Goal: Task Accomplishment & Management: Use online tool/utility

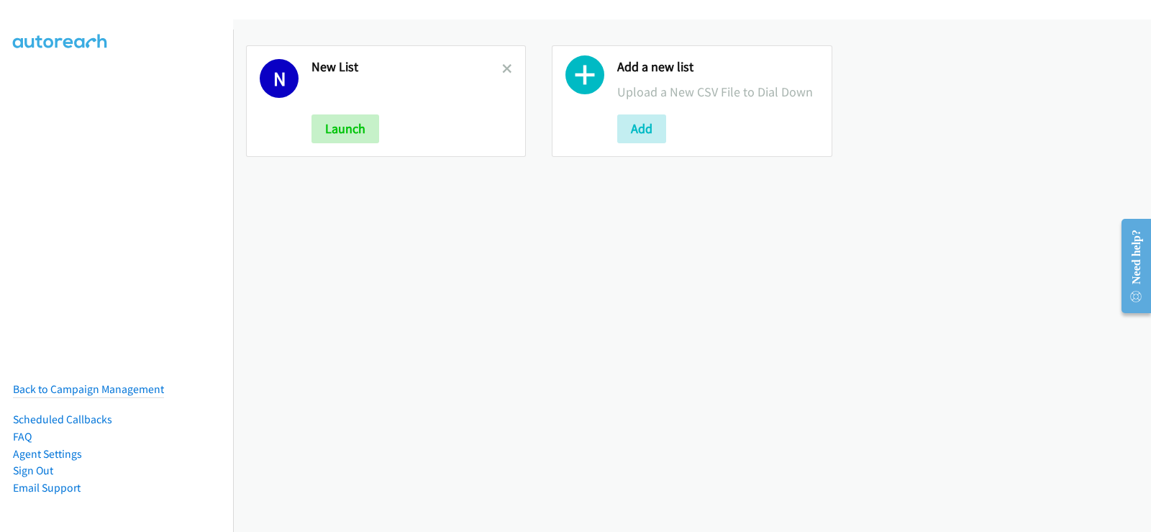
click at [509, 72] on div "N New List Launch" at bounding box center [386, 101] width 280 height 112
click at [506, 71] on icon at bounding box center [507, 70] width 10 height 10
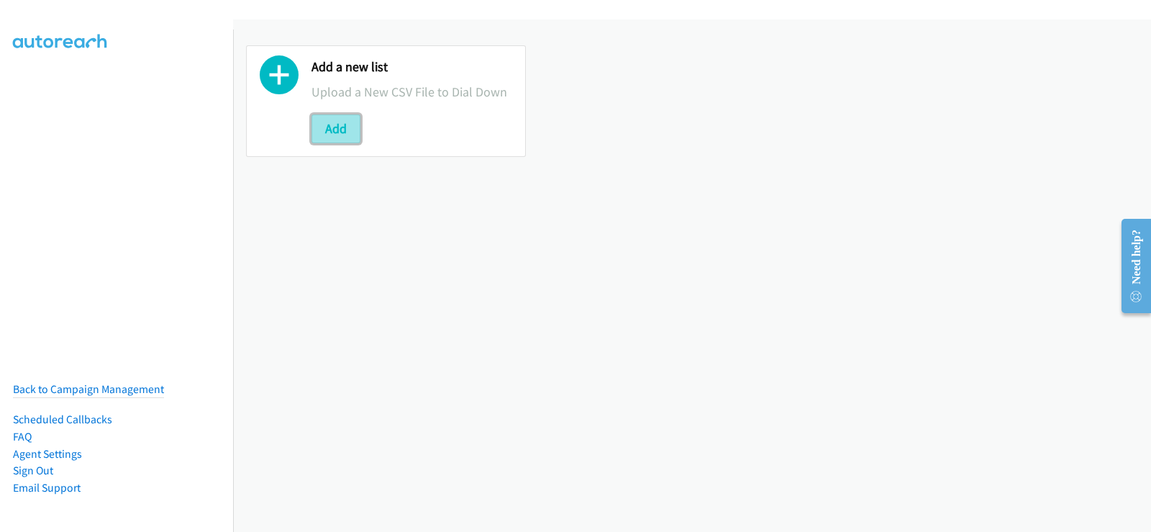
drag, startPoint x: 332, startPoint y: 122, endPoint x: 332, endPoint y: 130, distance: 7.9
click at [332, 122] on button "Add" at bounding box center [335, 128] width 49 height 29
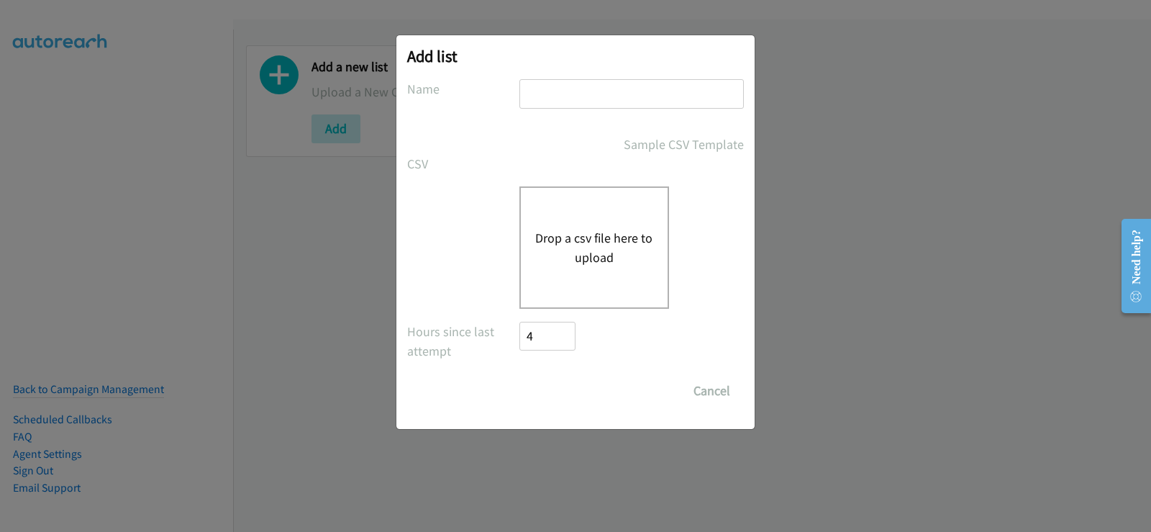
click at [640, 80] on input "text" at bounding box center [631, 93] width 224 height 29
type input "new list"
click at [579, 225] on div "Drop a csv file here to upload" at bounding box center [594, 247] width 150 height 122
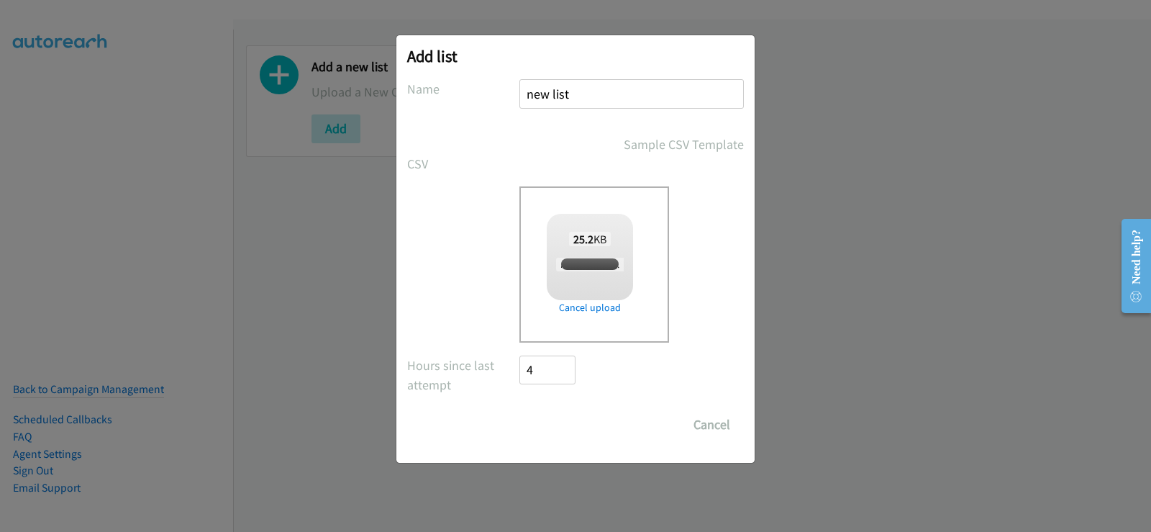
checkbox input "true"
click at [569, 432] on input "Save List" at bounding box center [557, 424] width 76 height 29
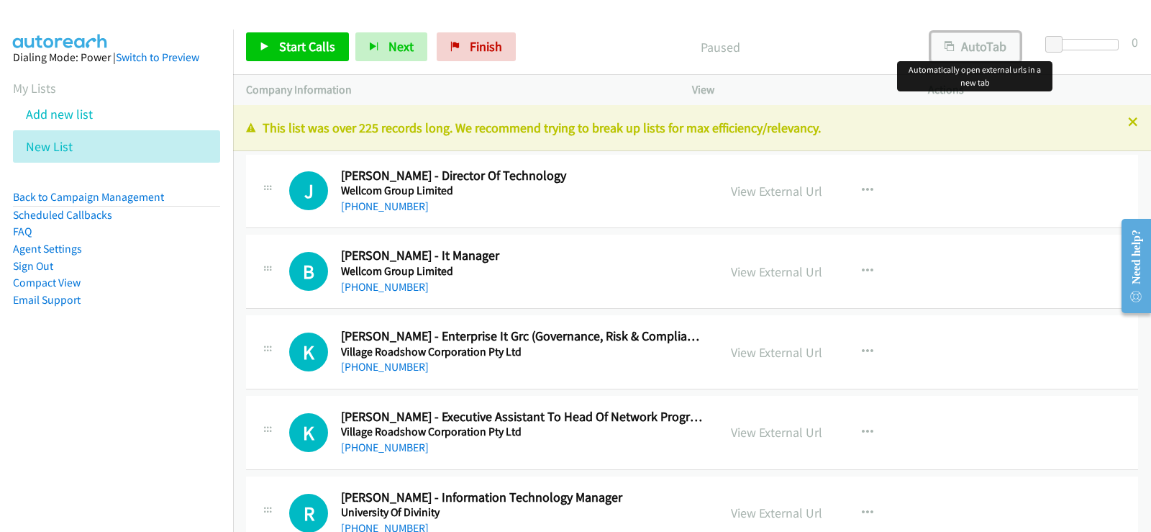
click at [993, 44] on button "AutoTab" at bounding box center [975, 46] width 89 height 29
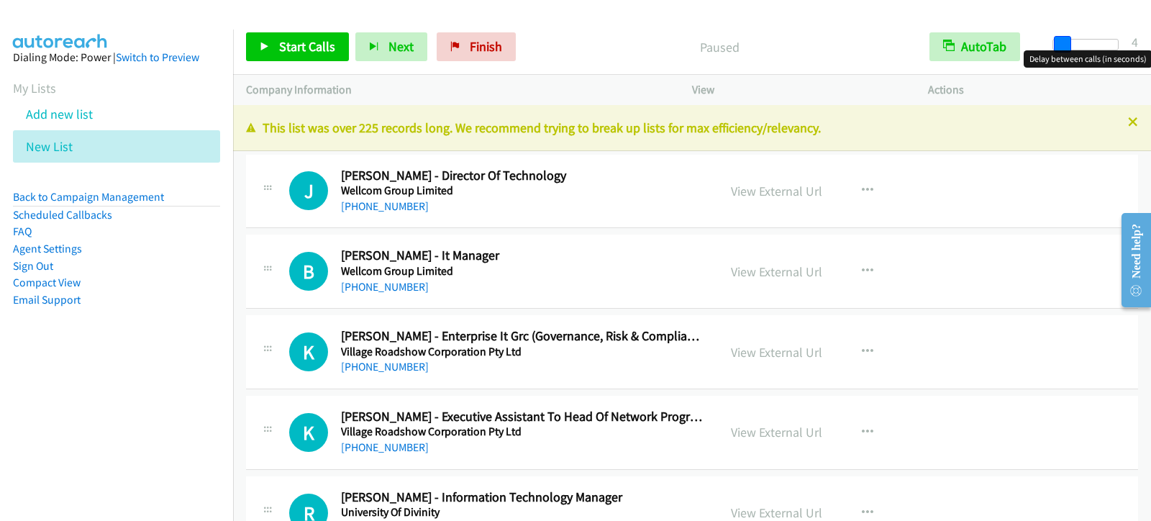
drag, startPoint x: 1057, startPoint y: 45, endPoint x: 1064, endPoint y: 43, distance: 7.3
click at [1064, 43] on span at bounding box center [1062, 44] width 17 height 17
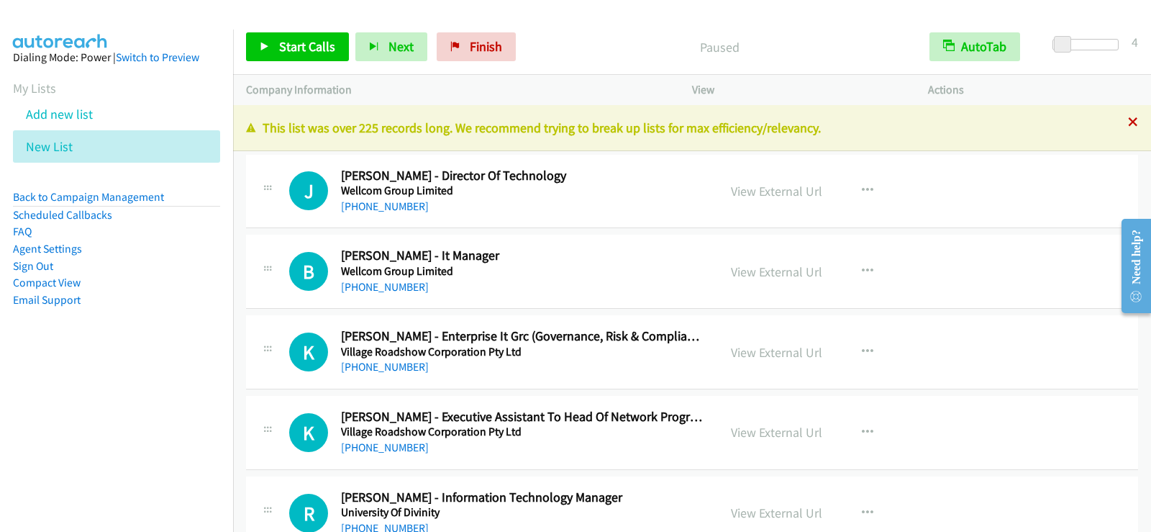
click at [1128, 119] on icon at bounding box center [1133, 123] width 10 height 10
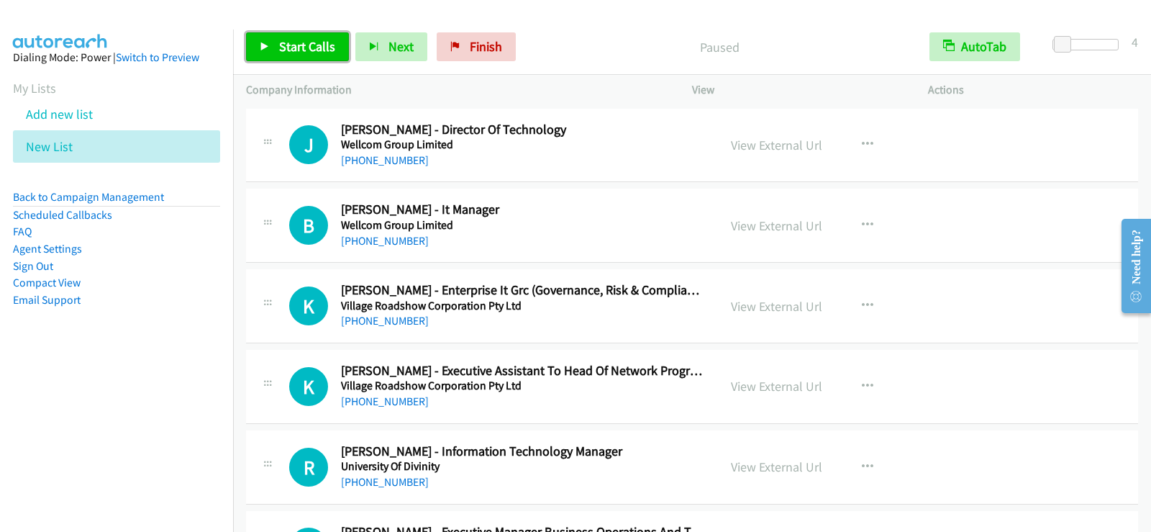
click at [291, 50] on span "Start Calls" at bounding box center [307, 46] width 56 height 17
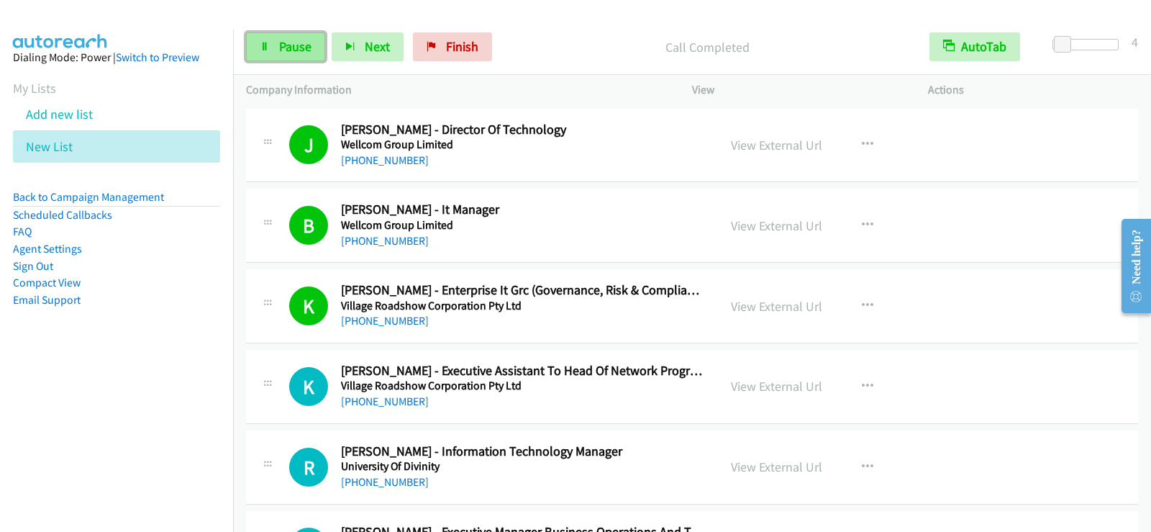
click at [266, 42] on icon at bounding box center [265, 47] width 10 height 10
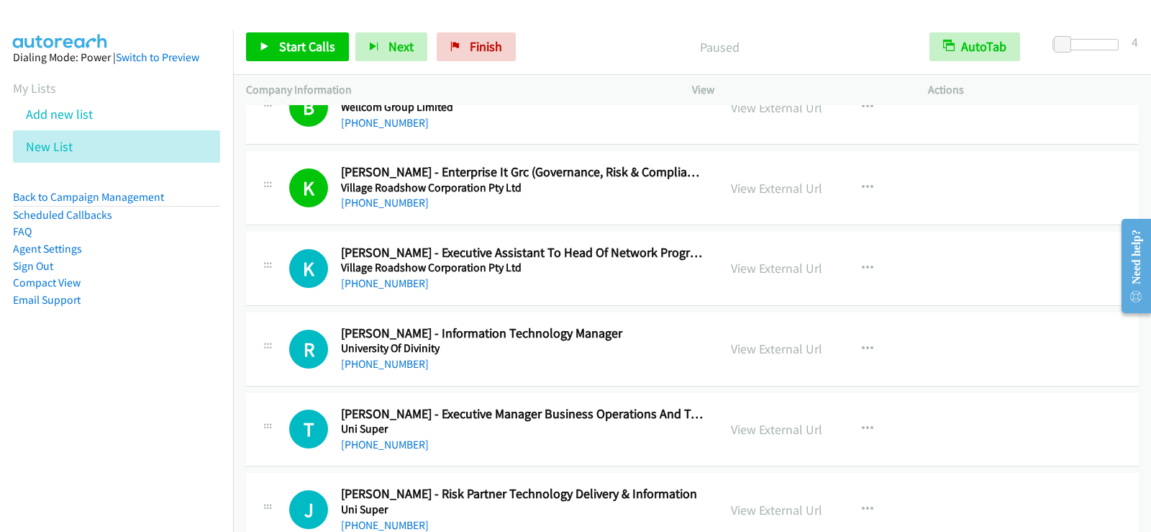
scroll to position [144, 0]
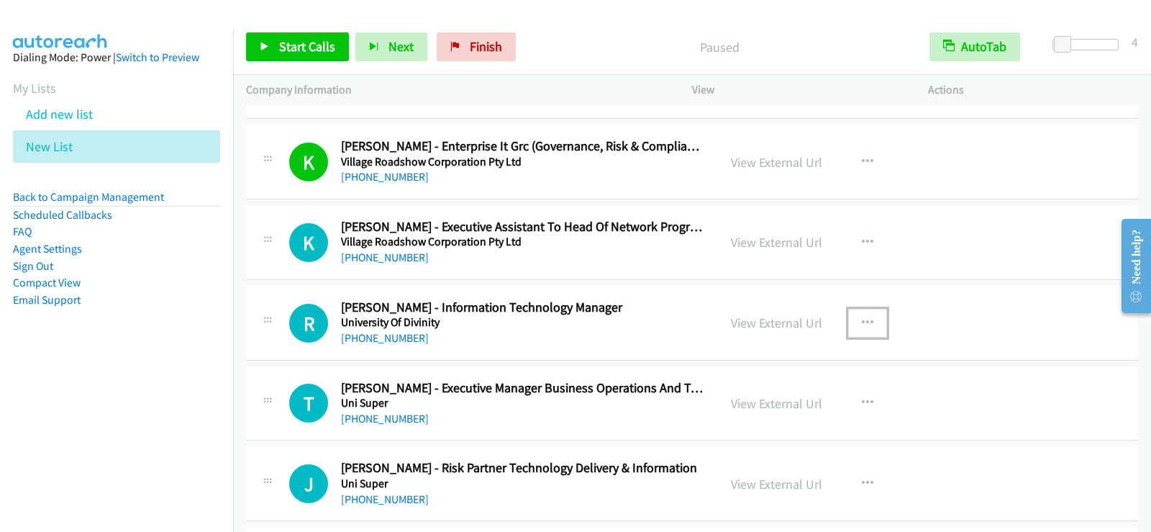
click at [866, 324] on icon "button" at bounding box center [868, 323] width 12 height 12
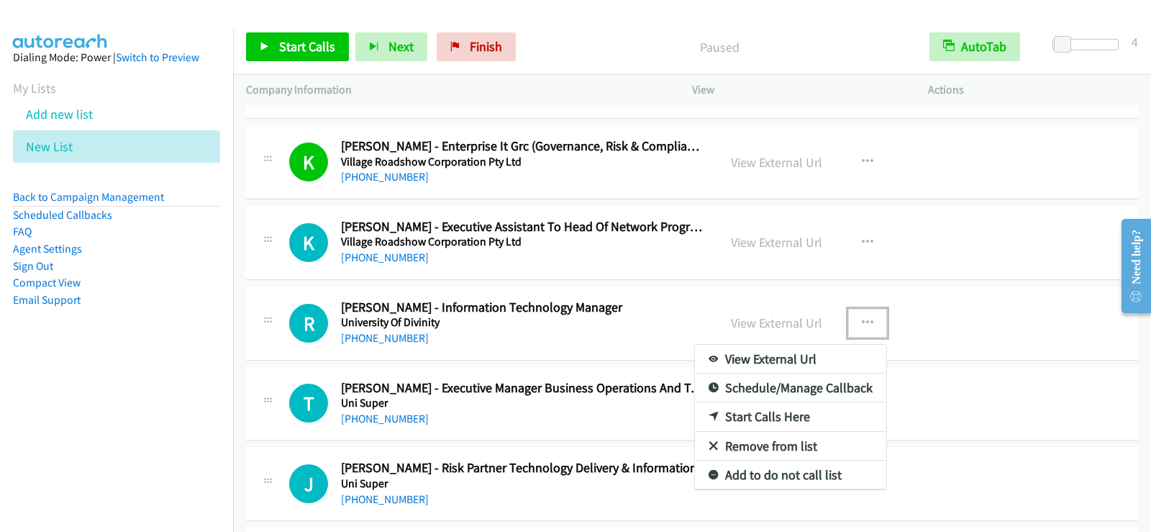
click at [767, 420] on link "Start Calls Here" at bounding box center [790, 416] width 191 height 29
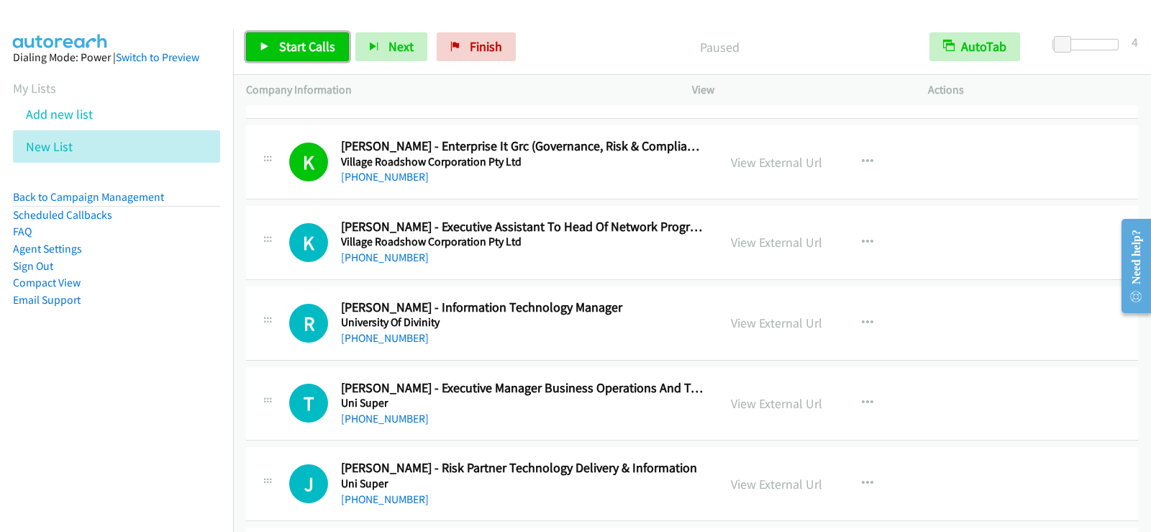
click at [292, 40] on span "Start Calls" at bounding box center [307, 46] width 56 height 17
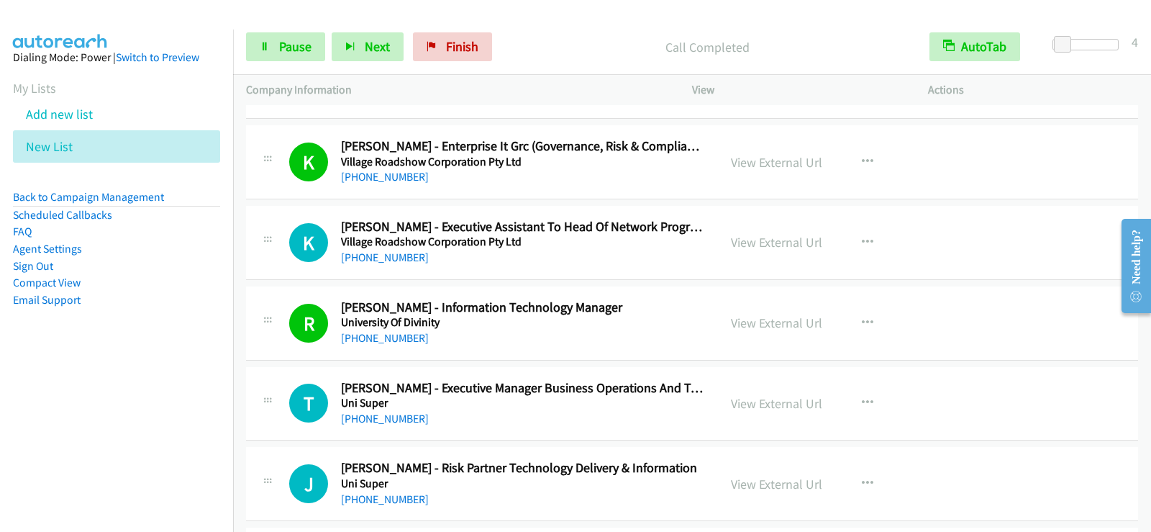
click at [548, 415] on div "+61 418 548 764" at bounding box center [523, 418] width 364 height 17
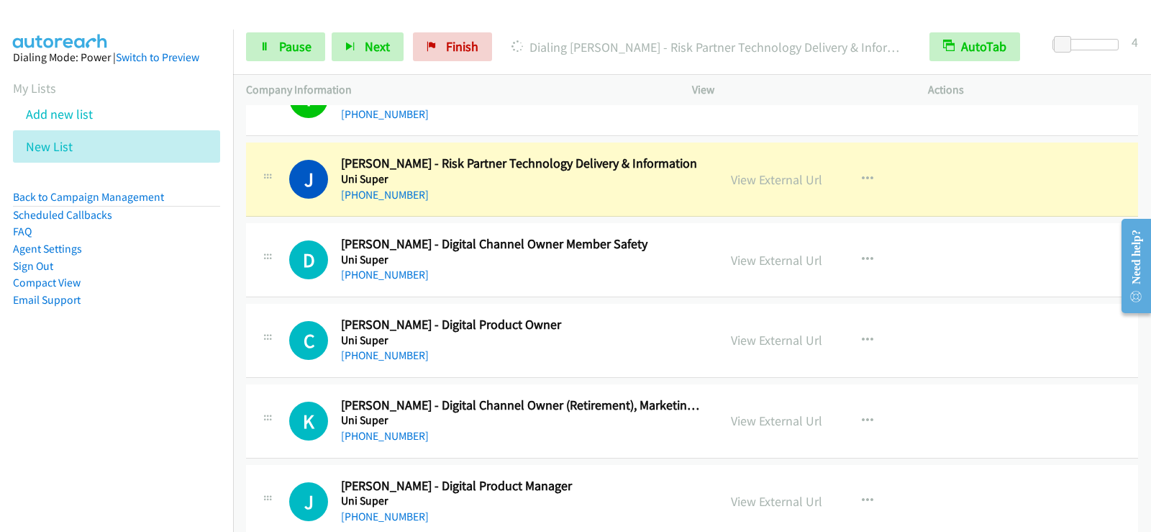
scroll to position [432, 0]
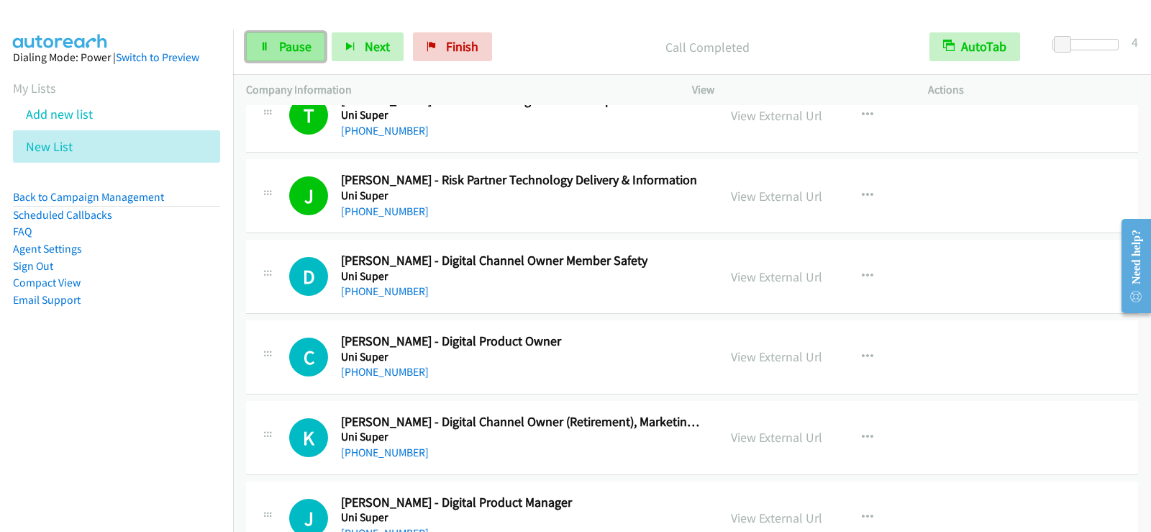
click at [309, 50] on span "Pause" at bounding box center [295, 46] width 32 height 17
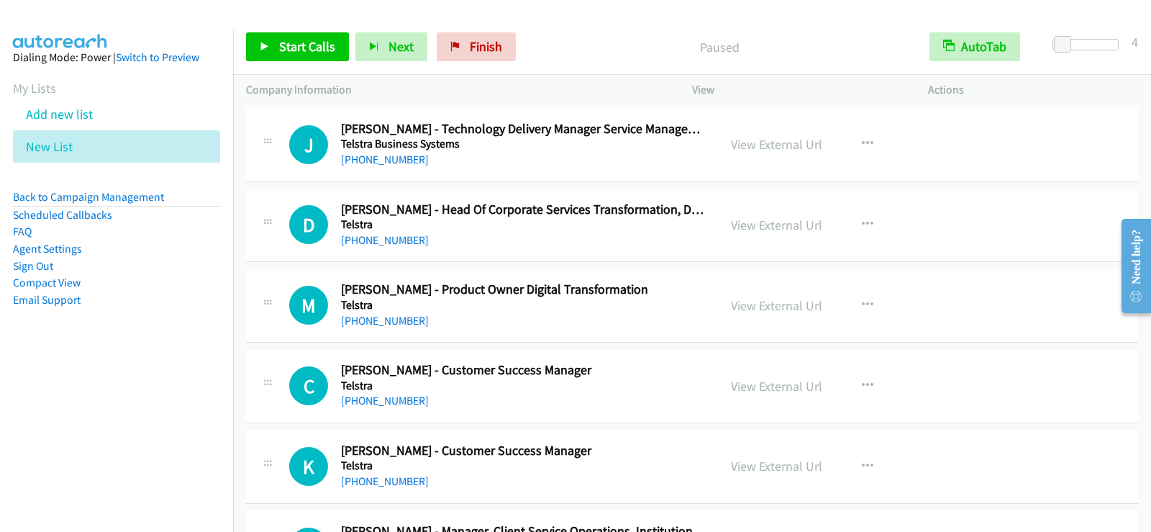
scroll to position [1223, 0]
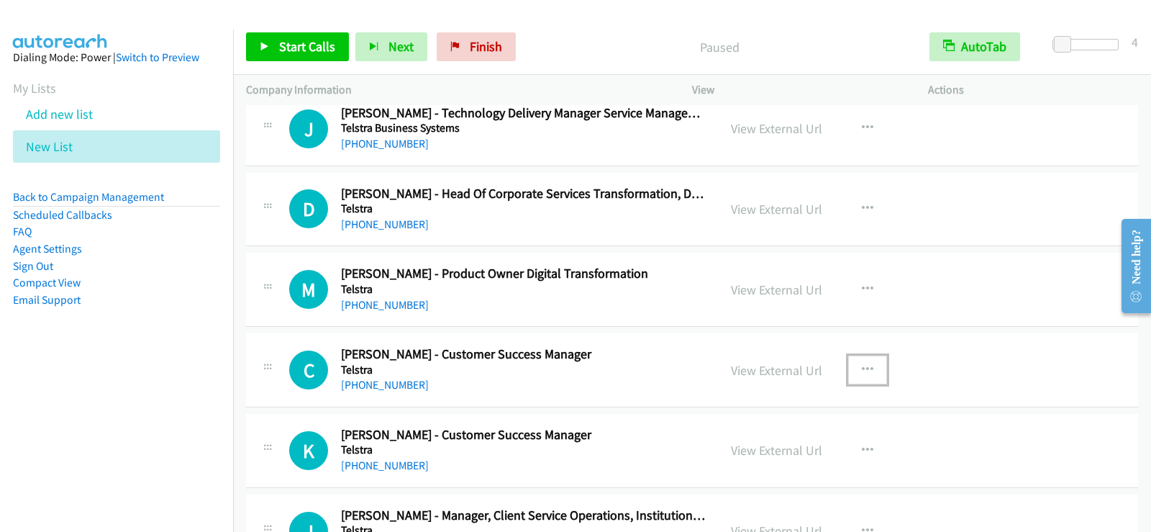
click at [864, 368] on icon "button" at bounding box center [868, 370] width 12 height 12
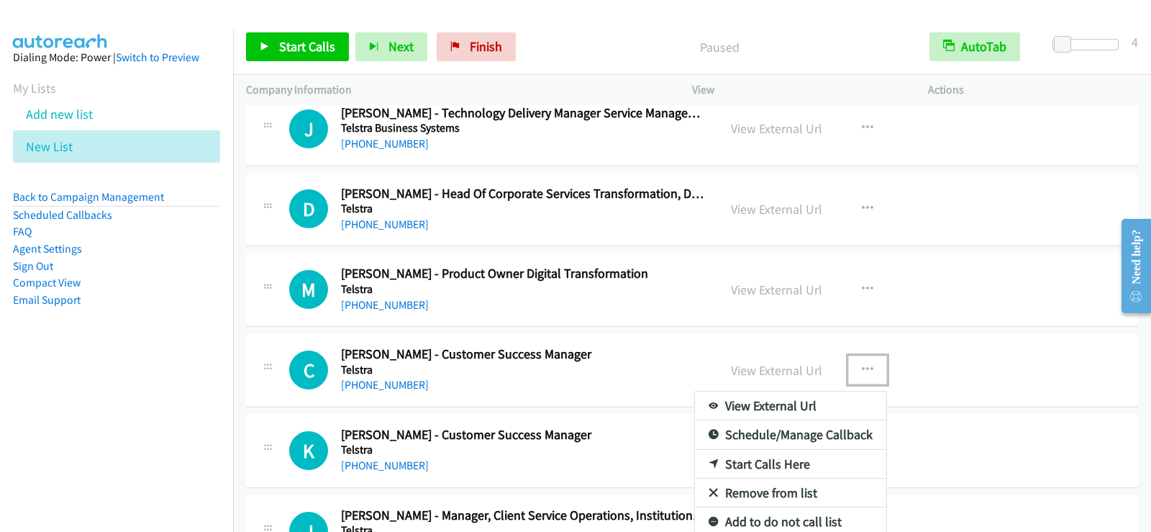
click at [755, 467] on link "Start Calls Here" at bounding box center [790, 464] width 191 height 29
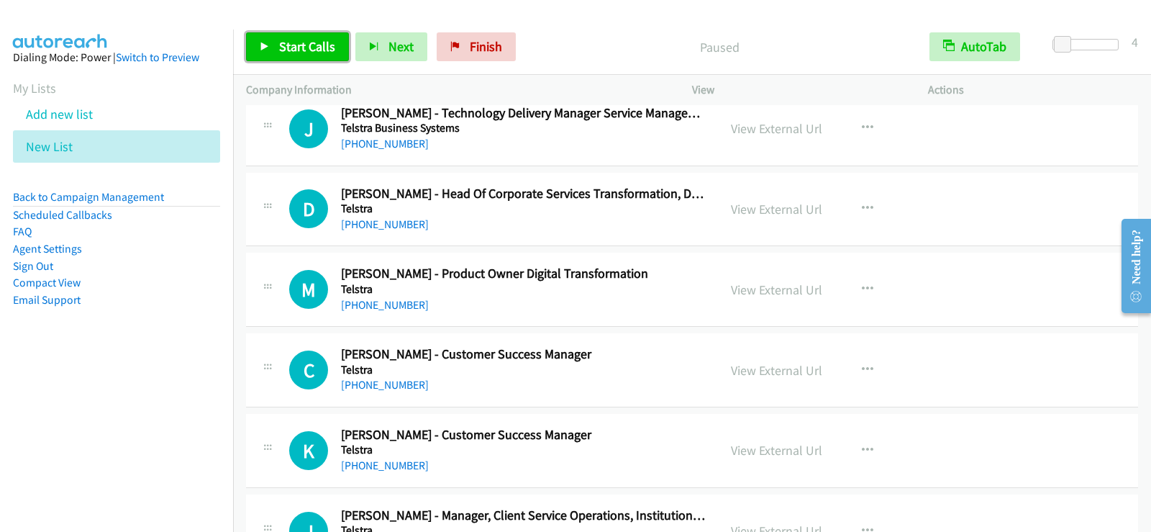
click at [316, 47] on span "Start Calls" at bounding box center [307, 46] width 56 height 17
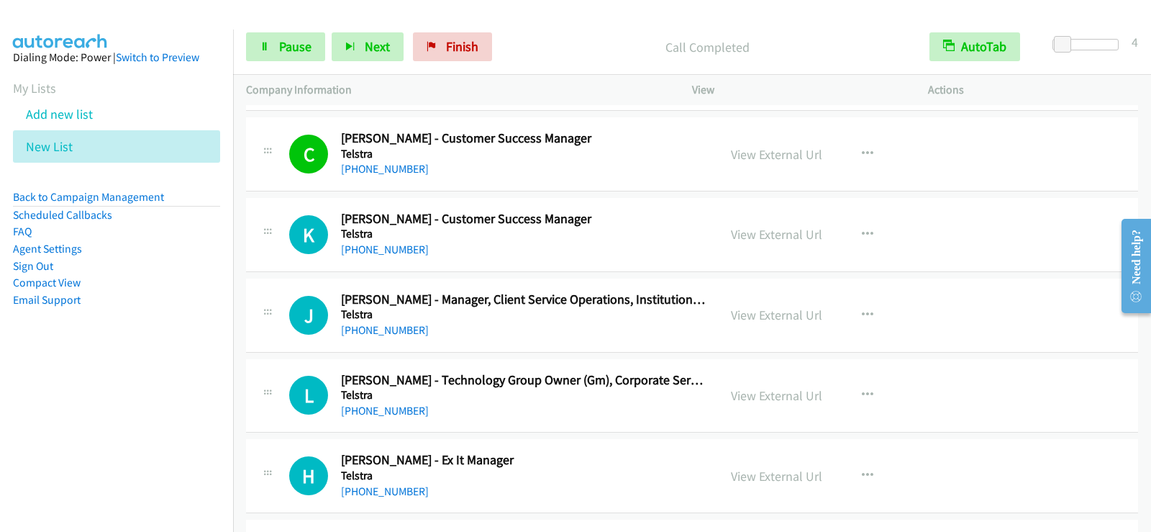
scroll to position [1511, 0]
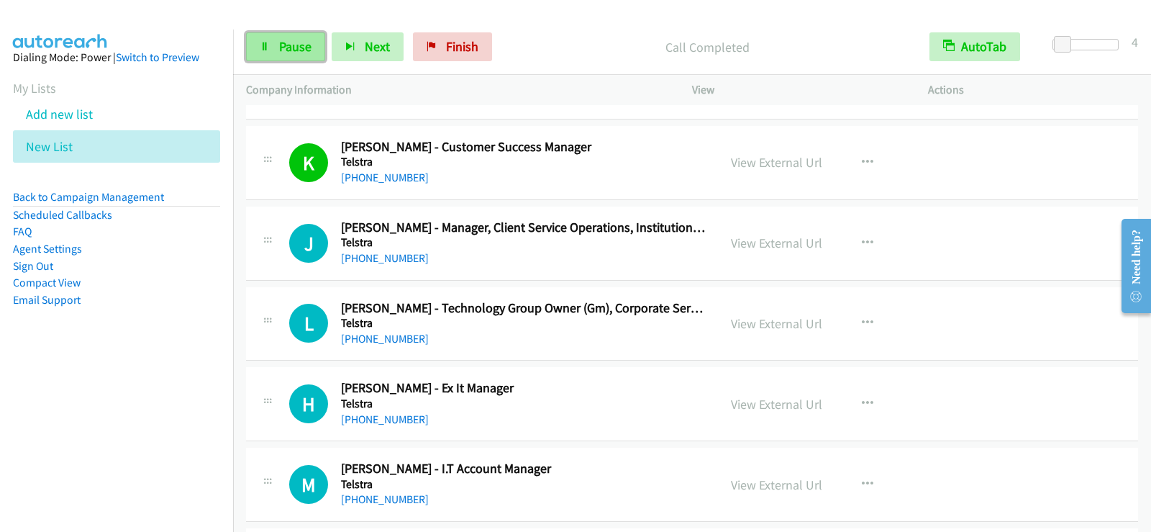
click at [260, 48] on icon at bounding box center [265, 47] width 10 height 10
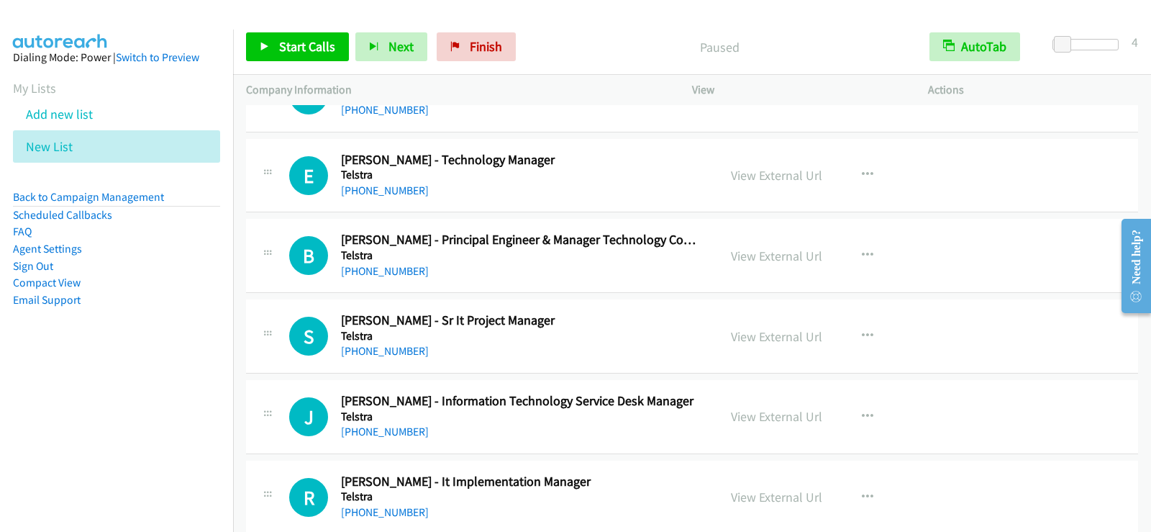
scroll to position [2086, 0]
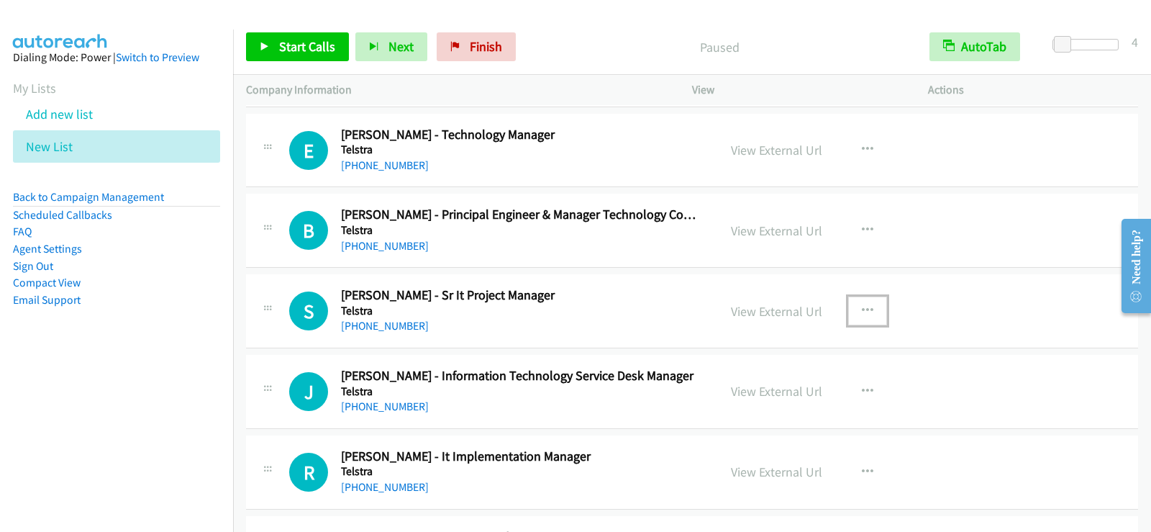
click at [862, 310] on icon "button" at bounding box center [868, 311] width 12 height 12
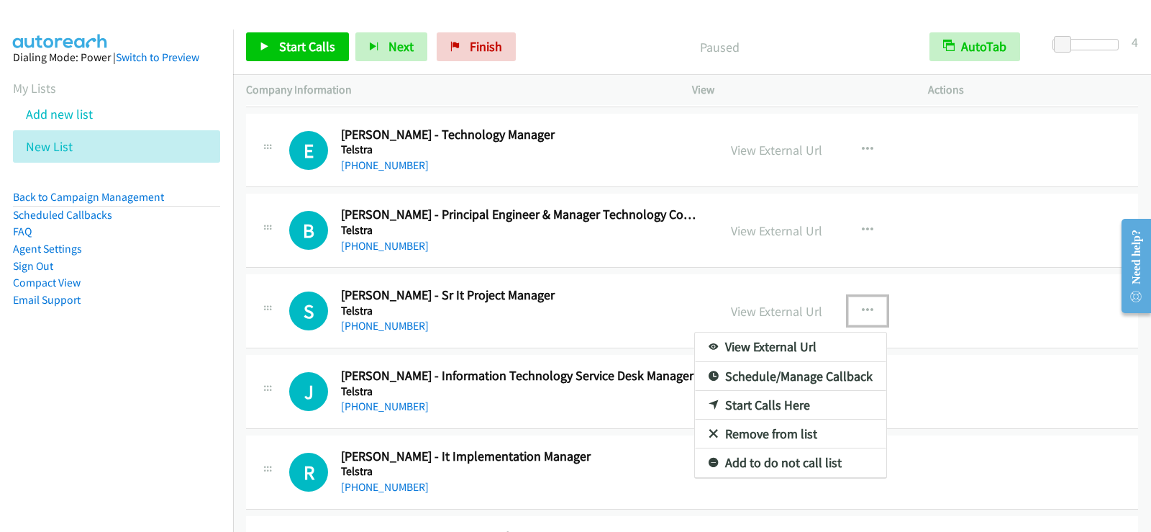
click at [746, 404] on link "Start Calls Here" at bounding box center [790, 405] width 191 height 29
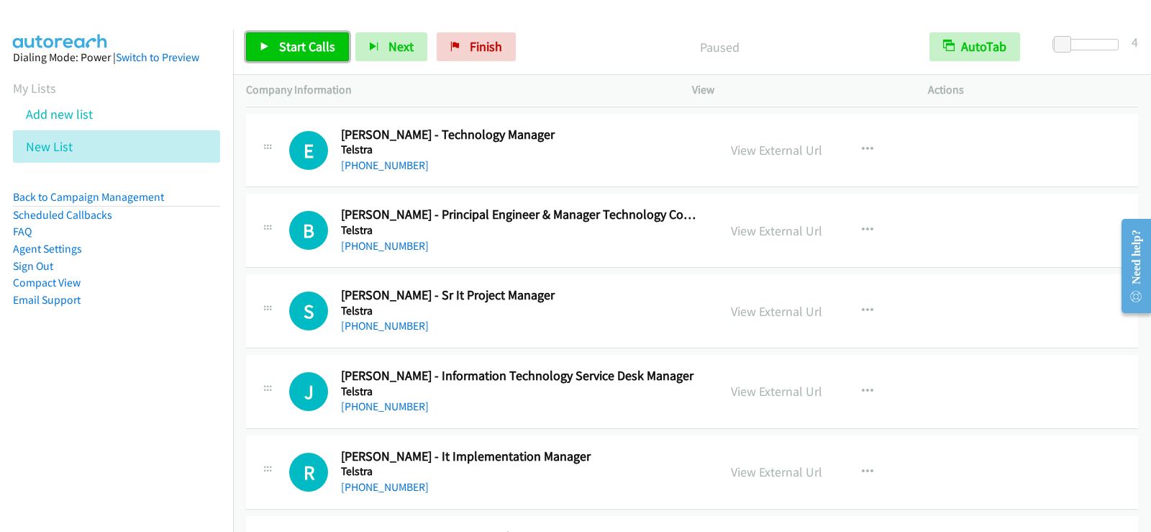
click at [281, 39] on span "Start Calls" at bounding box center [307, 46] width 56 height 17
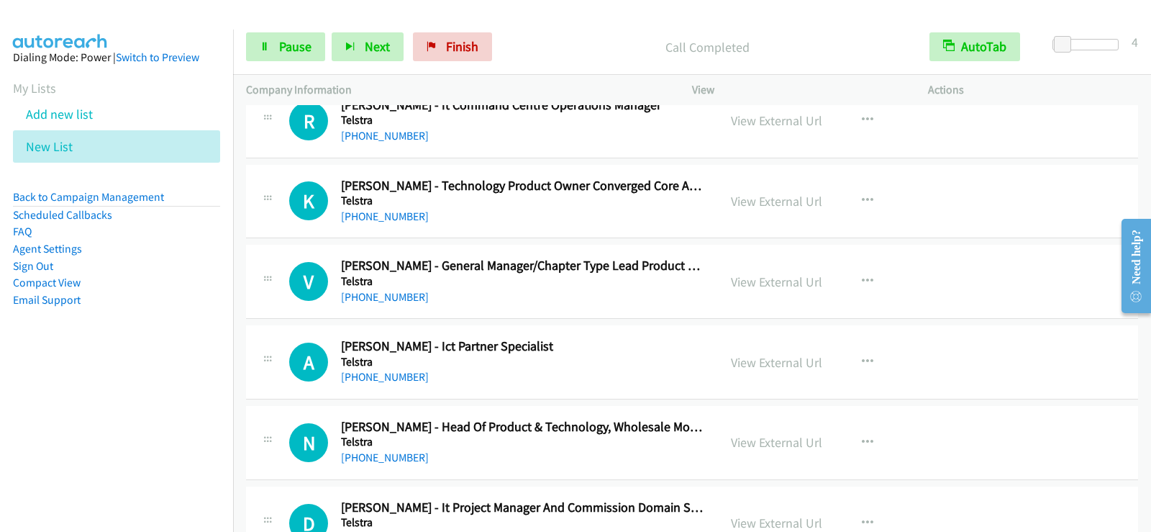
scroll to position [2446, 0]
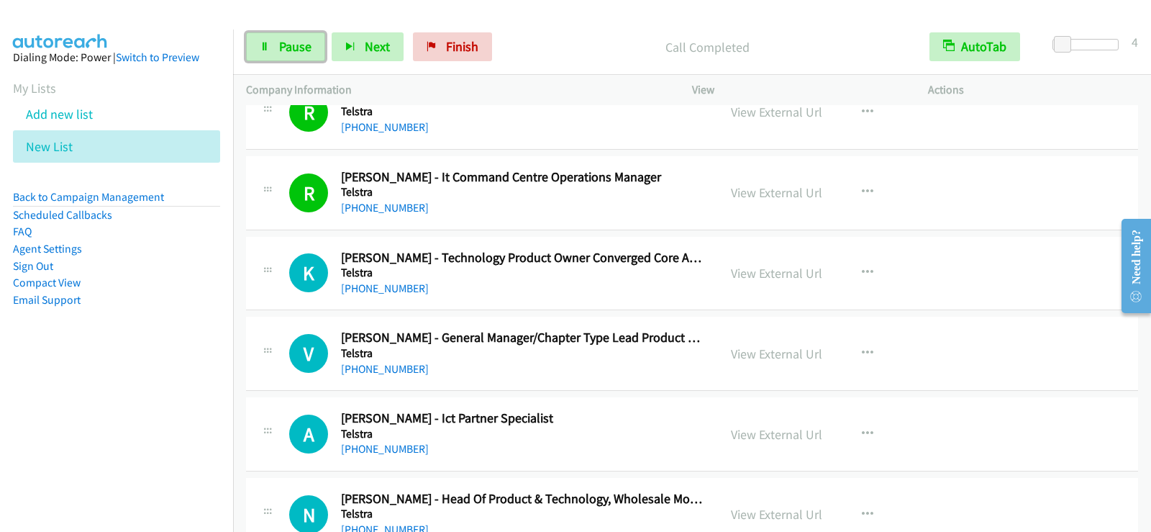
drag, startPoint x: 290, startPoint y: 57, endPoint x: 296, endPoint y: 64, distance: 9.2
click at [290, 57] on link "Pause" at bounding box center [285, 46] width 79 height 29
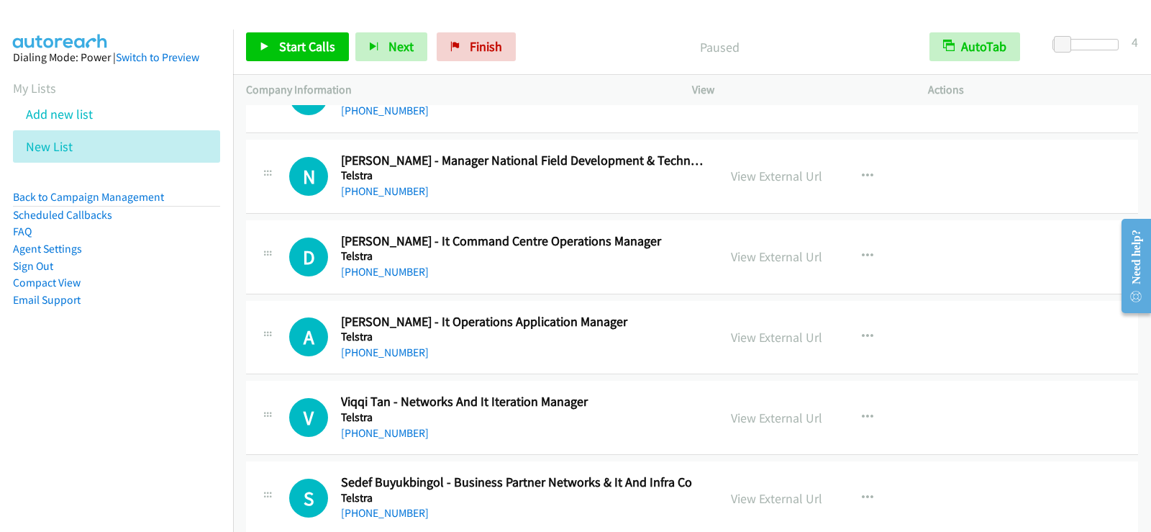
scroll to position [3741, 0]
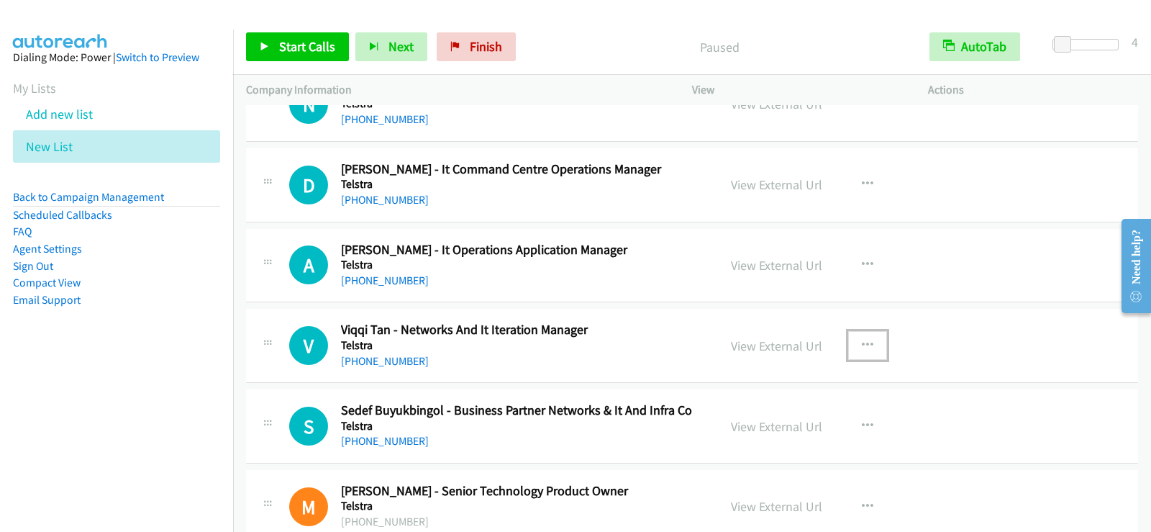
click at [855, 345] on button "button" at bounding box center [867, 345] width 39 height 29
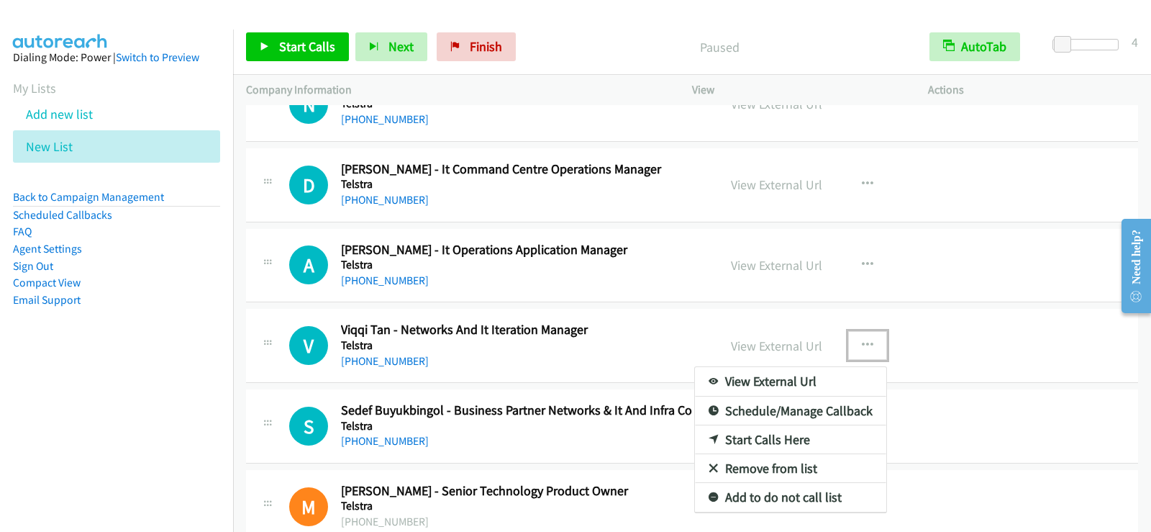
click at [753, 445] on link "Start Calls Here" at bounding box center [790, 439] width 191 height 29
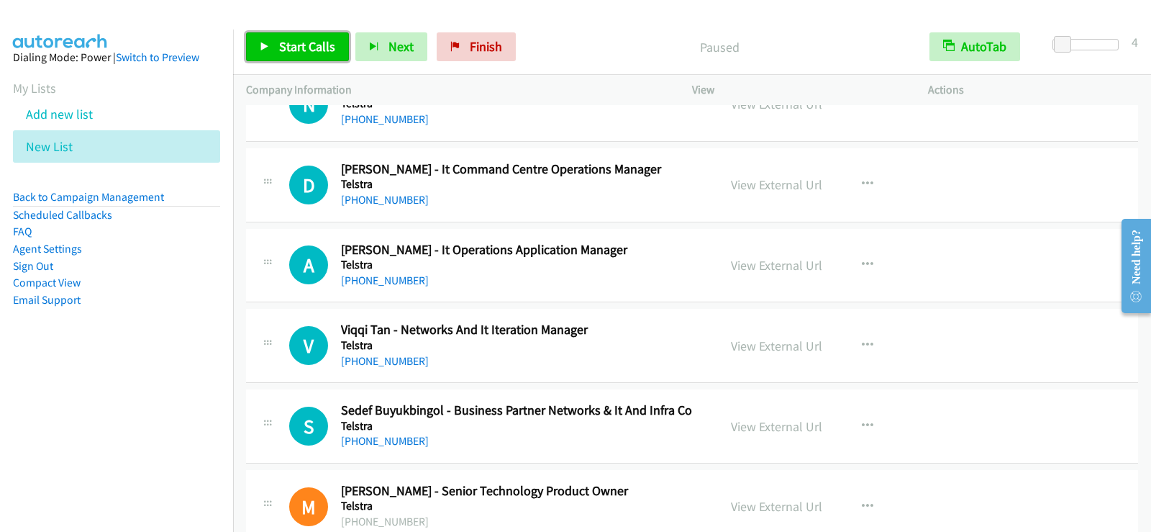
click at [327, 54] on span "Start Calls" at bounding box center [307, 46] width 56 height 17
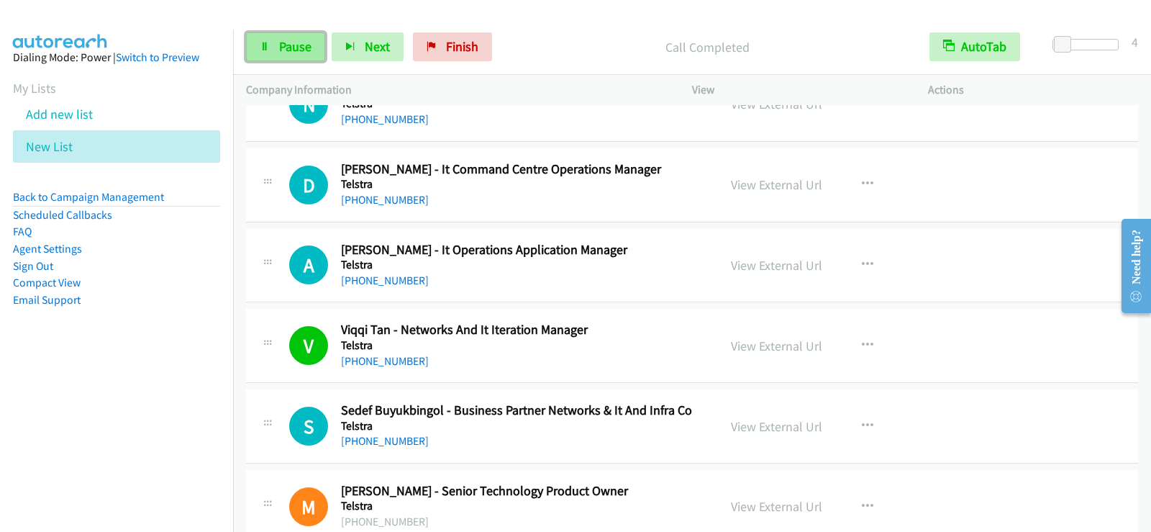
click at [317, 46] on link "Pause" at bounding box center [285, 46] width 79 height 29
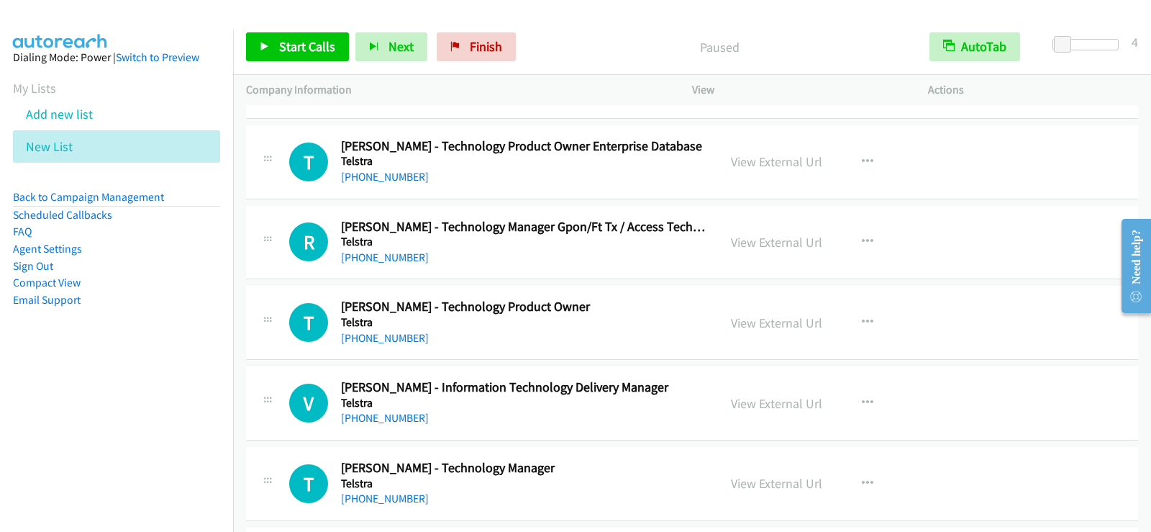
scroll to position [4172, 0]
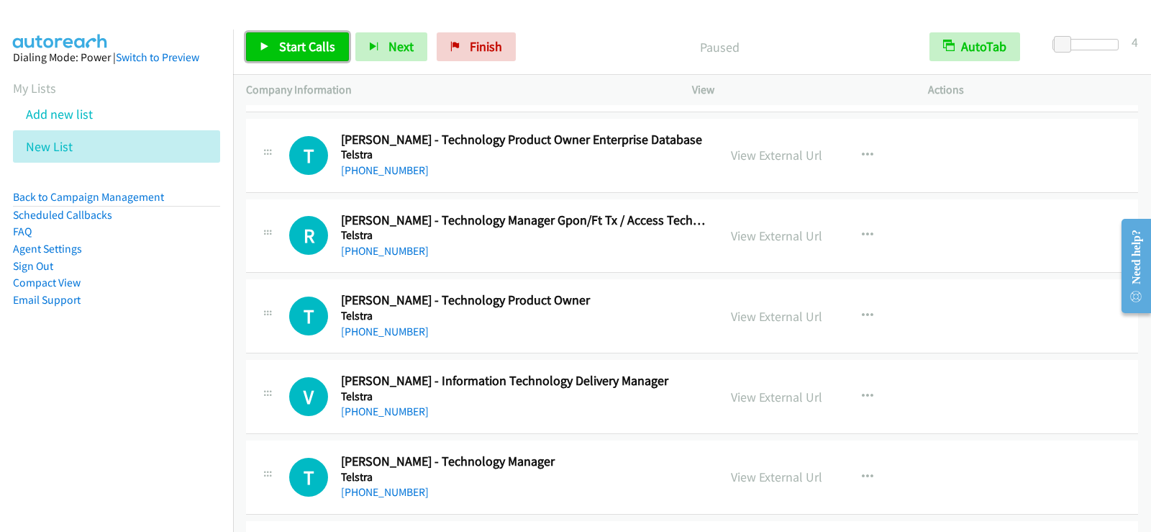
click at [293, 43] on span "Start Calls" at bounding box center [307, 46] width 56 height 17
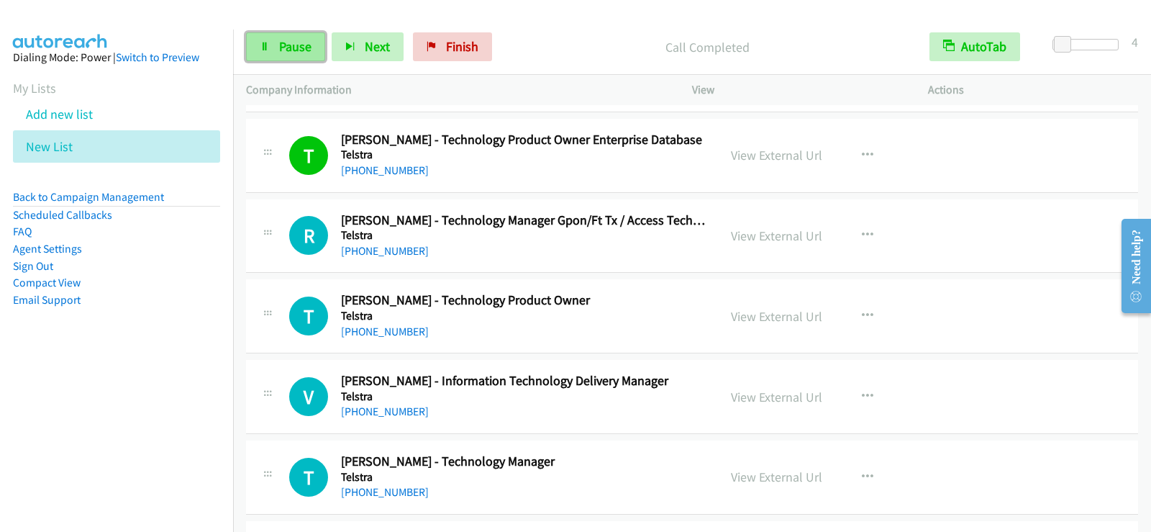
click at [300, 55] on link "Pause" at bounding box center [285, 46] width 79 height 29
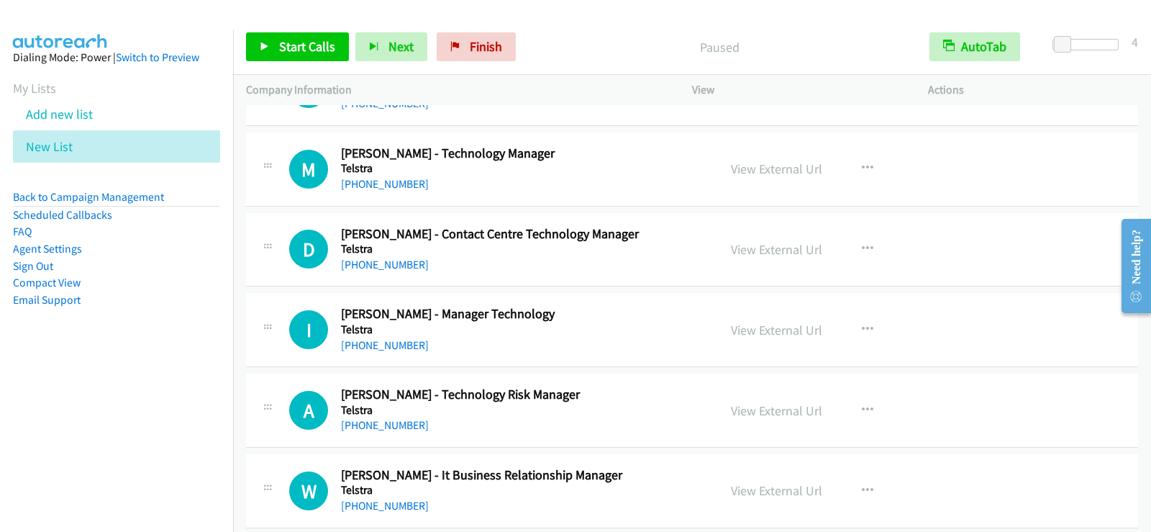
scroll to position [6258, 0]
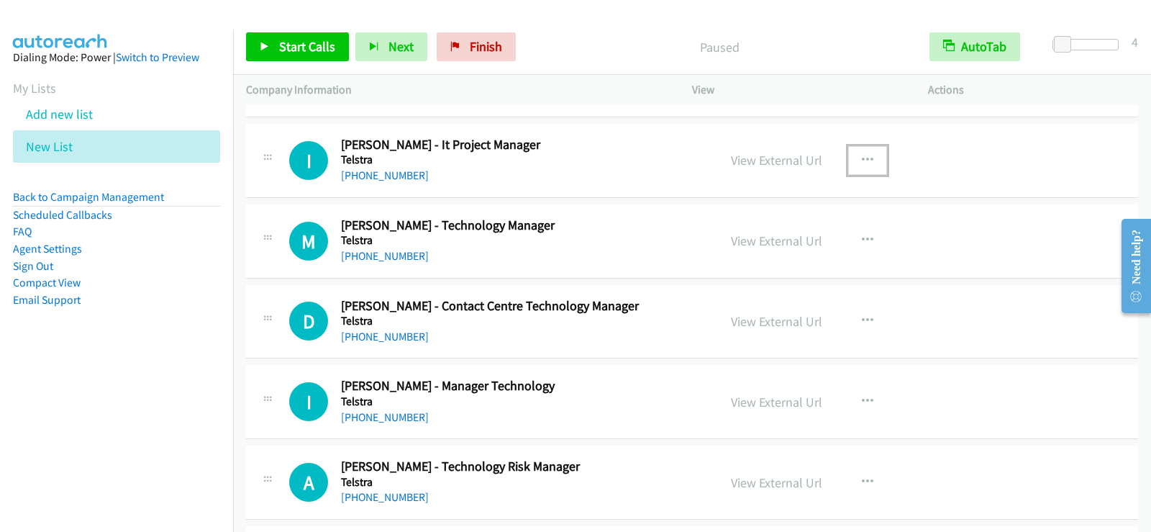
click at [862, 159] on icon "button" at bounding box center [868, 161] width 12 height 12
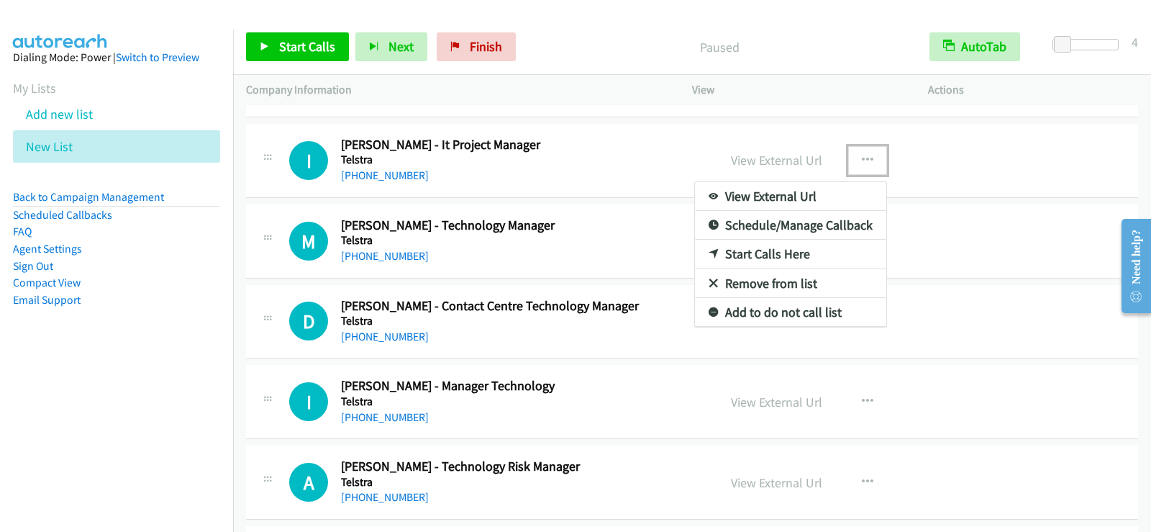
click at [770, 247] on link "Start Calls Here" at bounding box center [790, 254] width 191 height 29
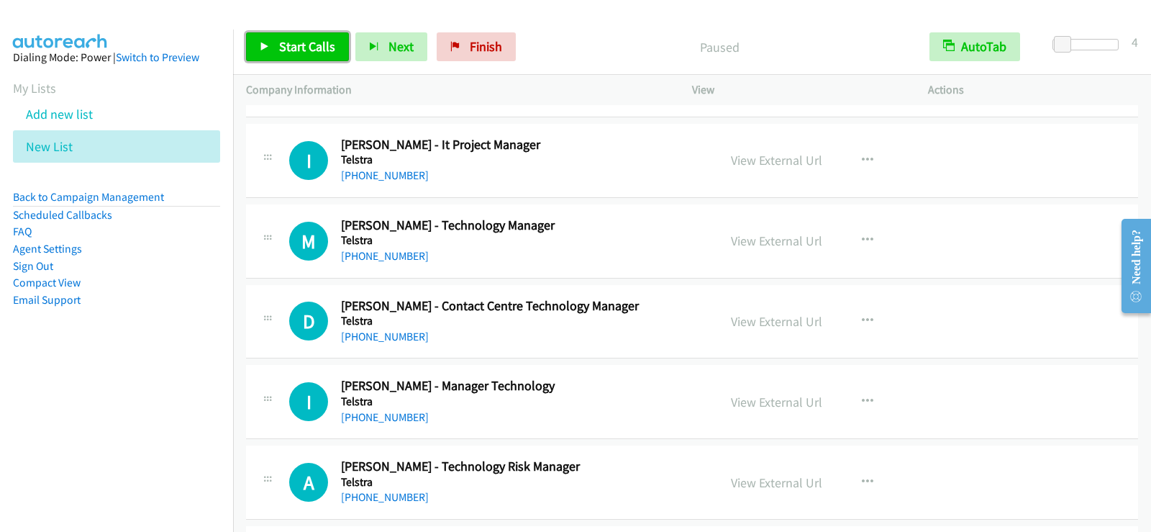
click at [310, 38] on span "Start Calls" at bounding box center [307, 46] width 56 height 17
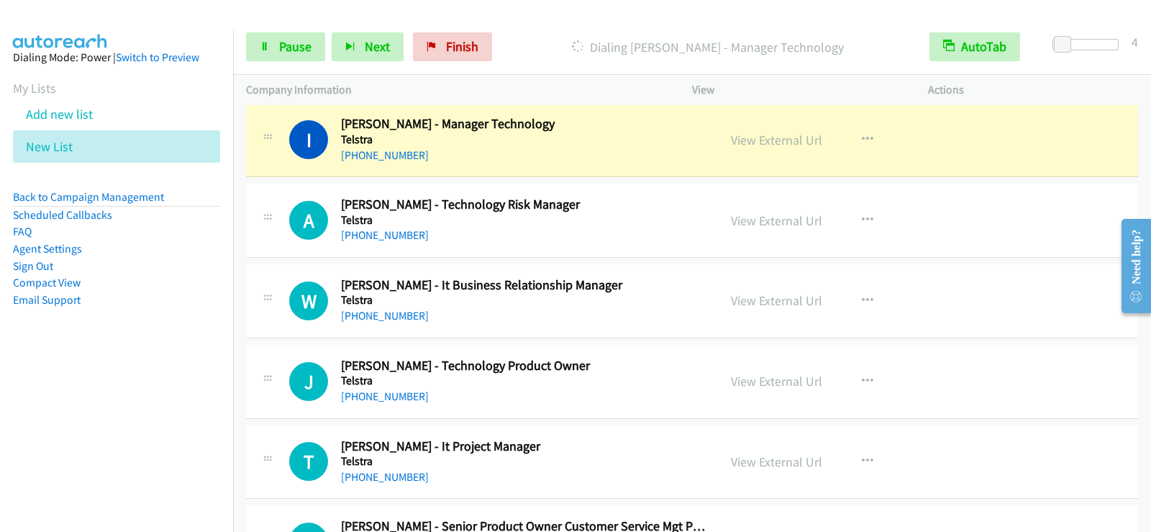
scroll to position [6546, 0]
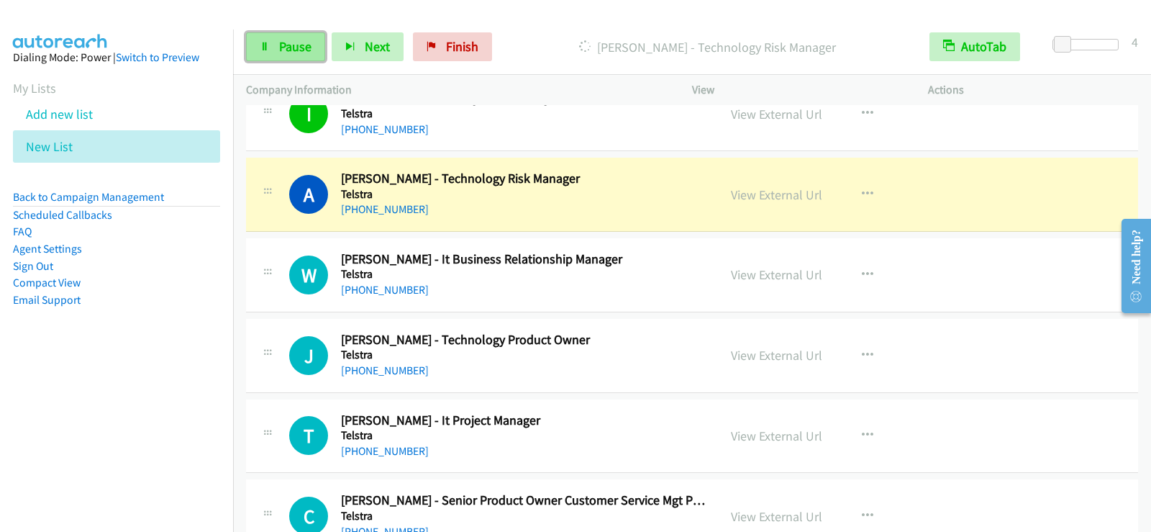
click at [296, 41] on span "Pause" at bounding box center [295, 46] width 32 height 17
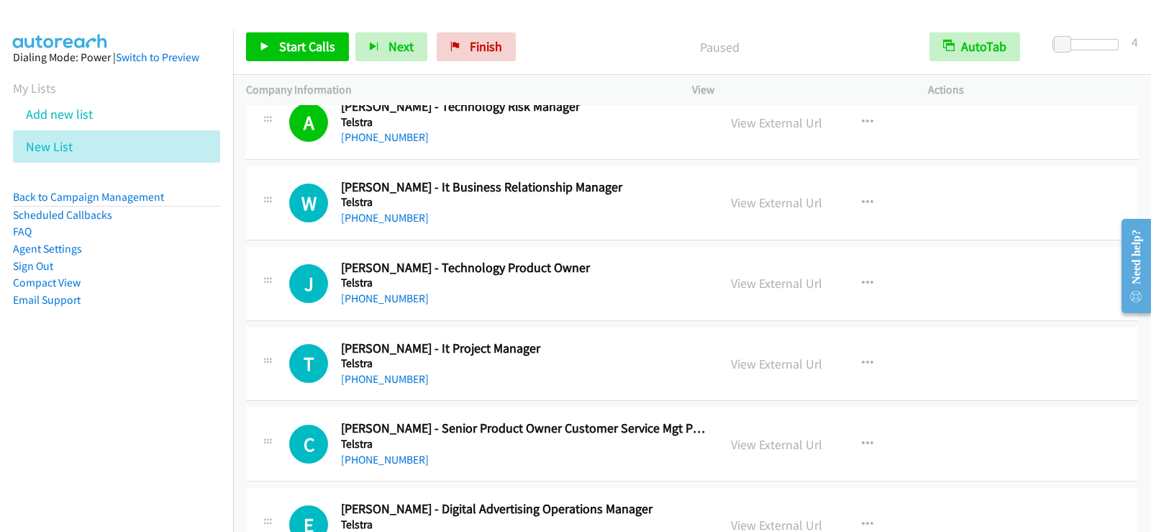
scroll to position [6690, 0]
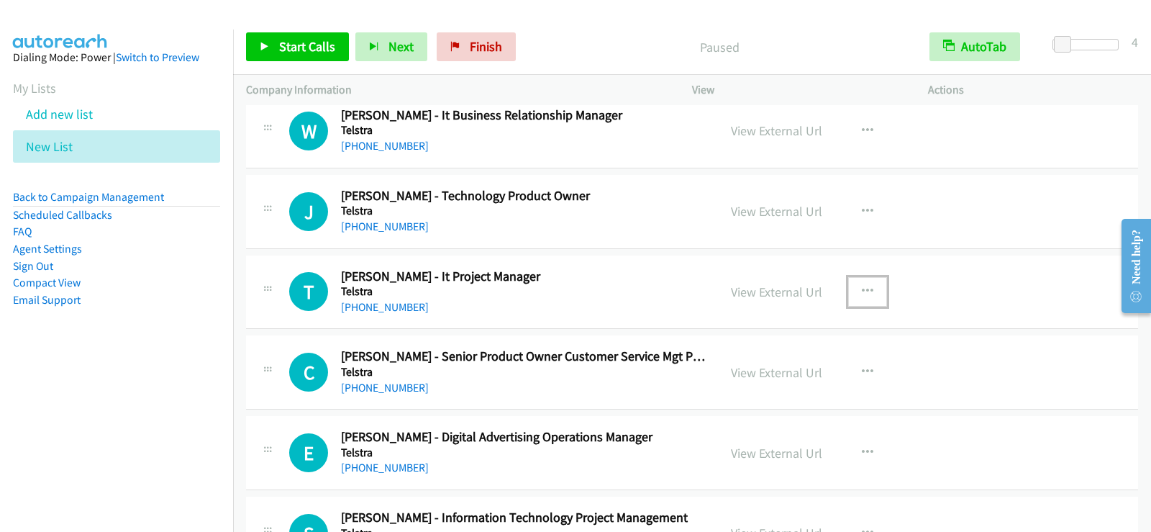
click at [851, 288] on button "button" at bounding box center [867, 291] width 39 height 29
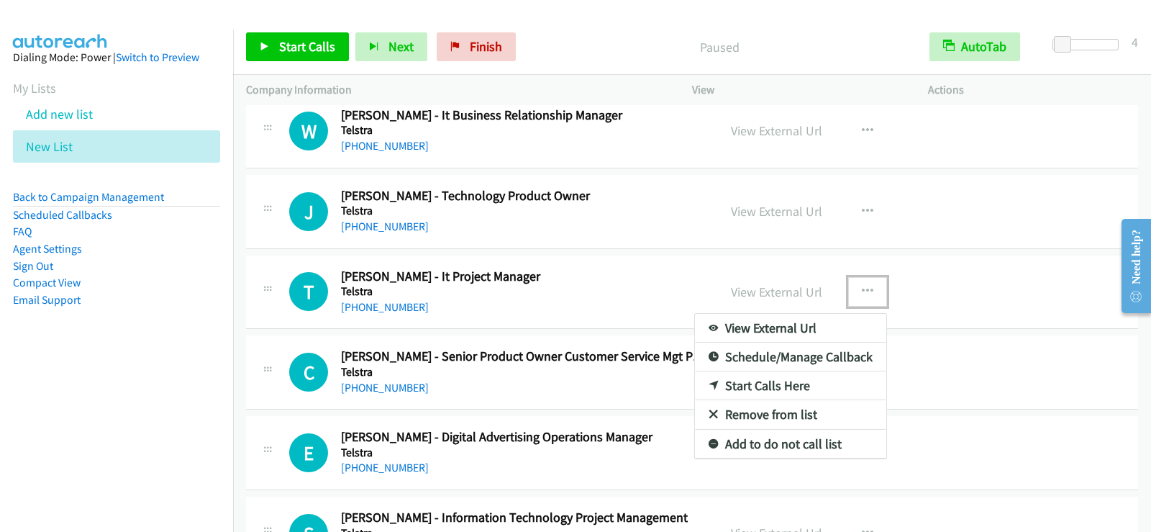
click at [757, 387] on link "Start Calls Here" at bounding box center [790, 385] width 191 height 29
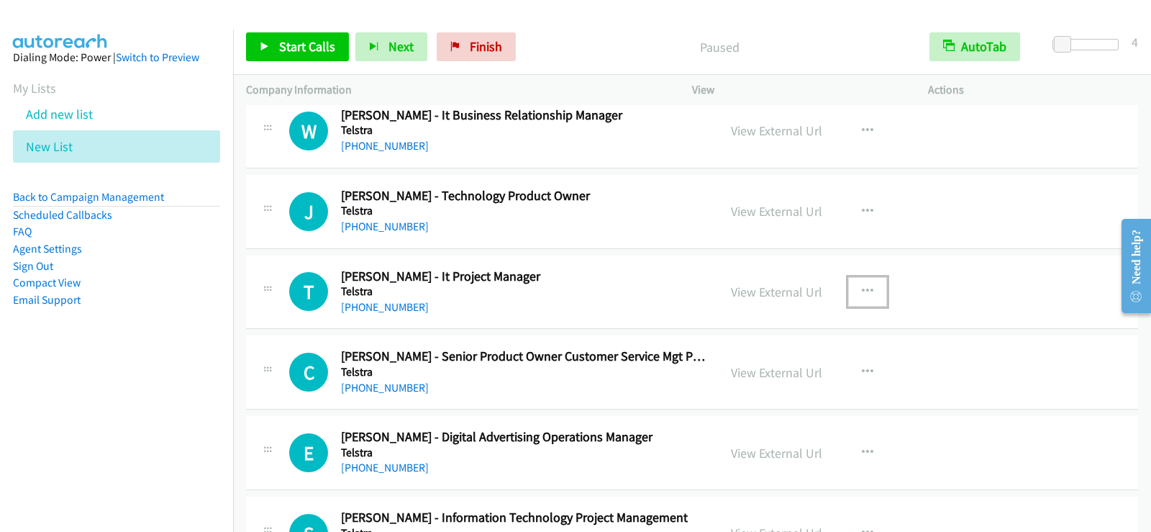
click at [867, 289] on icon "button" at bounding box center [868, 292] width 12 height 12
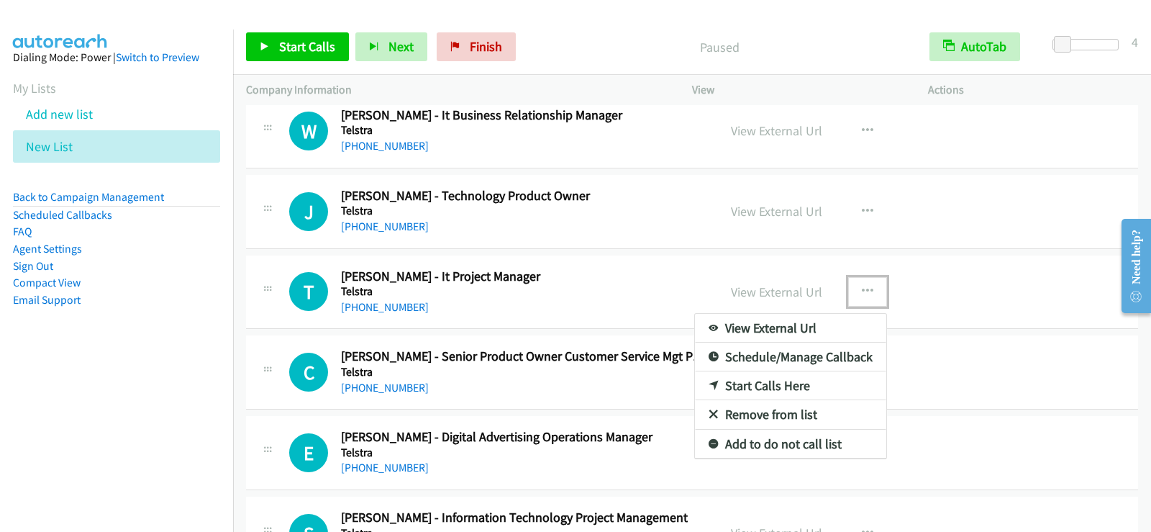
click at [776, 384] on link "Start Calls Here" at bounding box center [790, 385] width 191 height 29
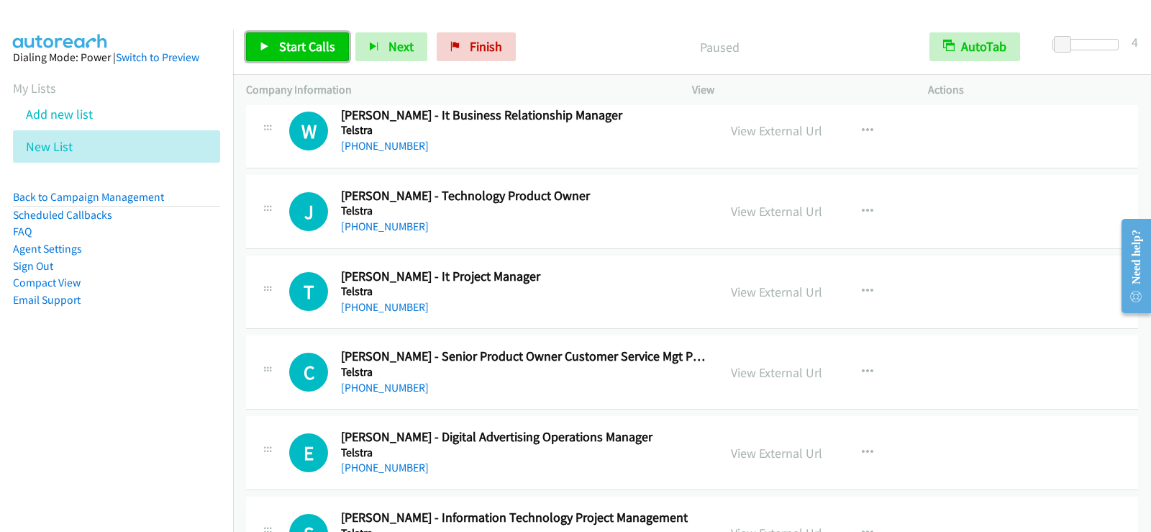
click at [315, 35] on link "Start Calls" at bounding box center [297, 46] width 103 height 29
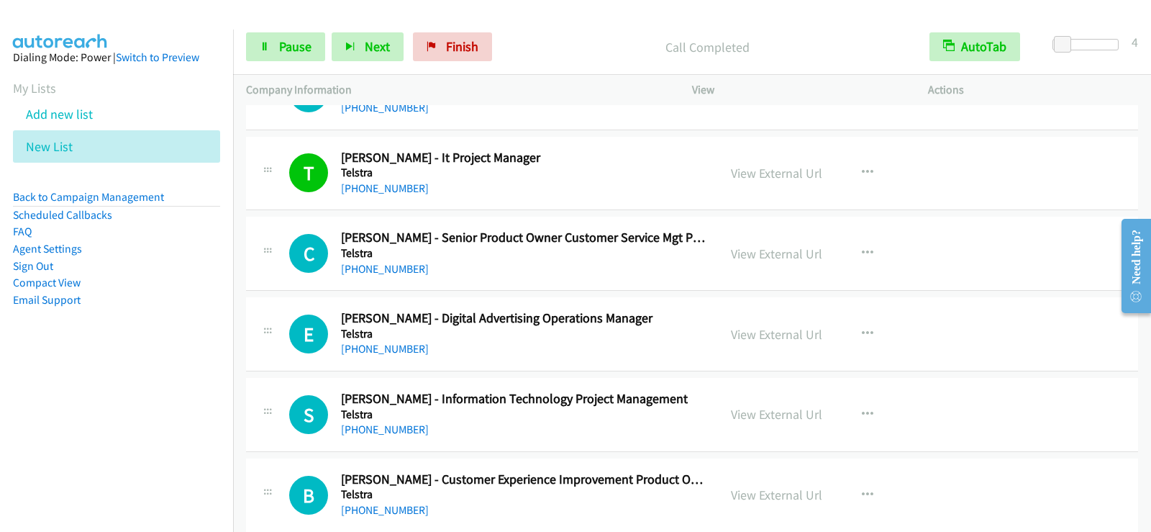
scroll to position [6834, 0]
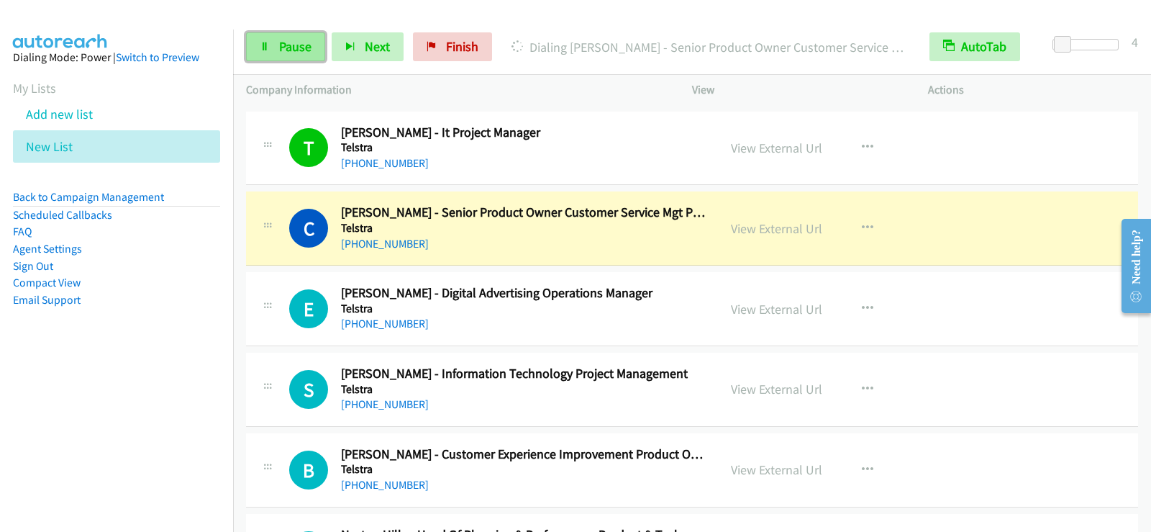
click at [271, 49] on link "Pause" at bounding box center [285, 46] width 79 height 29
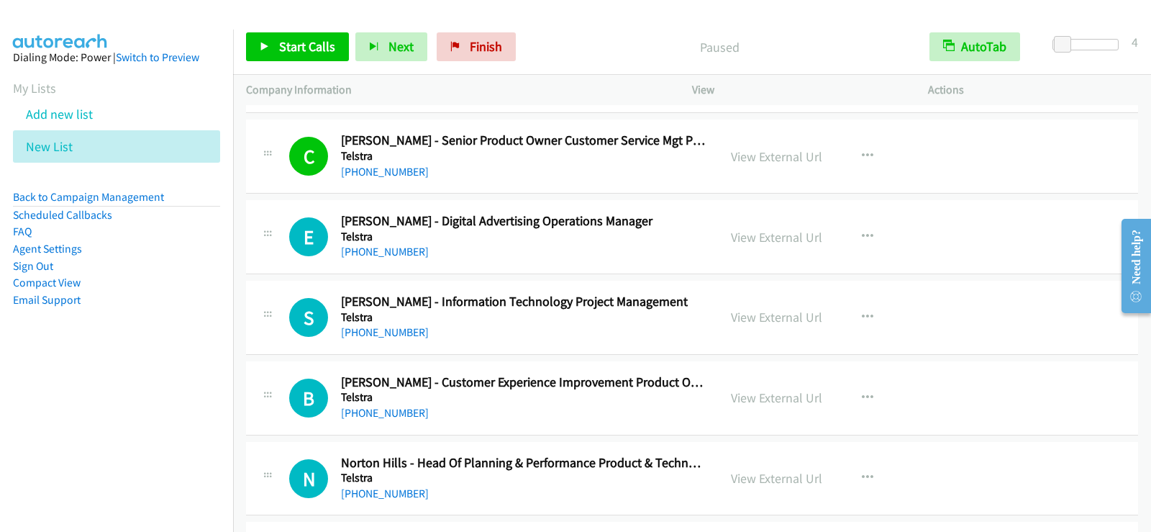
scroll to position [6978, 0]
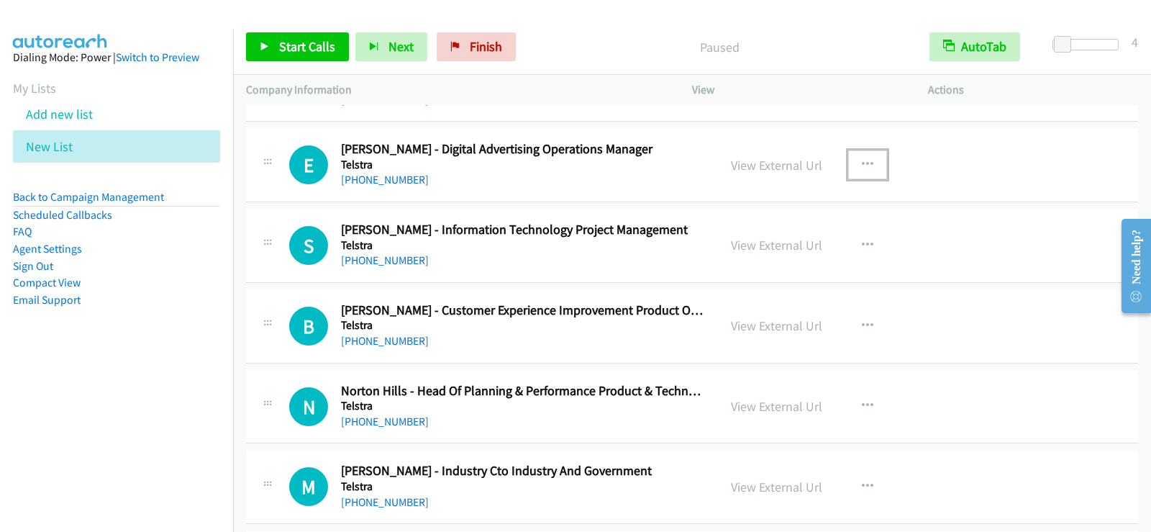
click at [862, 165] on icon "button" at bounding box center [868, 165] width 12 height 12
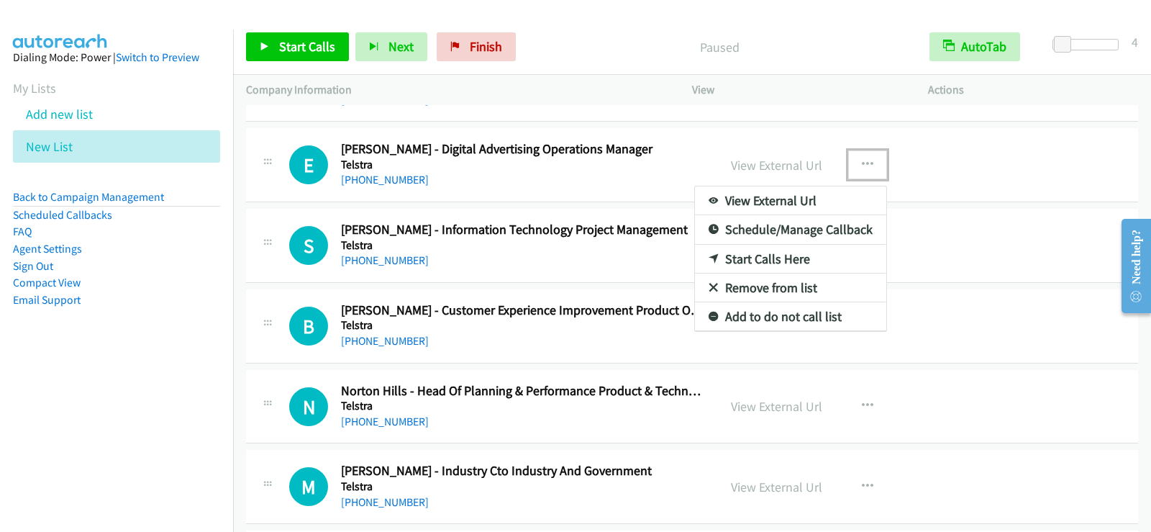
click at [770, 269] on link "Start Calls Here" at bounding box center [790, 259] width 191 height 29
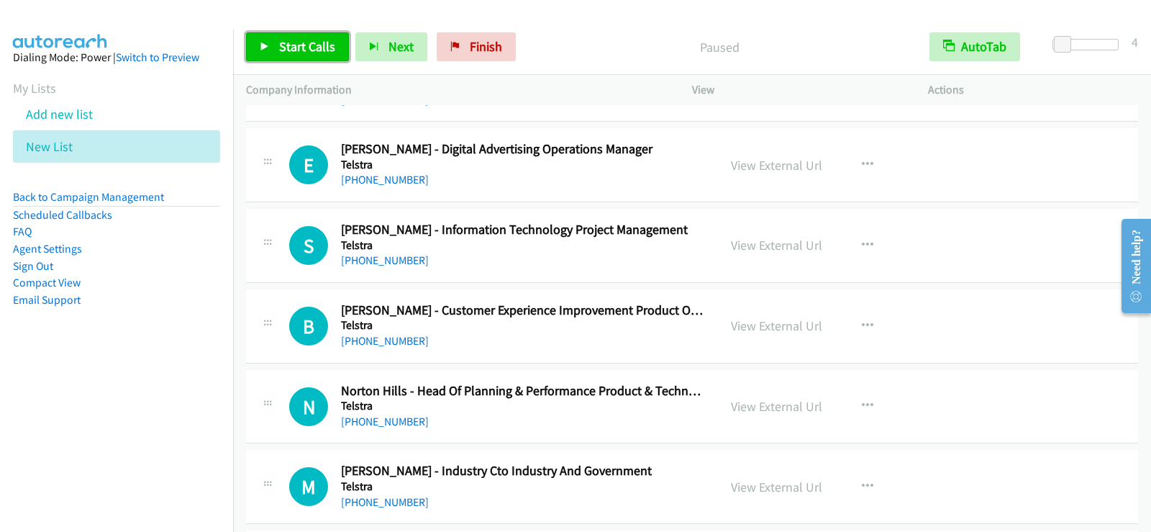
click at [333, 40] on span "Start Calls" at bounding box center [307, 46] width 56 height 17
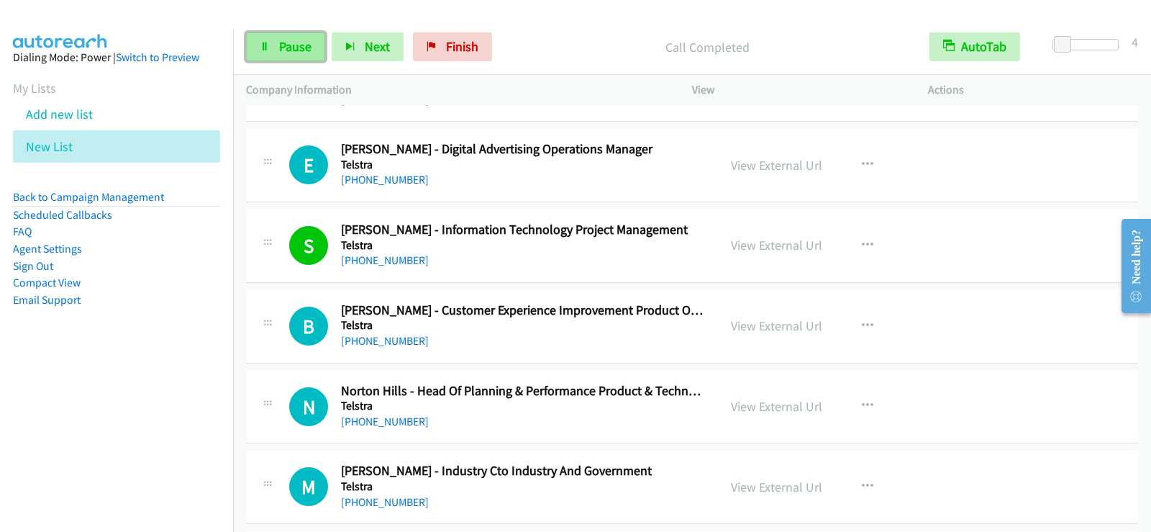
click at [283, 42] on span "Pause" at bounding box center [295, 46] width 32 height 17
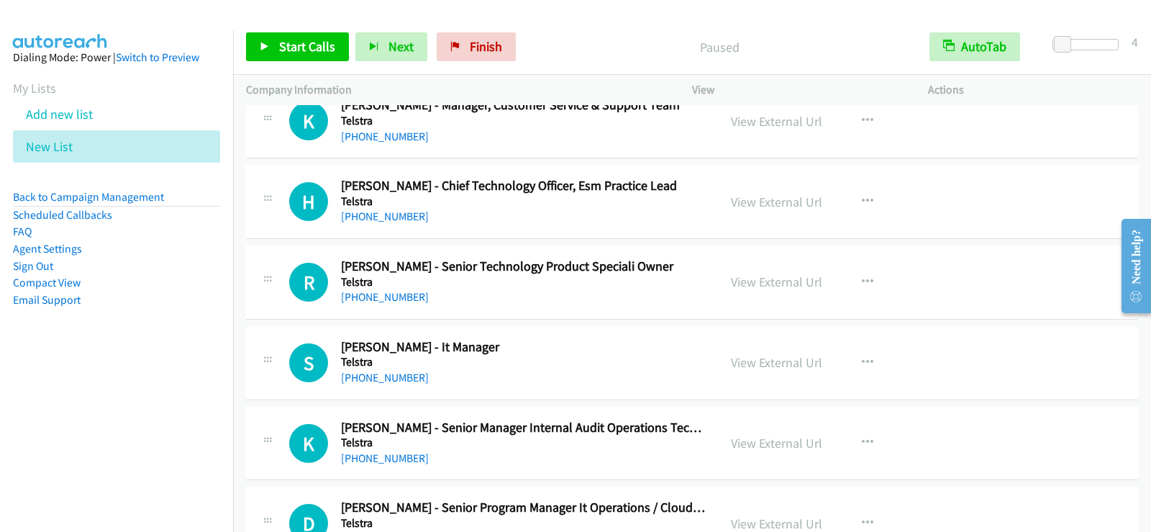
scroll to position [8273, 0]
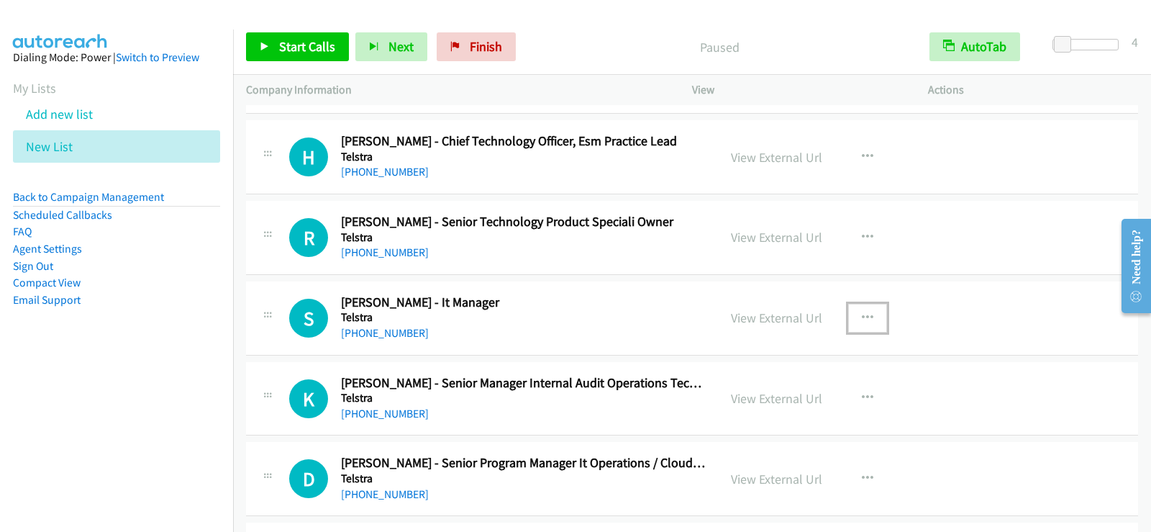
click at [852, 314] on button "button" at bounding box center [867, 318] width 39 height 29
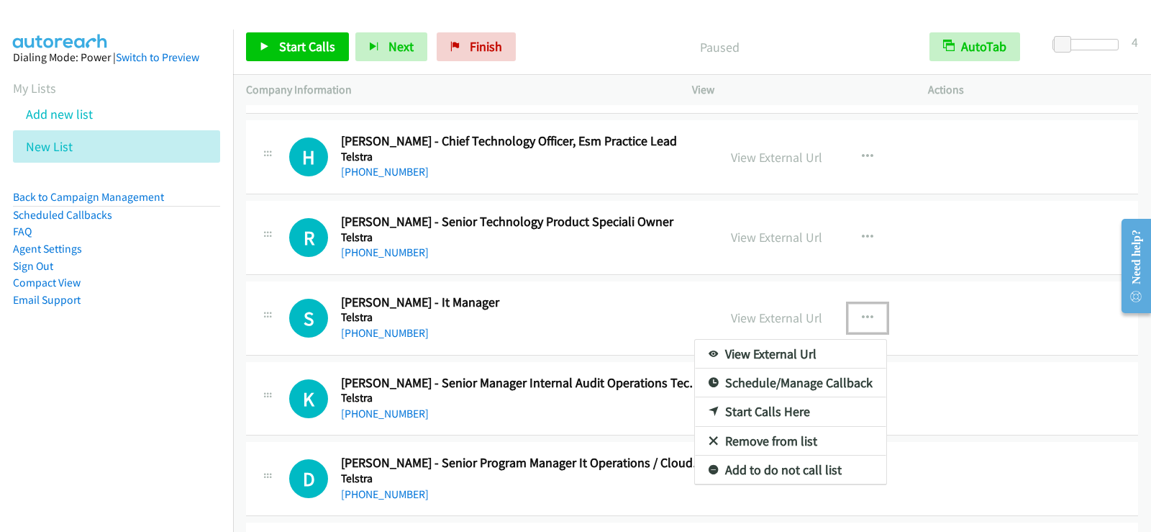
click at [760, 407] on link "Start Calls Here" at bounding box center [790, 411] width 191 height 29
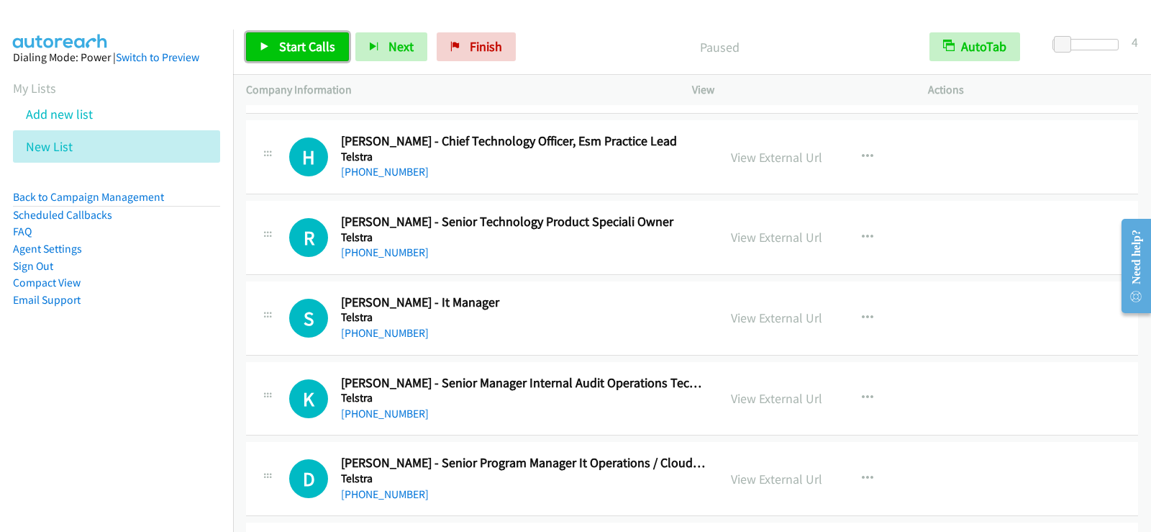
click at [299, 49] on span "Start Calls" at bounding box center [307, 46] width 56 height 17
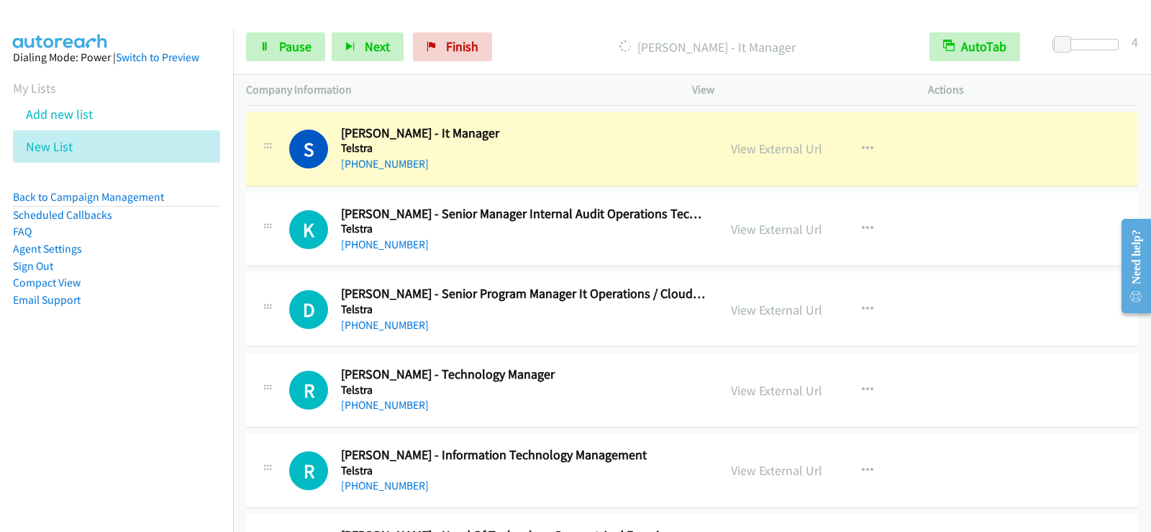
scroll to position [8417, 0]
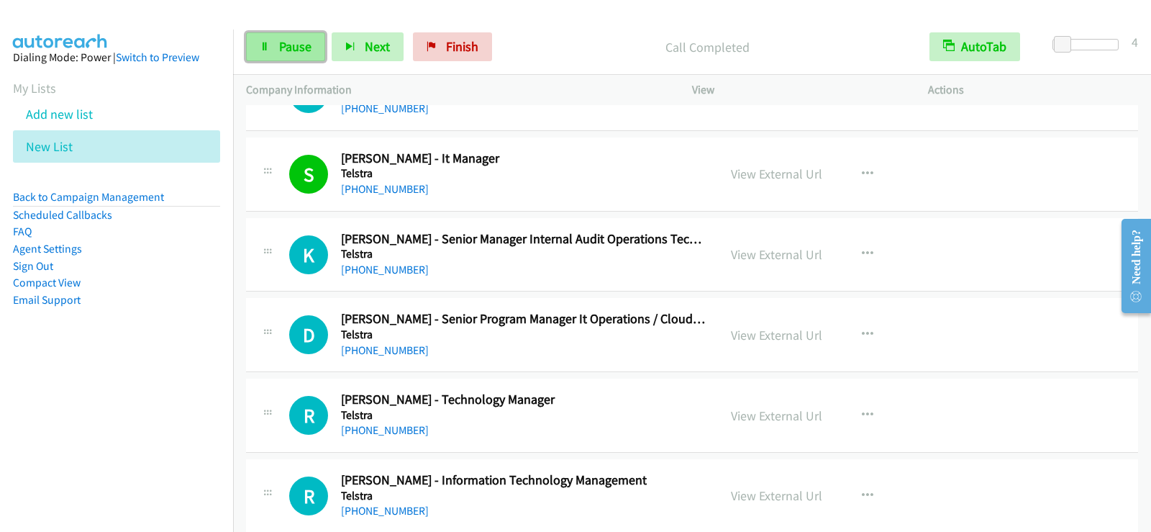
click at [284, 51] on span "Pause" at bounding box center [295, 46] width 32 height 17
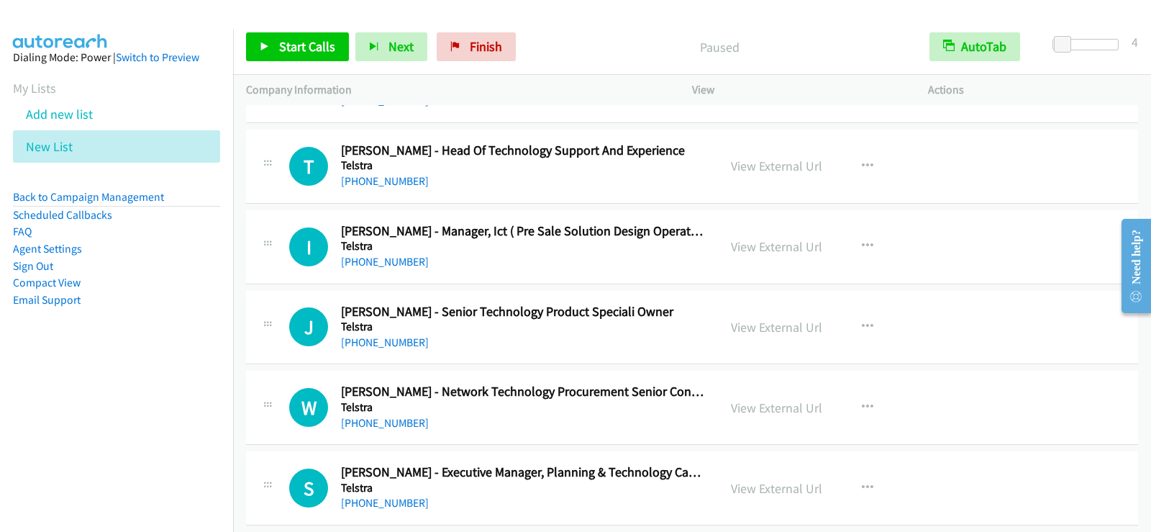
scroll to position [8848, 0]
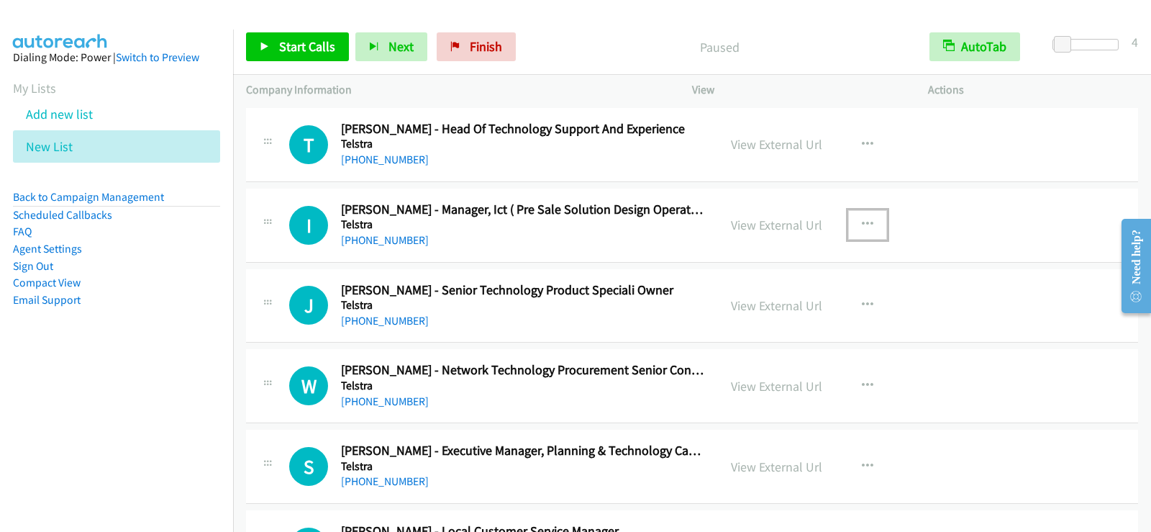
click at [862, 224] on icon "button" at bounding box center [868, 225] width 12 height 12
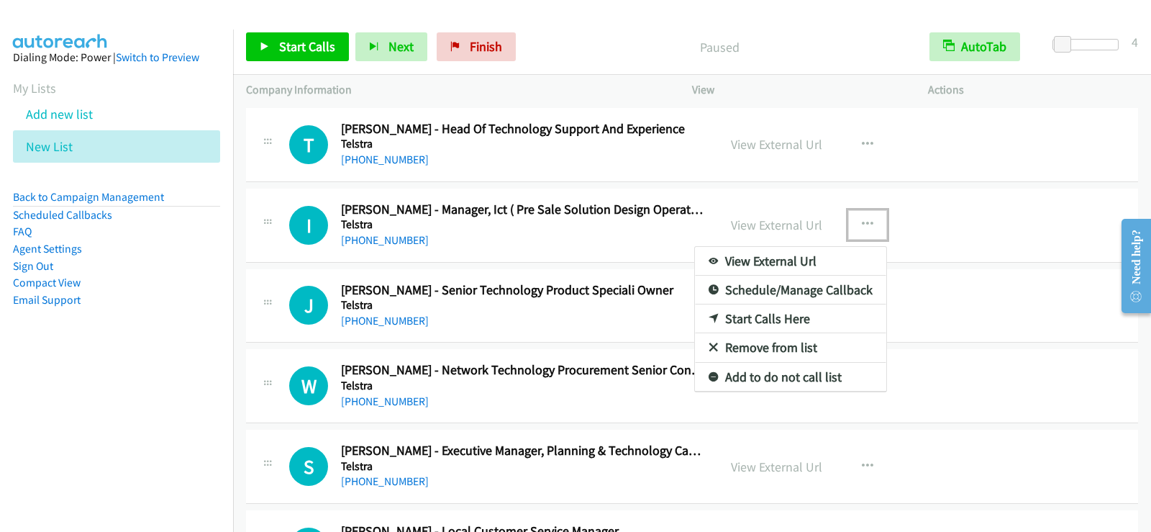
click at [775, 320] on link "Start Calls Here" at bounding box center [790, 318] width 191 height 29
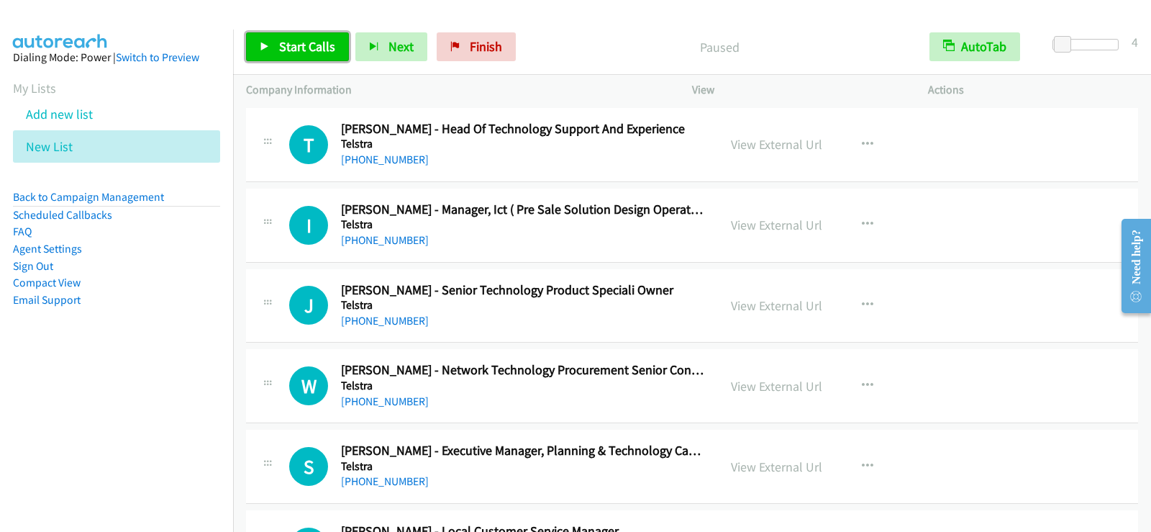
click at [285, 50] on span "Start Calls" at bounding box center [307, 46] width 56 height 17
click at [276, 57] on link "Pause" at bounding box center [285, 46] width 79 height 29
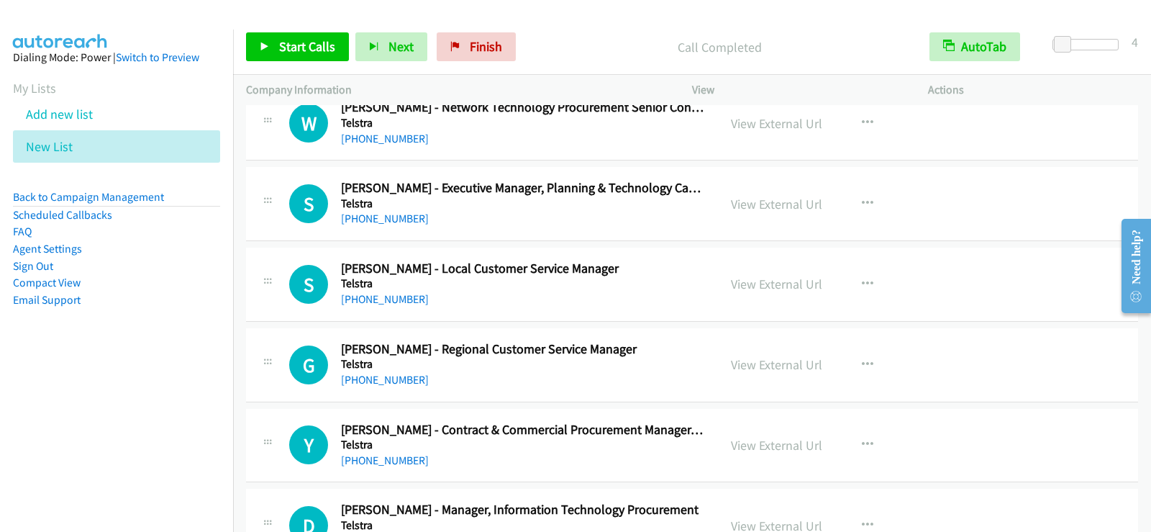
scroll to position [9136, 0]
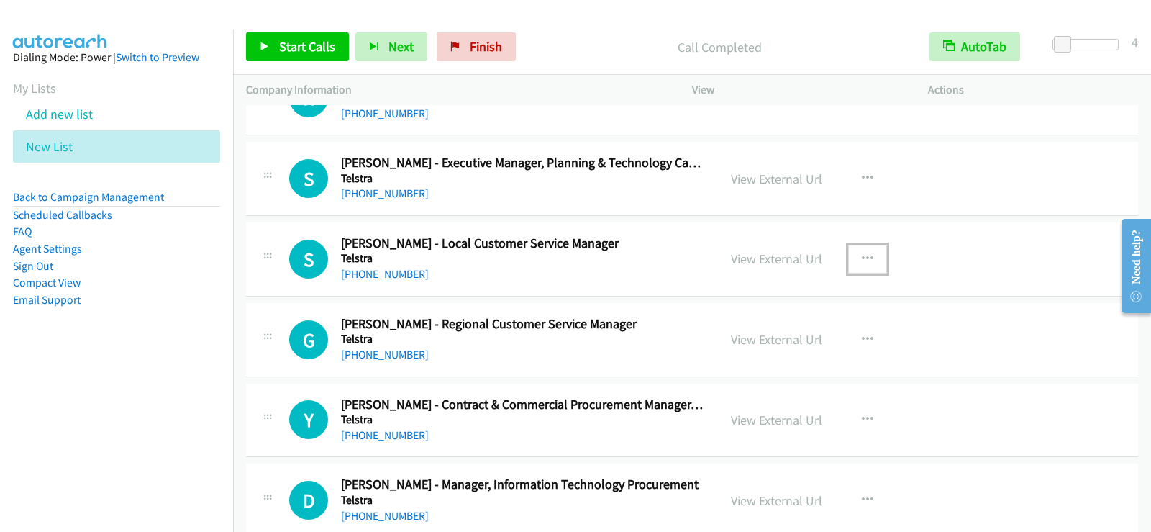
click at [850, 258] on button "button" at bounding box center [867, 259] width 39 height 29
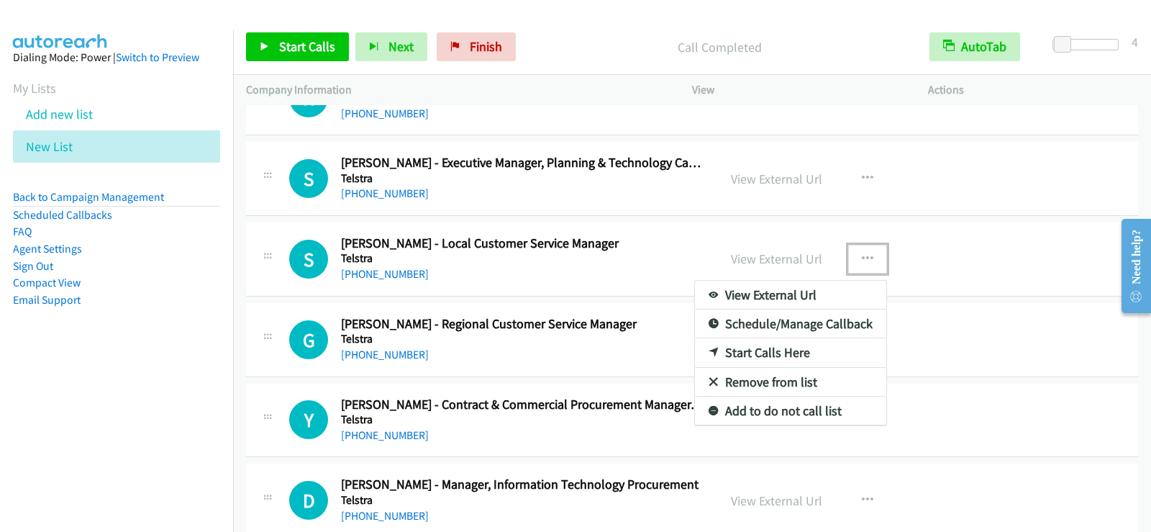
click at [765, 355] on link "Start Calls Here" at bounding box center [790, 352] width 191 height 29
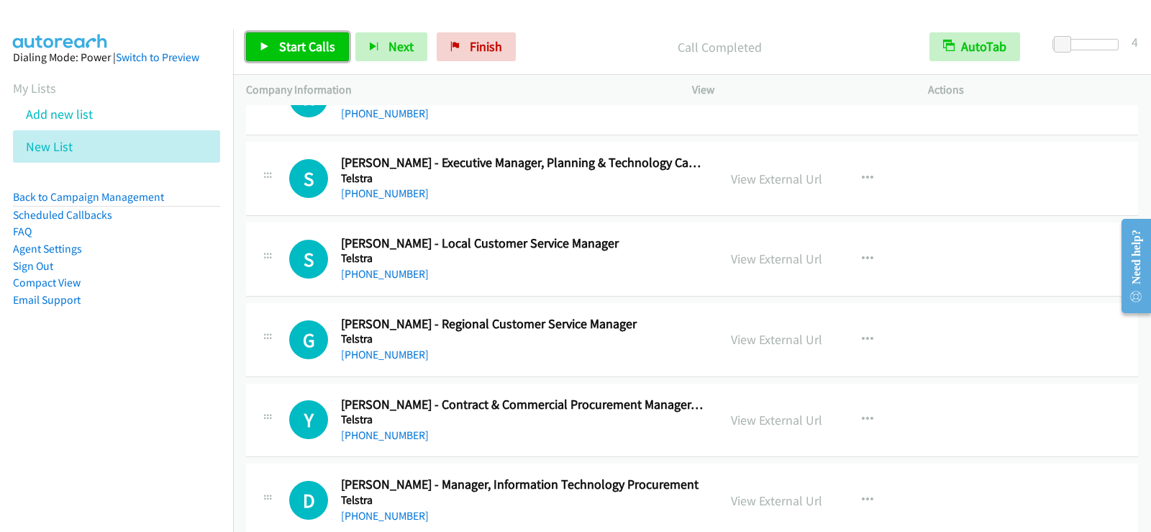
click at [281, 36] on link "Start Calls" at bounding box center [297, 46] width 103 height 29
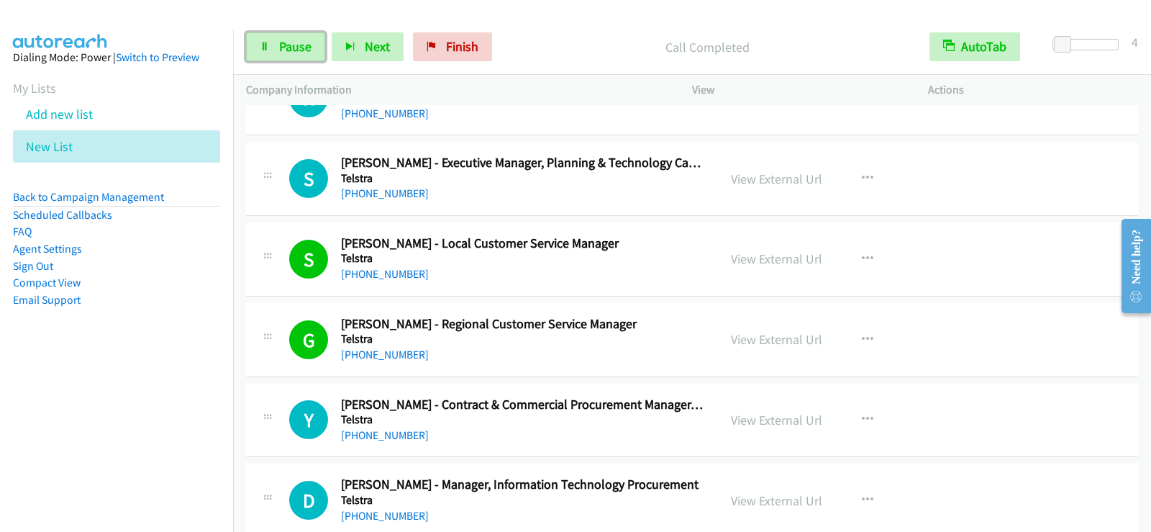
drag, startPoint x: 301, startPoint y: 43, endPoint x: 304, endPoint y: 67, distance: 23.8
click at [301, 43] on span "Pause" at bounding box center [295, 46] width 32 height 17
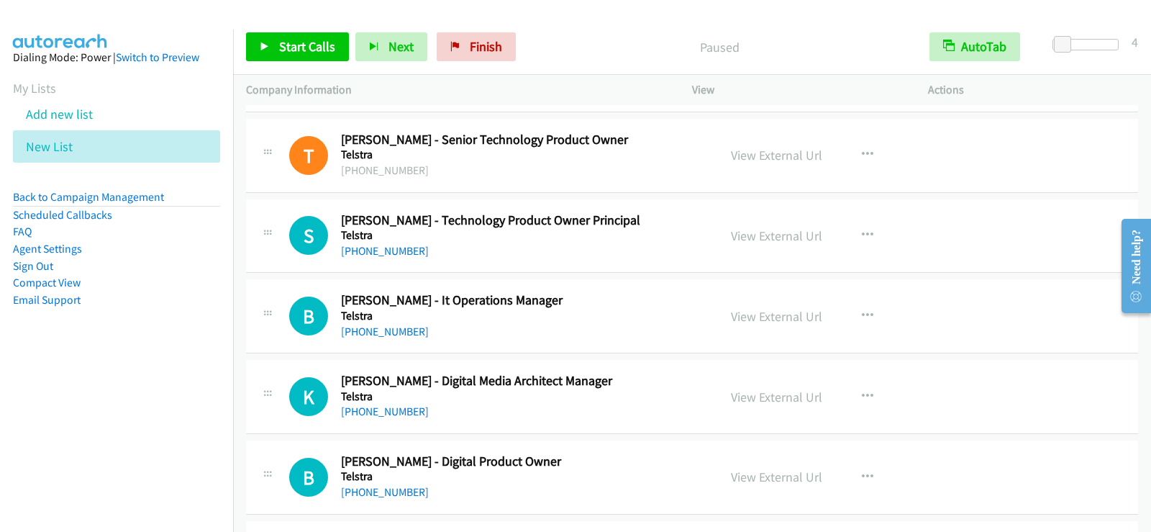
scroll to position [11582, 0]
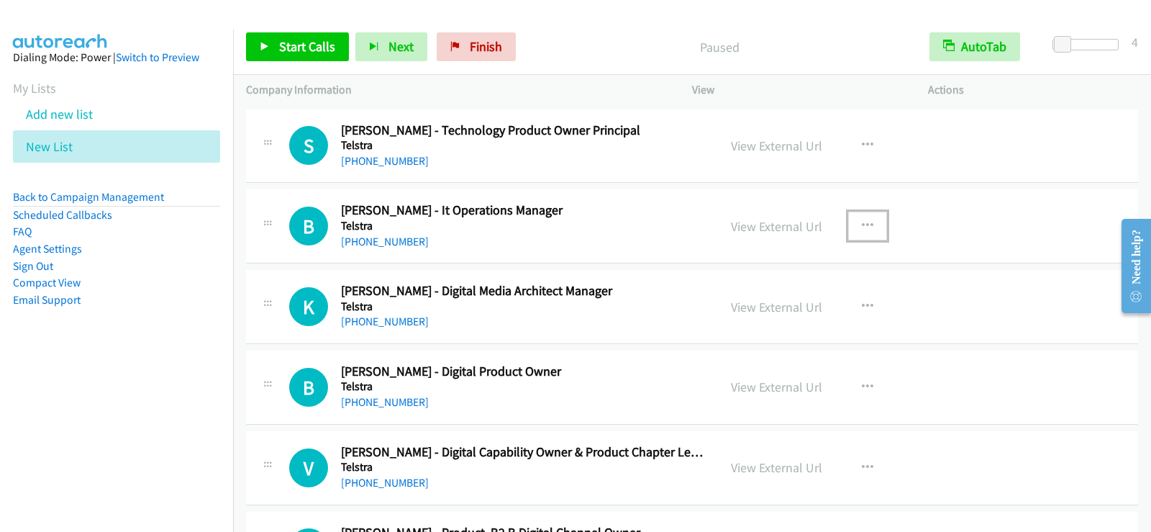
click at [862, 227] on icon "button" at bounding box center [868, 226] width 12 height 12
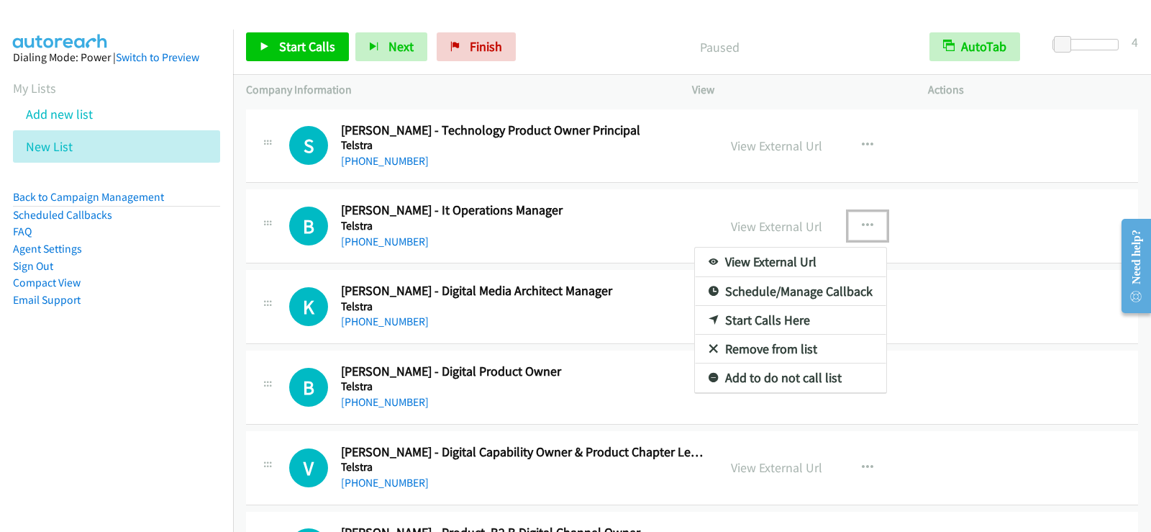
click at [775, 324] on link "Start Calls Here" at bounding box center [790, 320] width 191 height 29
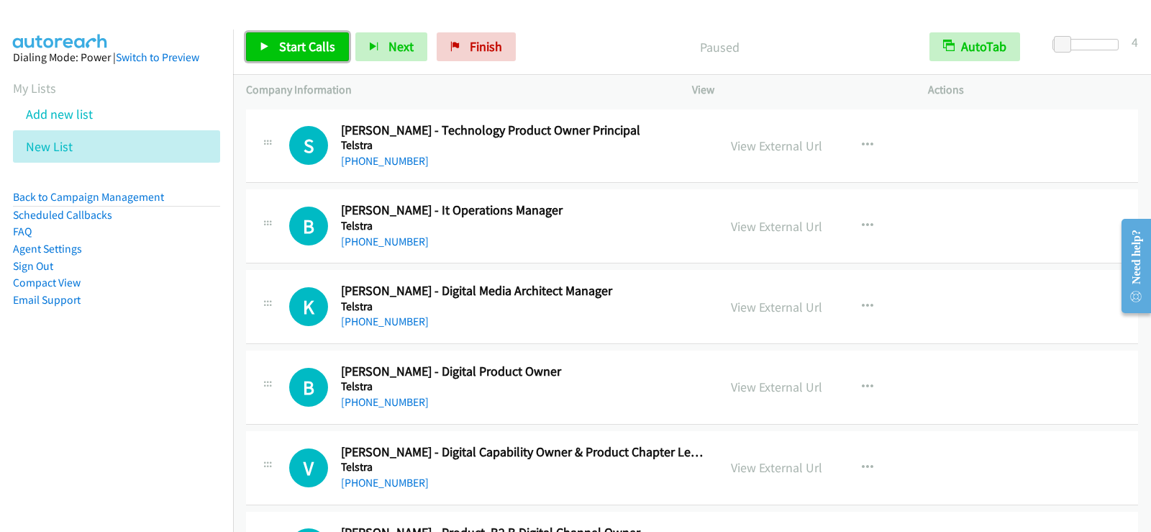
click at [307, 48] on span "Start Calls" at bounding box center [307, 46] width 56 height 17
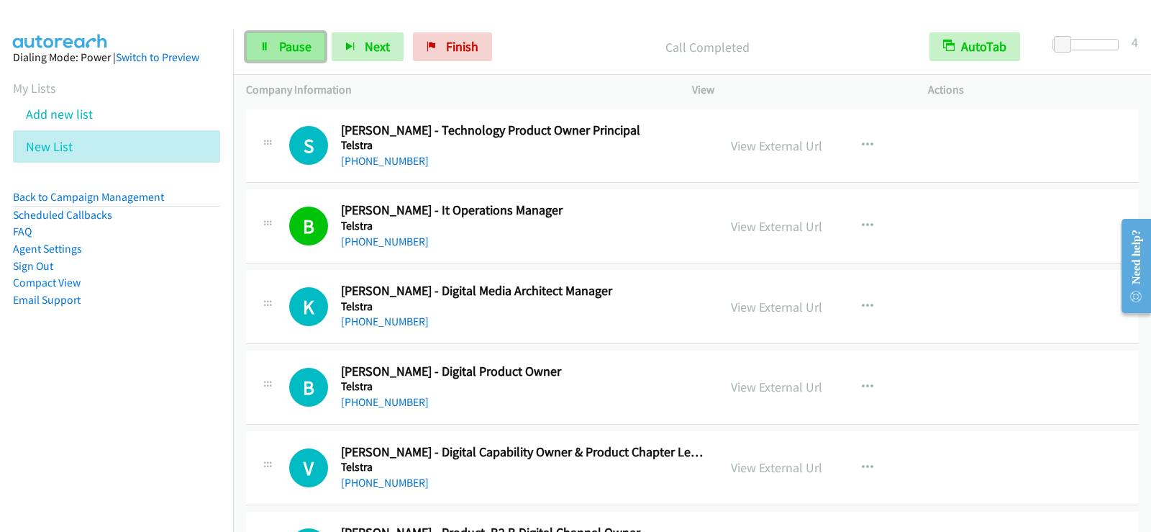
click at [284, 55] on link "Pause" at bounding box center [285, 46] width 79 height 29
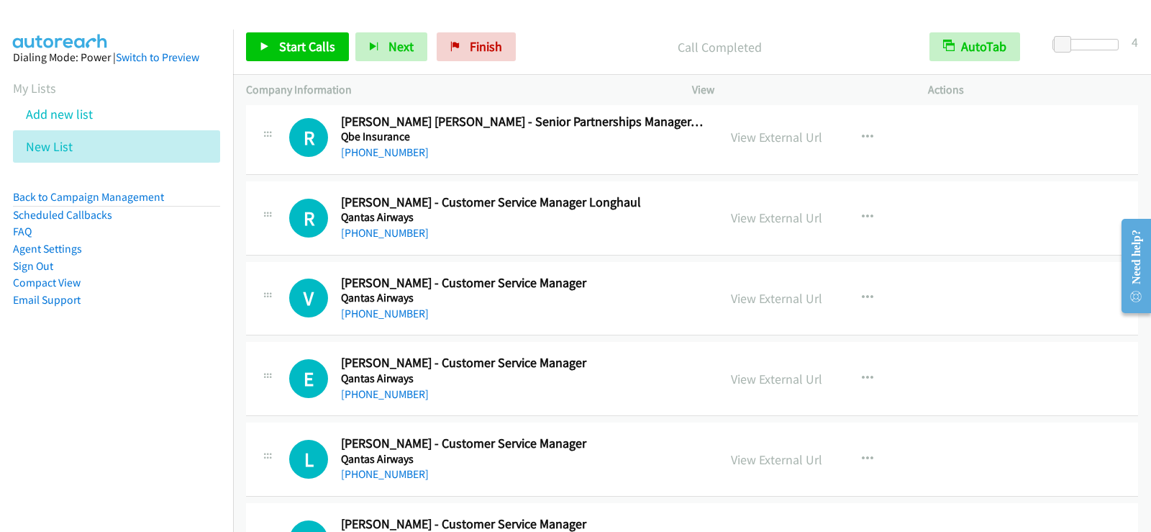
scroll to position [14028, 0]
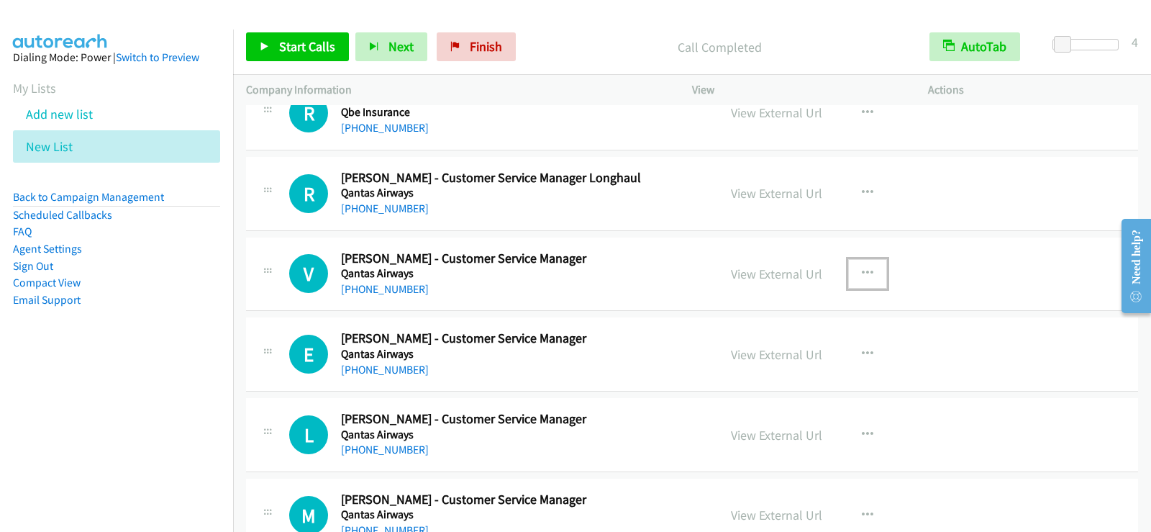
click at [863, 268] on icon "button" at bounding box center [868, 274] width 12 height 12
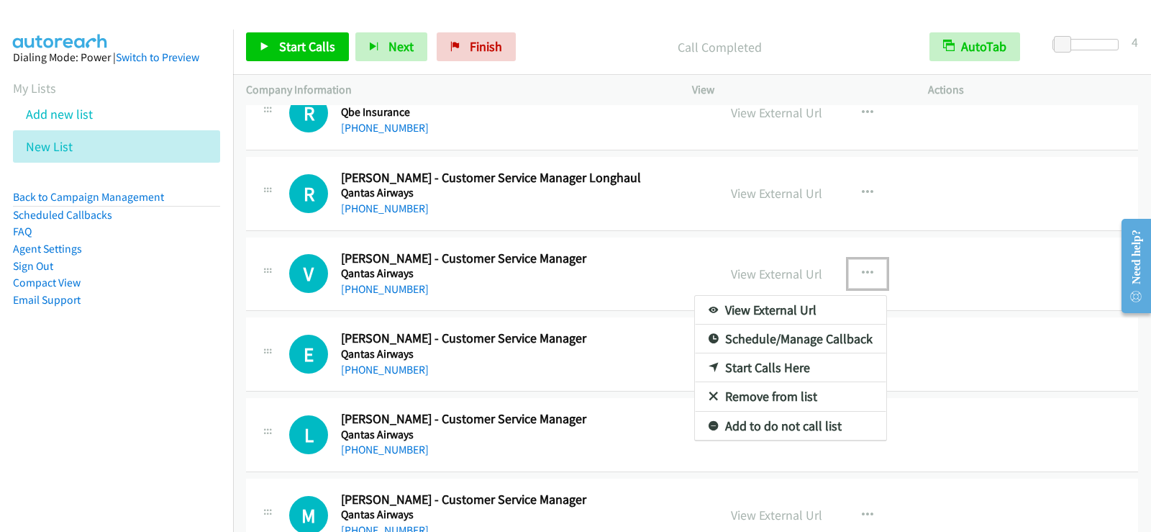
click at [762, 366] on link "Start Calls Here" at bounding box center [790, 367] width 191 height 29
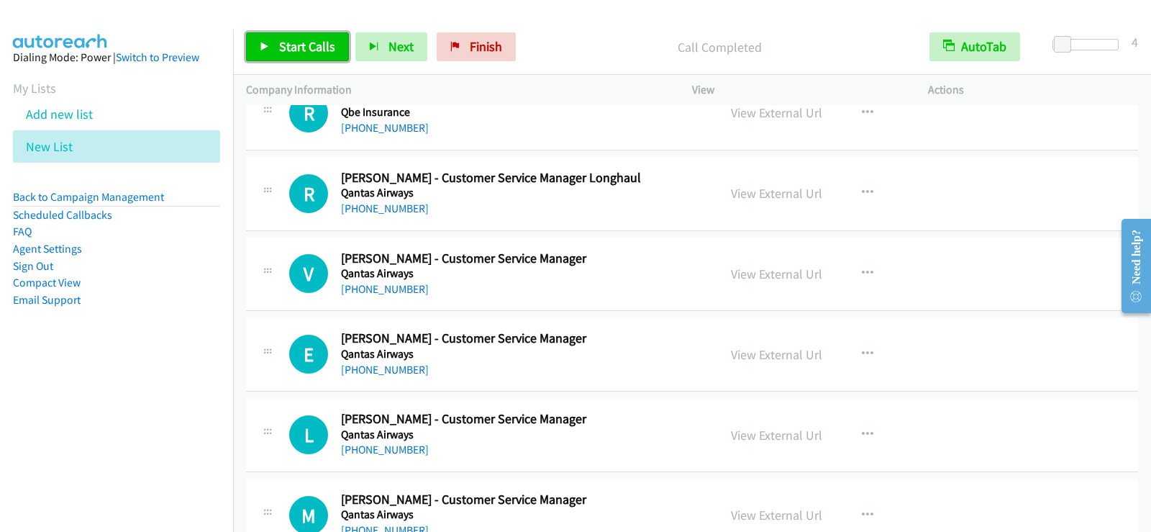
click at [306, 39] on span "Start Calls" at bounding box center [307, 46] width 56 height 17
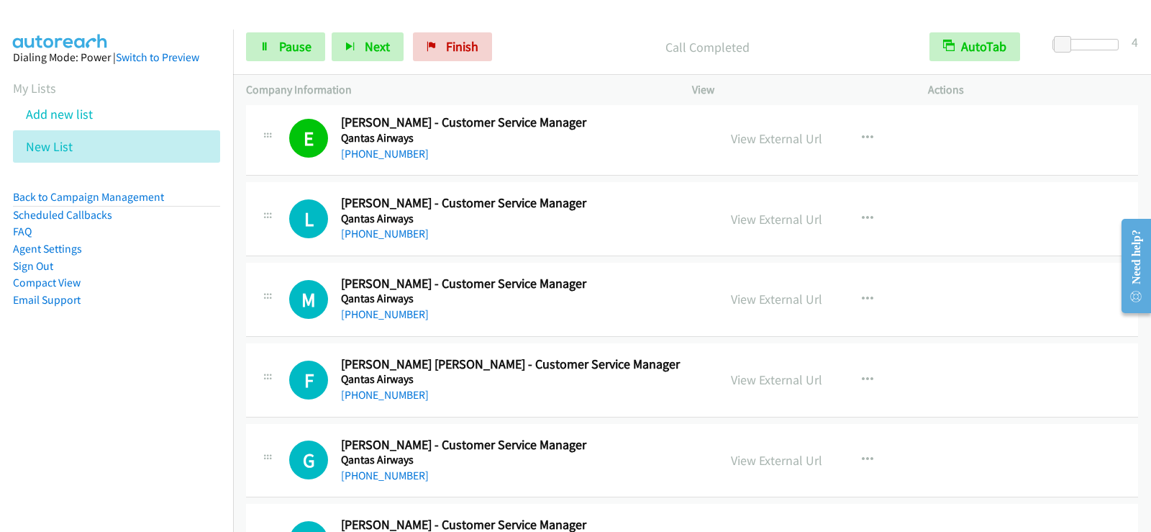
scroll to position [14315, 0]
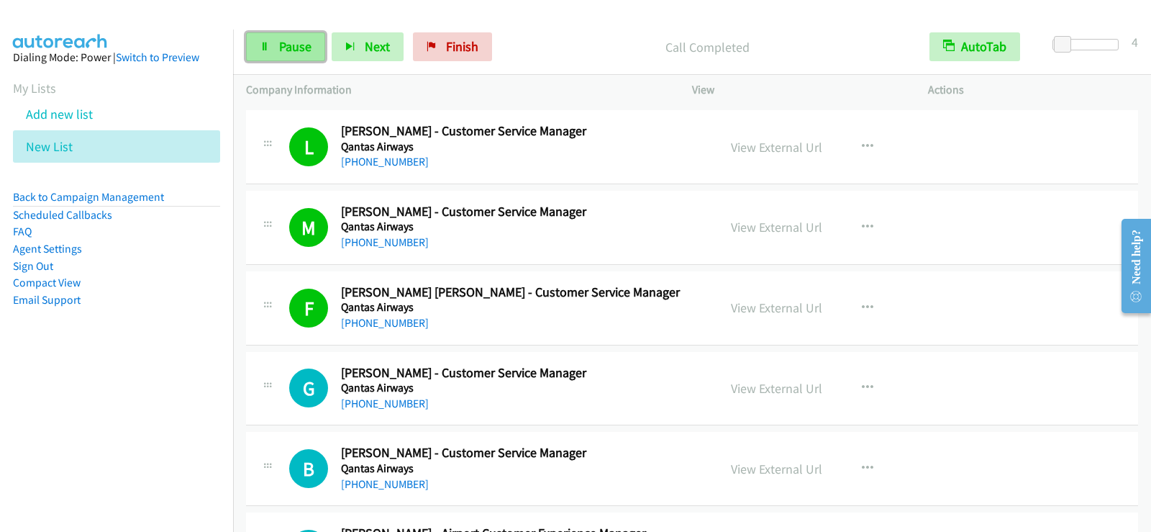
click at [289, 45] on span "Pause" at bounding box center [295, 46] width 32 height 17
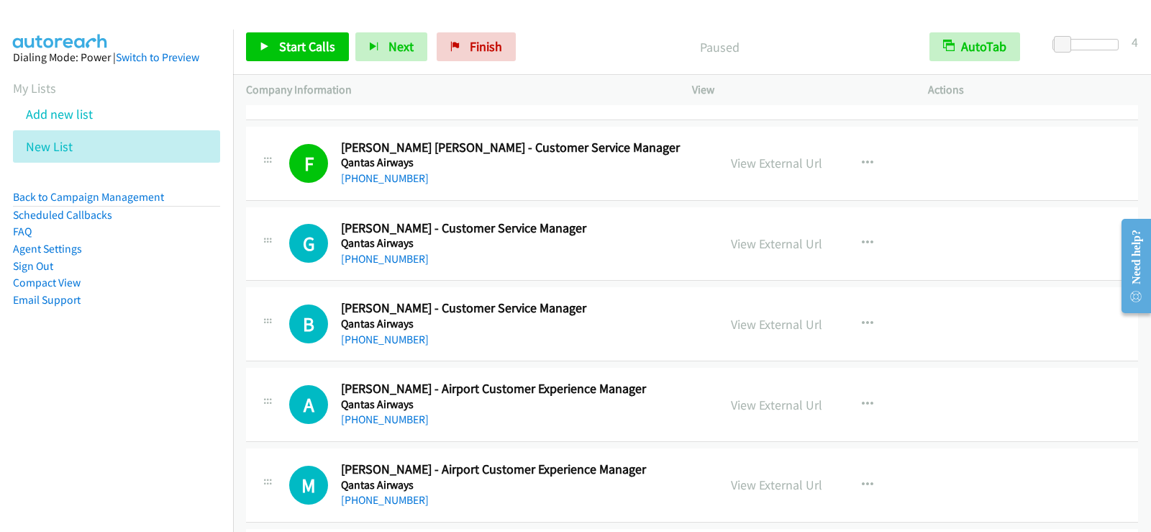
scroll to position [14531, 0]
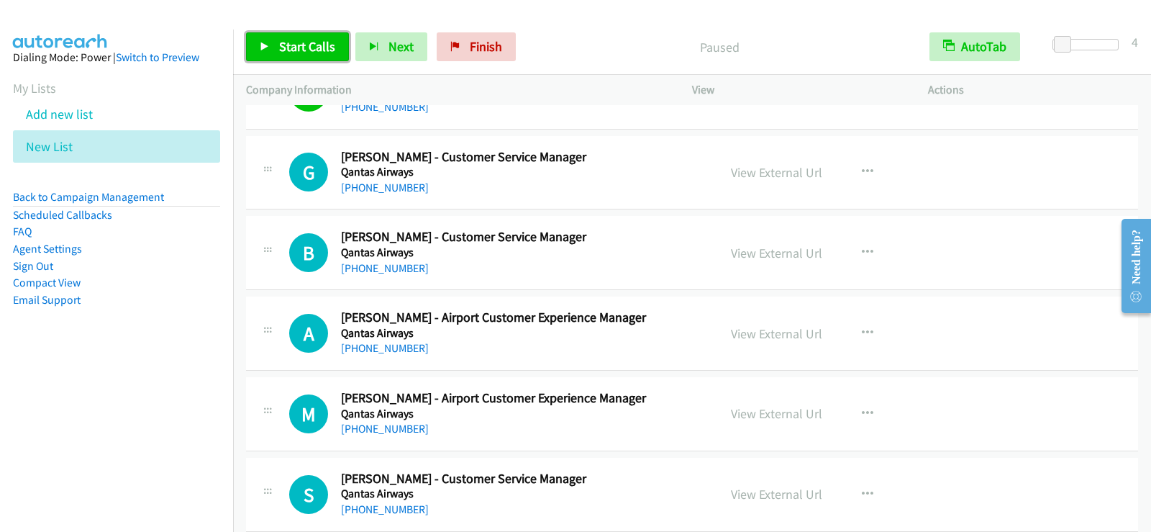
click at [321, 48] on span "Start Calls" at bounding box center [307, 46] width 56 height 17
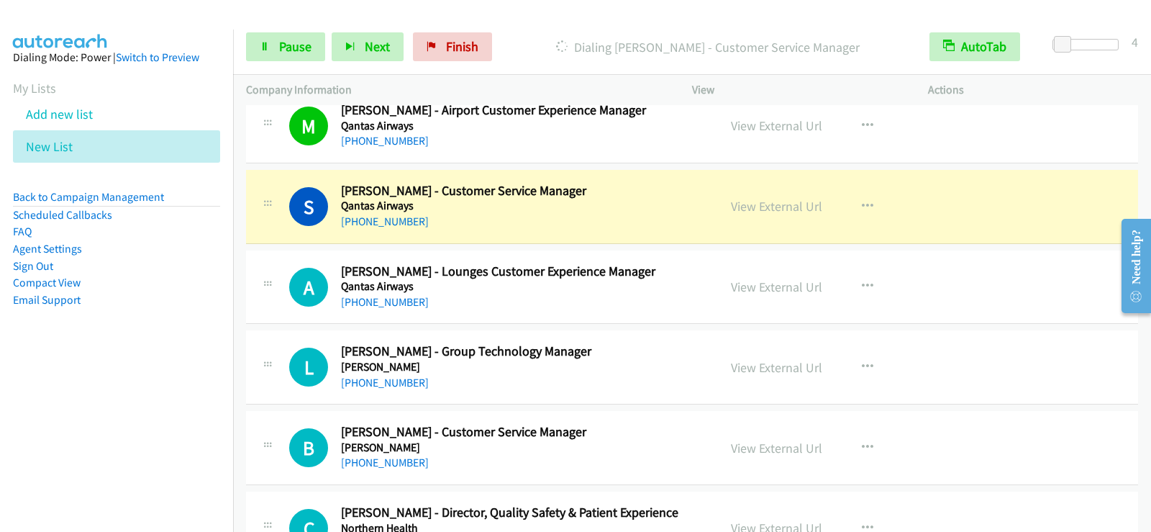
scroll to position [14891, 0]
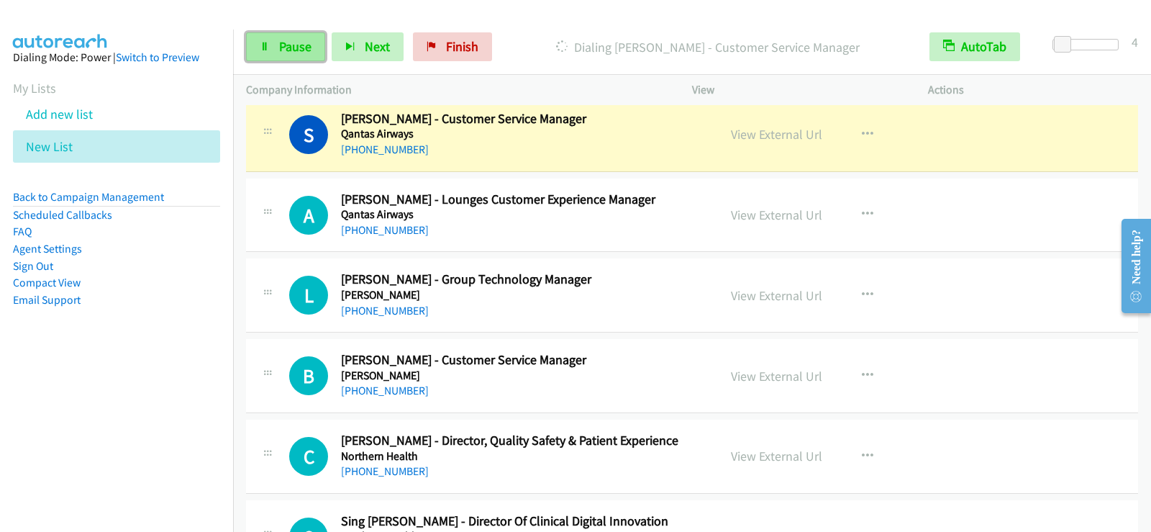
click at [287, 50] on span "Pause" at bounding box center [295, 46] width 32 height 17
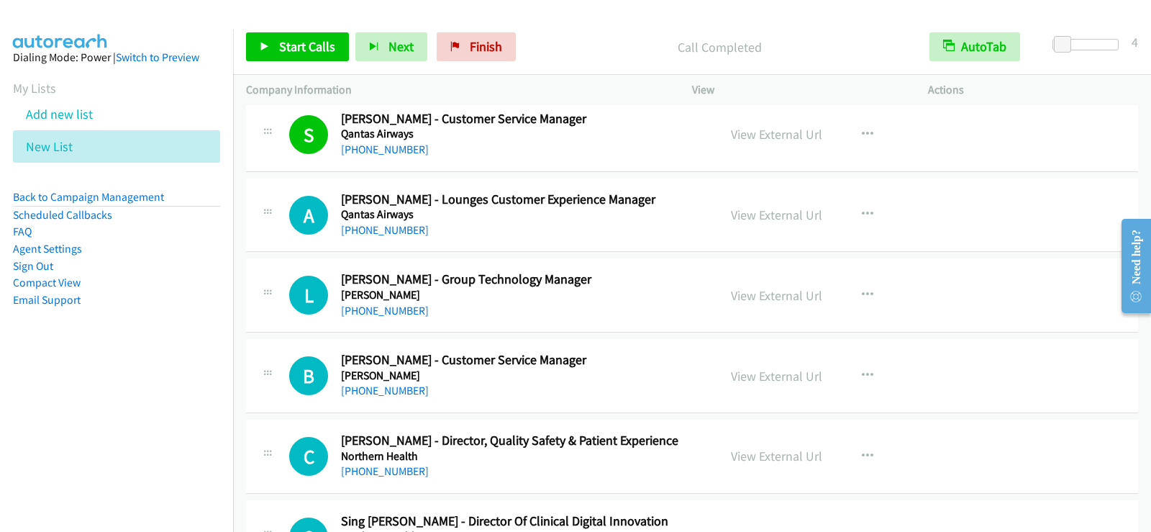
scroll to position [14963, 0]
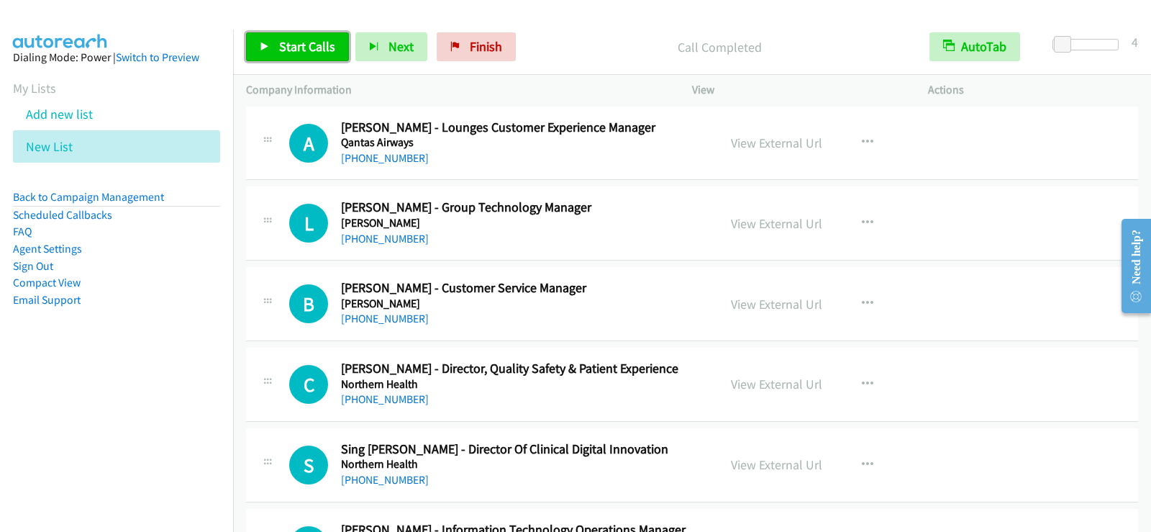
click at [270, 35] on link "Start Calls" at bounding box center [297, 46] width 103 height 29
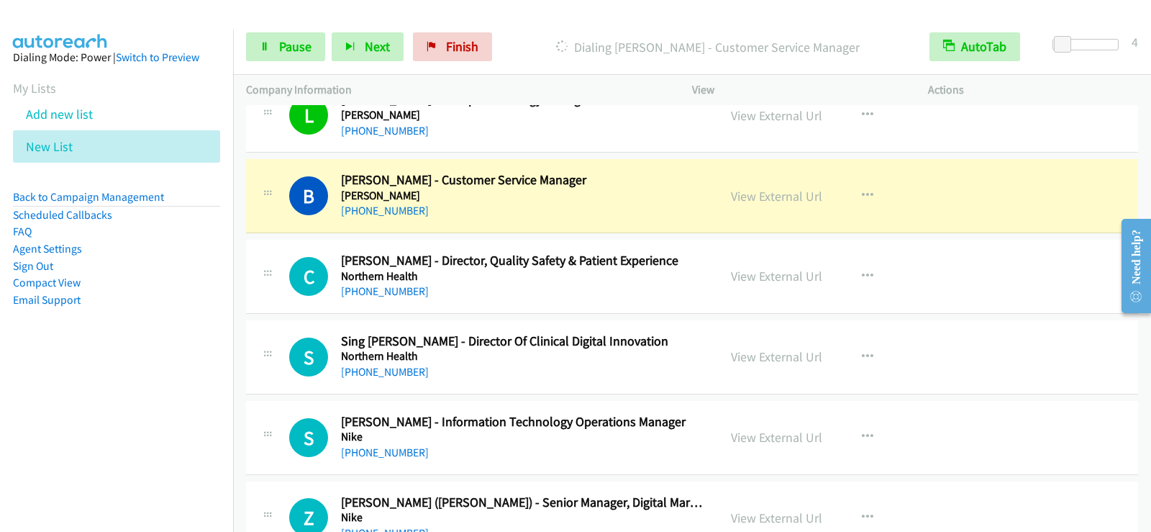
scroll to position [15107, 0]
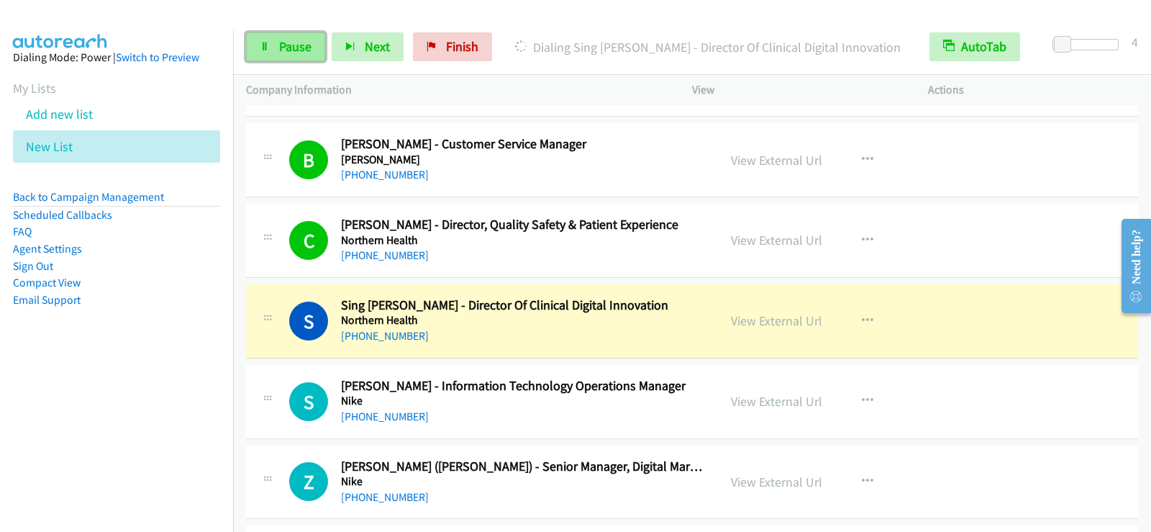
click at [304, 51] on span "Pause" at bounding box center [295, 46] width 32 height 17
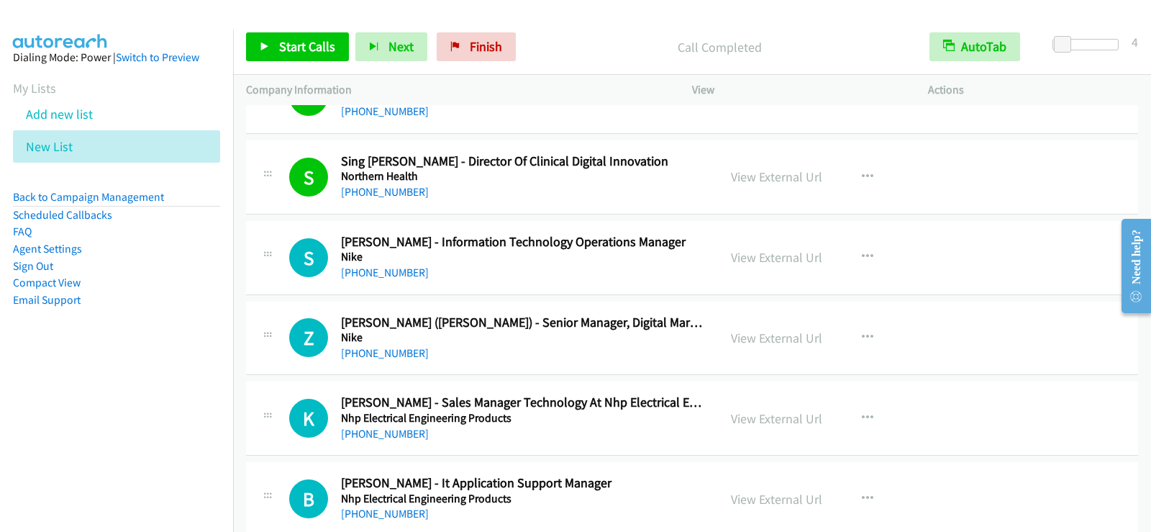
scroll to position [15322, 0]
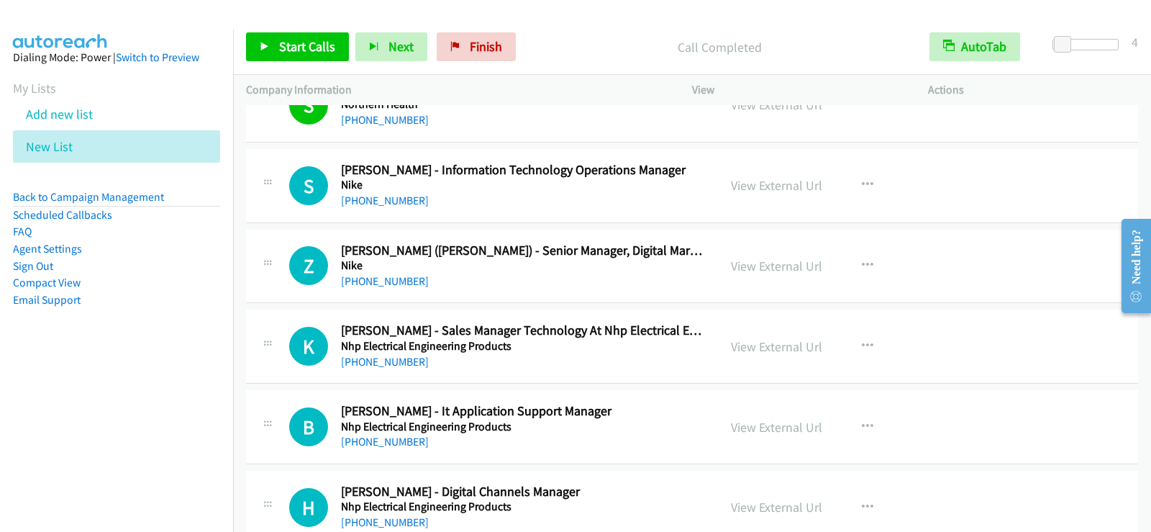
click at [286, 66] on div "Start Calls Pause Next Finish Call Completed AutoTab AutoTab 4" at bounding box center [692, 46] width 918 height 55
click at [340, 48] on link "Start Calls" at bounding box center [297, 46] width 103 height 29
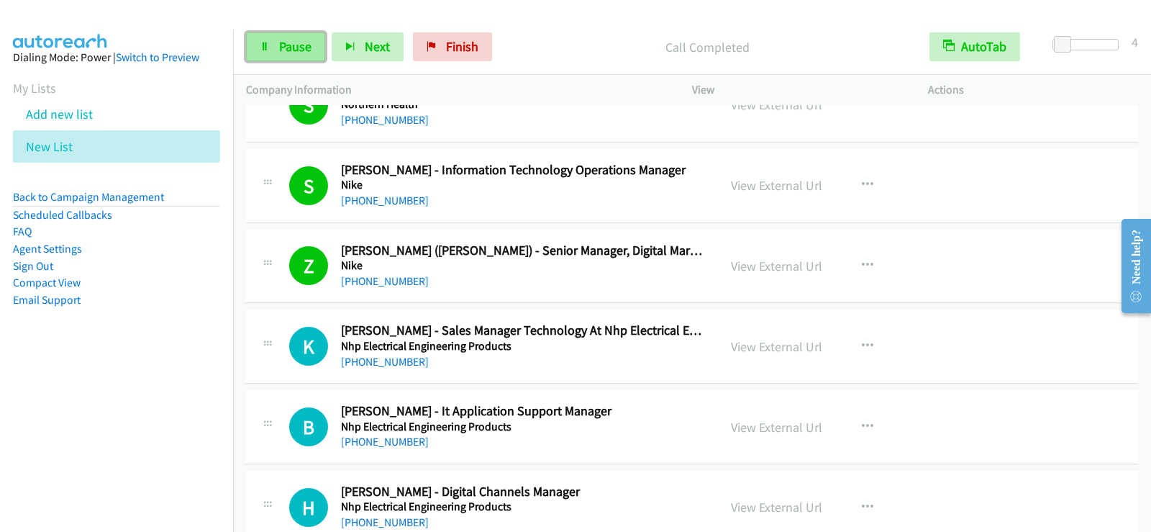
click at [315, 49] on link "Pause" at bounding box center [285, 46] width 79 height 29
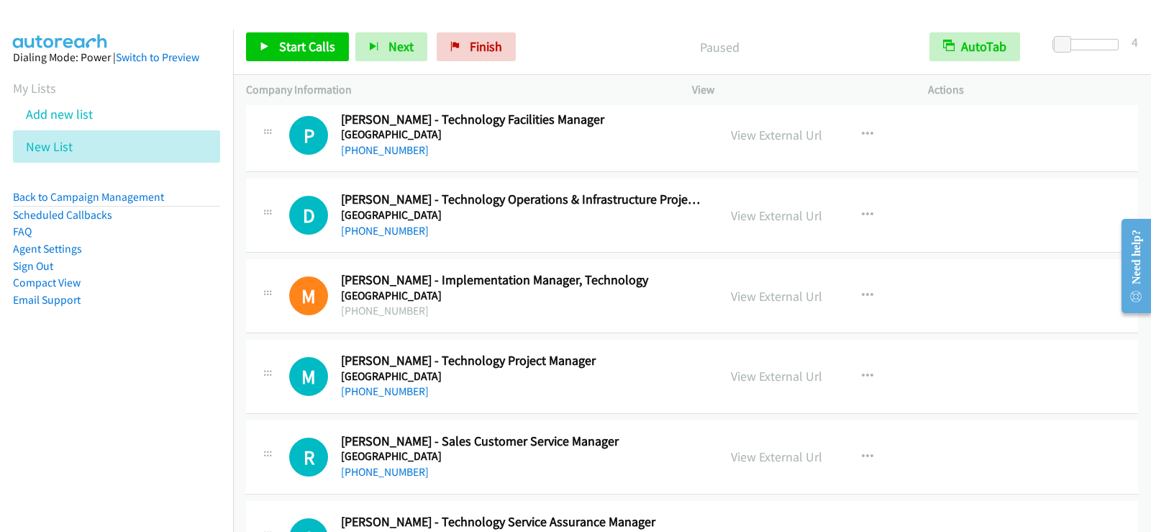
scroll to position [16330, 0]
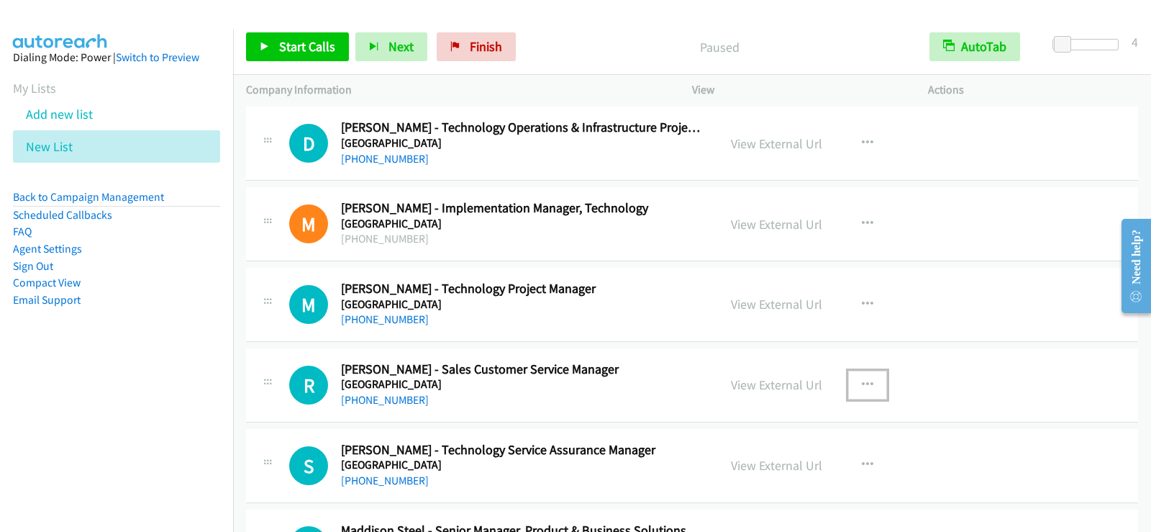
click at [863, 389] on icon "button" at bounding box center [868, 385] width 12 height 12
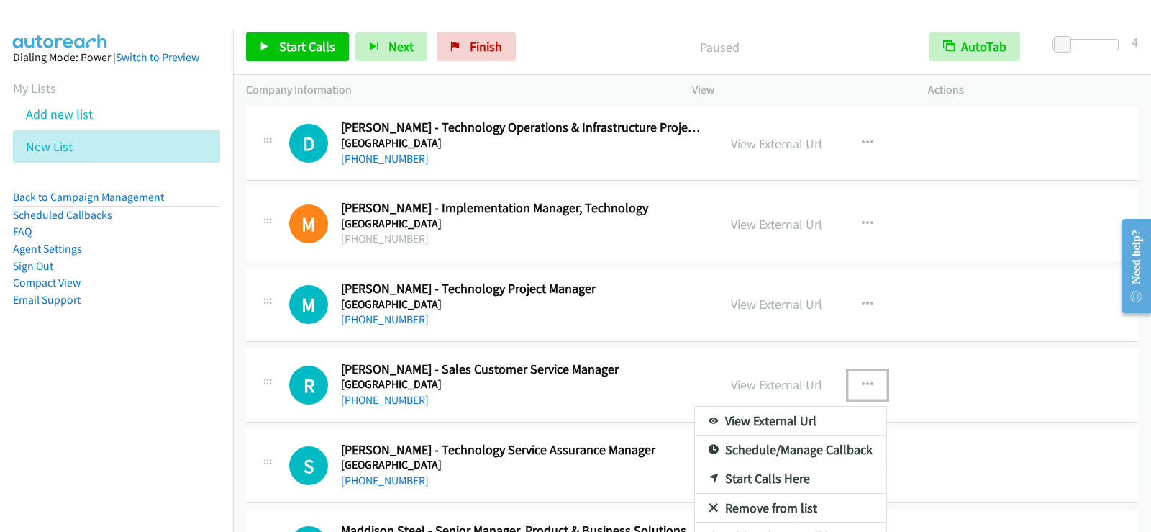
click at [760, 481] on link "Start Calls Here" at bounding box center [790, 478] width 191 height 29
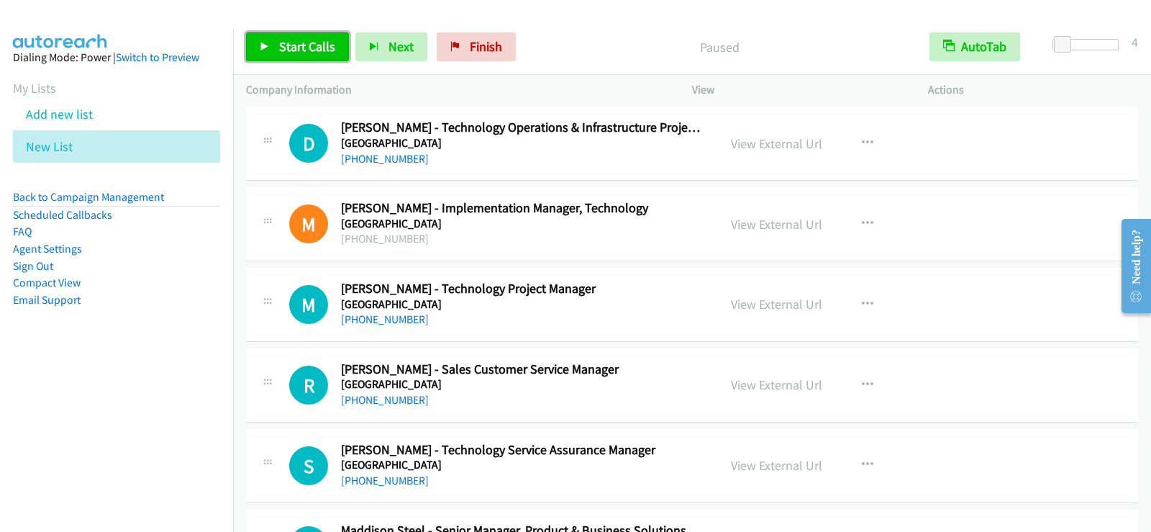
click at [320, 51] on span "Start Calls" at bounding box center [307, 46] width 56 height 17
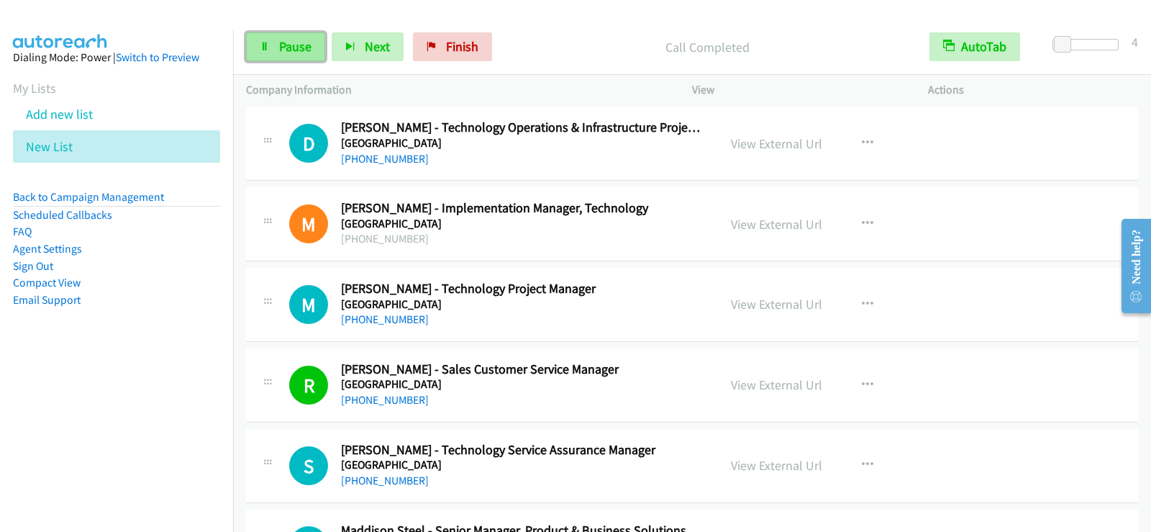
click at [299, 55] on link "Pause" at bounding box center [285, 46] width 79 height 29
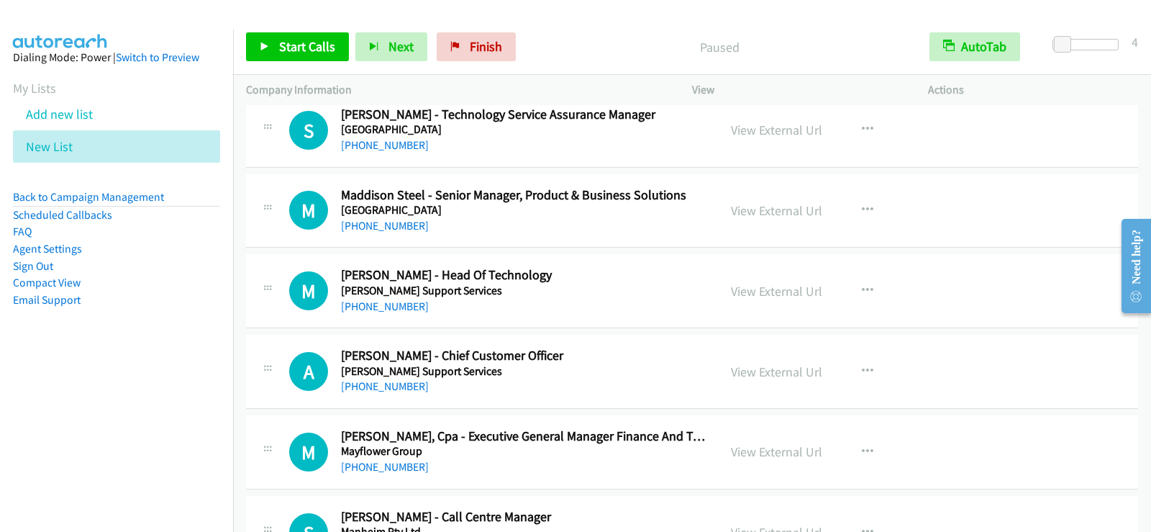
scroll to position [16689, 0]
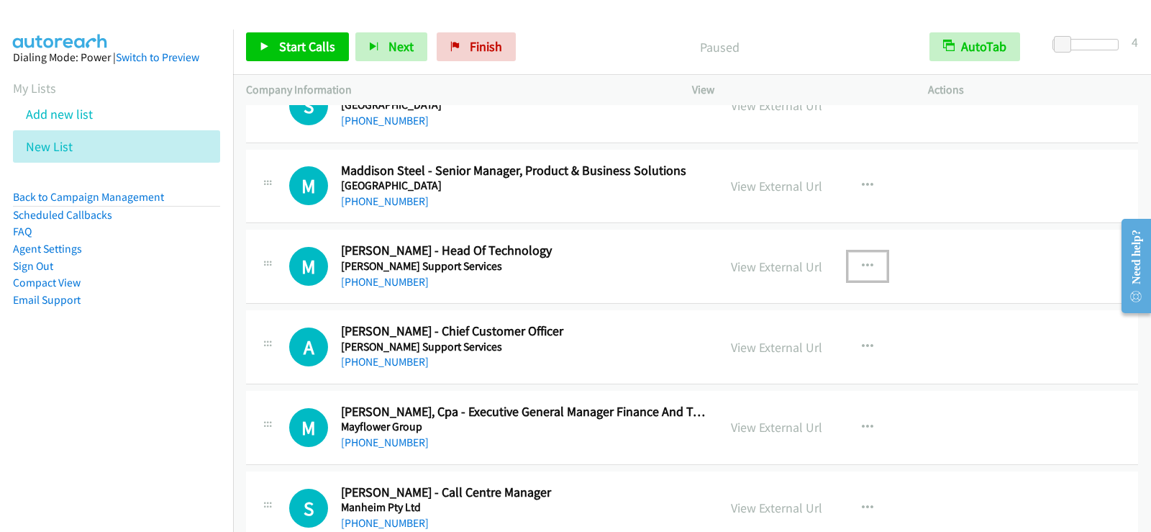
click at [854, 266] on button "button" at bounding box center [867, 266] width 39 height 29
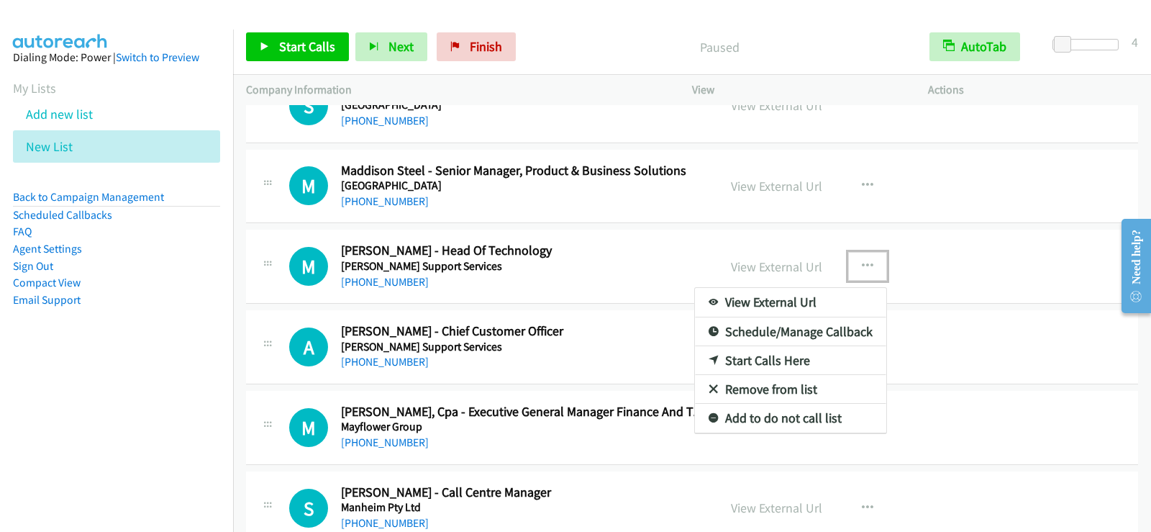
click at [735, 358] on link "Start Calls Here" at bounding box center [790, 360] width 191 height 29
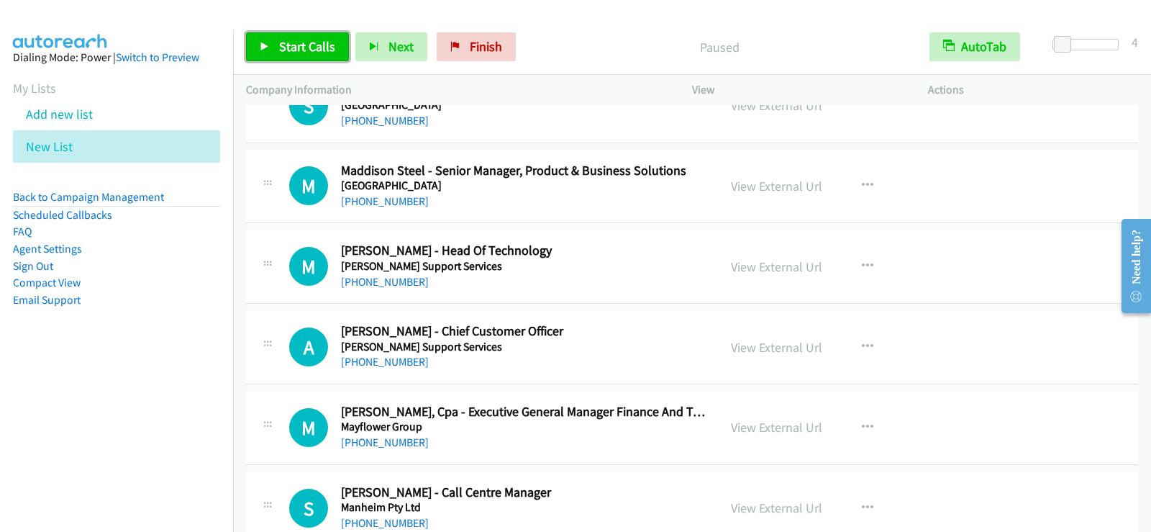
click at [281, 50] on span "Start Calls" at bounding box center [307, 46] width 56 height 17
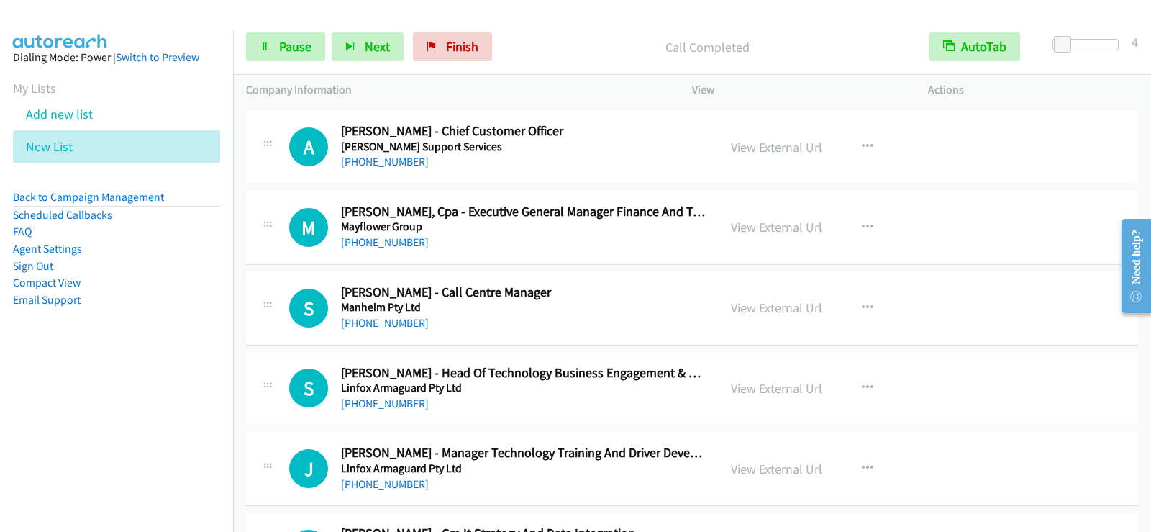
scroll to position [16905, 0]
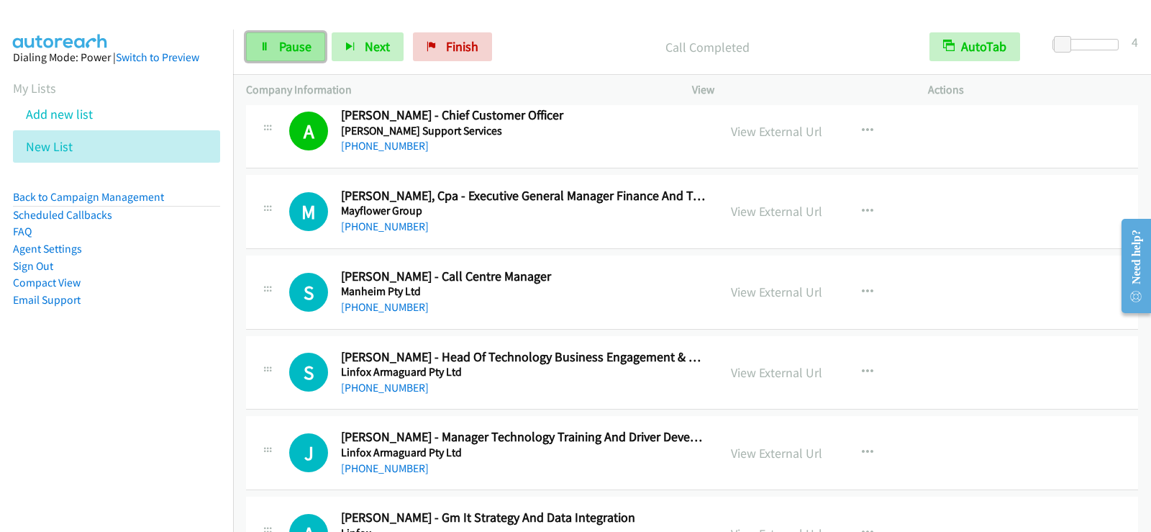
click at [318, 53] on link "Pause" at bounding box center [285, 46] width 79 height 29
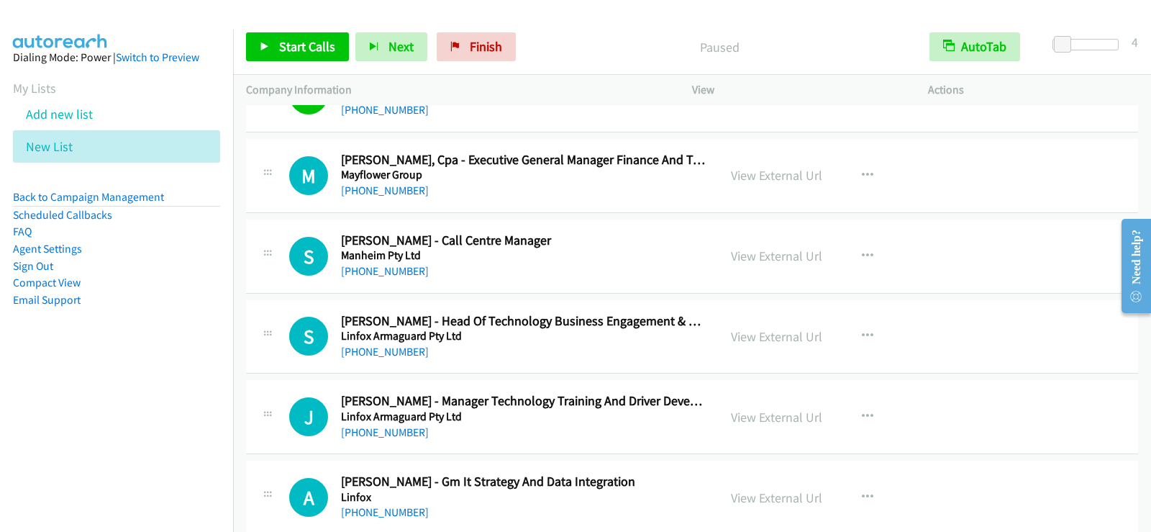
scroll to position [16977, 0]
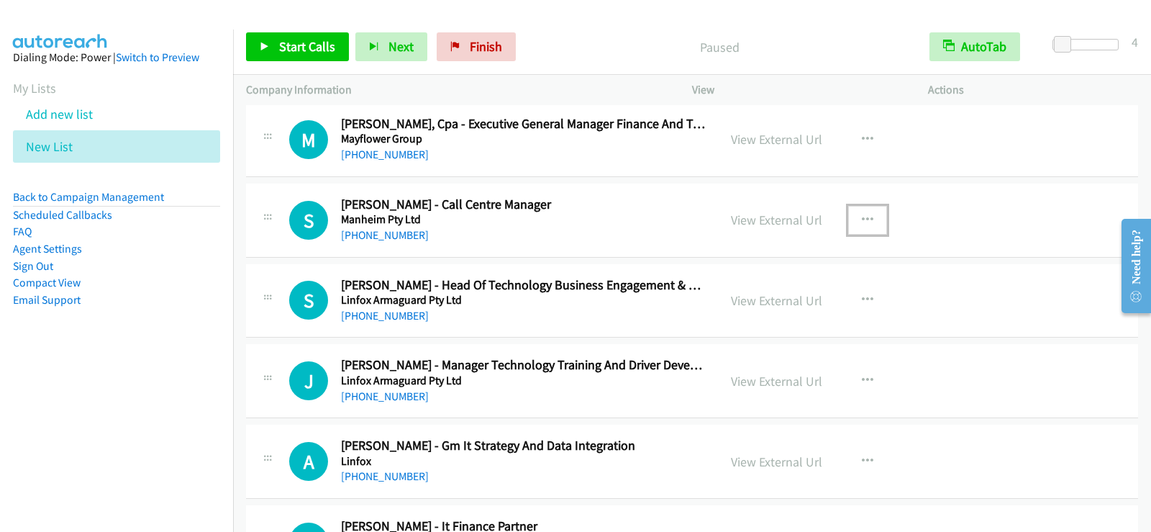
click at [867, 217] on icon "button" at bounding box center [868, 220] width 12 height 12
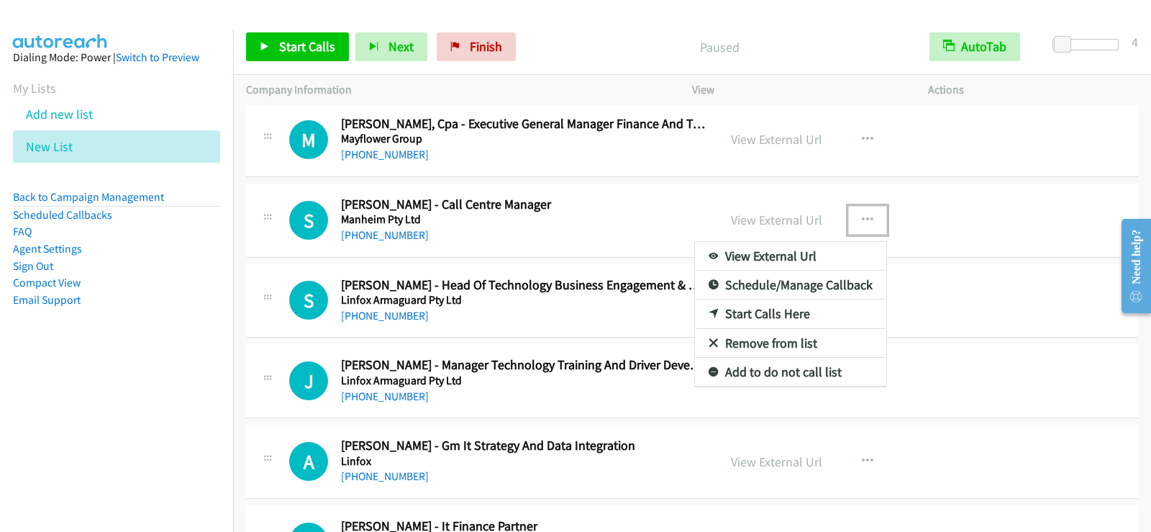
click at [730, 314] on link "Start Calls Here" at bounding box center [790, 313] width 191 height 29
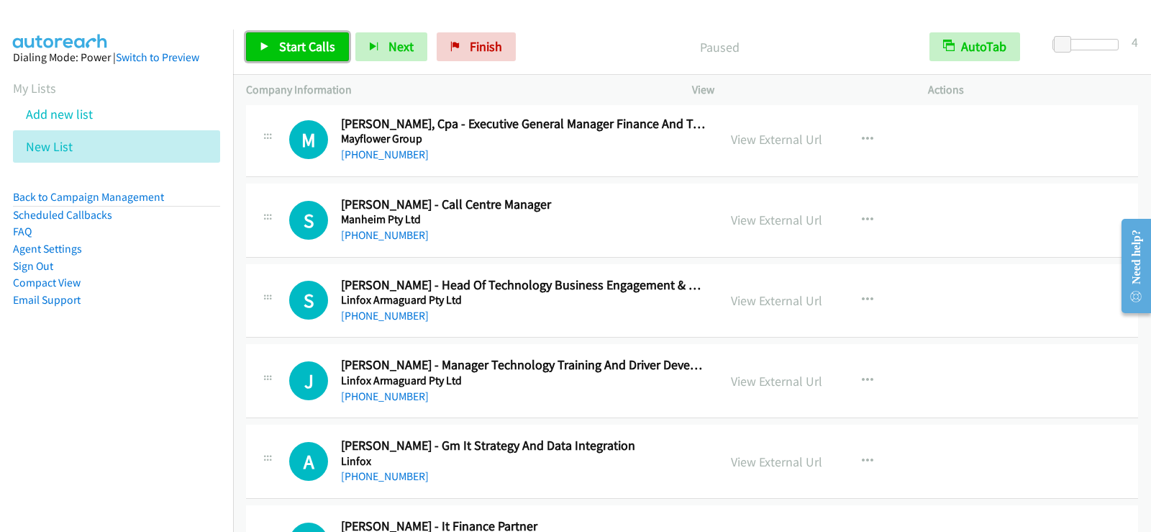
click at [281, 35] on link "Start Calls" at bounding box center [297, 46] width 103 height 29
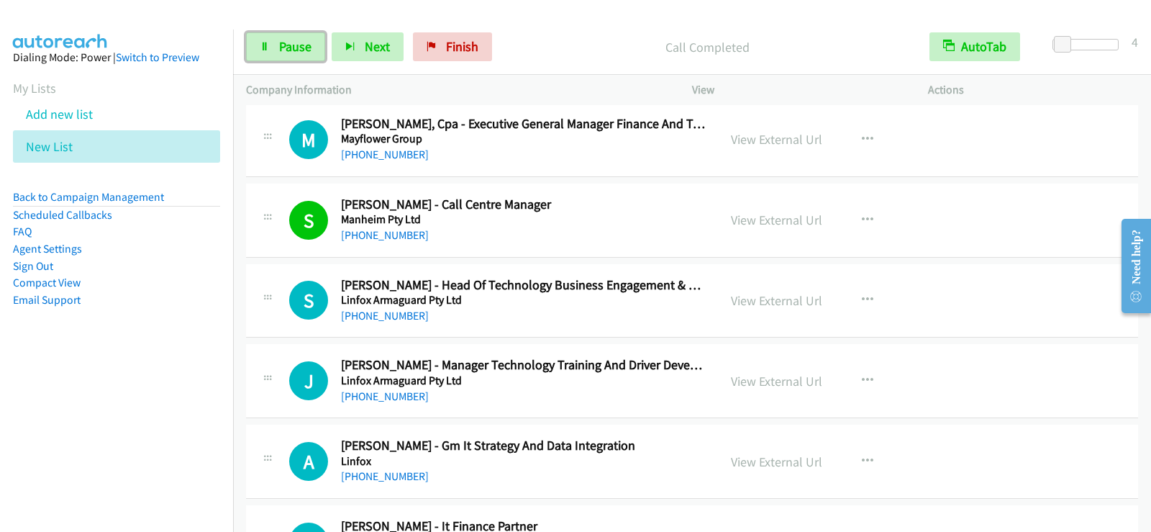
drag, startPoint x: 285, startPoint y: 57, endPoint x: 287, endPoint y: 83, distance: 26.7
click at [285, 57] on link "Pause" at bounding box center [285, 46] width 79 height 29
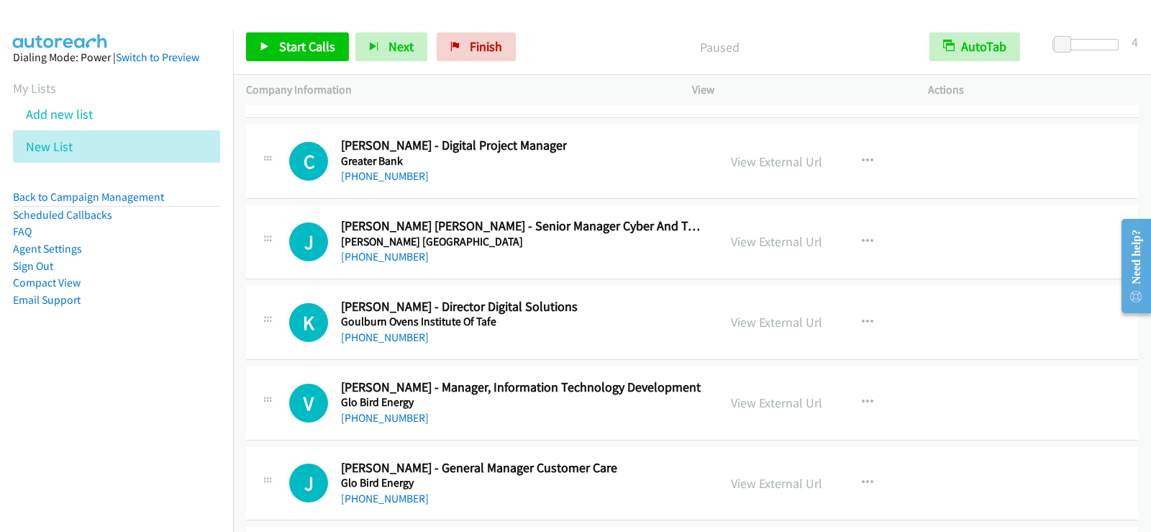
scroll to position [18991, 0]
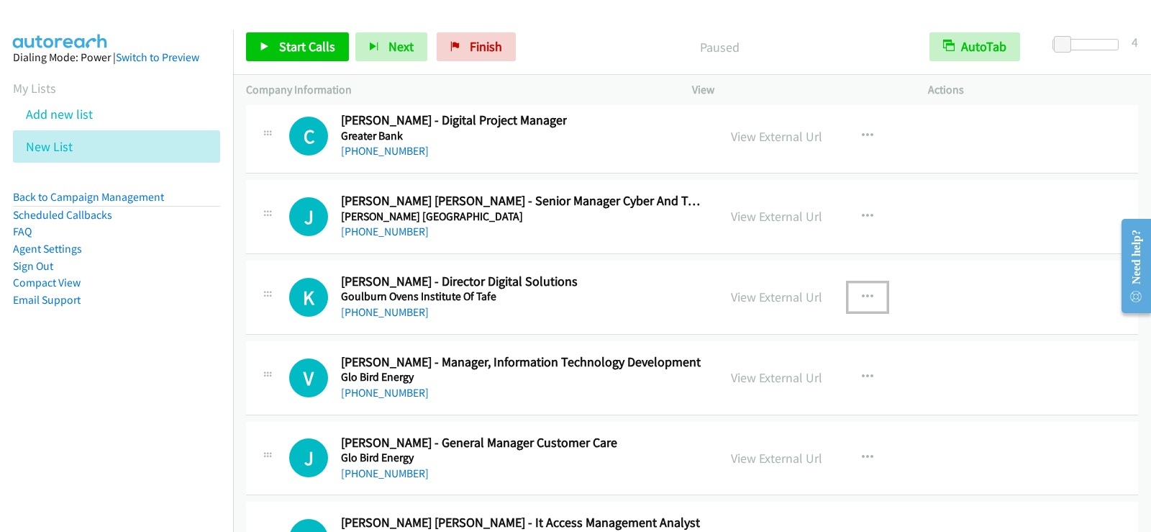
click at [863, 293] on icon "button" at bounding box center [868, 297] width 12 height 12
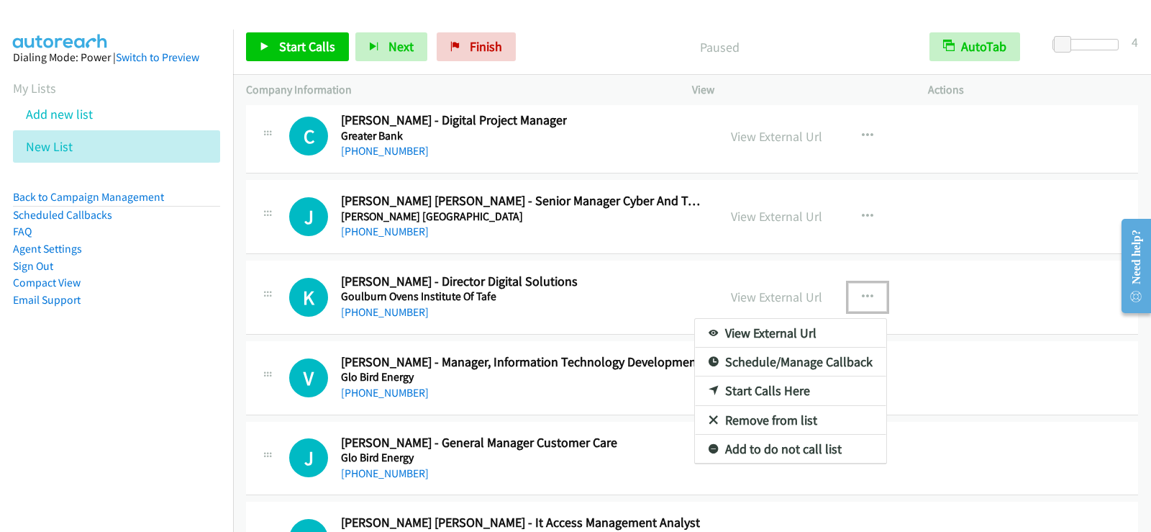
click at [753, 391] on link "Start Calls Here" at bounding box center [790, 390] width 191 height 29
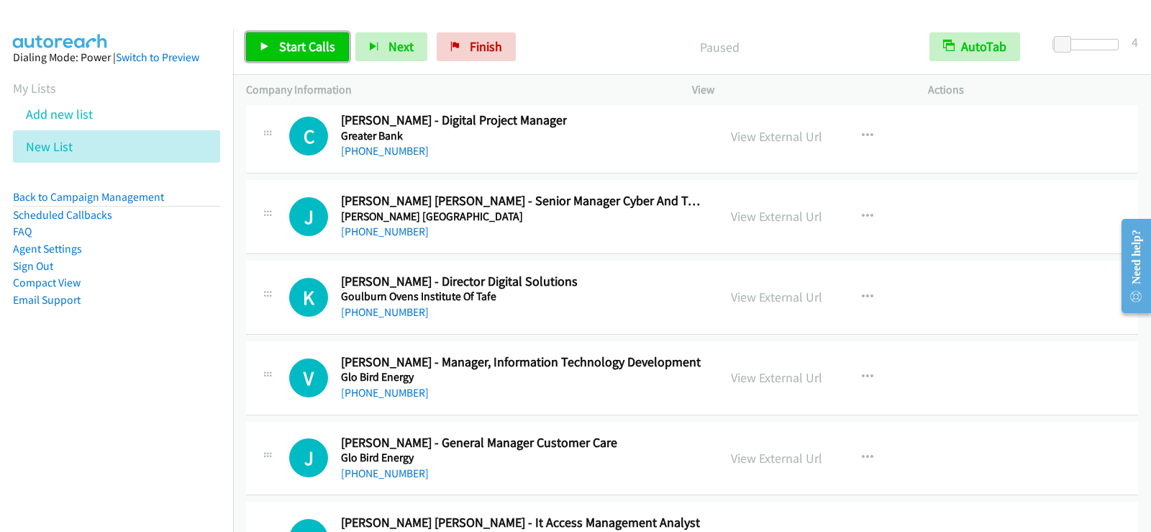
click at [247, 54] on link "Start Calls" at bounding box center [297, 46] width 103 height 29
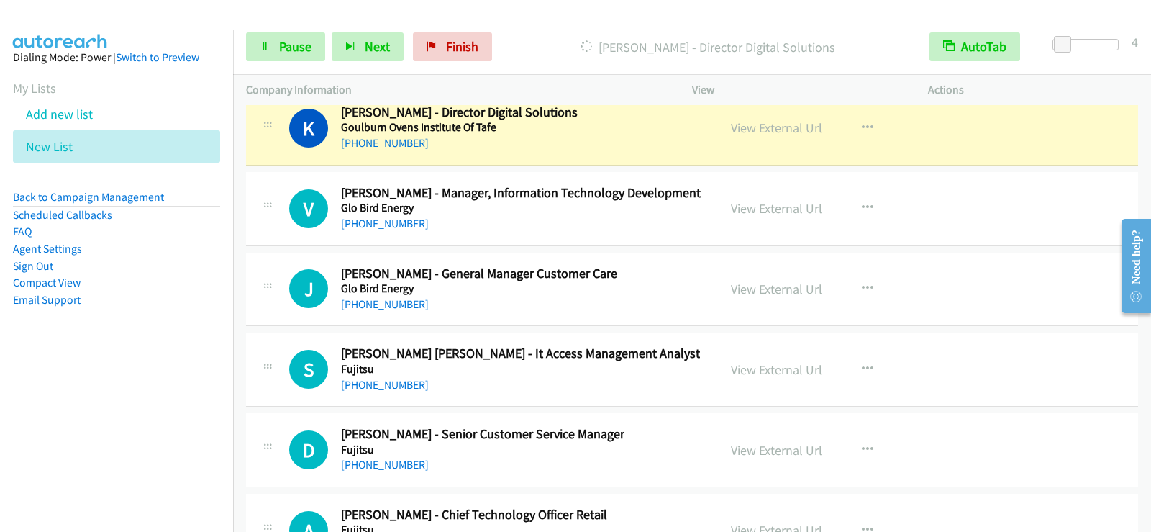
scroll to position [19135, 0]
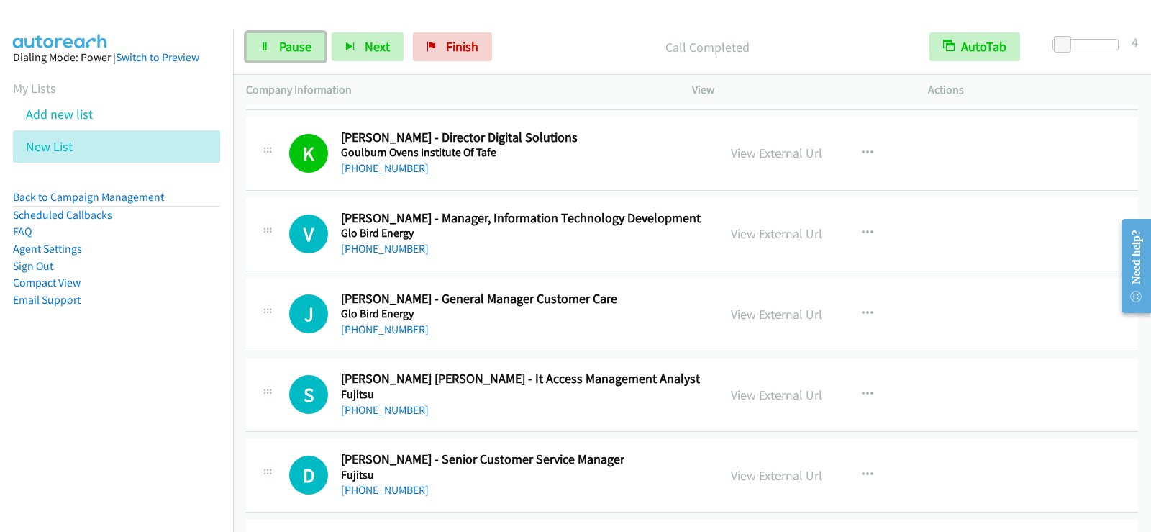
drag, startPoint x: 298, startPoint y: 46, endPoint x: 355, endPoint y: 70, distance: 62.3
click at [298, 46] on span "Pause" at bounding box center [295, 46] width 32 height 17
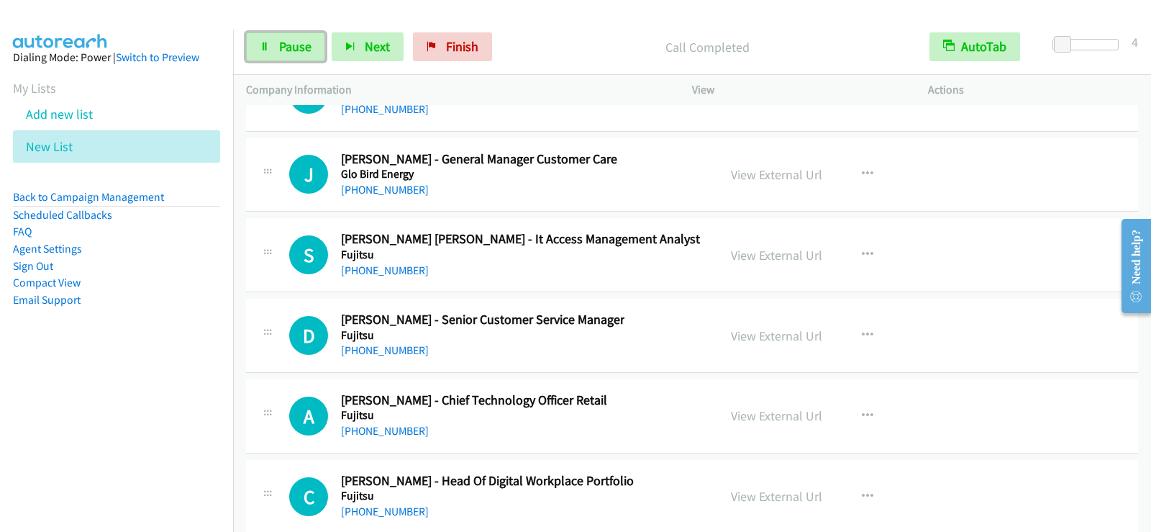
scroll to position [19279, 0]
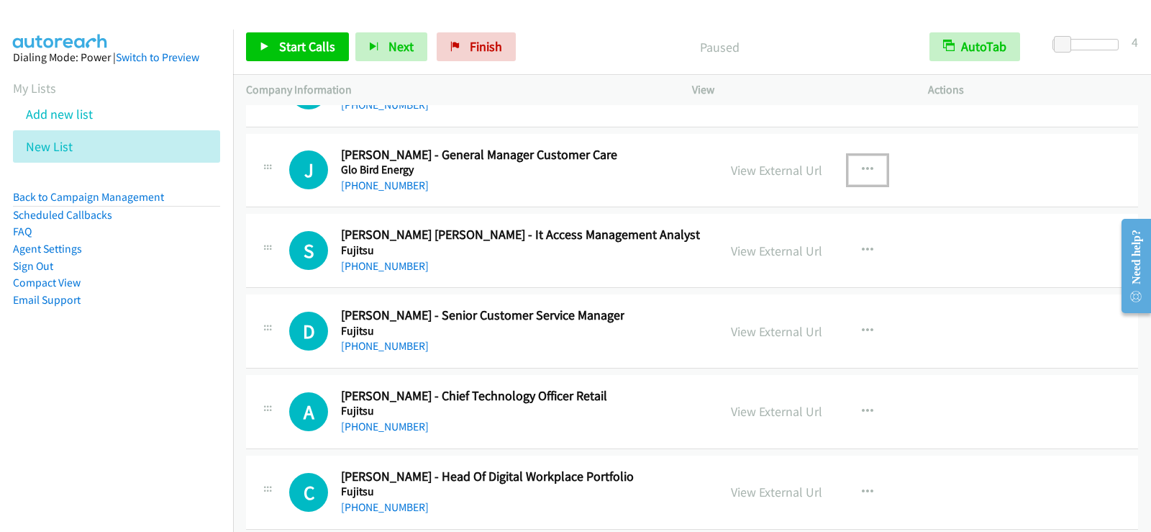
click at [862, 170] on icon "button" at bounding box center [868, 170] width 12 height 12
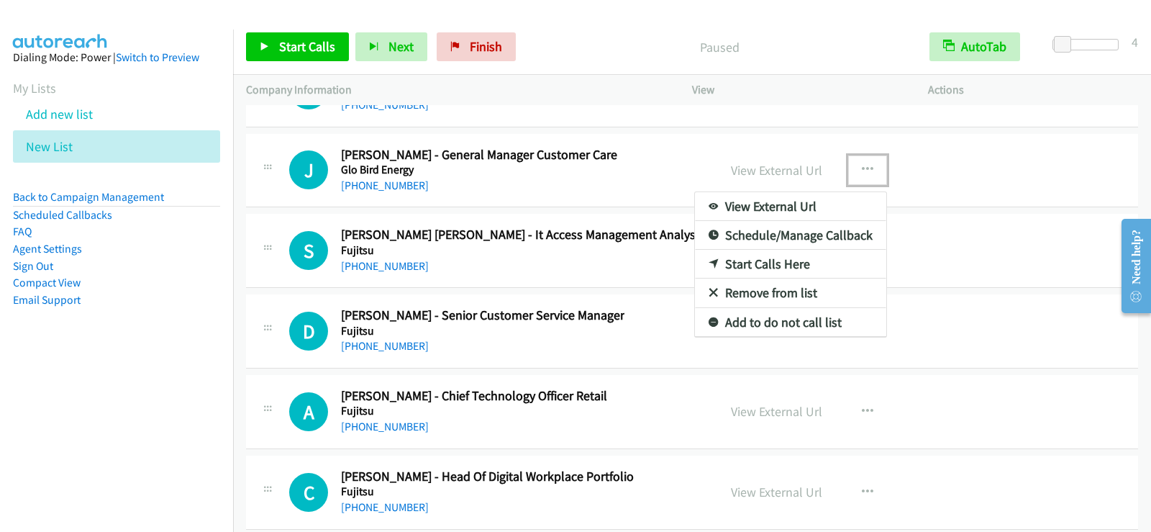
drag, startPoint x: 591, startPoint y: 335, endPoint x: 769, endPoint y: 344, distance: 177.9
click at [573, 173] on div at bounding box center [575, 266] width 1151 height 532
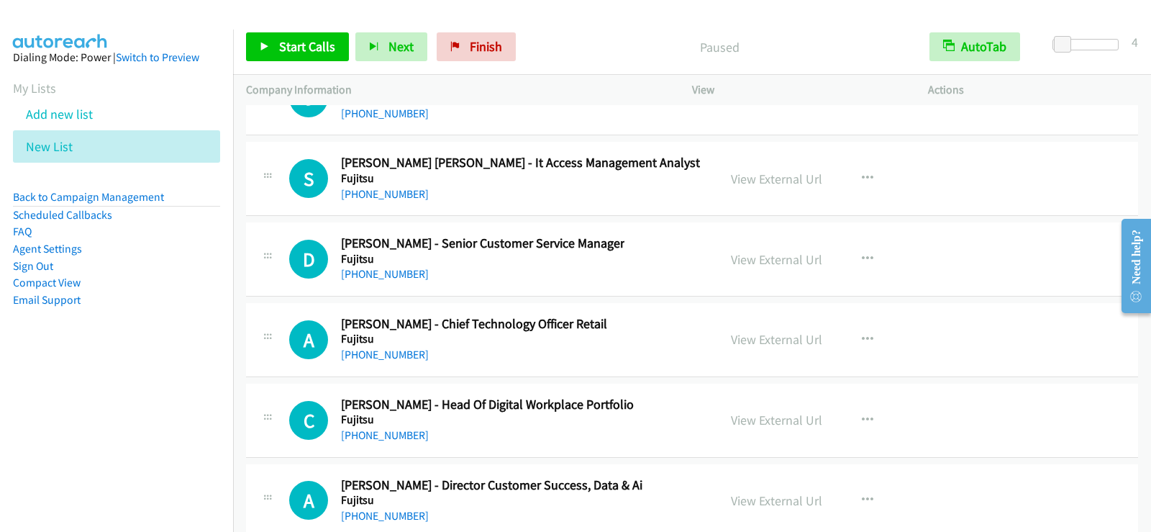
scroll to position [19423, 0]
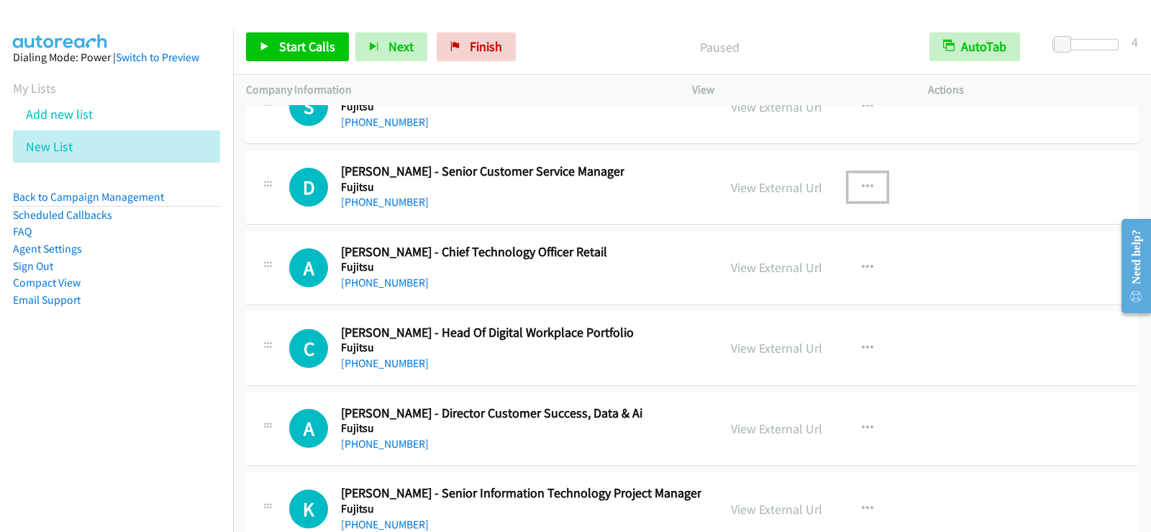
click at [864, 190] on icon "button" at bounding box center [868, 187] width 12 height 12
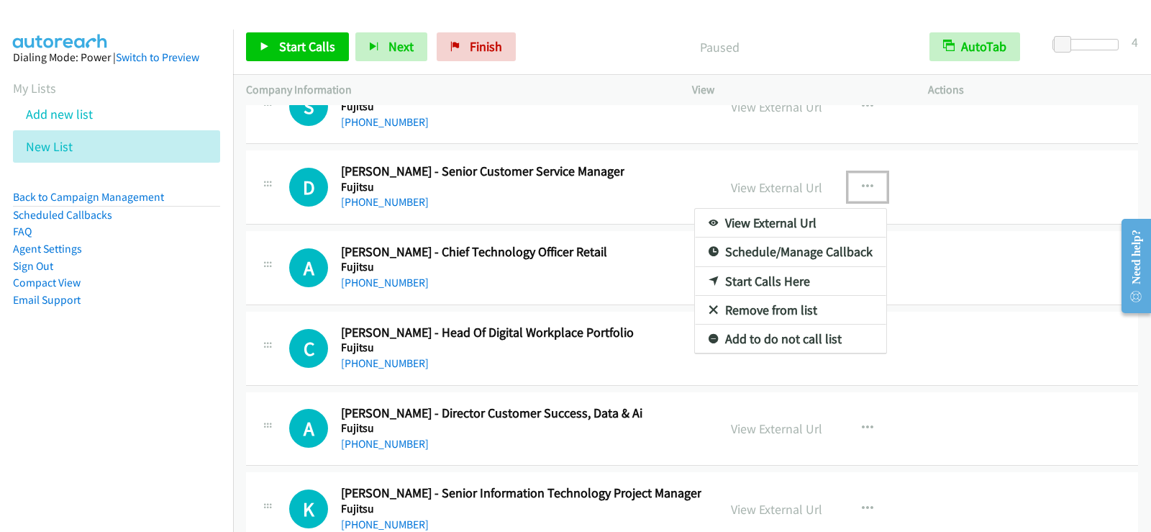
click at [755, 286] on link "Start Calls Here" at bounding box center [790, 281] width 191 height 29
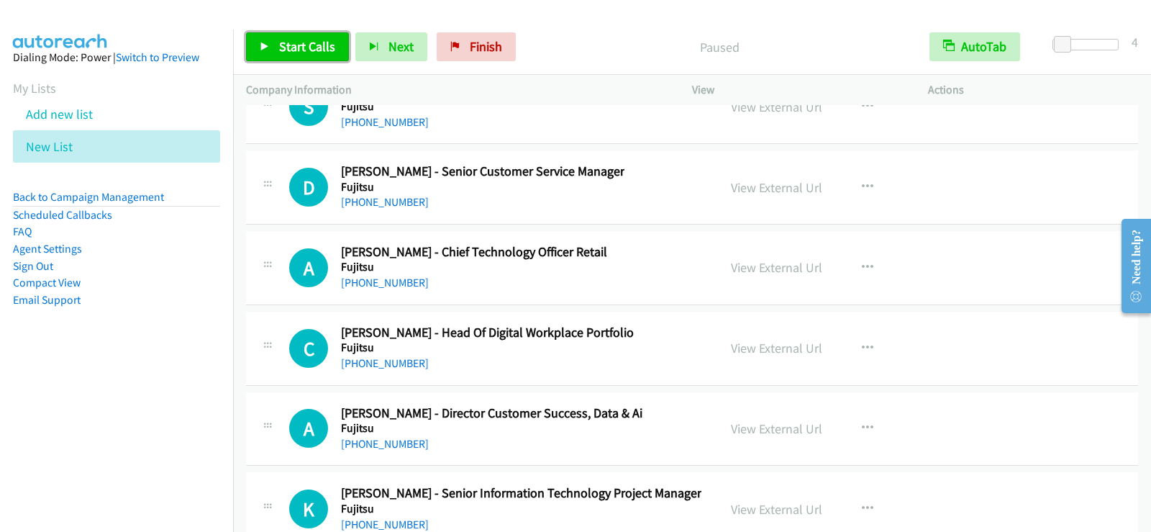
click at [309, 50] on span "Start Calls" at bounding box center [307, 46] width 56 height 17
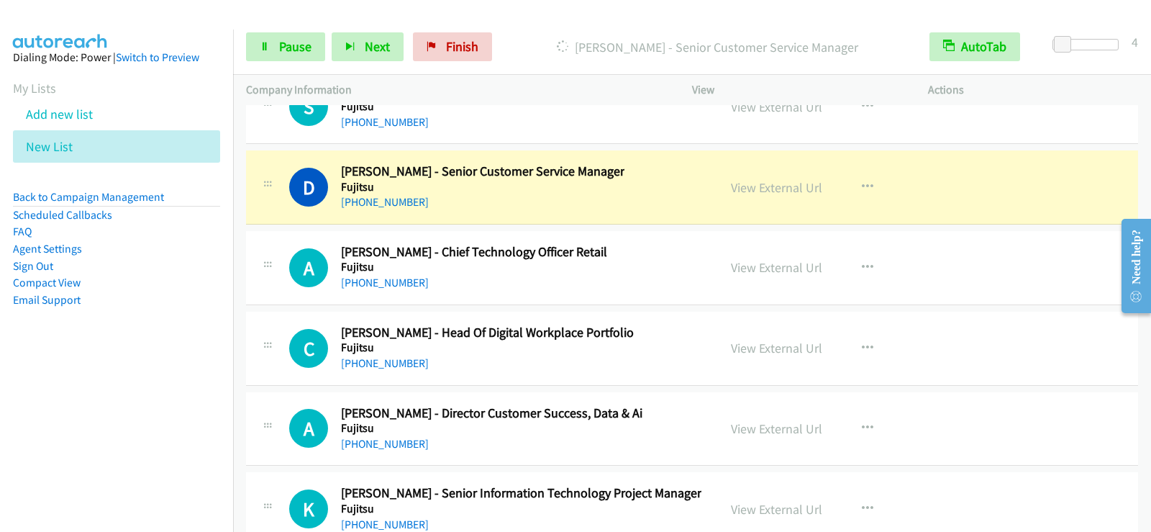
click at [149, 368] on aside "Dialing Mode: Power | Switch to Preview My Lists Add new list New List Back to …" at bounding box center [116, 201] width 233 height 344
click at [288, 50] on span "Pause" at bounding box center [295, 46] width 32 height 17
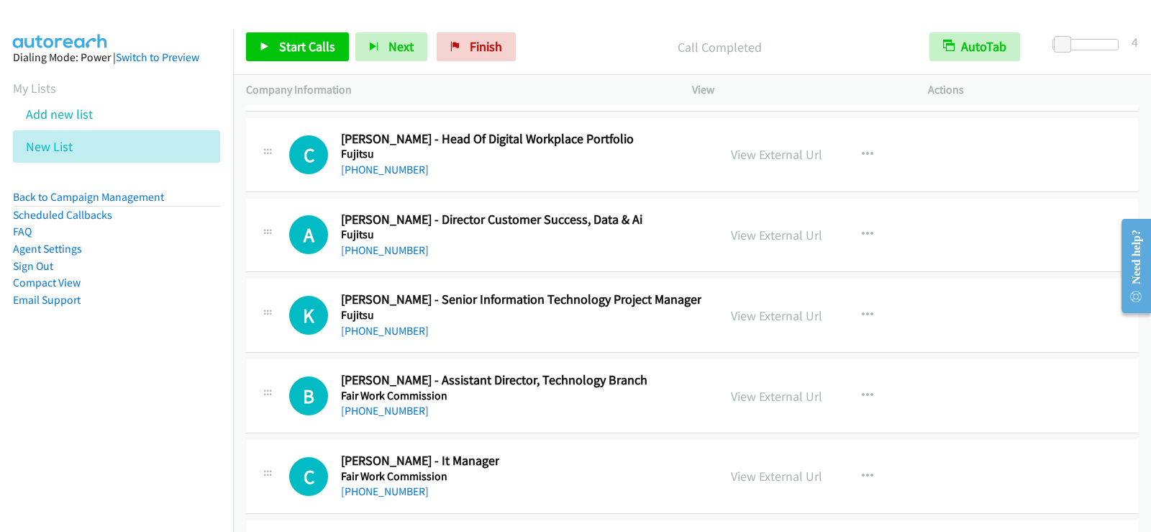
scroll to position [19639, 0]
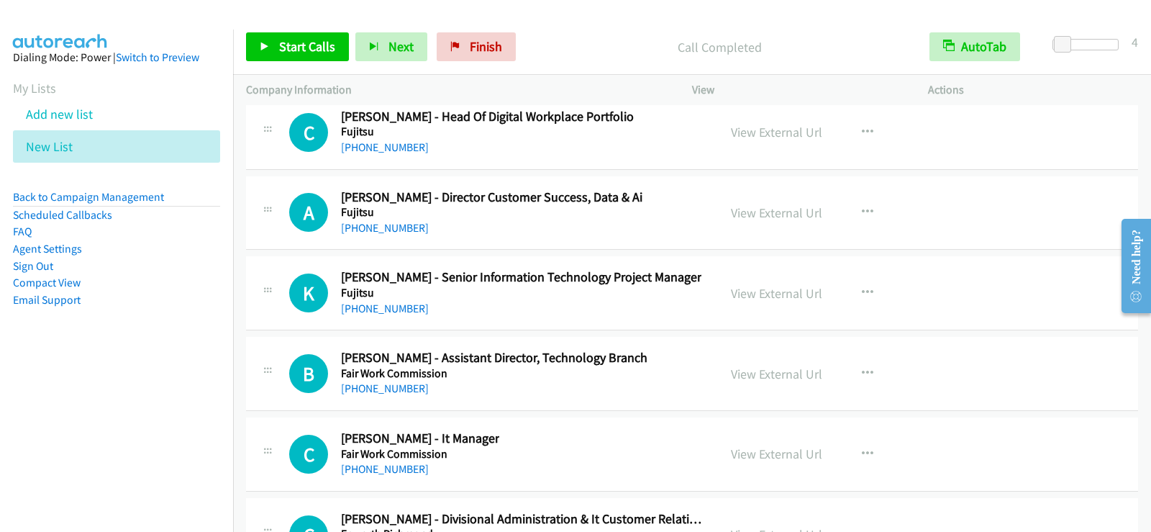
drag, startPoint x: 688, startPoint y: 211, endPoint x: 840, endPoint y: 214, distance: 152.5
click at [873, 209] on button "button" at bounding box center [867, 212] width 39 height 29
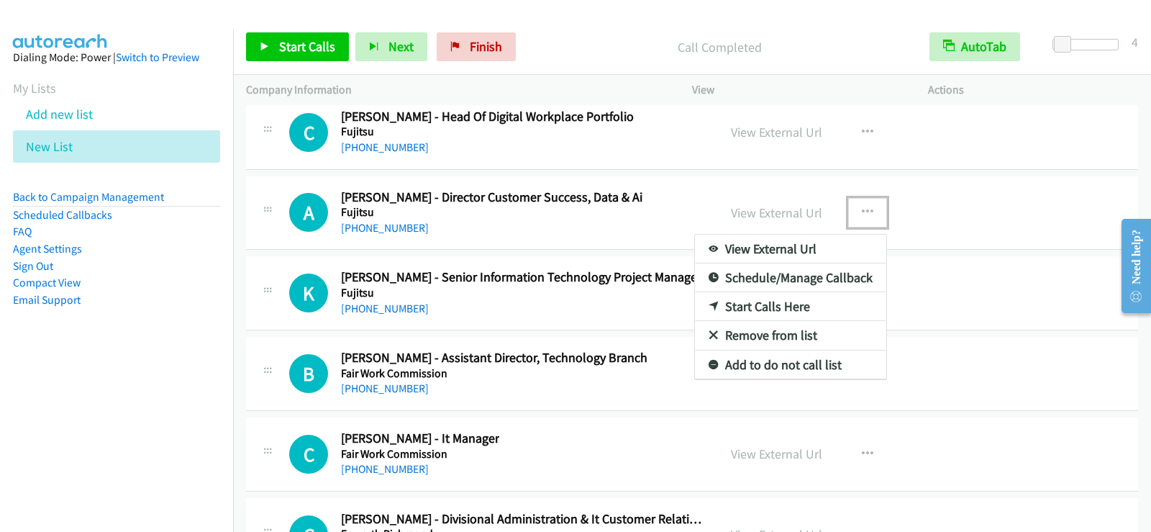
click at [747, 306] on link "Start Calls Here" at bounding box center [790, 306] width 191 height 29
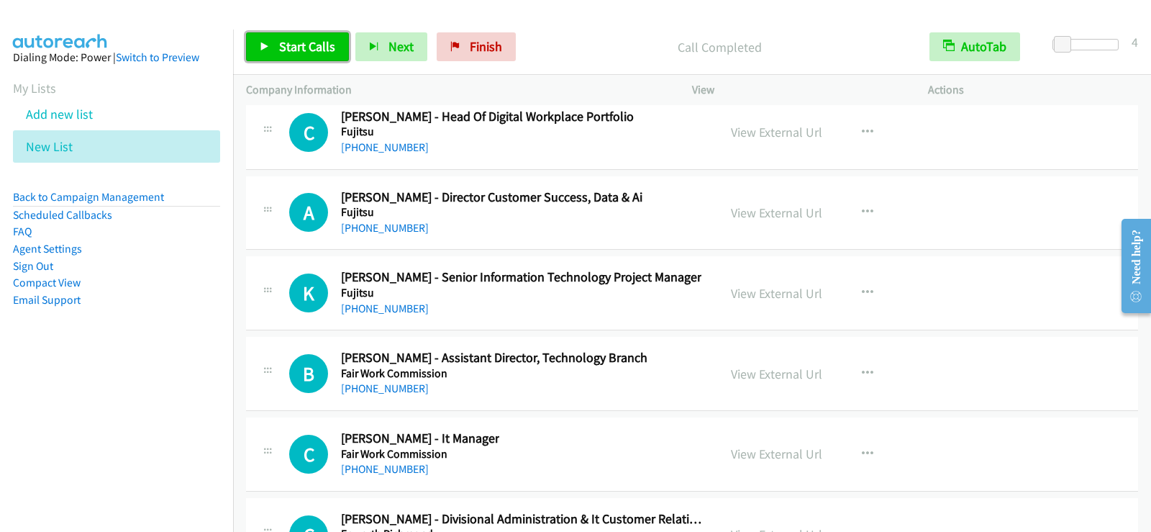
click at [278, 46] on link "Start Calls" at bounding box center [297, 46] width 103 height 29
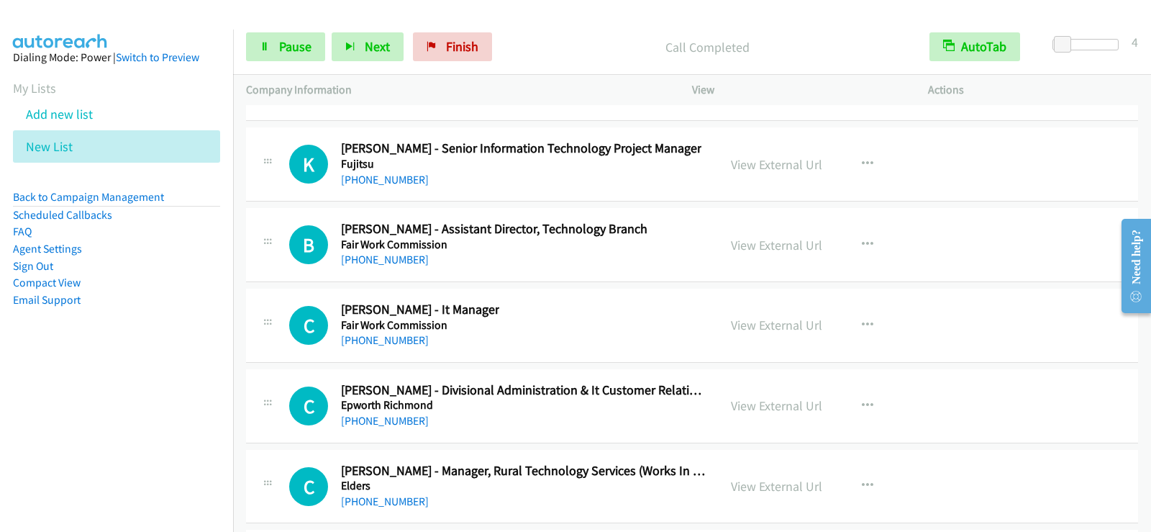
scroll to position [19783, 0]
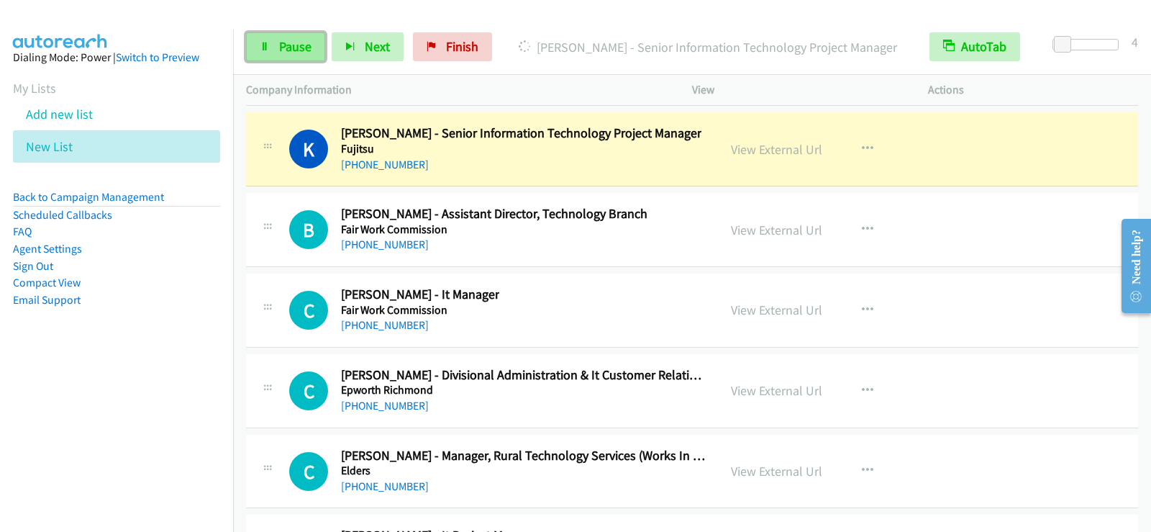
click at [285, 40] on span "Pause" at bounding box center [295, 46] width 32 height 17
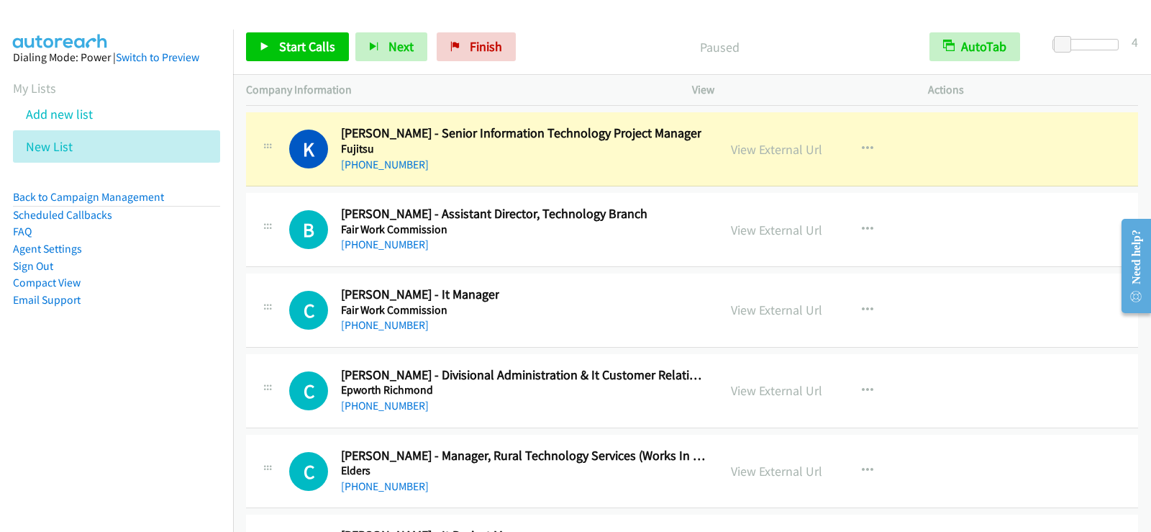
click at [624, 311] on div "C Callback Scheduled Catherine Green - It Manager Fair Work Commission Australi…" at bounding box center [497, 309] width 416 height 47
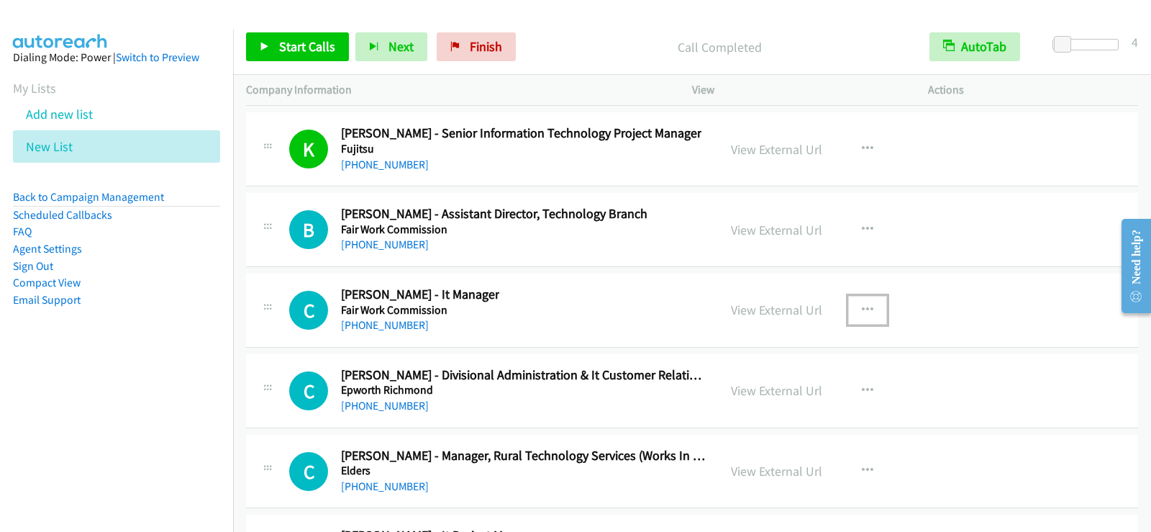
click at [862, 305] on icon "button" at bounding box center [868, 310] width 12 height 12
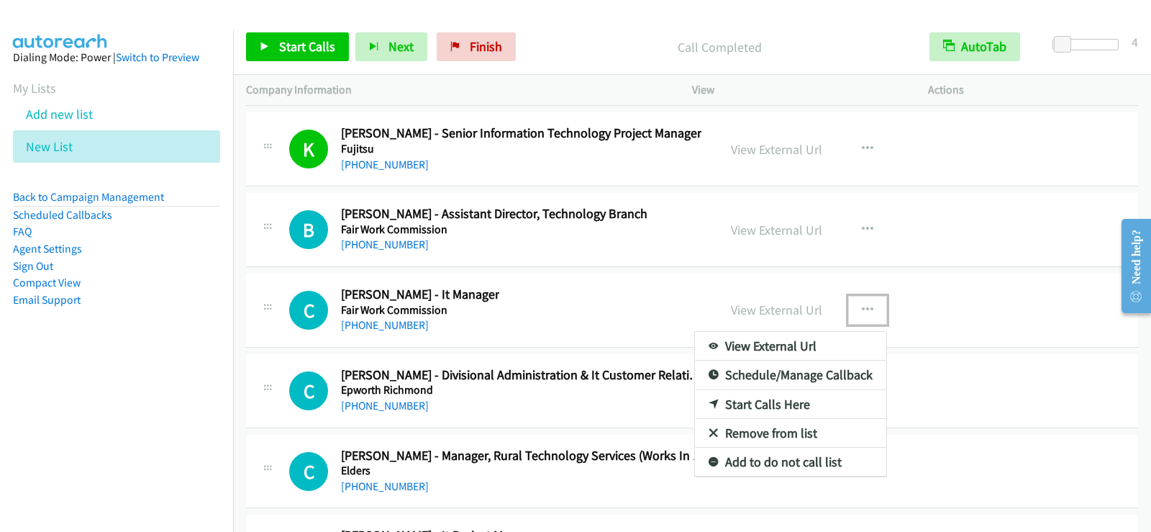
click at [768, 407] on link "Start Calls Here" at bounding box center [790, 404] width 191 height 29
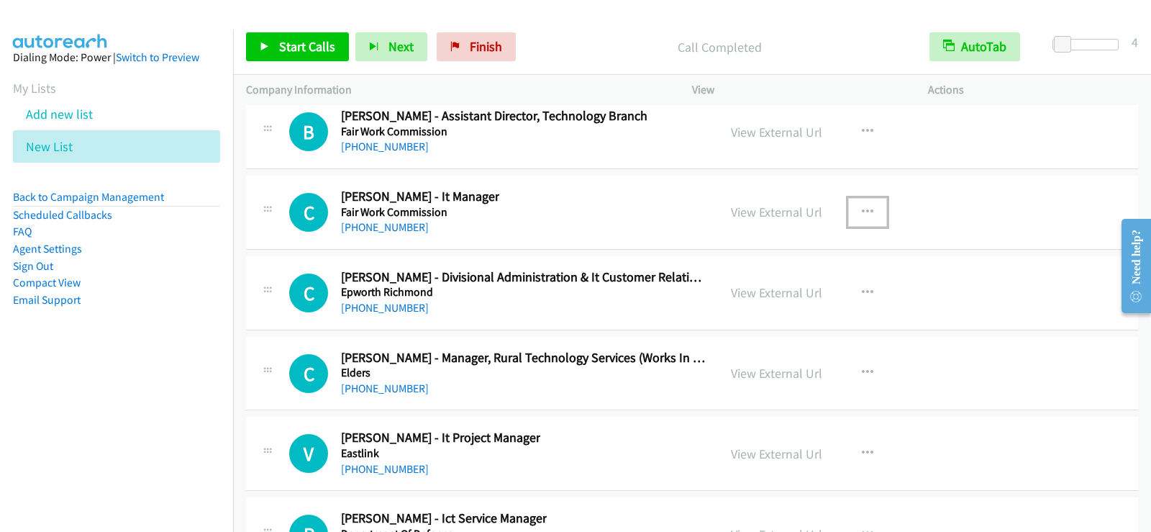
scroll to position [19926, 0]
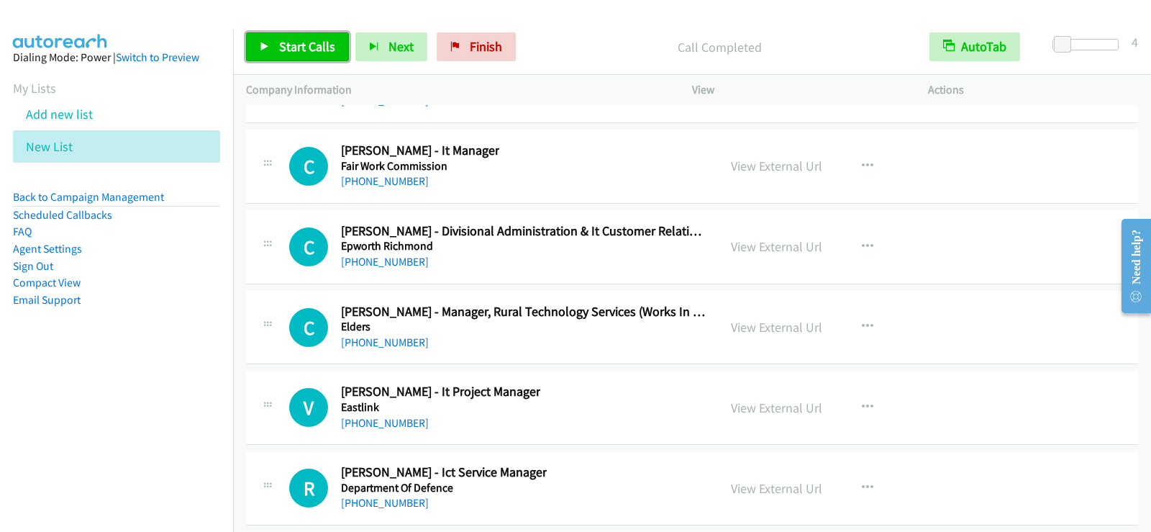
click at [270, 42] on link "Start Calls" at bounding box center [297, 46] width 103 height 29
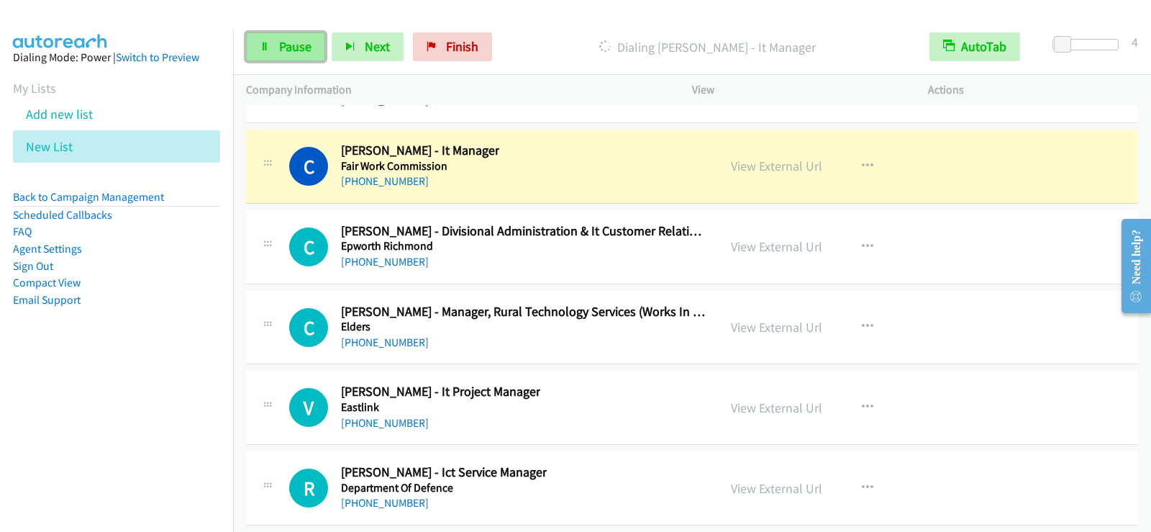
click at [304, 47] on span "Pause" at bounding box center [295, 46] width 32 height 17
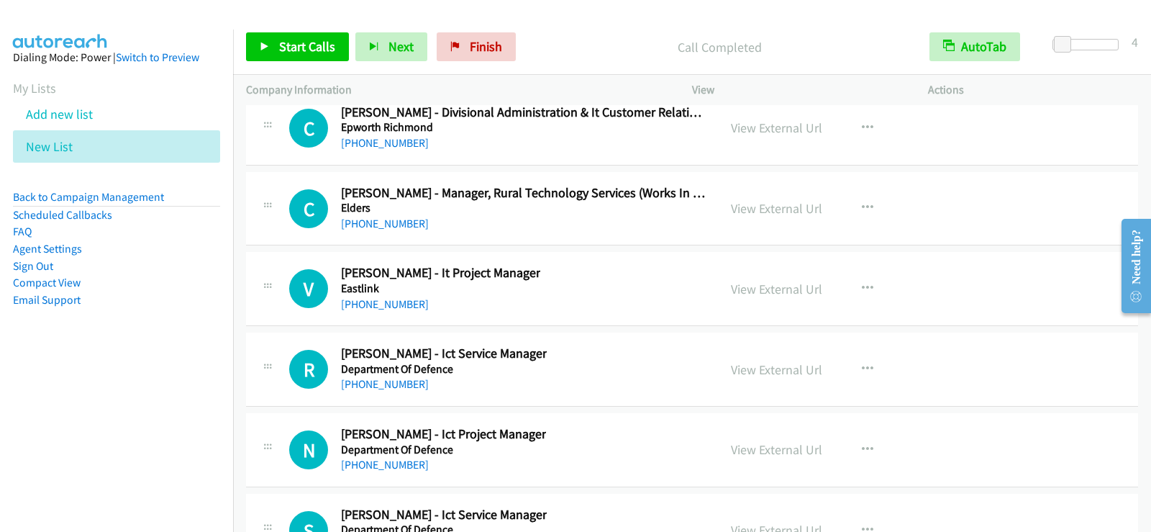
scroll to position [20070, 0]
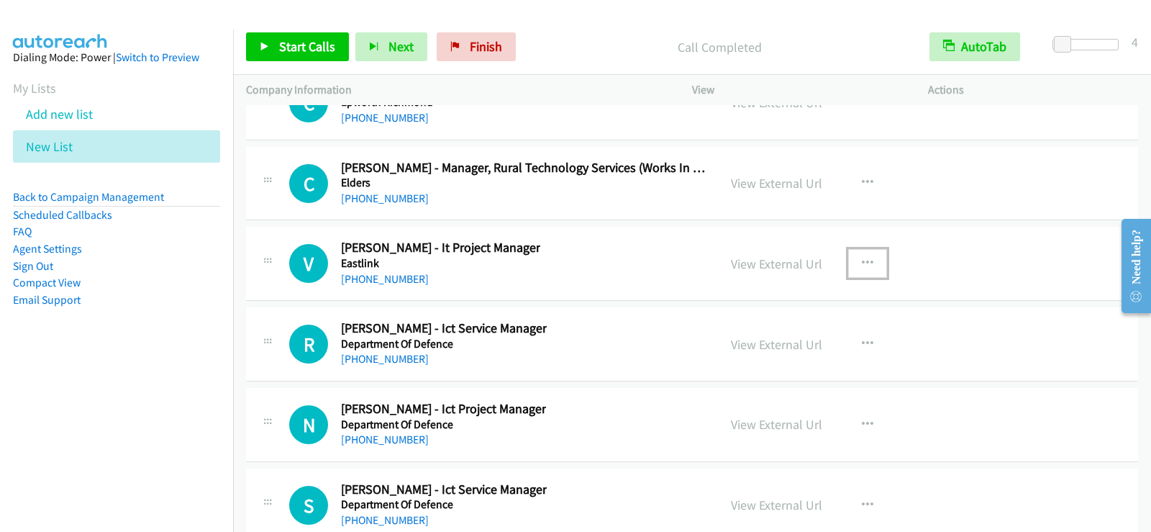
click at [862, 263] on icon "button" at bounding box center [868, 264] width 12 height 12
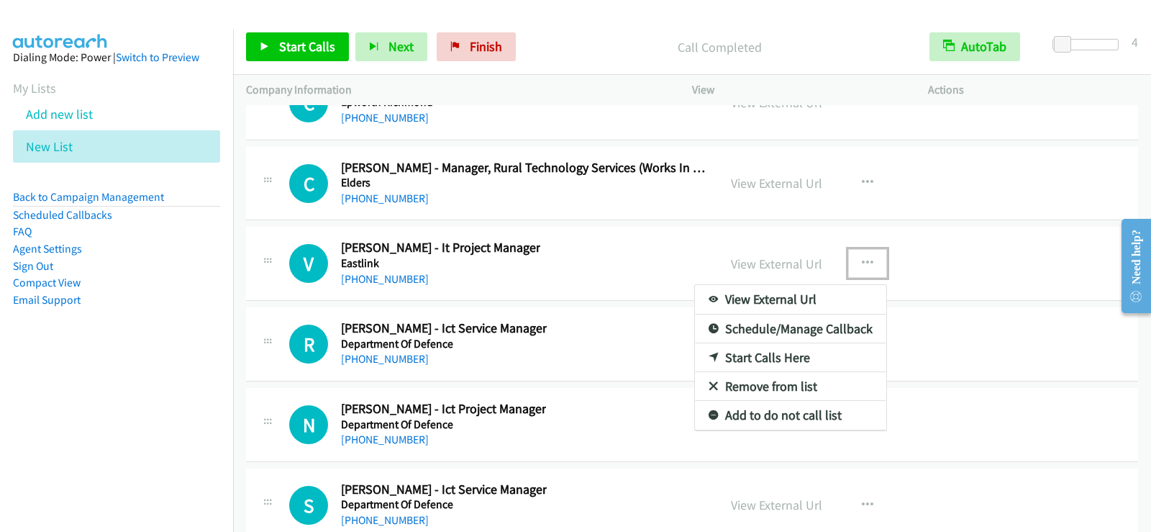
click at [757, 358] on link "Start Calls Here" at bounding box center [790, 357] width 191 height 29
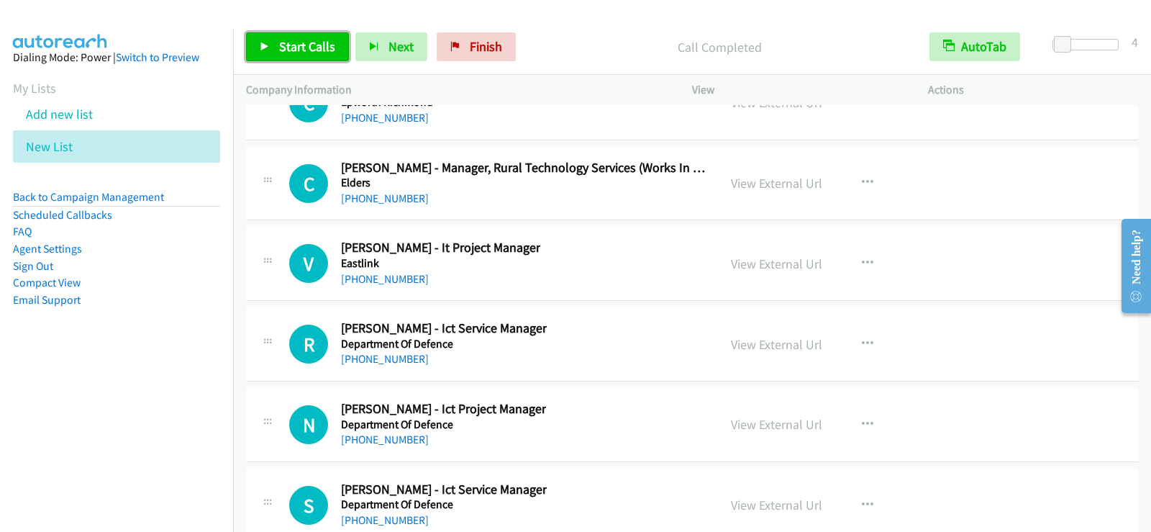
click at [294, 48] on span "Start Calls" at bounding box center [307, 46] width 56 height 17
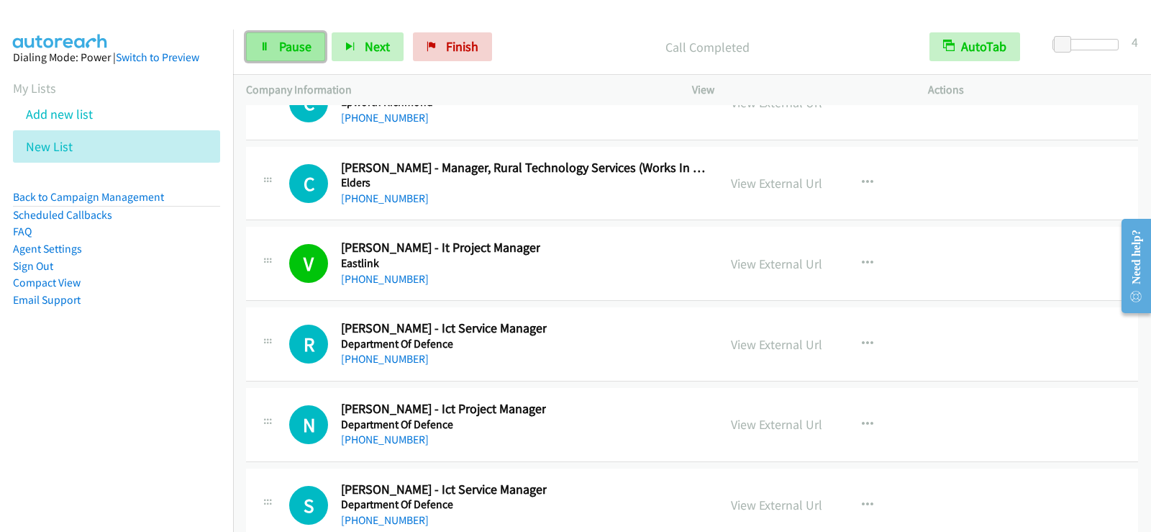
click at [283, 50] on span "Pause" at bounding box center [295, 46] width 32 height 17
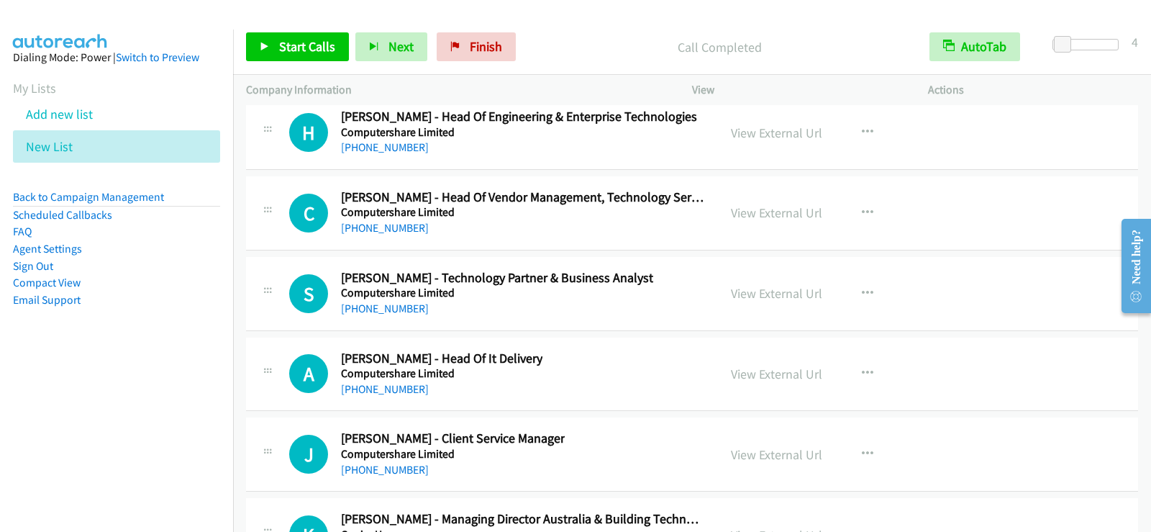
scroll to position [20790, 0]
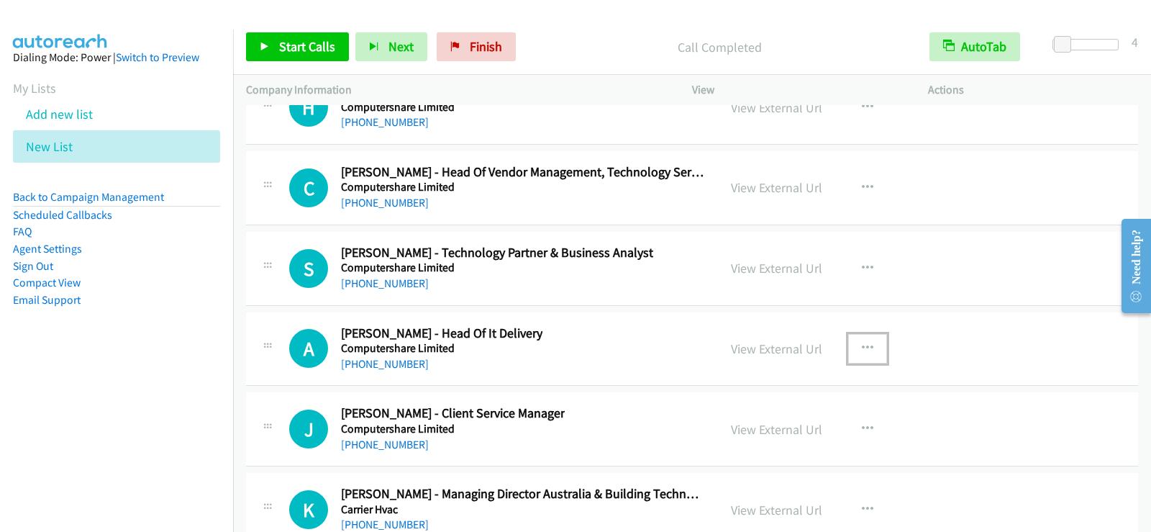
click at [869, 343] on button "button" at bounding box center [867, 348] width 39 height 29
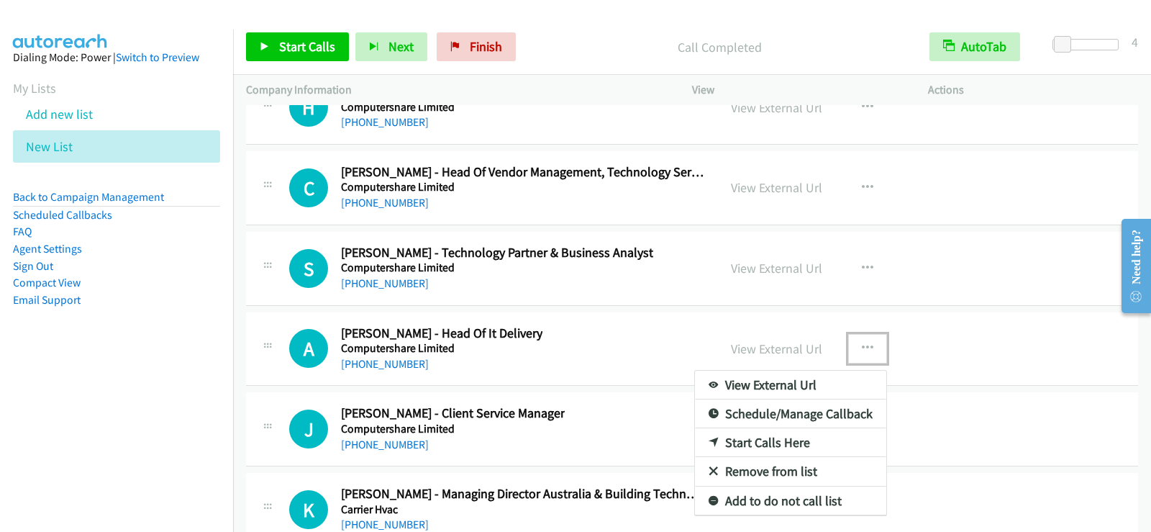
click at [808, 439] on link "Start Calls Here" at bounding box center [790, 442] width 191 height 29
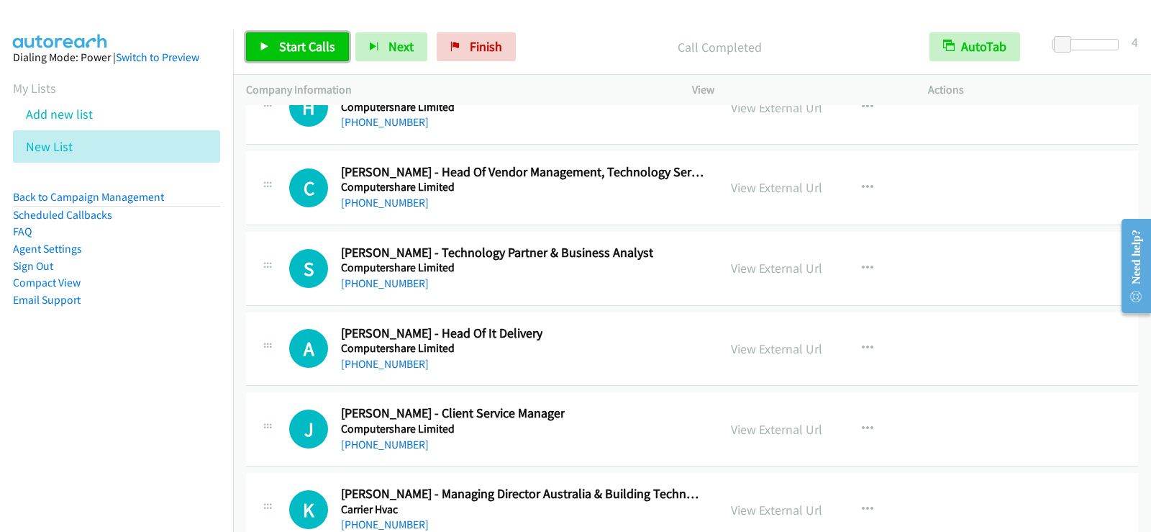
click at [309, 46] on span "Start Calls" at bounding box center [307, 46] width 56 height 17
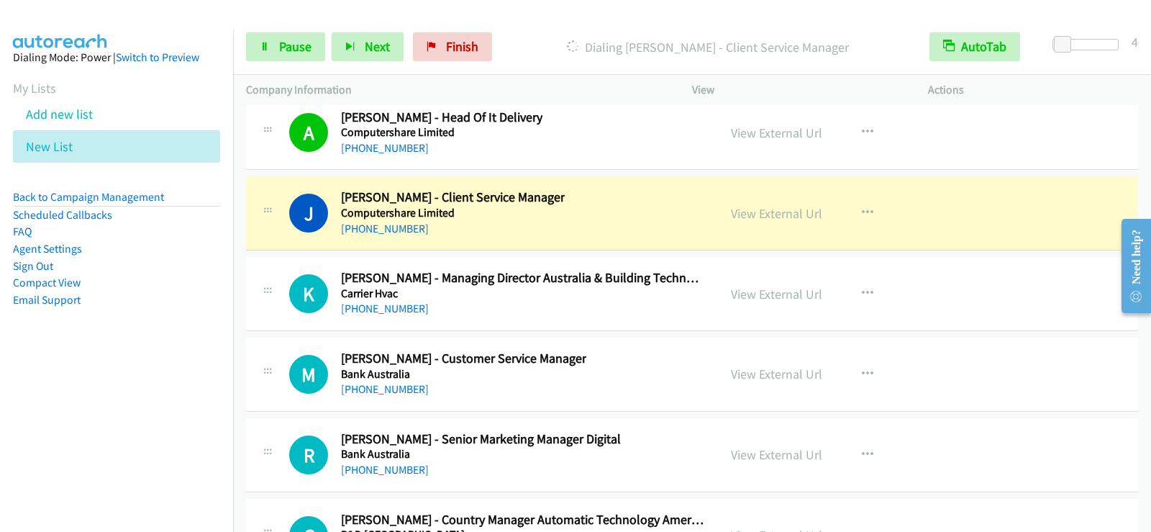
scroll to position [21077, 0]
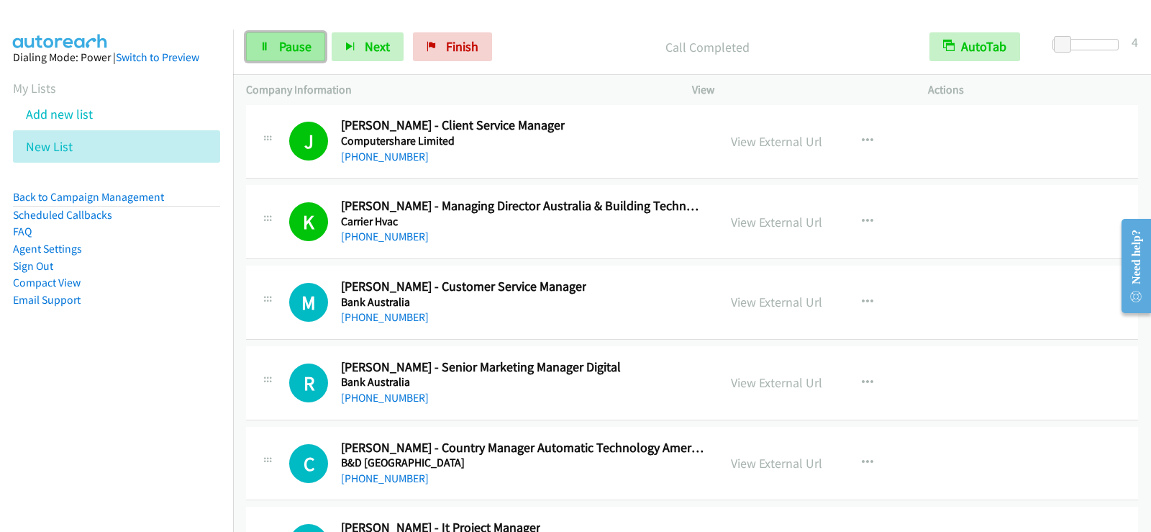
click at [273, 57] on link "Pause" at bounding box center [285, 46] width 79 height 29
click at [306, 43] on span "Start Calls" at bounding box center [307, 46] width 56 height 17
drag, startPoint x: 294, startPoint y: 42, endPoint x: 307, endPoint y: 81, distance: 40.9
click at [294, 42] on span "Pause" at bounding box center [295, 46] width 32 height 17
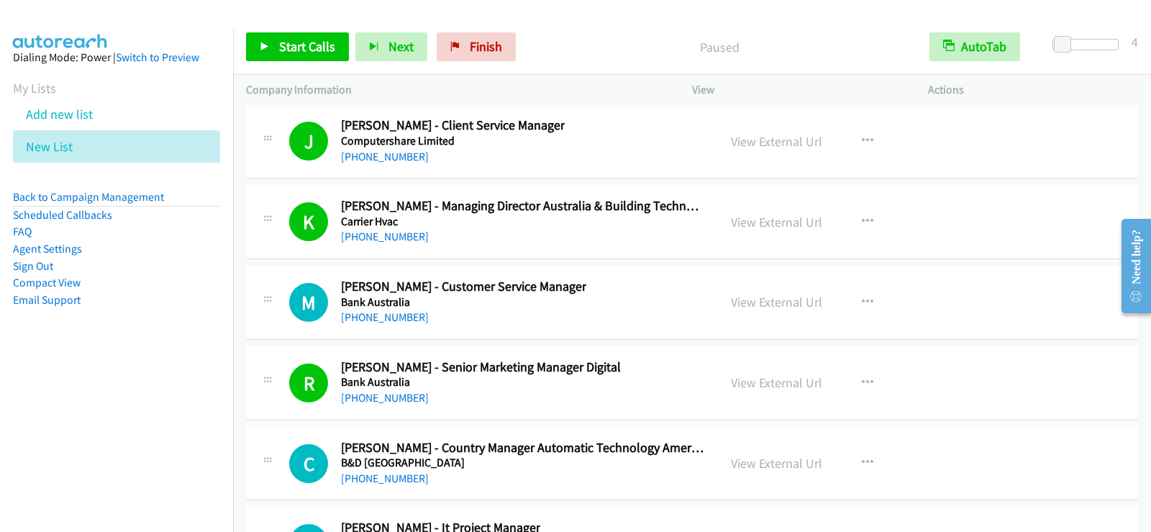
scroll to position [21293, 0]
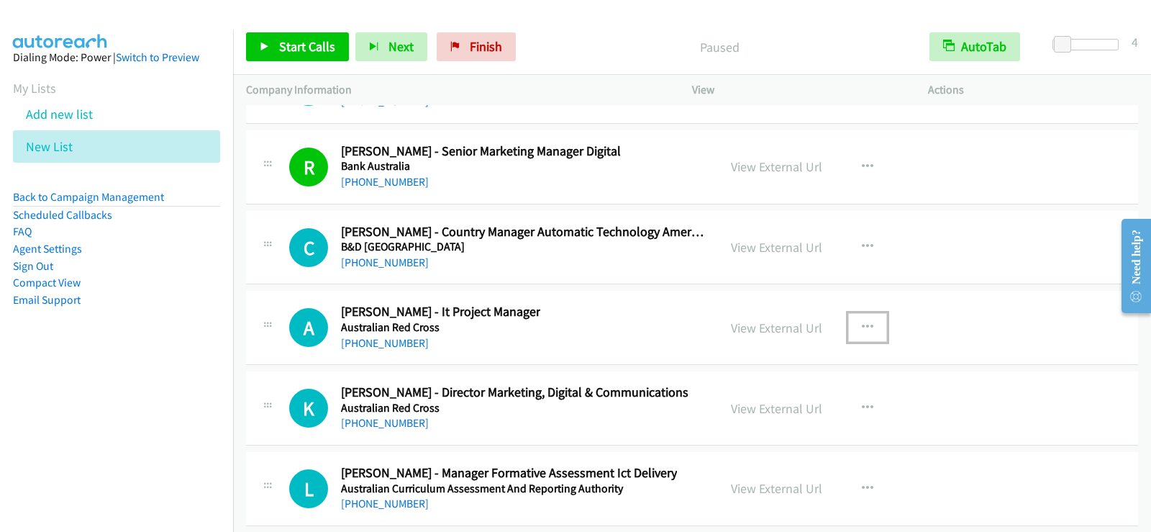
click at [863, 327] on icon "button" at bounding box center [868, 328] width 12 height 12
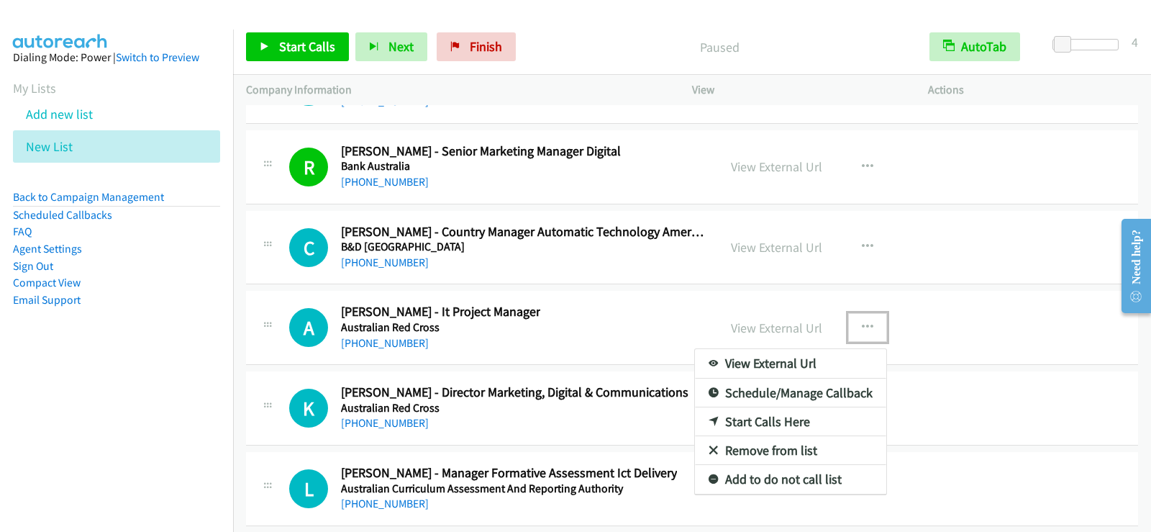
click at [755, 427] on link "Start Calls Here" at bounding box center [790, 421] width 191 height 29
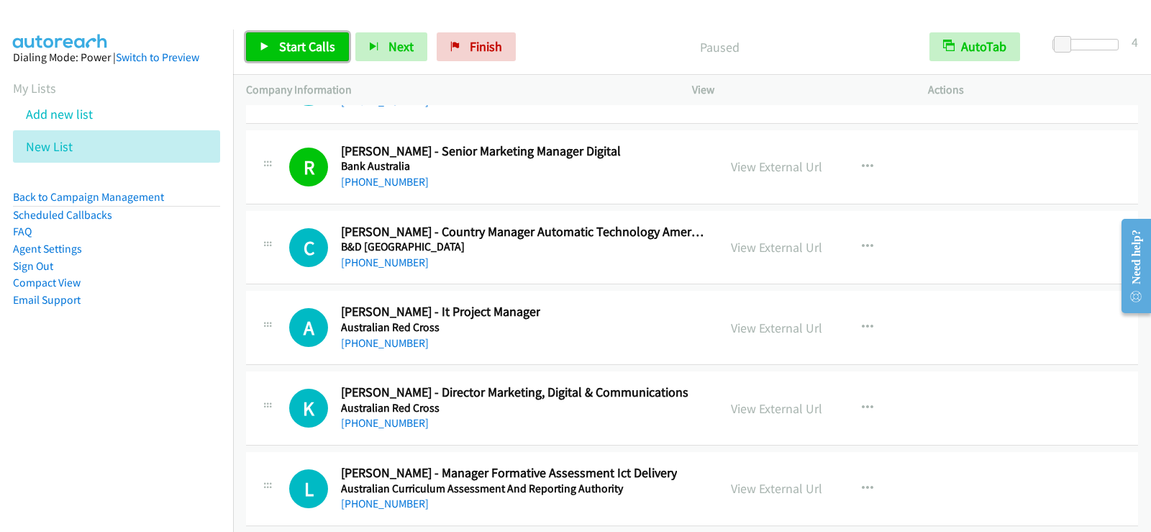
click at [304, 60] on link "Start Calls" at bounding box center [297, 46] width 103 height 29
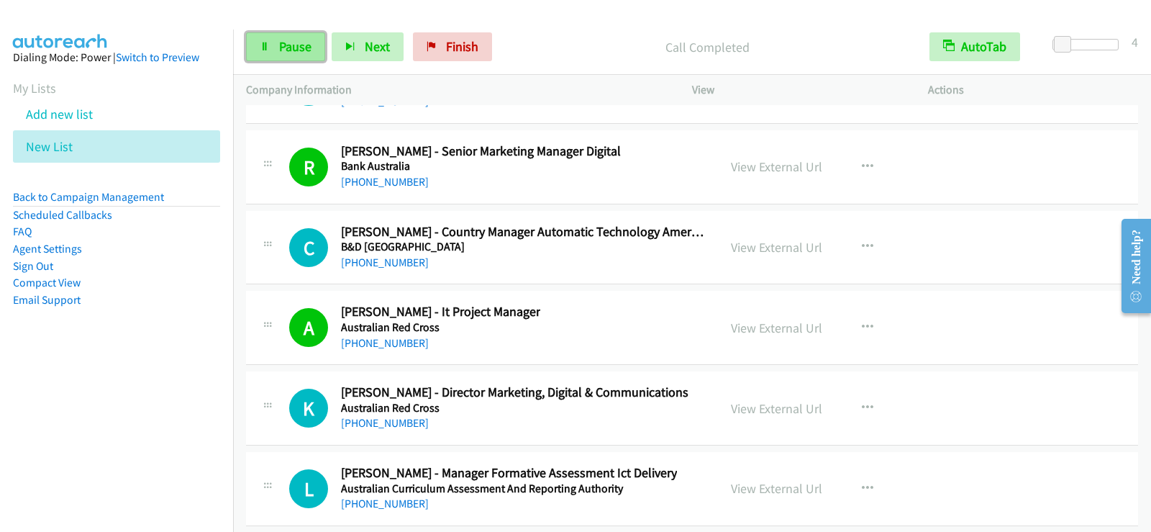
drag, startPoint x: 300, startPoint y: 52, endPoint x: 297, endPoint y: 60, distance: 9.1
click at [300, 52] on span "Pause" at bounding box center [295, 46] width 32 height 17
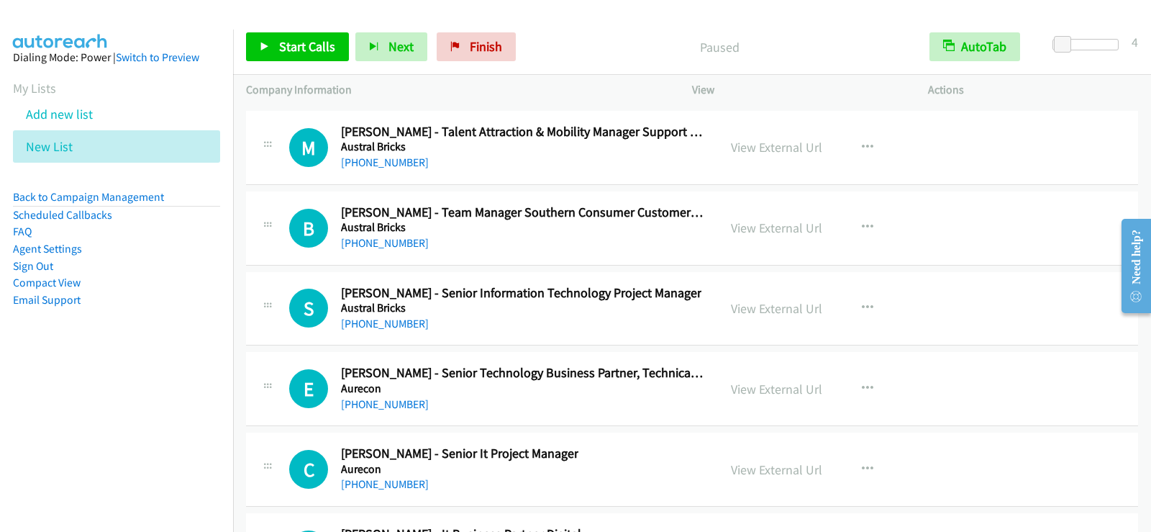
scroll to position [21725, 0]
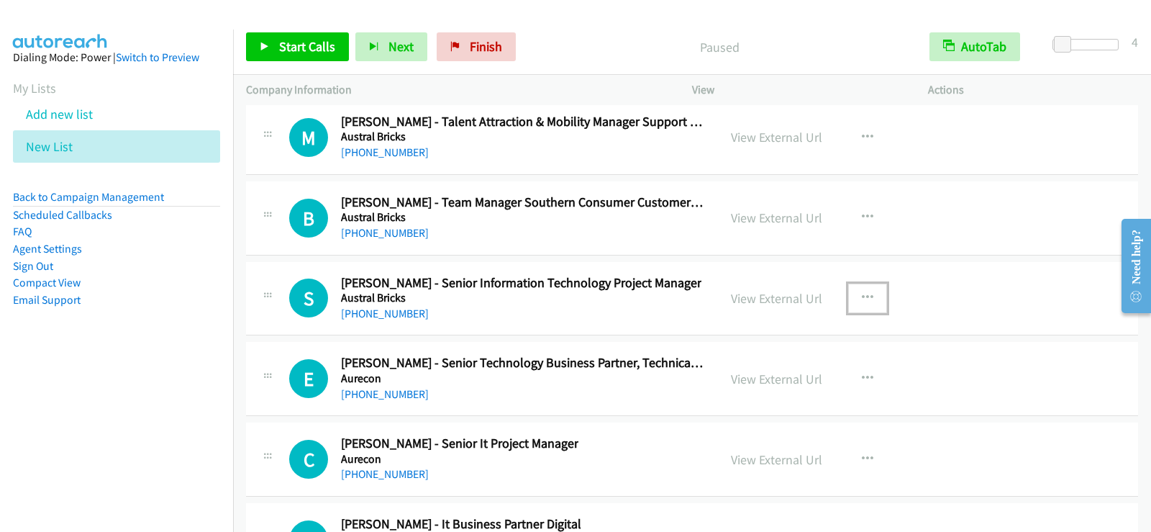
click at [862, 298] on icon "button" at bounding box center [868, 298] width 12 height 12
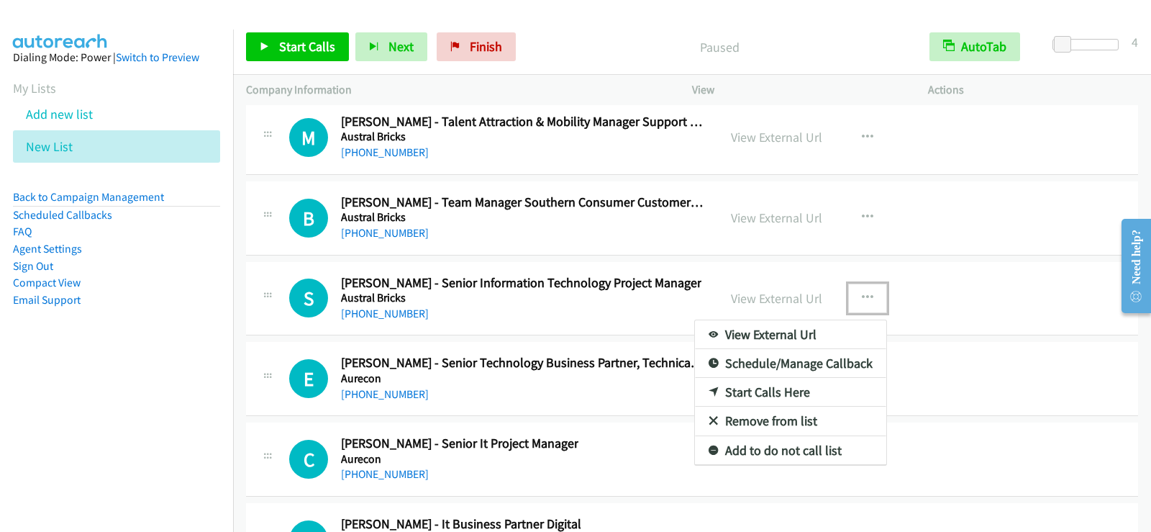
click at [775, 393] on link "Start Calls Here" at bounding box center [790, 392] width 191 height 29
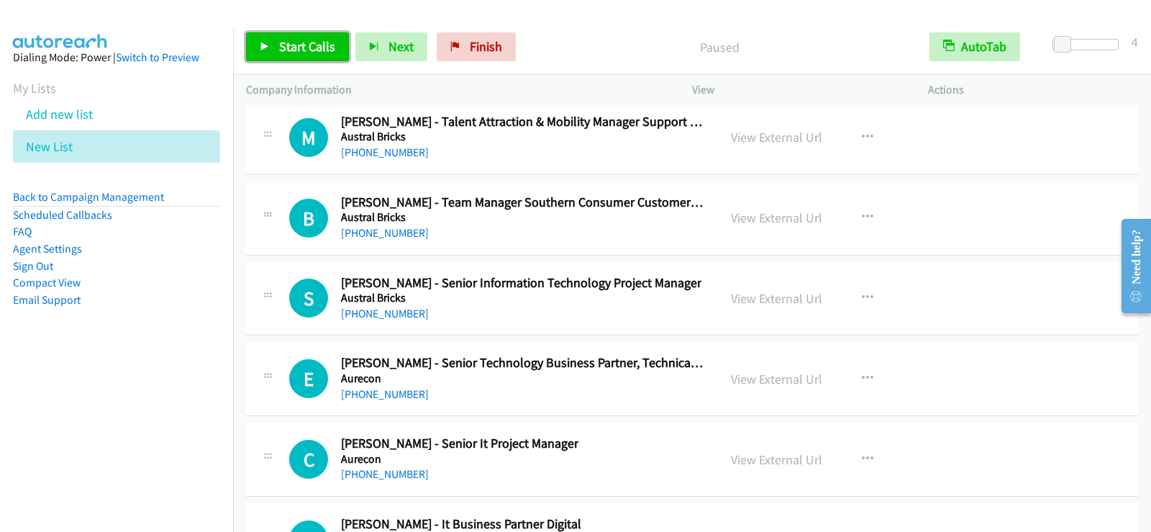
click at [291, 46] on span "Start Calls" at bounding box center [307, 46] width 56 height 17
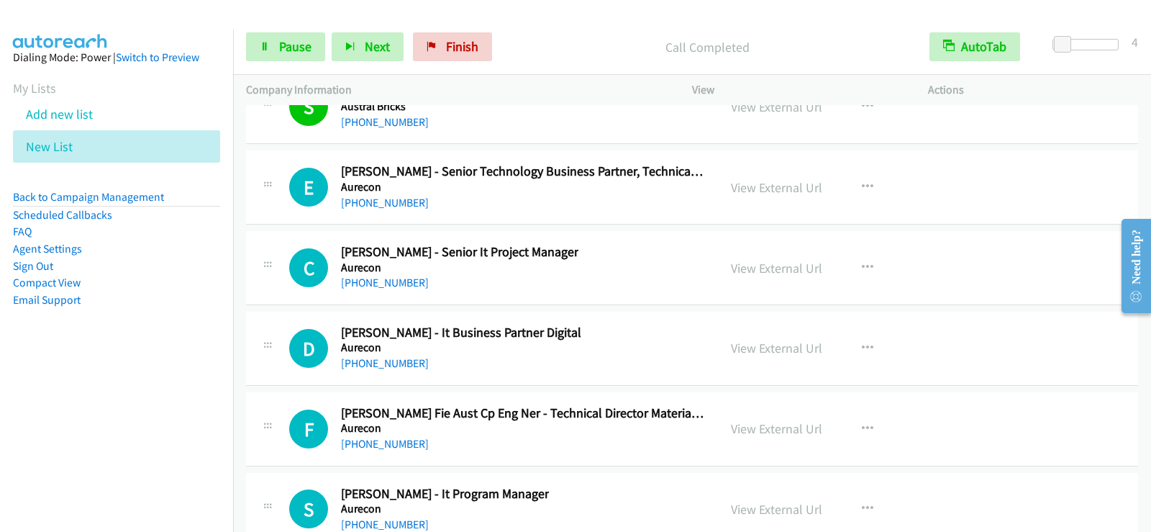
scroll to position [21941, 0]
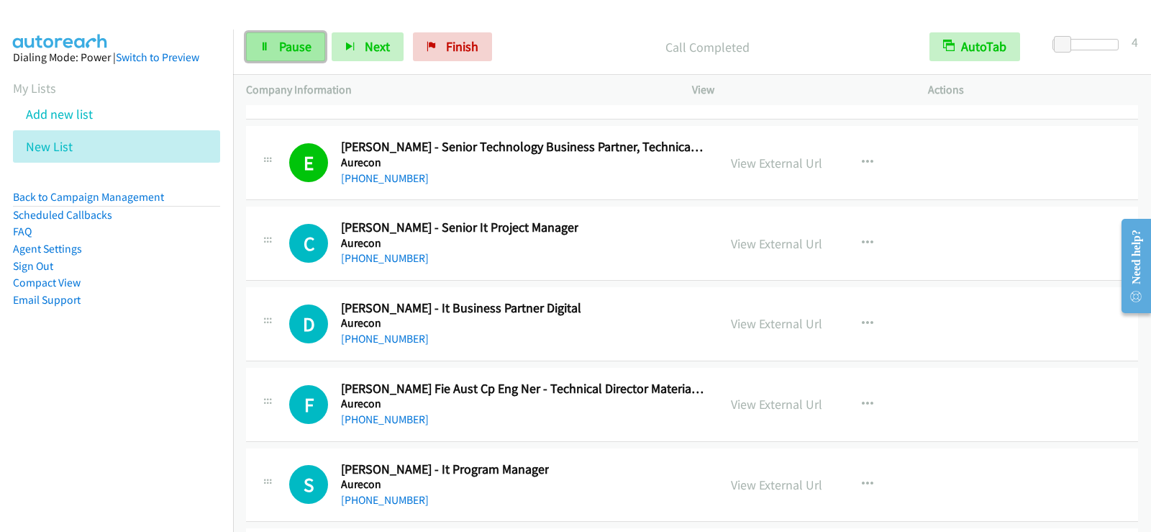
click at [297, 51] on span "Pause" at bounding box center [295, 46] width 32 height 17
click at [306, 54] on span "Start Calls" at bounding box center [307, 46] width 56 height 17
click at [292, 53] on span "Pause" at bounding box center [295, 46] width 32 height 17
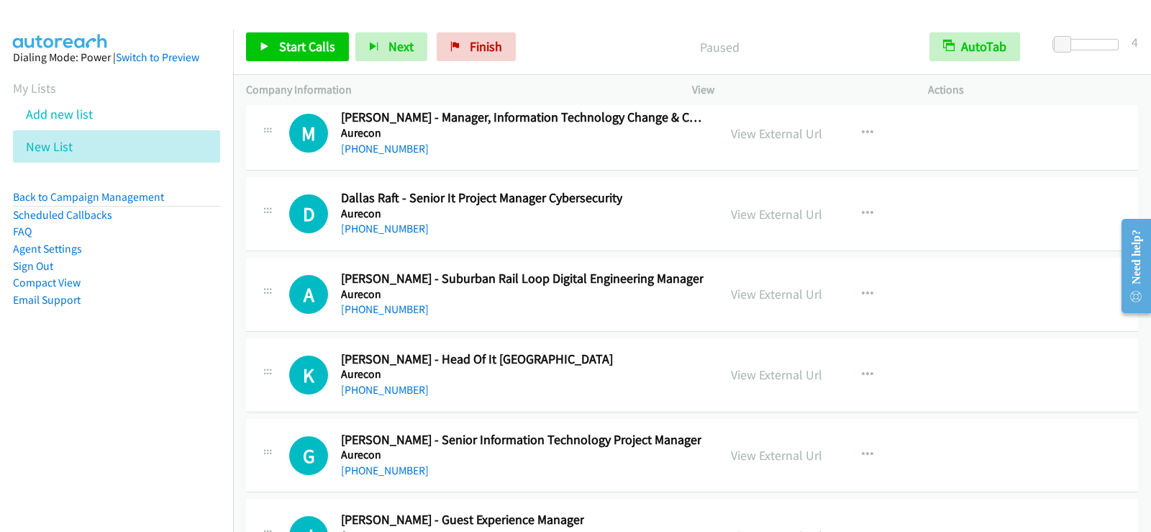
scroll to position [22435, 0]
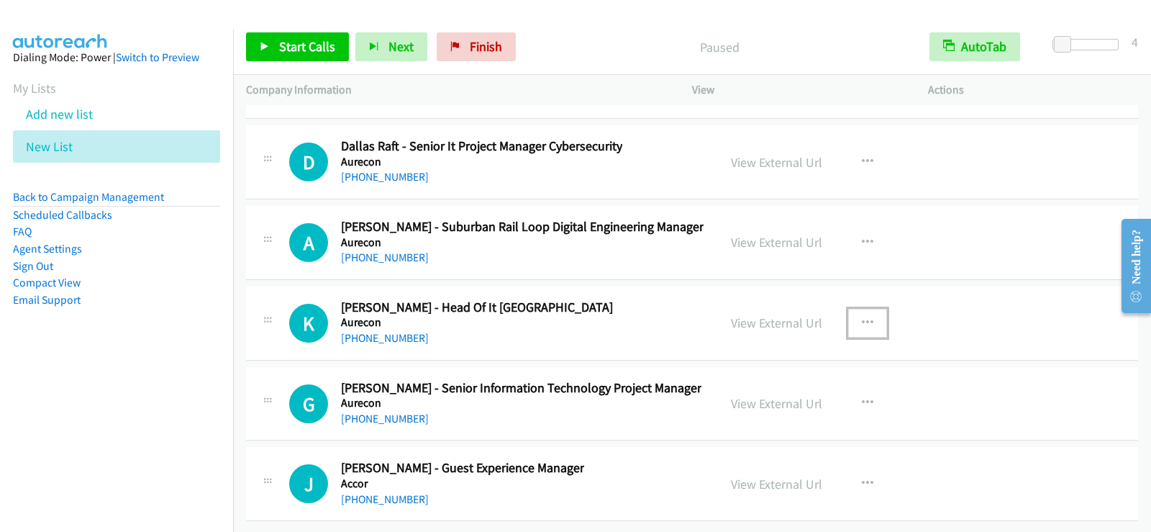
click at [864, 317] on icon "button" at bounding box center [868, 323] width 12 height 12
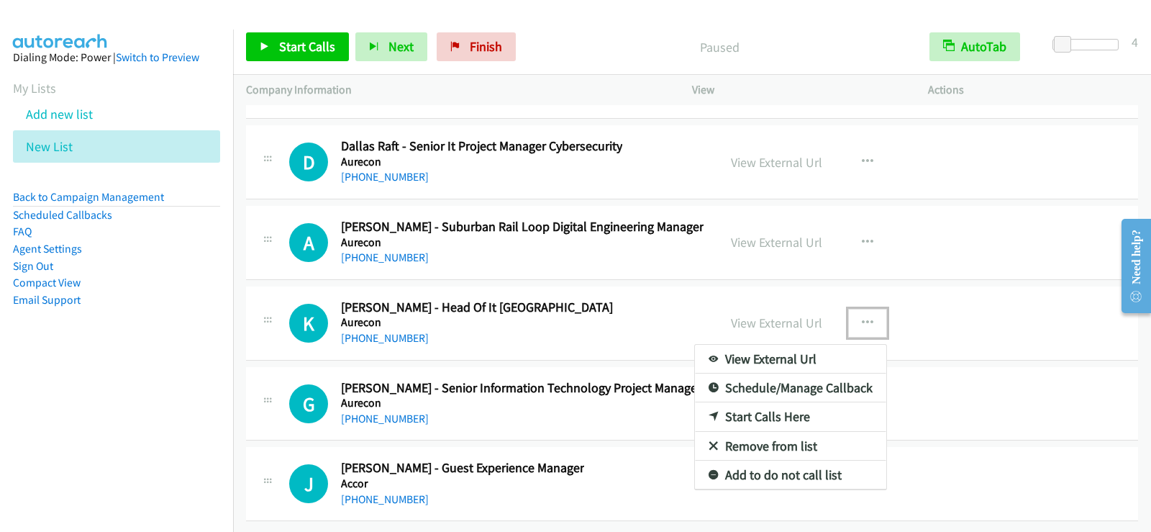
click at [758, 407] on link "Start Calls Here" at bounding box center [790, 416] width 191 height 29
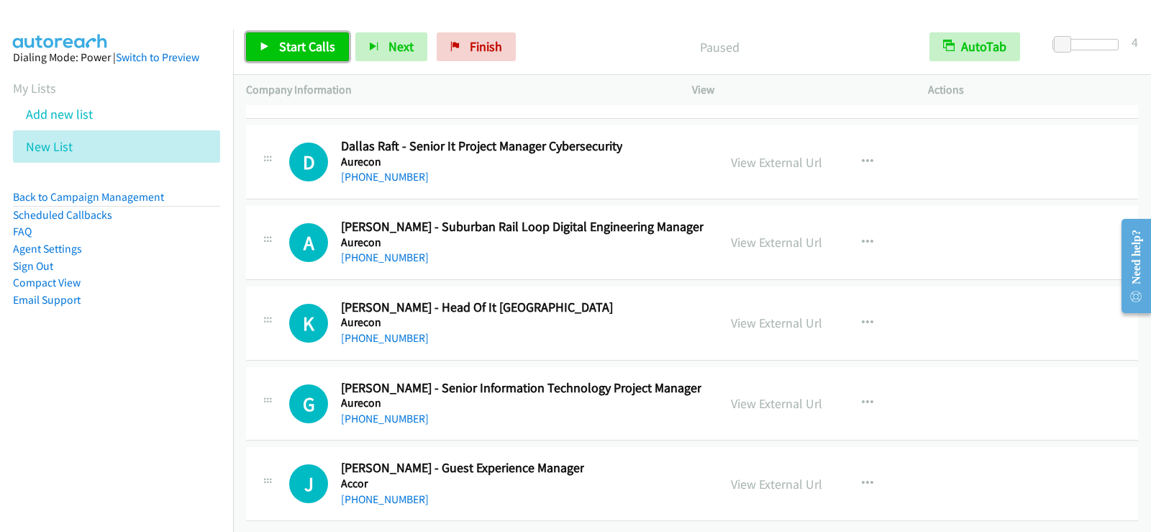
click at [298, 41] on span "Start Calls" at bounding box center [307, 46] width 56 height 17
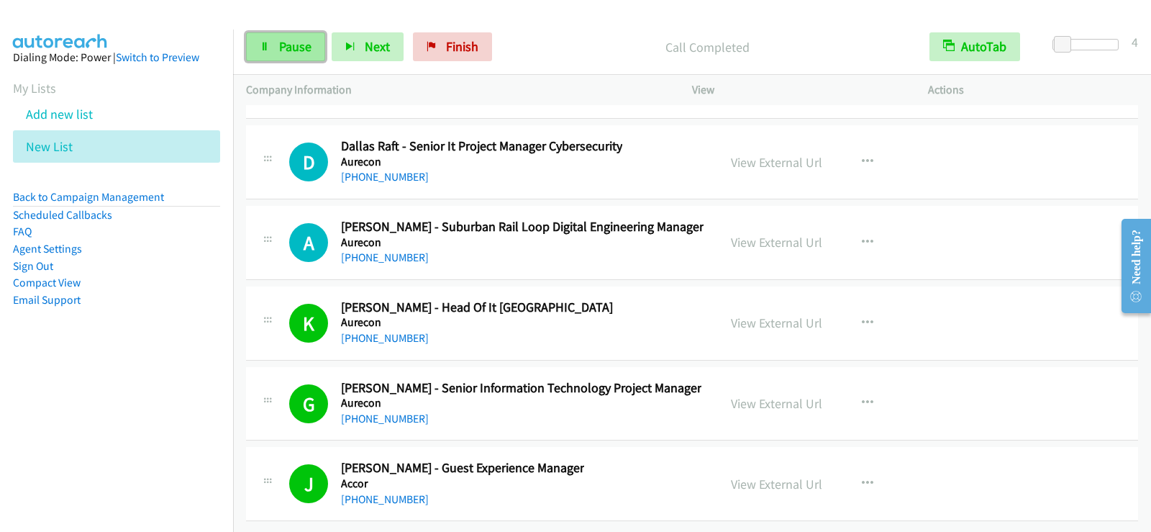
click at [294, 46] on span "Pause" at bounding box center [295, 46] width 32 height 17
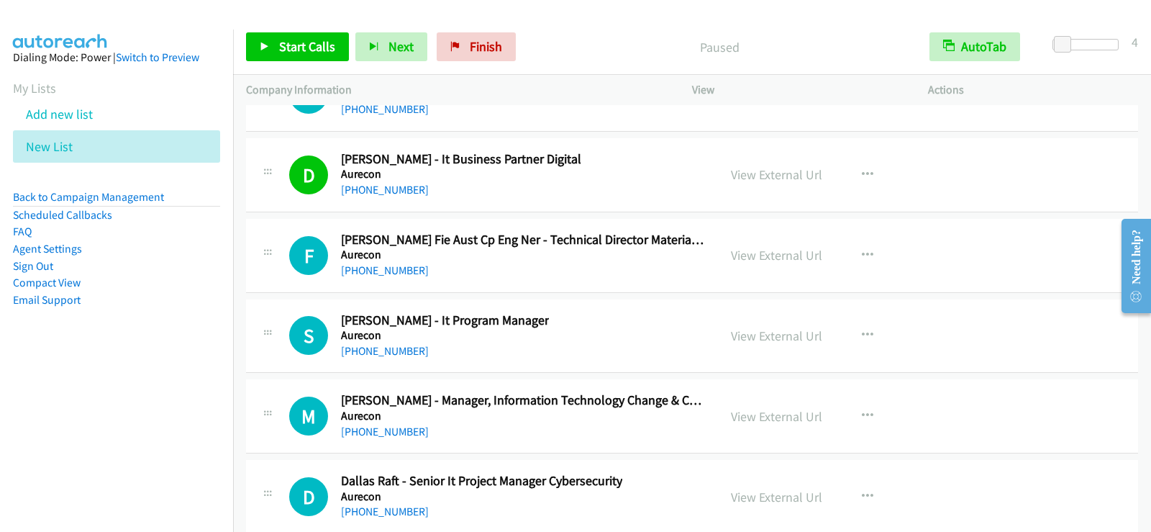
scroll to position [22075, 0]
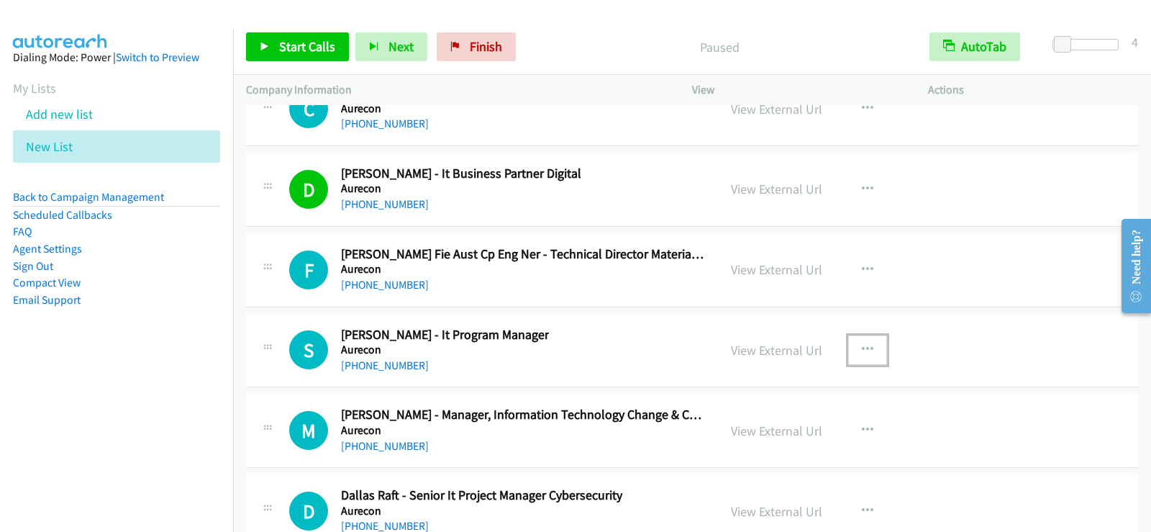
click at [853, 345] on button "button" at bounding box center [867, 349] width 39 height 29
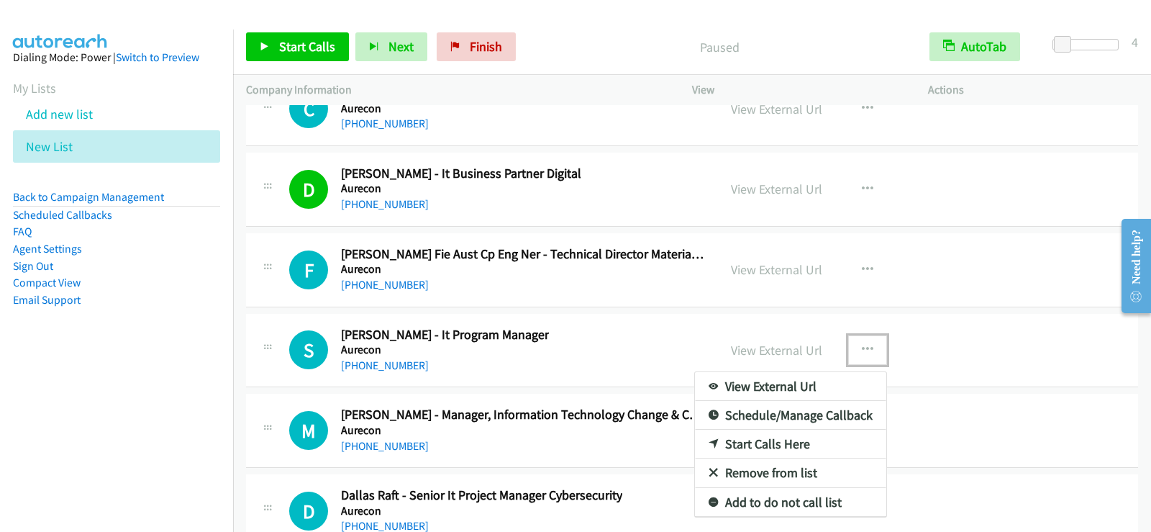
click at [747, 445] on link "Start Calls Here" at bounding box center [790, 443] width 191 height 29
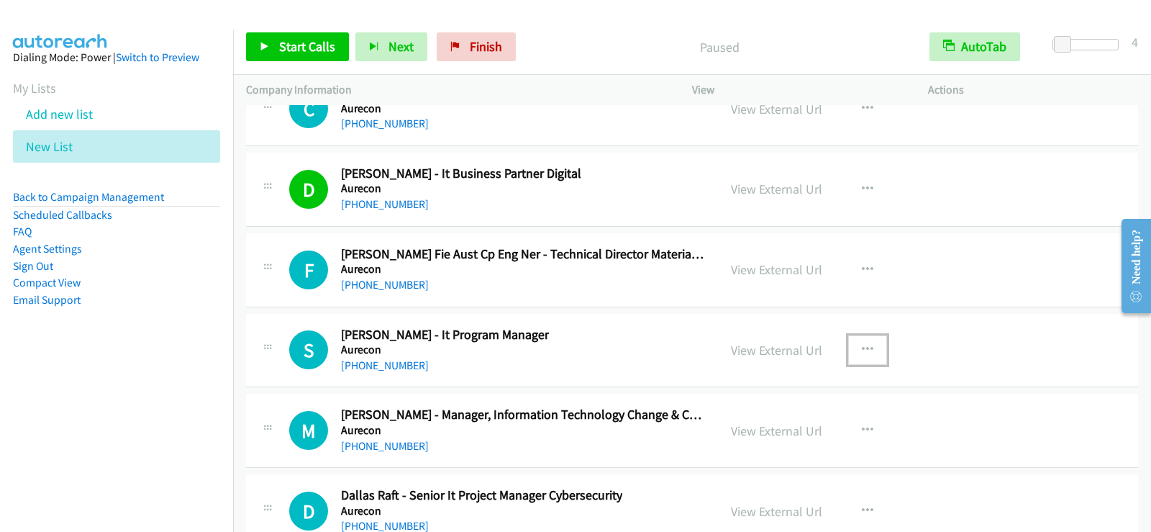
click at [864, 347] on icon "button" at bounding box center [868, 350] width 12 height 12
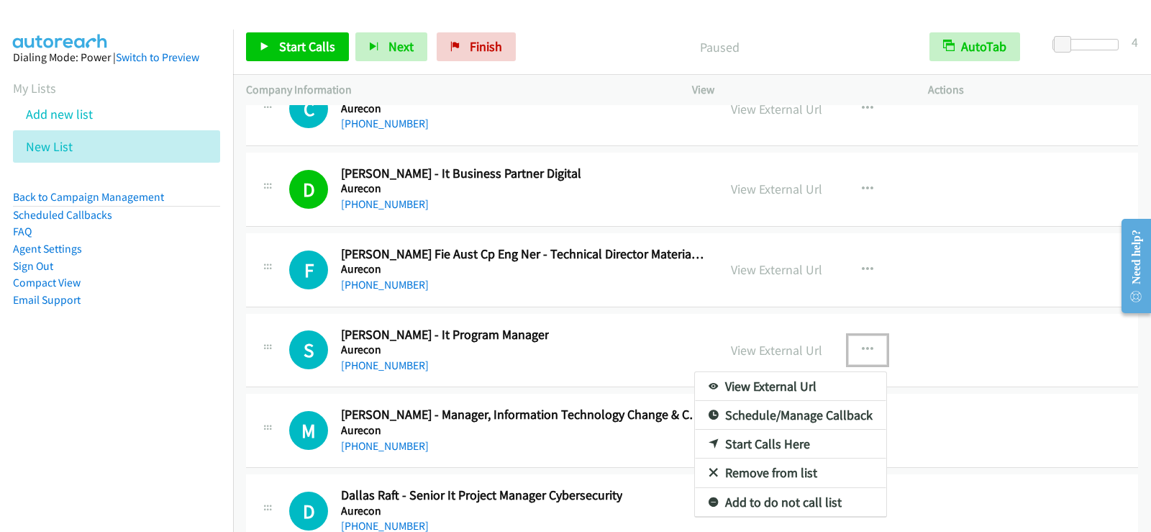
click at [786, 443] on link "Start Calls Here" at bounding box center [790, 443] width 191 height 29
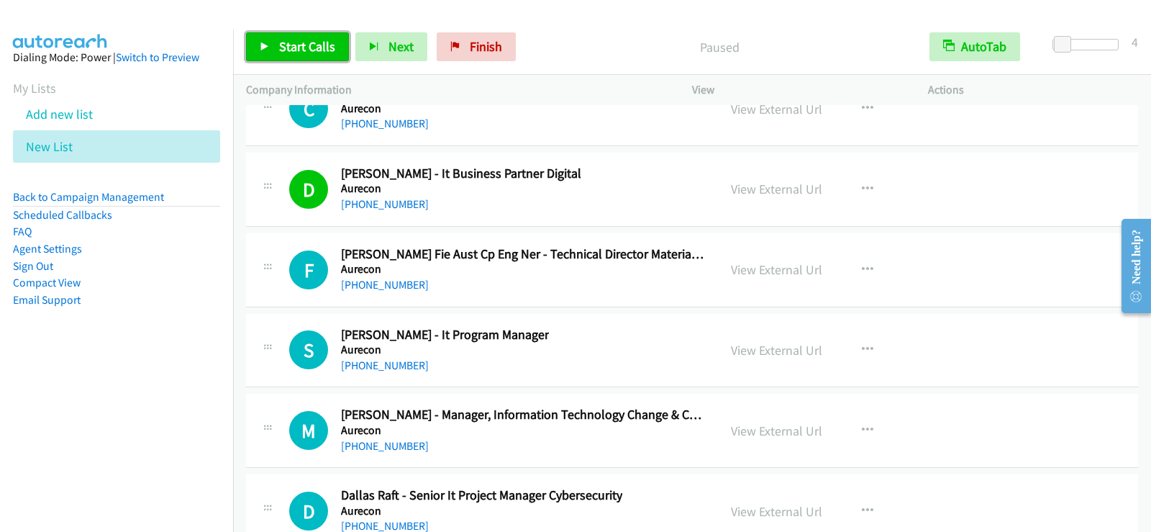
click at [296, 47] on span "Start Calls" at bounding box center [307, 46] width 56 height 17
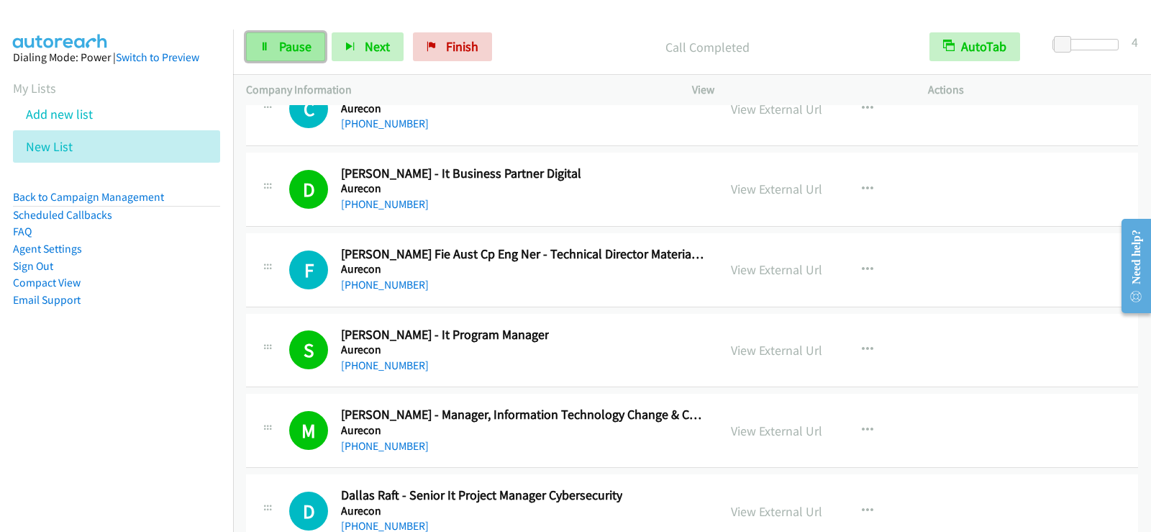
click at [319, 38] on link "Pause" at bounding box center [285, 46] width 79 height 29
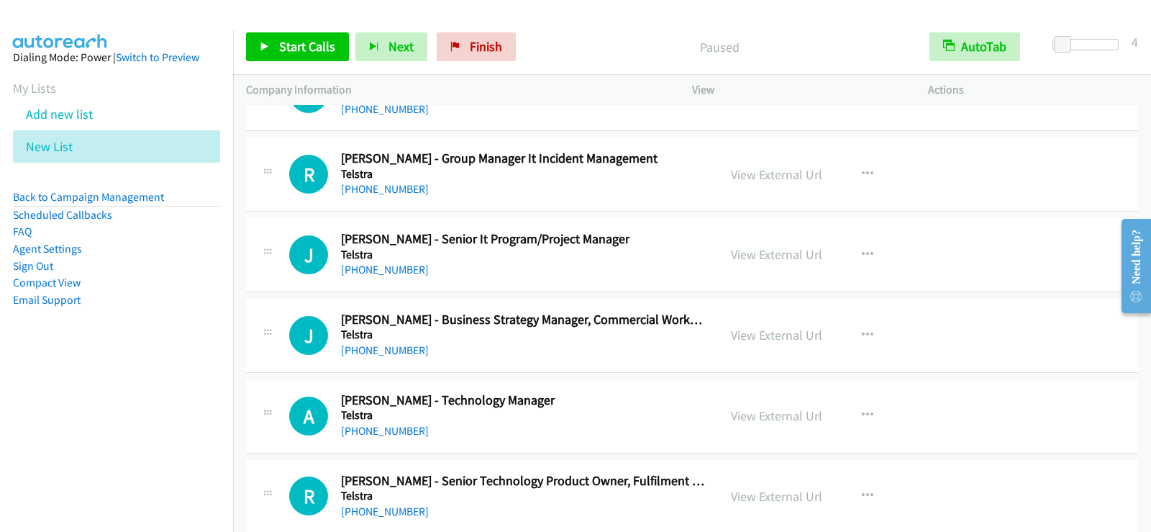
scroll to position [9999, 0]
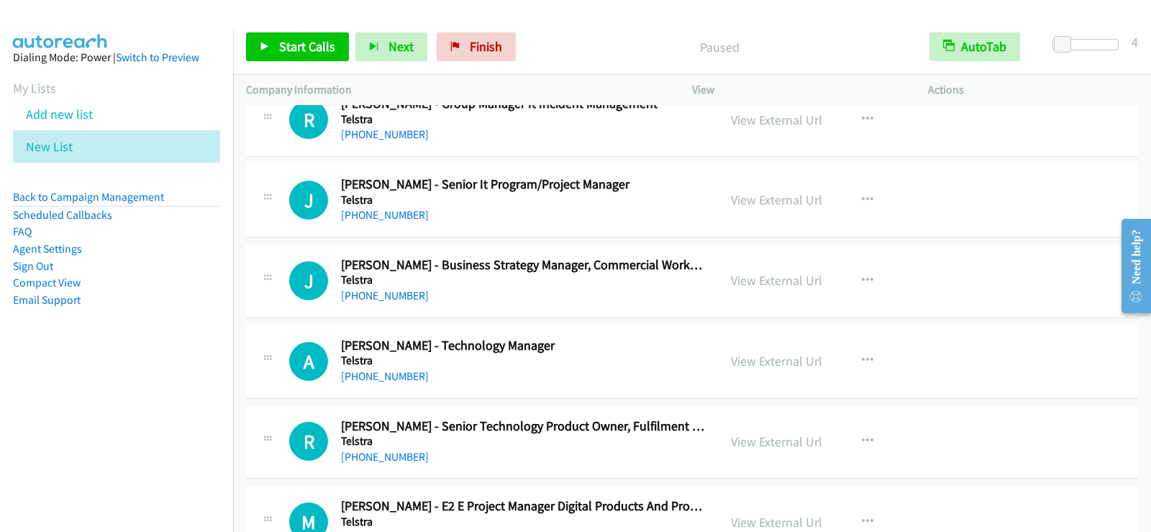
click at [628, 372] on div "+61 418 197 408" at bounding box center [523, 376] width 364 height 17
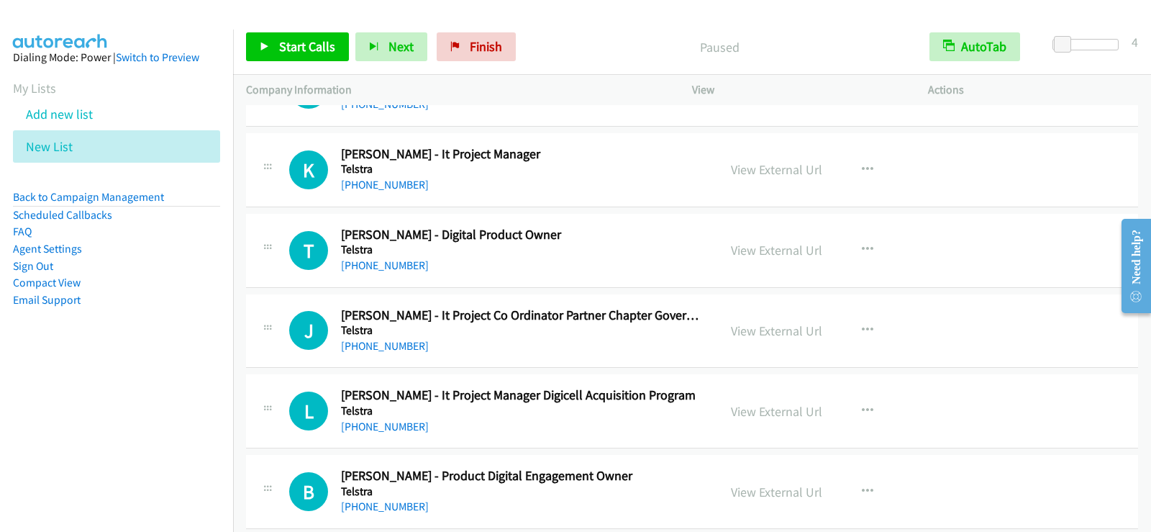
scroll to position [12661, 0]
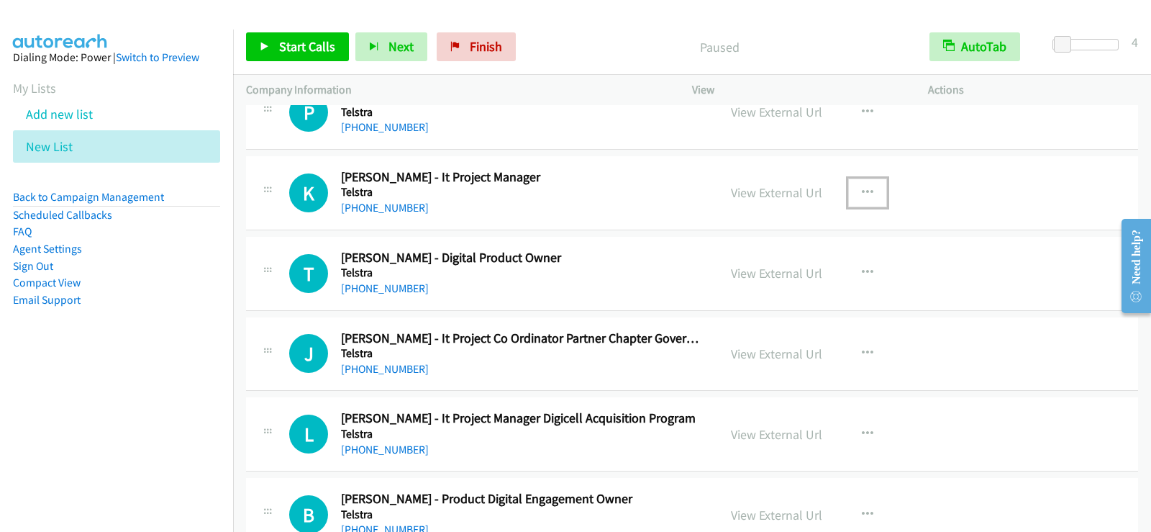
click at [862, 198] on button "button" at bounding box center [867, 192] width 39 height 29
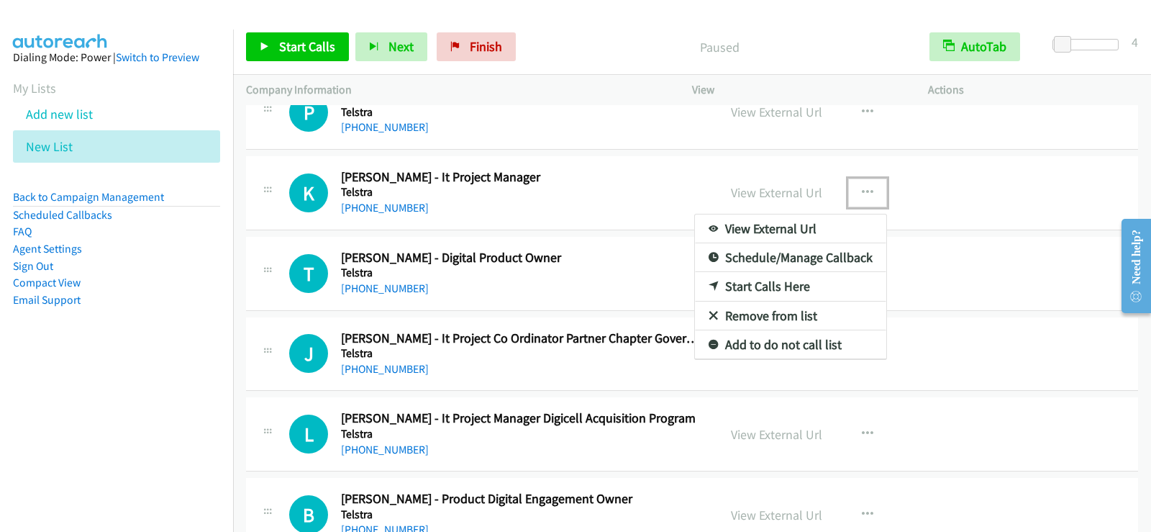
click at [779, 291] on link "Start Calls Here" at bounding box center [790, 286] width 191 height 29
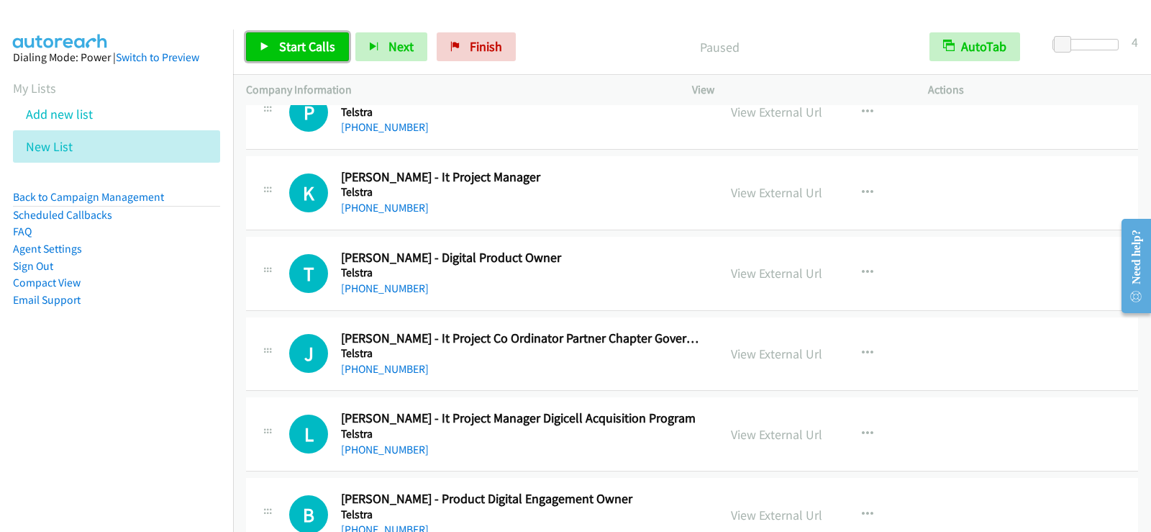
click at [271, 46] on link "Start Calls" at bounding box center [297, 46] width 103 height 29
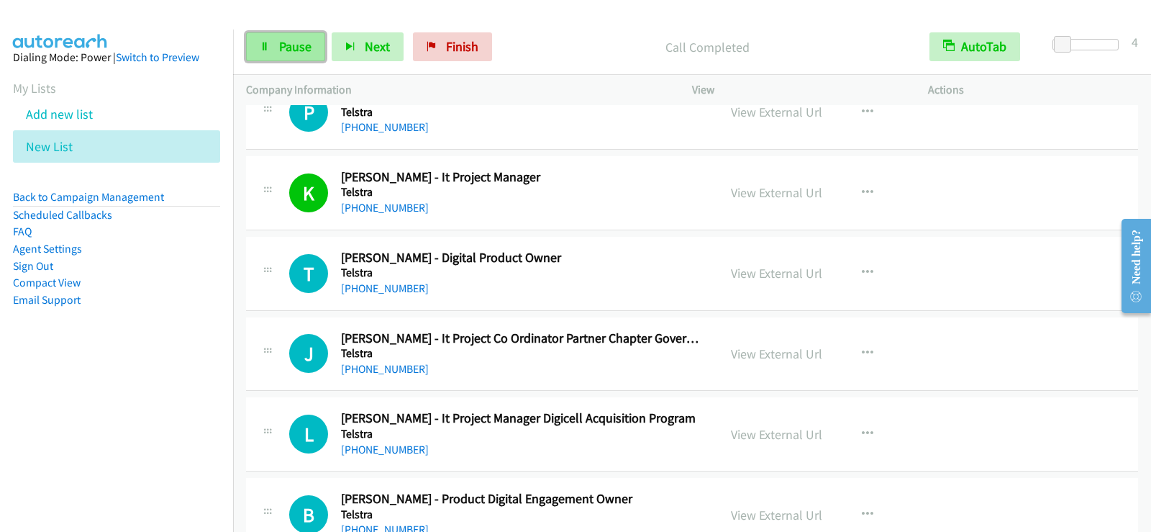
click at [314, 46] on link "Pause" at bounding box center [285, 46] width 79 height 29
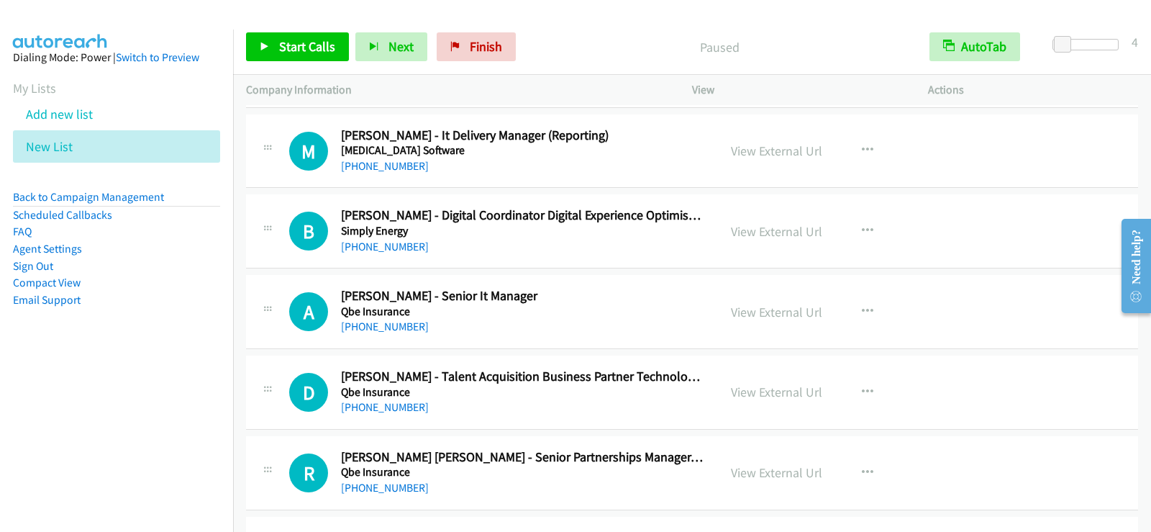
scroll to position [13740, 0]
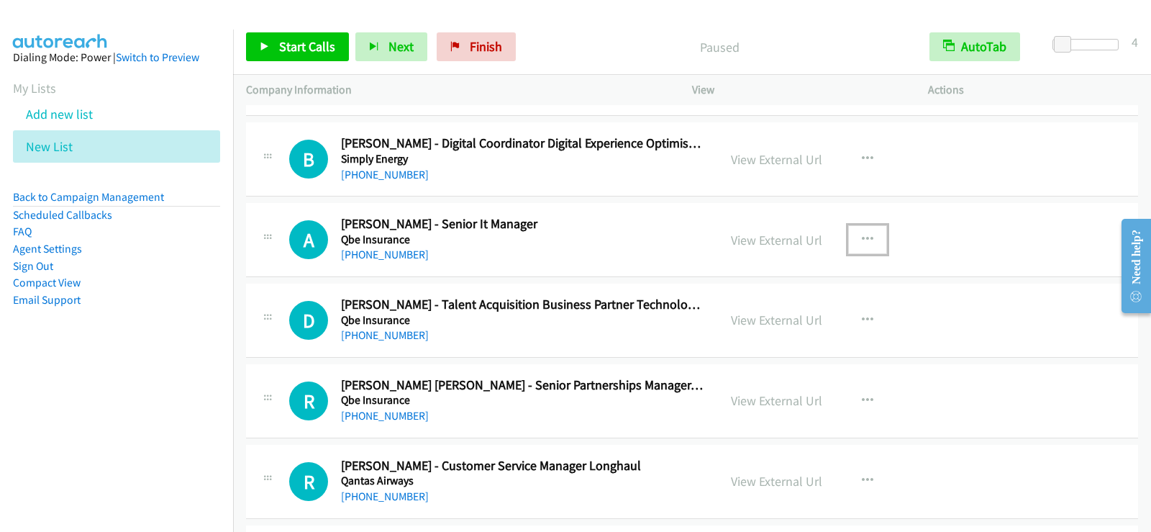
click at [854, 236] on button "button" at bounding box center [867, 239] width 39 height 29
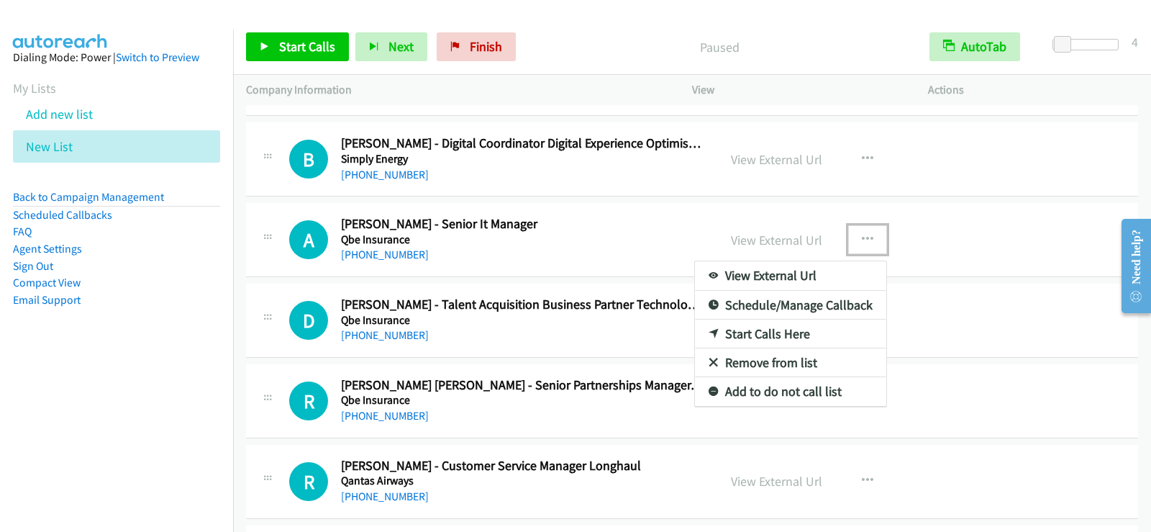
click at [796, 335] on link "Start Calls Here" at bounding box center [790, 333] width 191 height 29
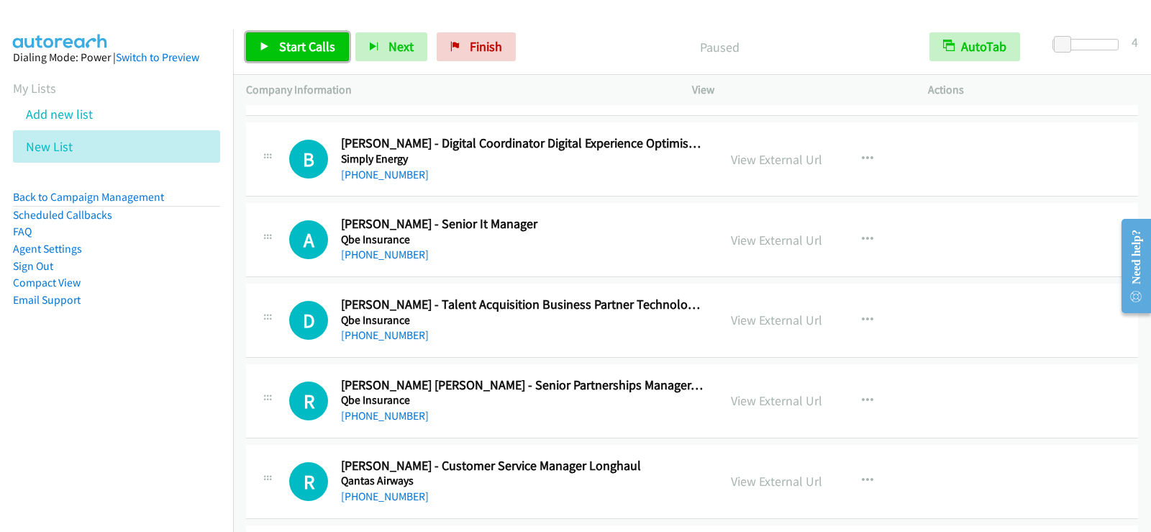
click at [311, 49] on span "Start Calls" at bounding box center [307, 46] width 56 height 17
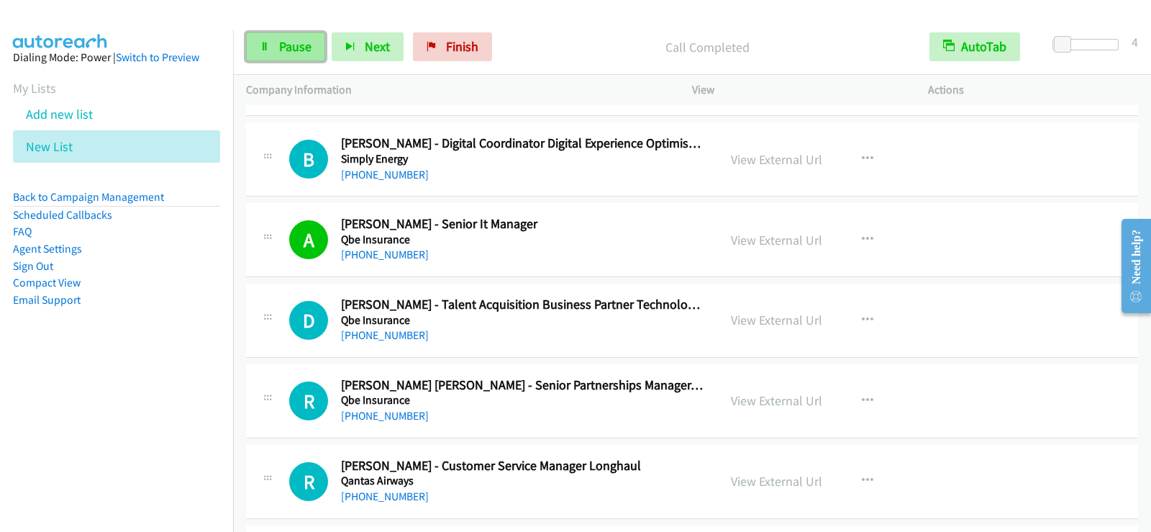
click at [264, 45] on icon at bounding box center [265, 47] width 10 height 10
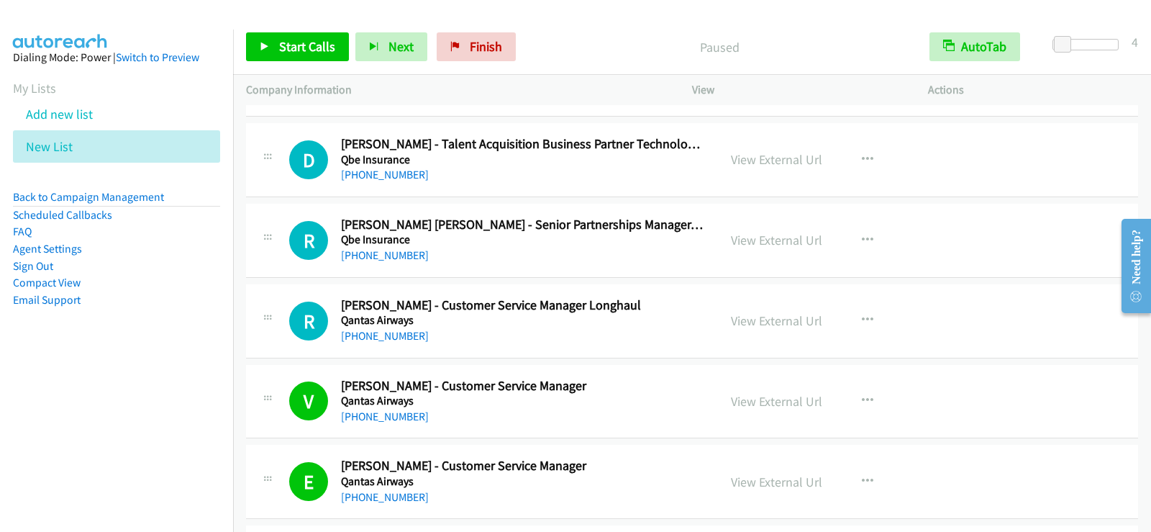
scroll to position [13956, 0]
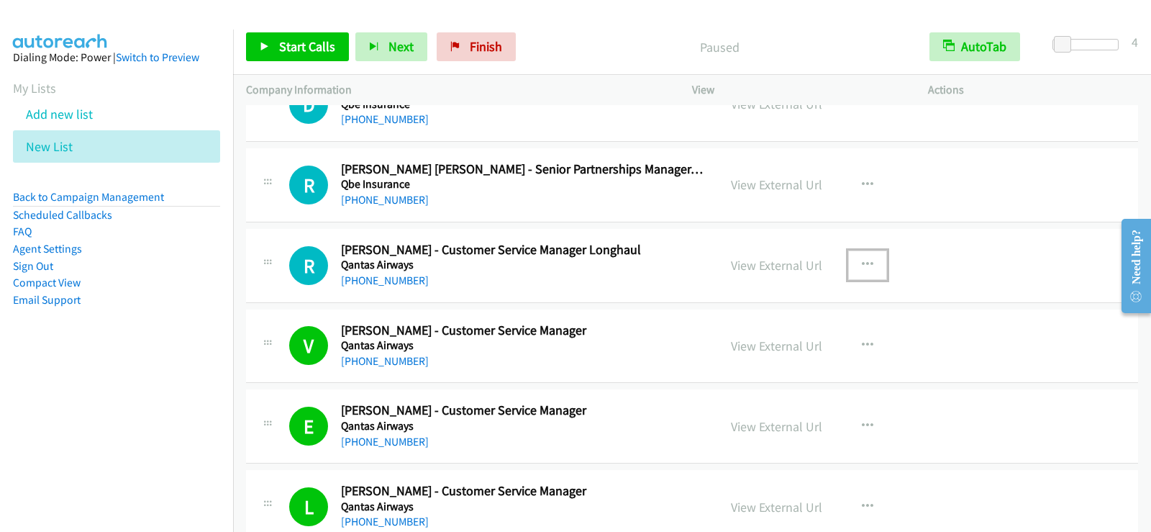
click at [853, 261] on button "button" at bounding box center [867, 264] width 39 height 29
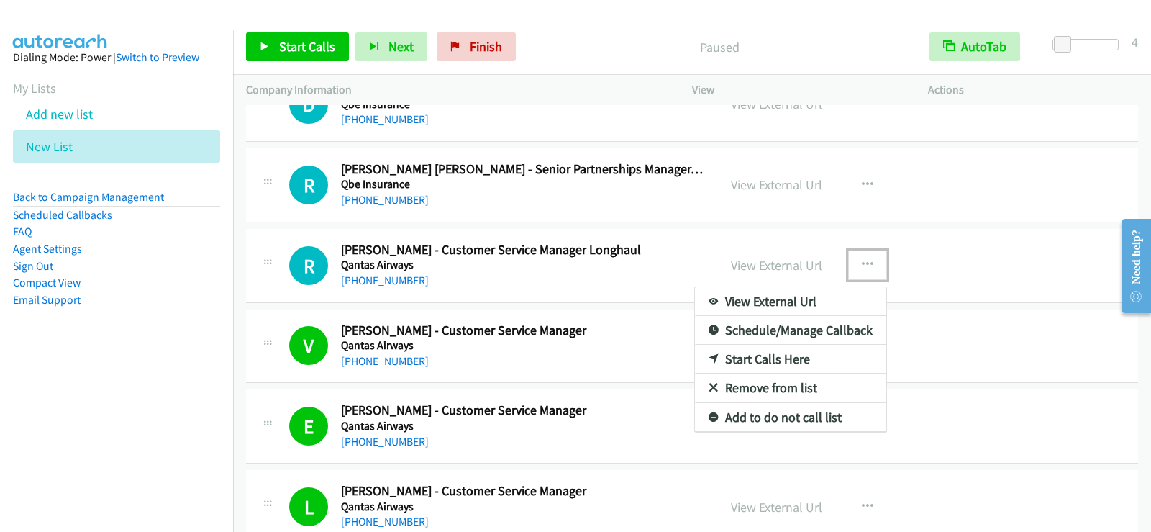
click at [669, 404] on div at bounding box center [575, 266] width 1151 height 532
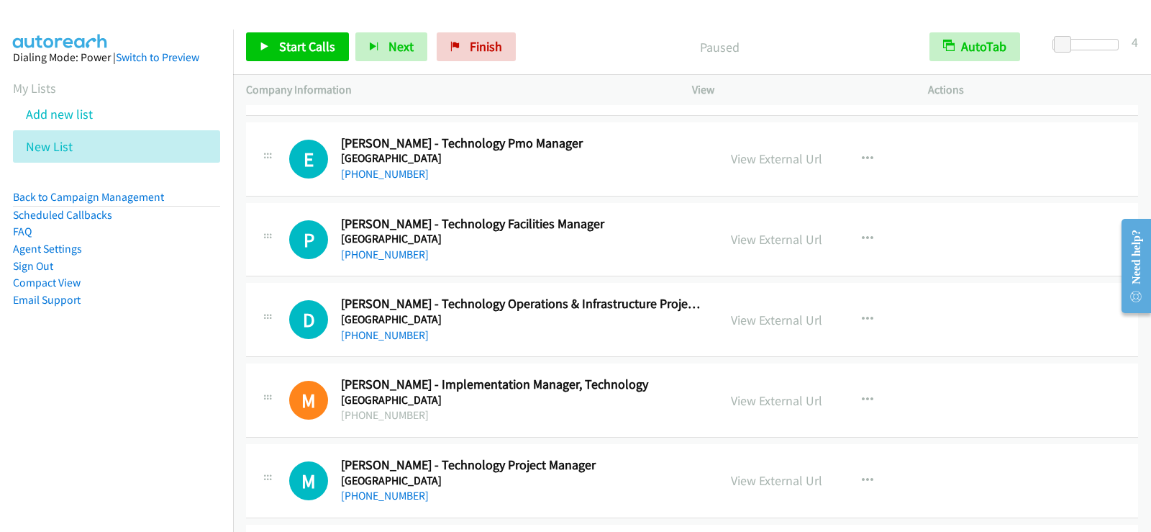
scroll to position [16186, 0]
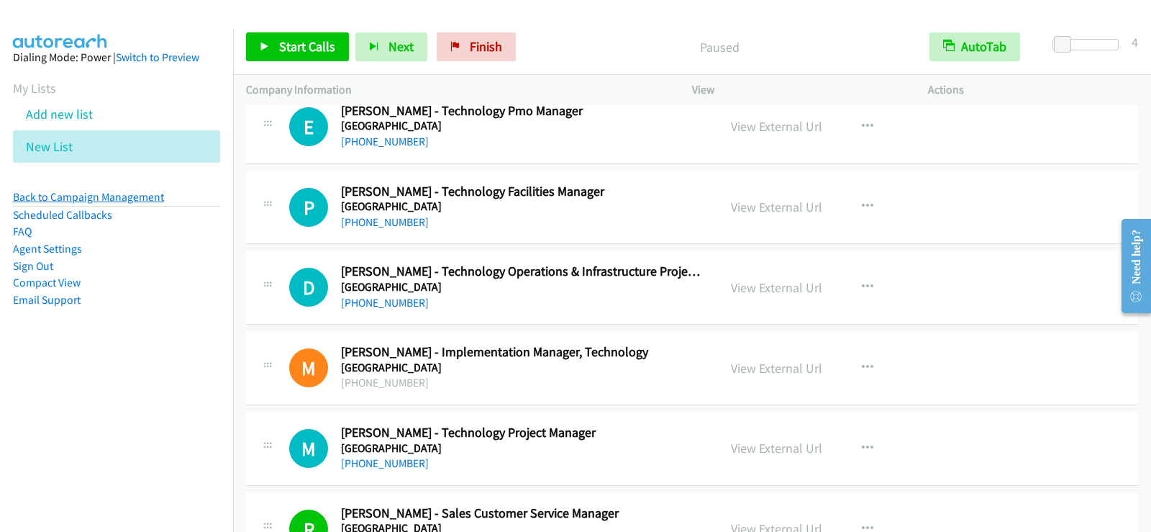
click at [113, 193] on link "Back to Campaign Management" at bounding box center [88, 197] width 151 height 14
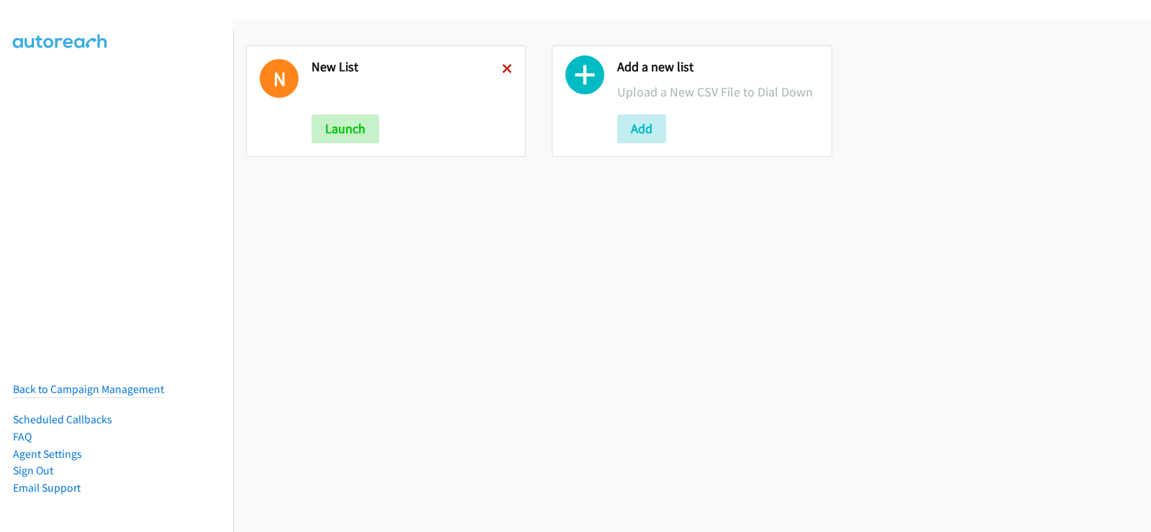
click at [506, 68] on icon at bounding box center [507, 70] width 10 height 10
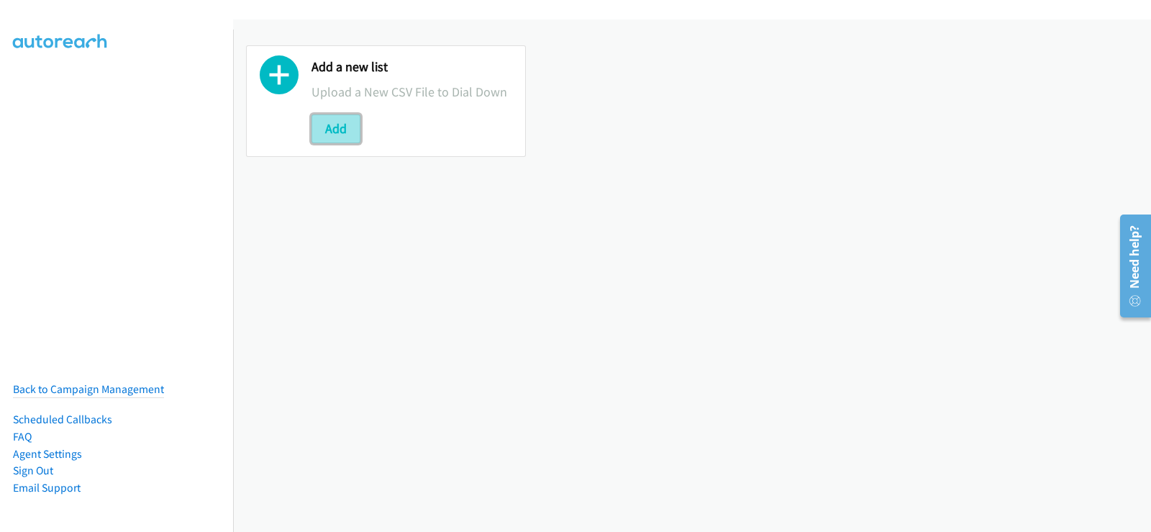
click at [336, 122] on button "Add" at bounding box center [335, 128] width 49 height 29
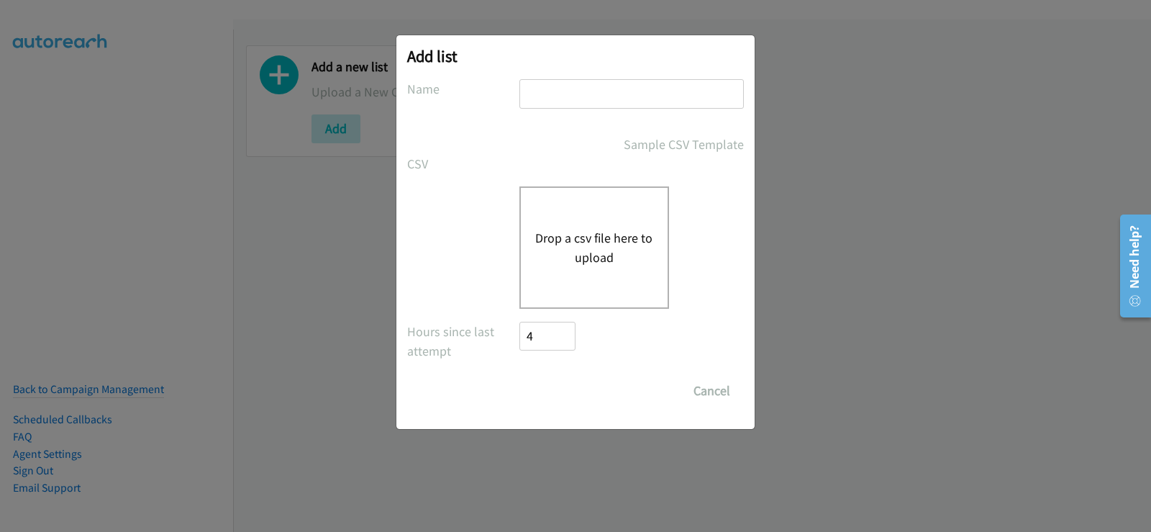
click at [609, 101] on input "text" at bounding box center [631, 93] width 224 height 29
type input "new list"
click at [566, 228] on div "Drop a csv file here to upload" at bounding box center [594, 247] width 150 height 122
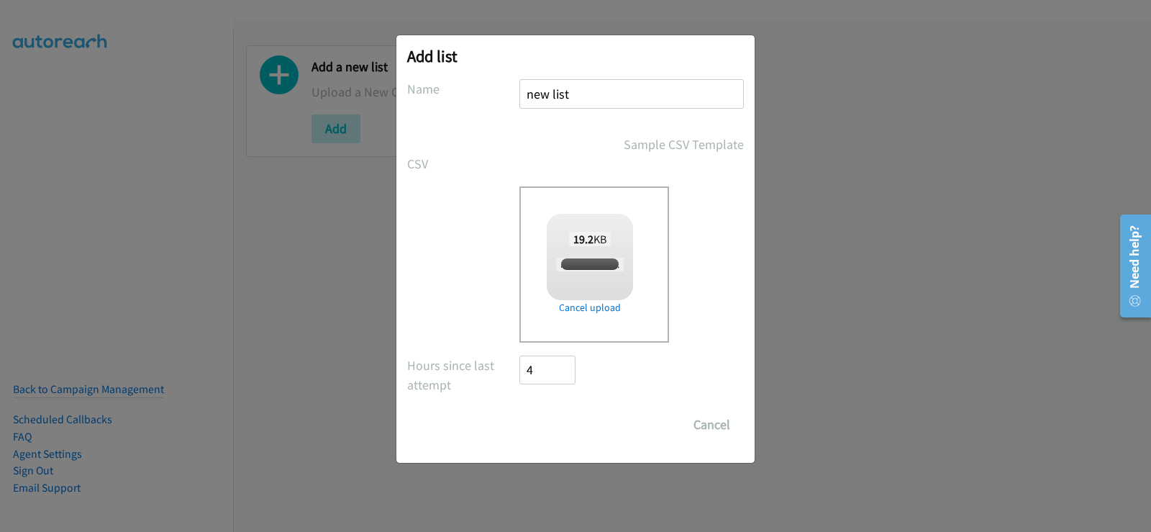
checkbox input "true"
click at [558, 424] on input "Save List" at bounding box center [557, 424] width 76 height 29
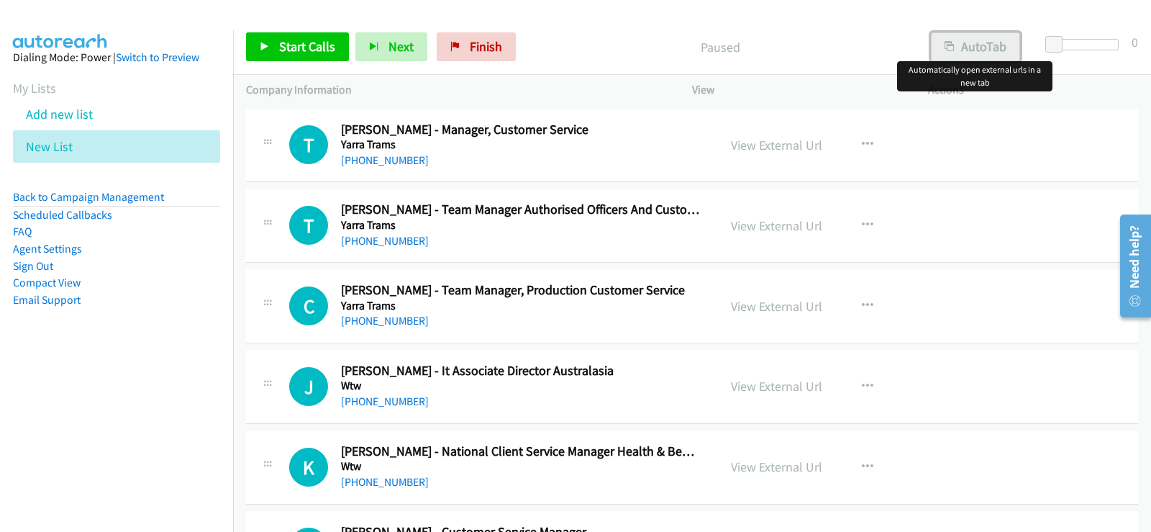
click at [993, 55] on button "AutoTab" at bounding box center [975, 46] width 89 height 29
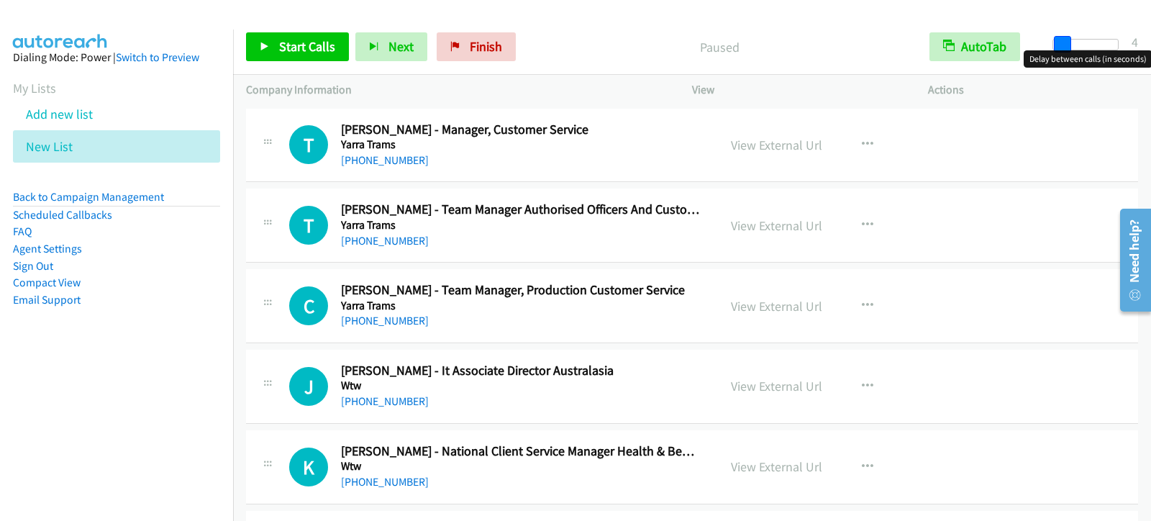
drag, startPoint x: 1057, startPoint y: 45, endPoint x: 1066, endPoint y: 47, distance: 8.9
click at [1066, 47] on span at bounding box center [1062, 44] width 17 height 17
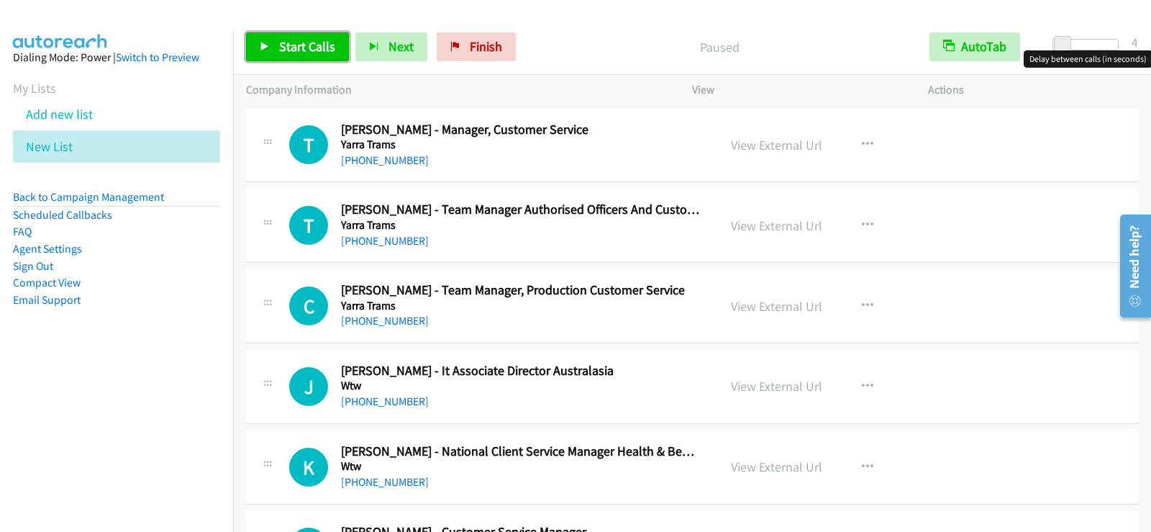
click at [306, 51] on span "Start Calls" at bounding box center [307, 46] width 56 height 17
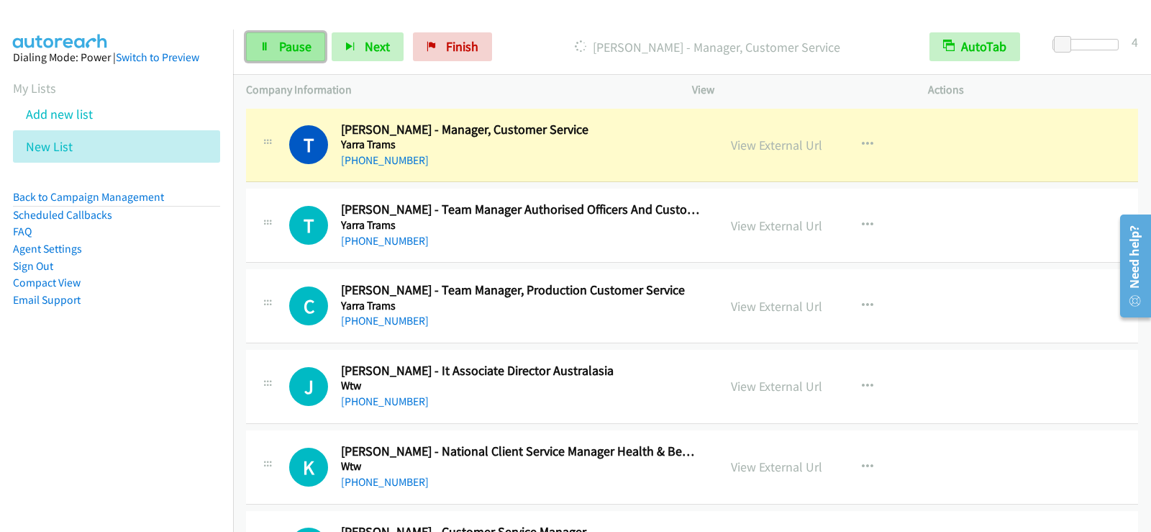
click at [301, 45] on span "Pause" at bounding box center [295, 46] width 32 height 17
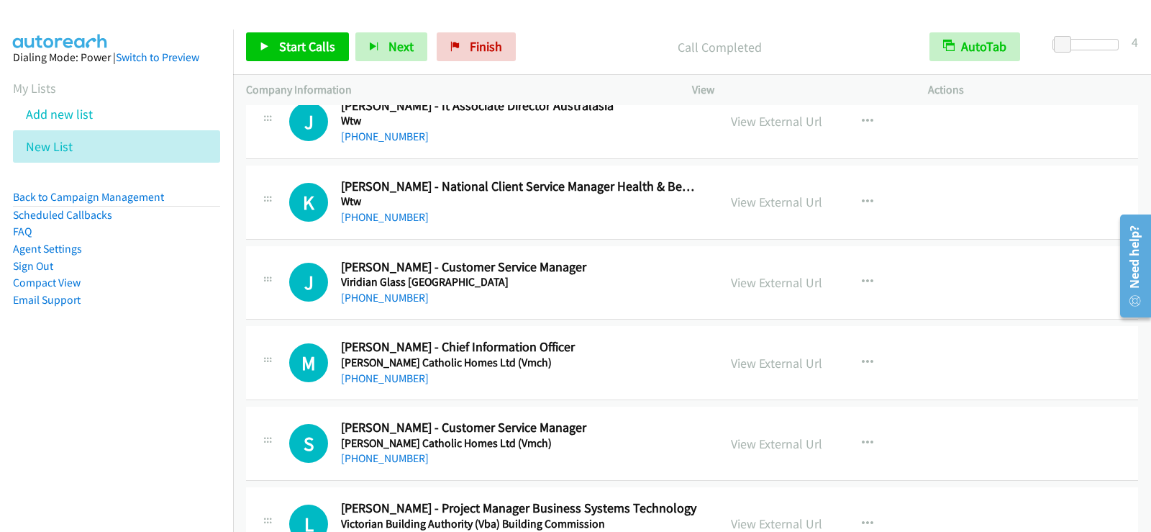
scroll to position [288, 0]
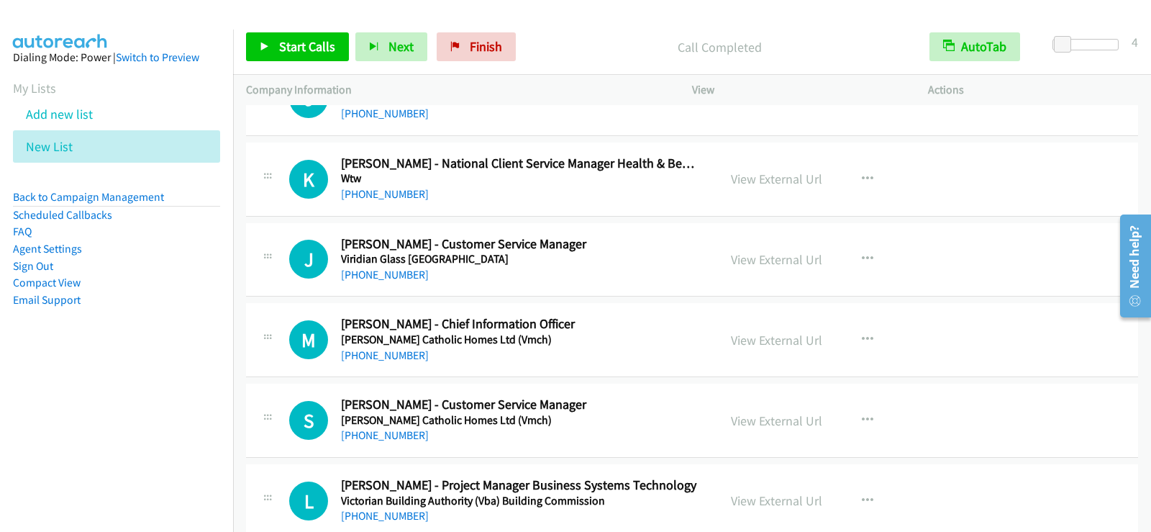
click at [631, 271] on div "[PHONE_NUMBER]" at bounding box center [520, 274] width 359 height 17
click at [862, 258] on icon "button" at bounding box center [868, 259] width 12 height 12
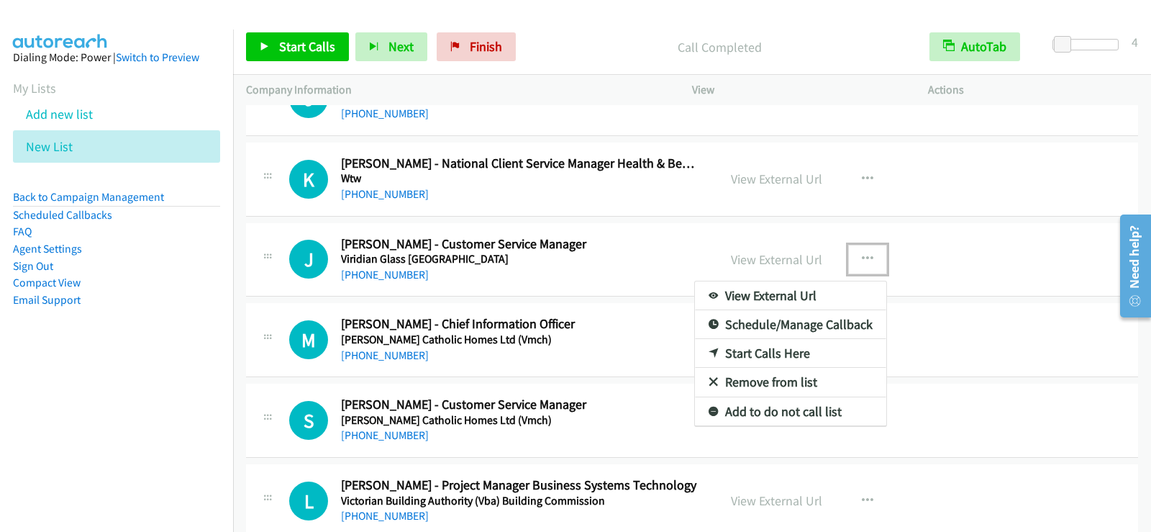
click at [769, 355] on link "Start Calls Here" at bounding box center [790, 353] width 191 height 29
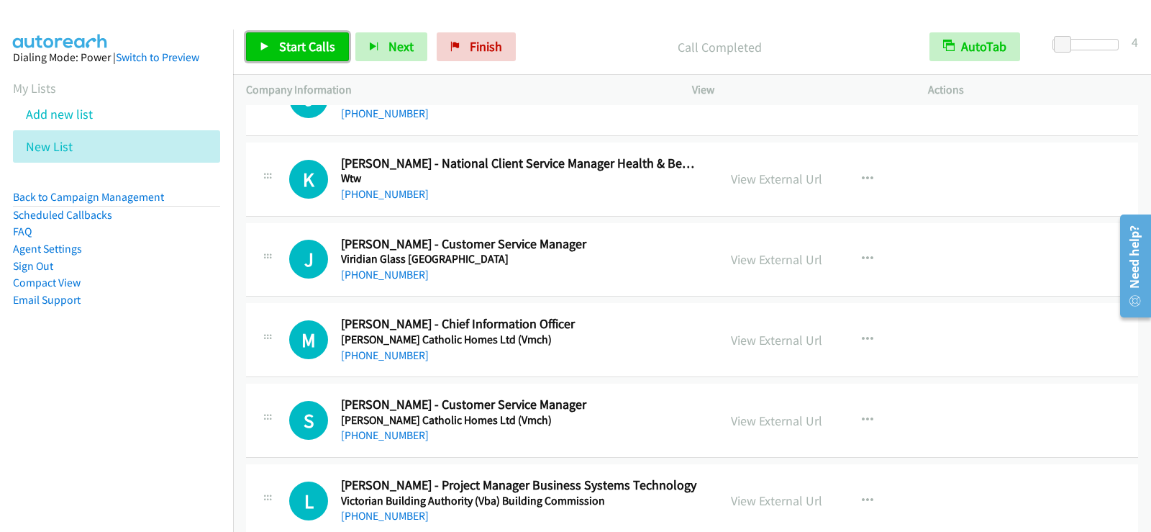
click at [286, 46] on span "Start Calls" at bounding box center [307, 46] width 56 height 17
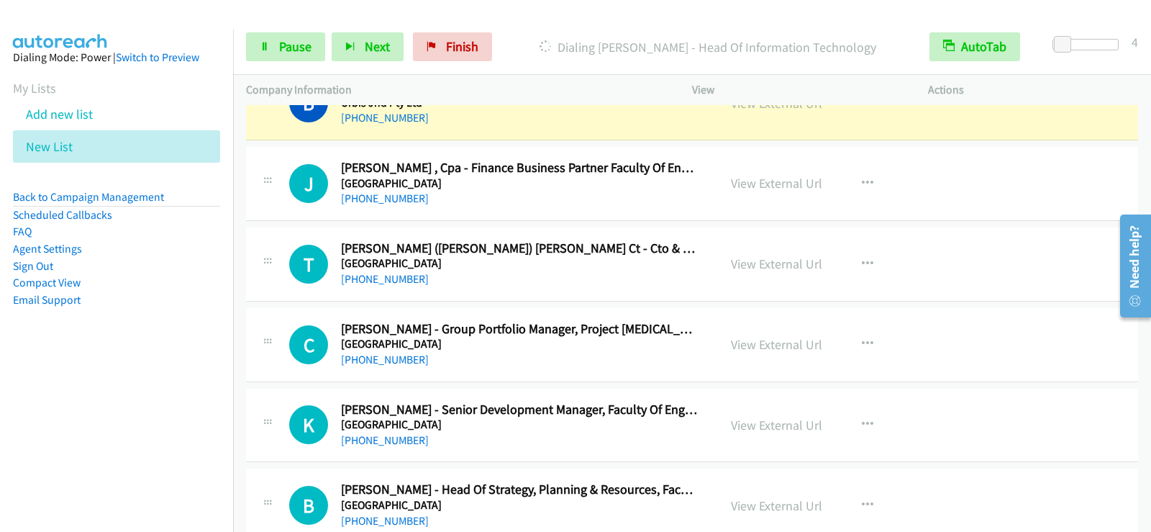
scroll to position [935, 0]
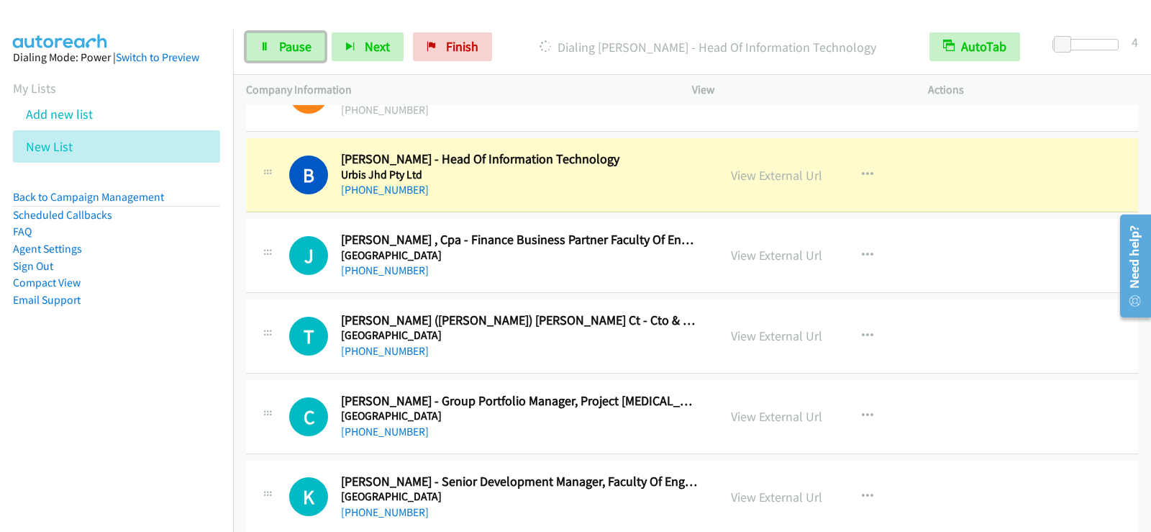
drag, startPoint x: 273, startPoint y: 51, endPoint x: 291, endPoint y: 63, distance: 21.2
click at [274, 51] on link "Pause" at bounding box center [285, 46] width 79 height 29
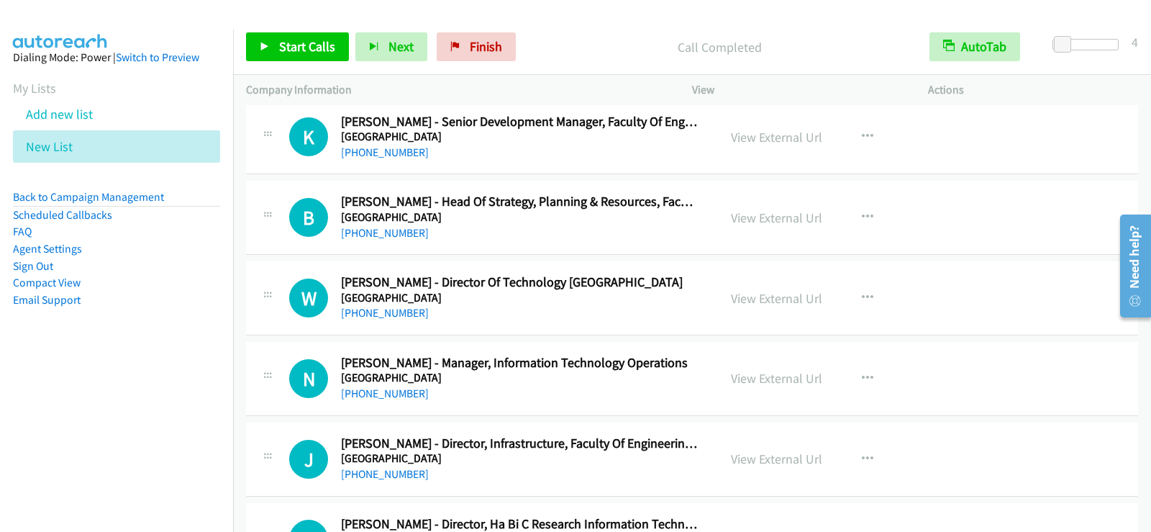
scroll to position [1367, 0]
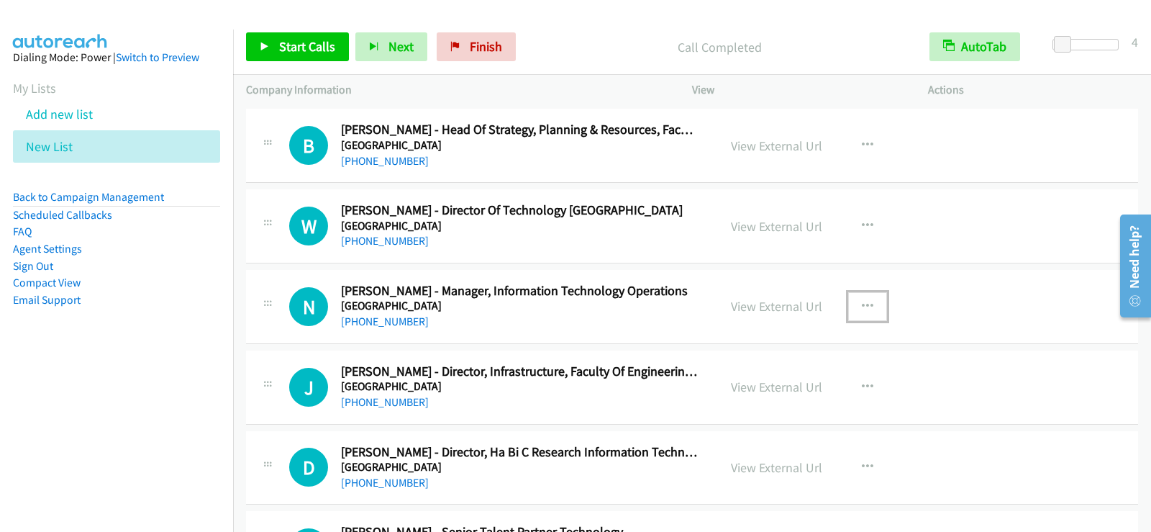
click at [870, 309] on button "button" at bounding box center [867, 306] width 39 height 29
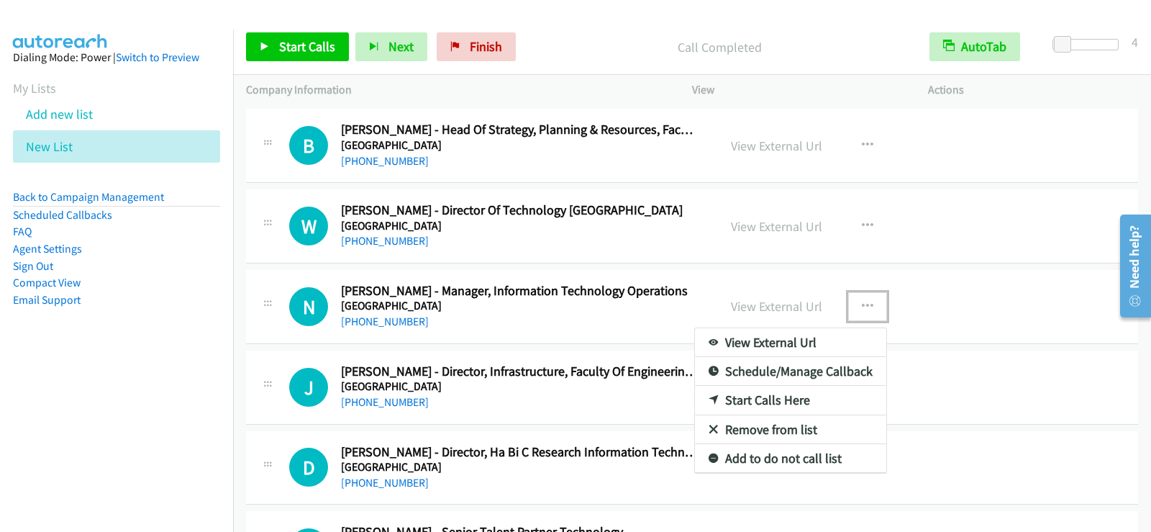
click at [771, 398] on link "Start Calls Here" at bounding box center [790, 400] width 191 height 29
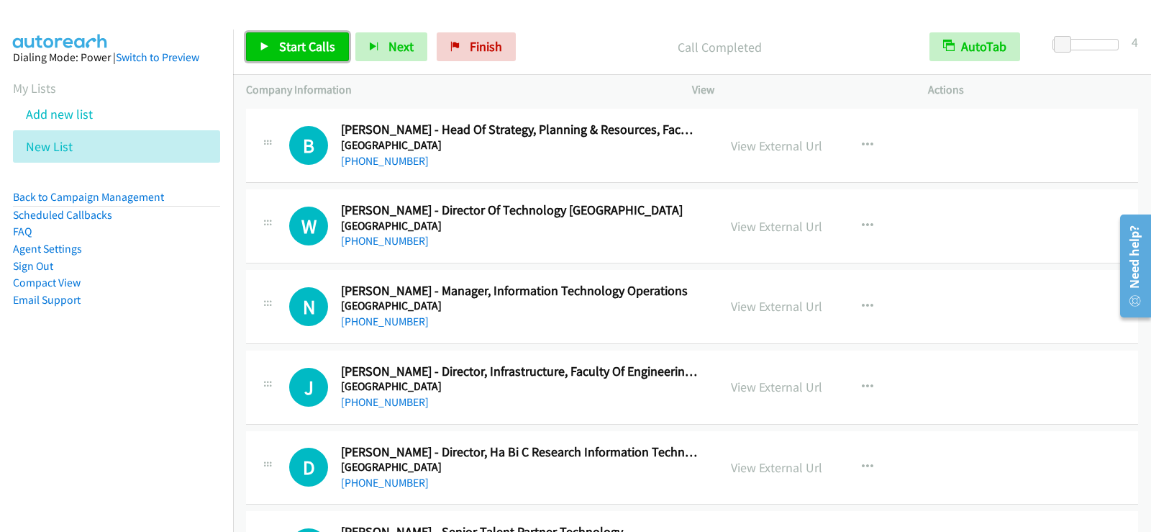
click at [284, 37] on link "Start Calls" at bounding box center [297, 46] width 103 height 29
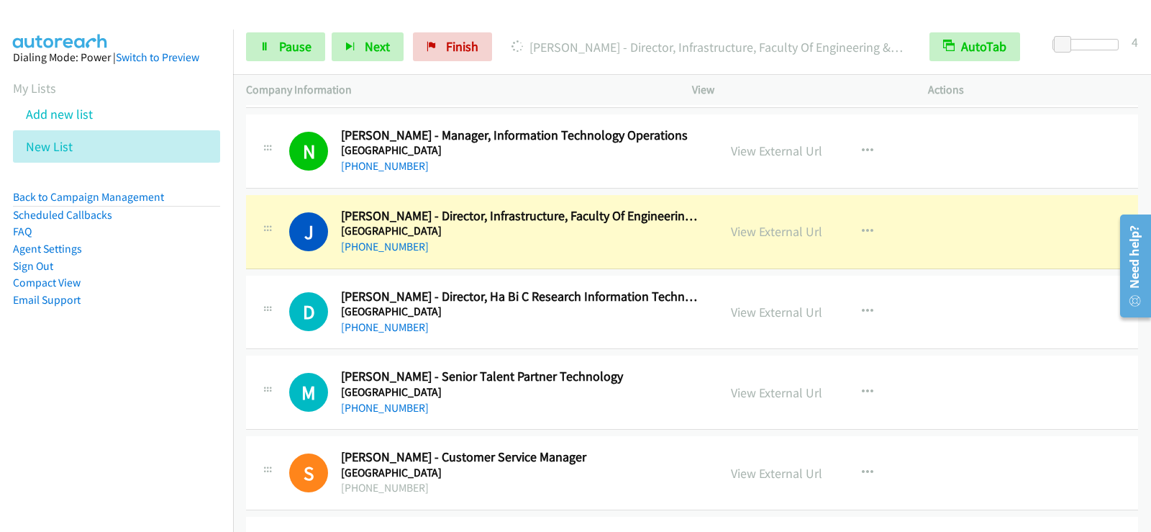
scroll to position [1511, 0]
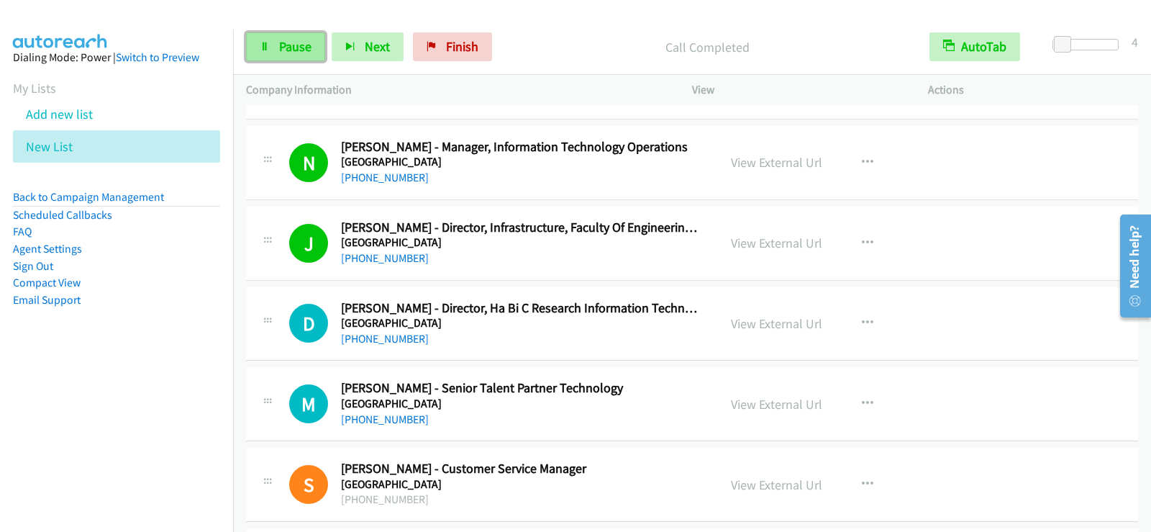
click at [267, 45] on icon at bounding box center [265, 47] width 10 height 10
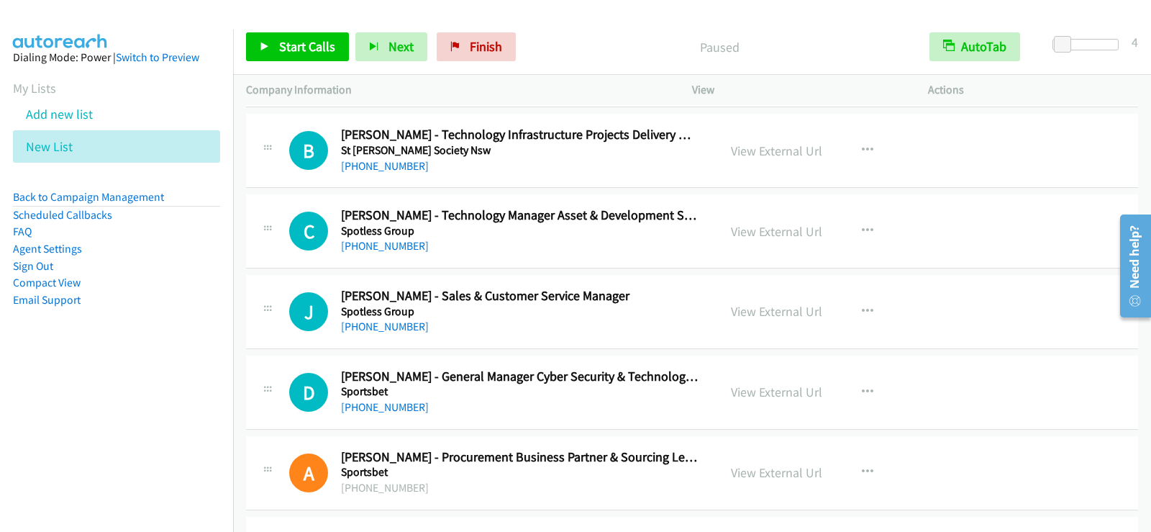
scroll to position [3525, 0]
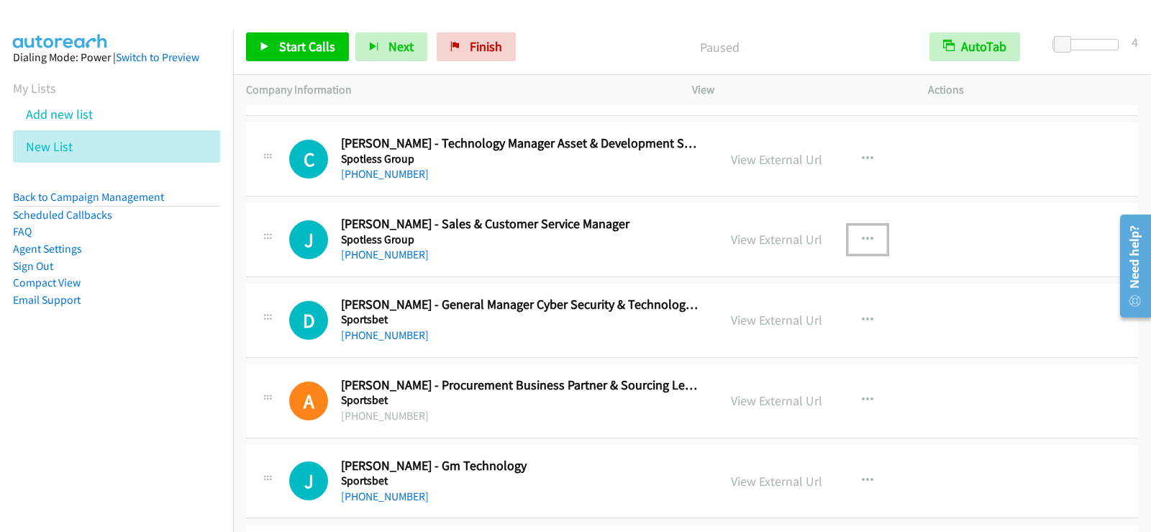
click at [870, 238] on button "button" at bounding box center [867, 239] width 39 height 29
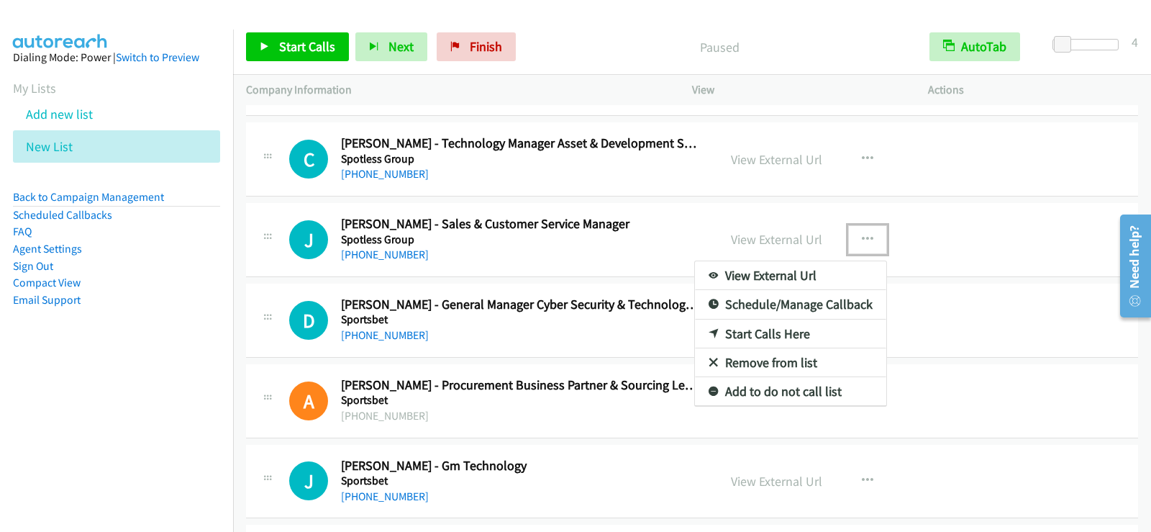
click at [760, 340] on link "Start Calls Here" at bounding box center [790, 333] width 191 height 29
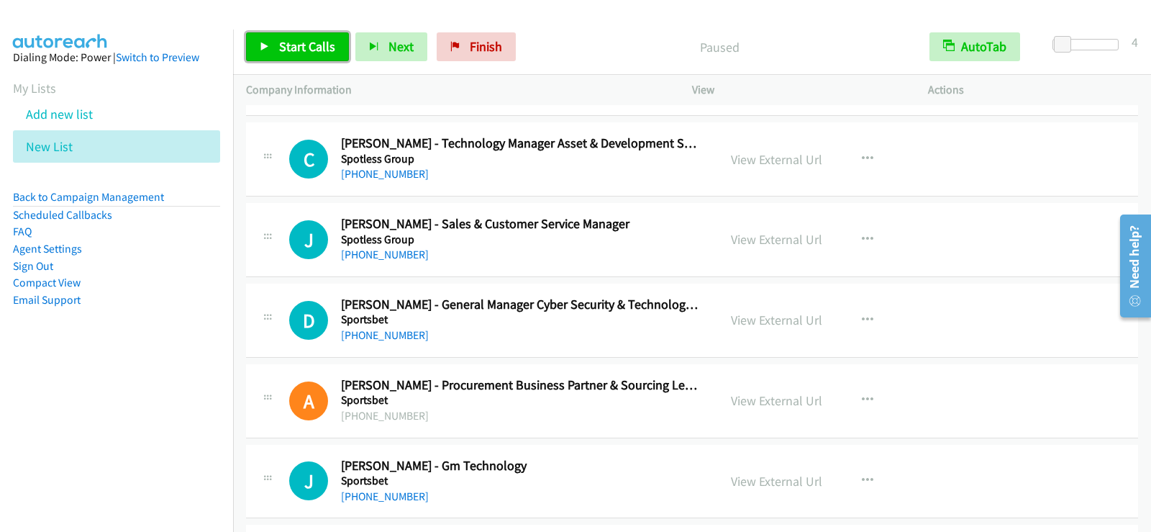
click at [305, 41] on span "Start Calls" at bounding box center [307, 46] width 56 height 17
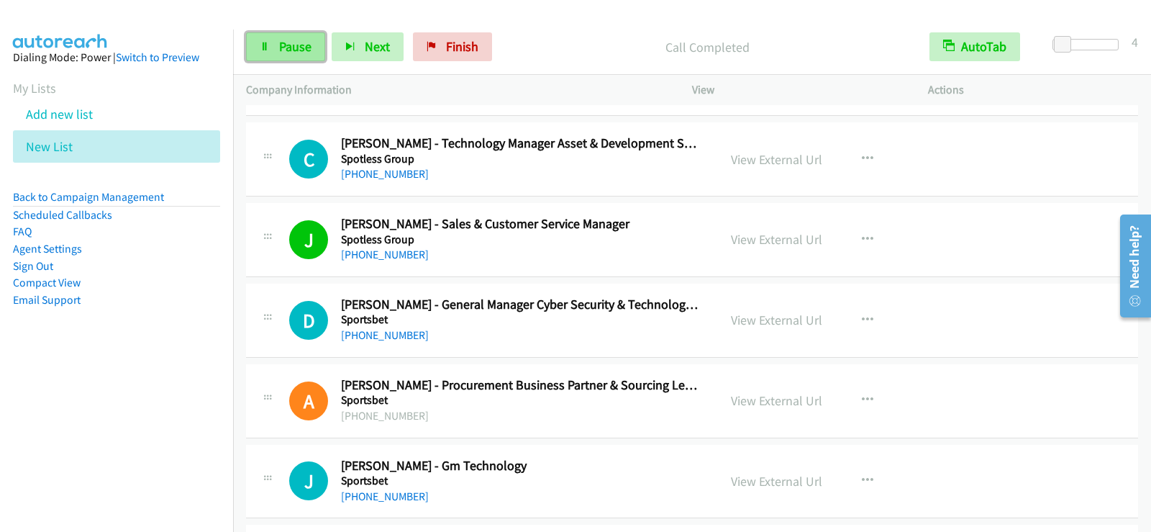
click at [293, 47] on span "Pause" at bounding box center [295, 46] width 32 height 17
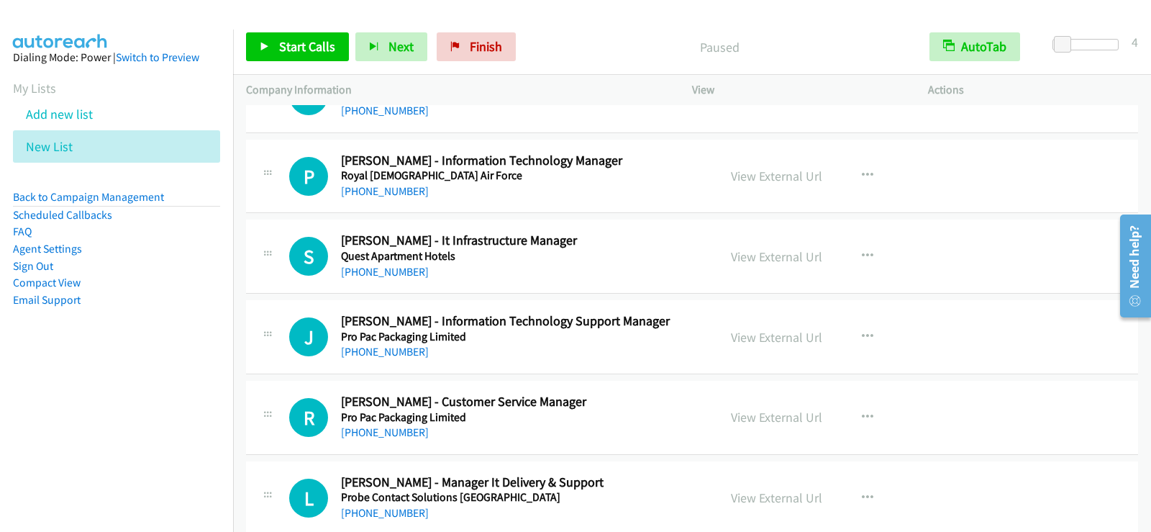
scroll to position [4676, 0]
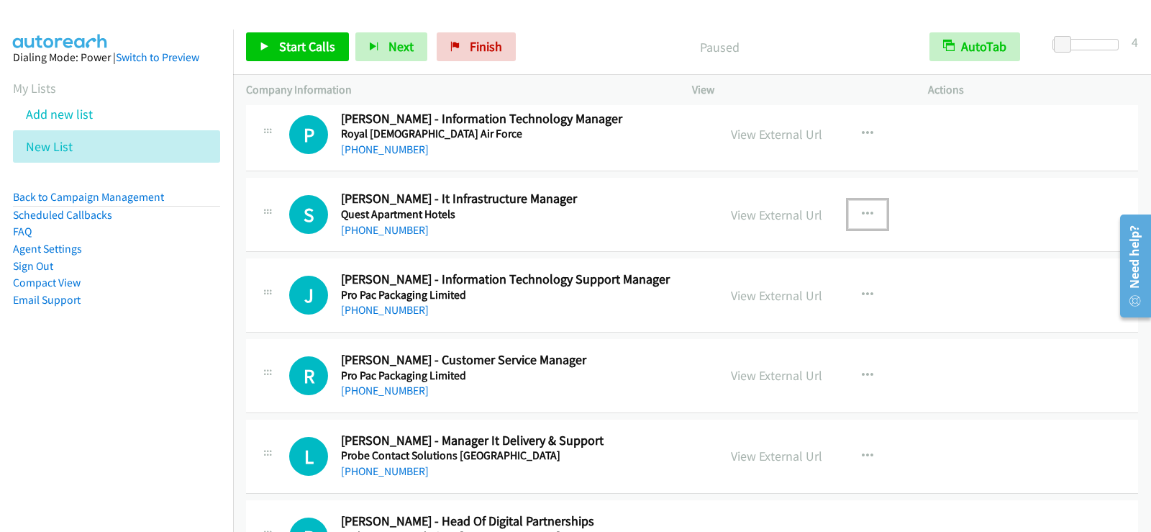
click at [867, 210] on icon "button" at bounding box center [868, 215] width 12 height 12
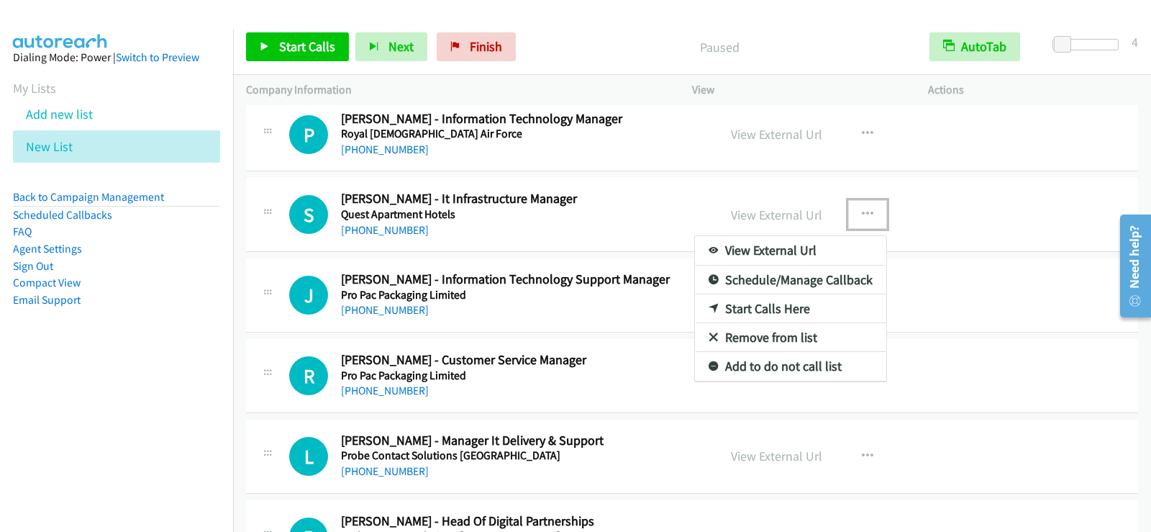
click at [865, 132] on div at bounding box center [575, 266] width 1151 height 532
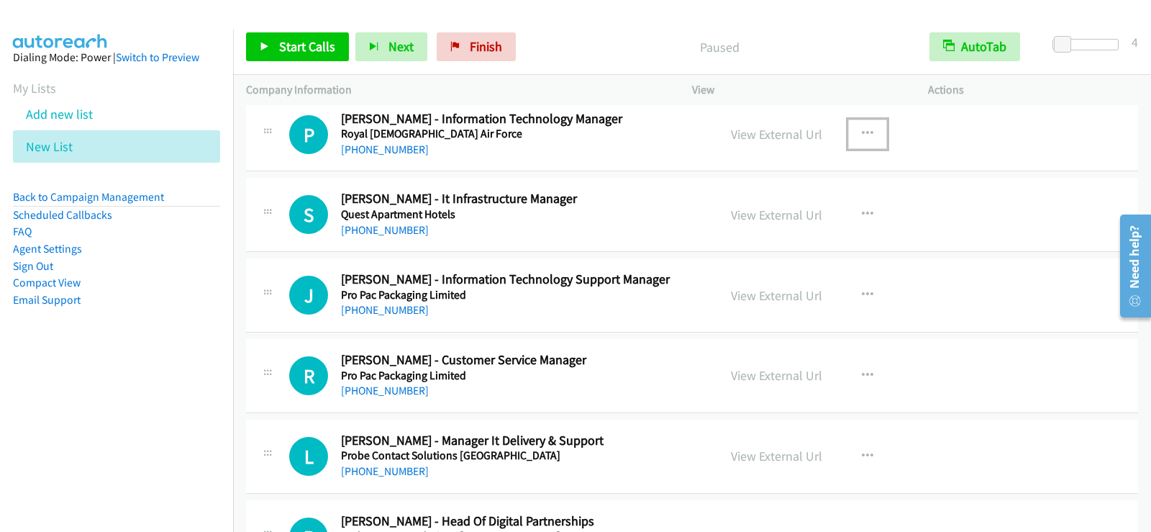
click at [863, 135] on icon "button" at bounding box center [868, 134] width 12 height 12
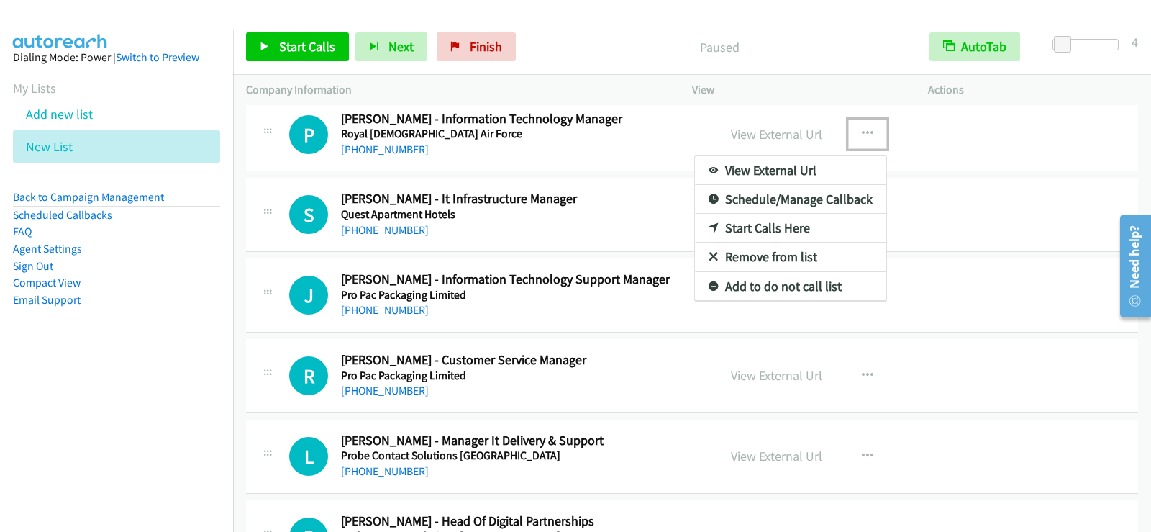
drag, startPoint x: 770, startPoint y: 228, endPoint x: 673, endPoint y: 250, distance: 99.5
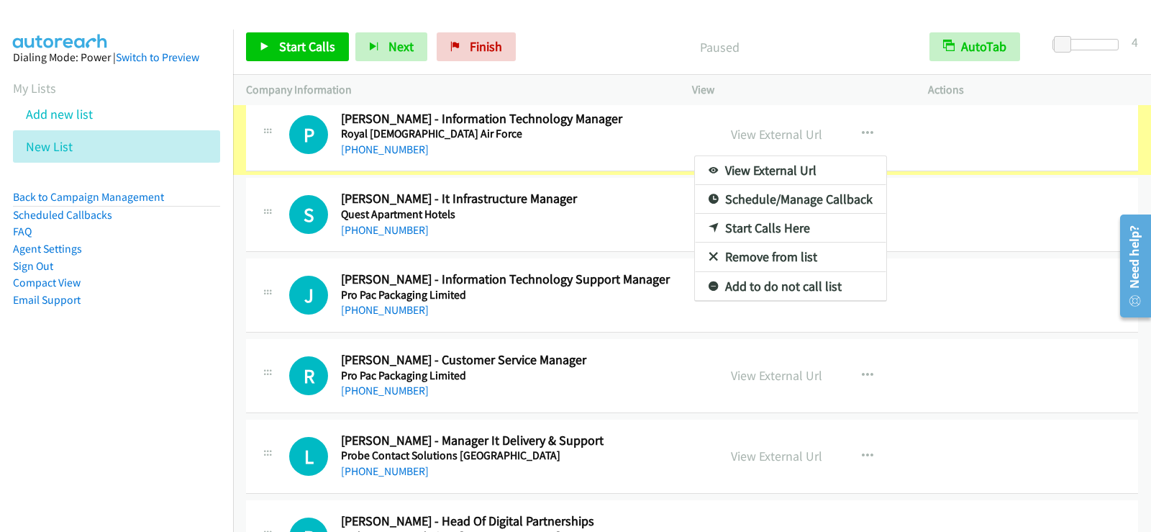
scroll to position [4621, 0]
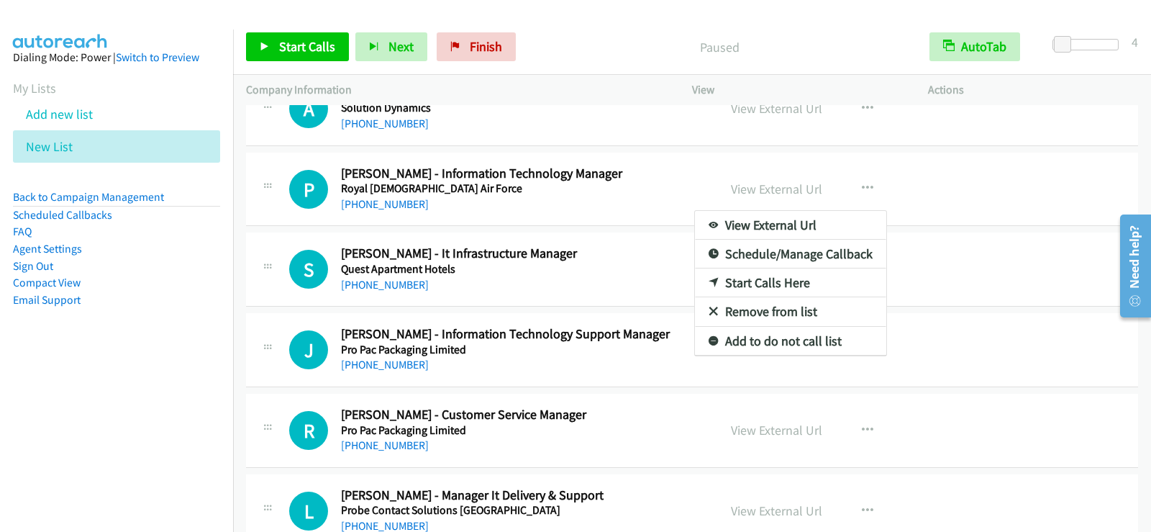
click at [752, 288] on link "Start Calls Here" at bounding box center [790, 282] width 191 height 29
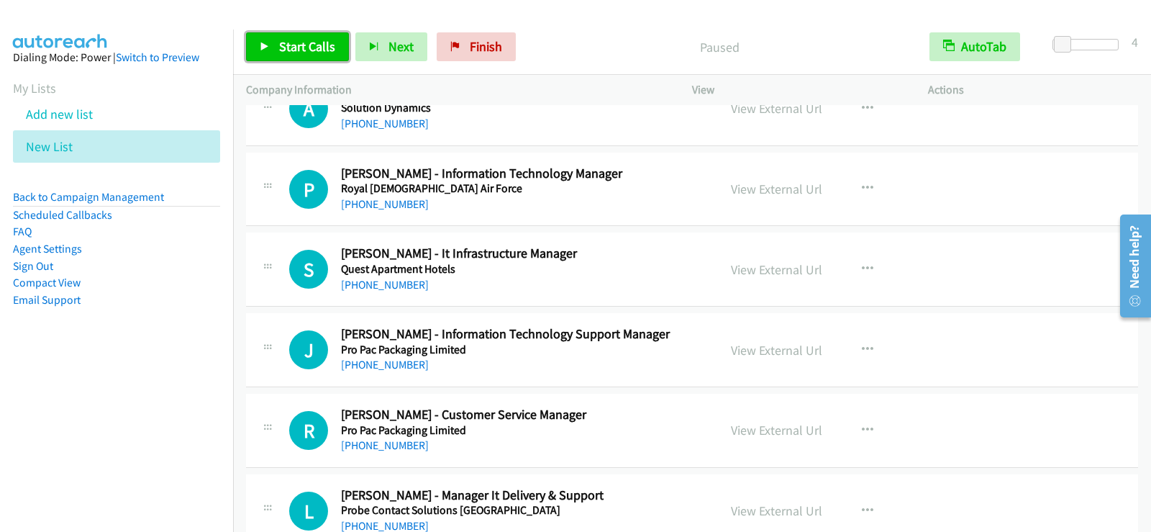
click at [303, 51] on span "Start Calls" at bounding box center [307, 46] width 56 height 17
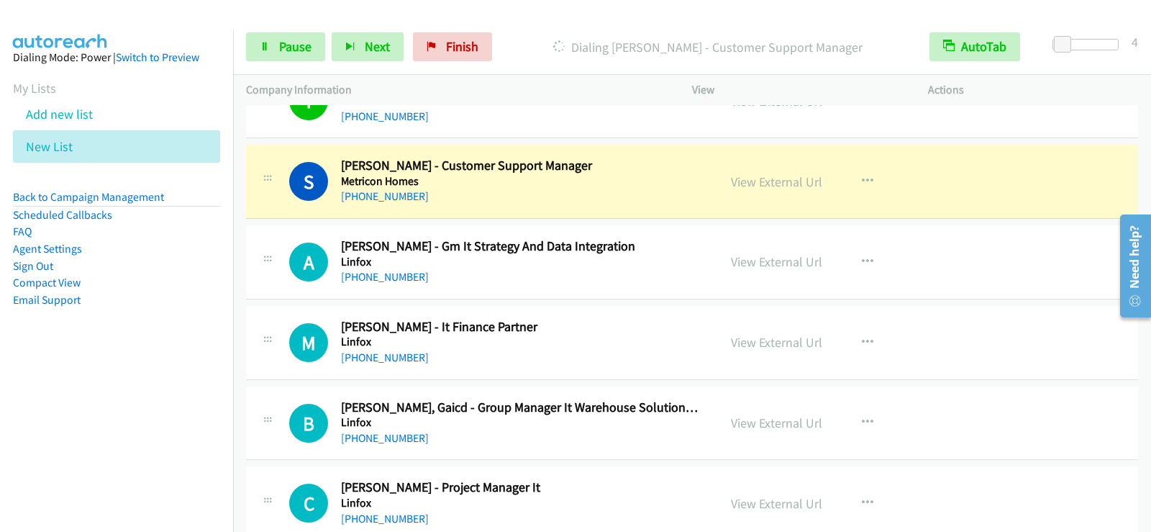
scroll to position [5700, 0]
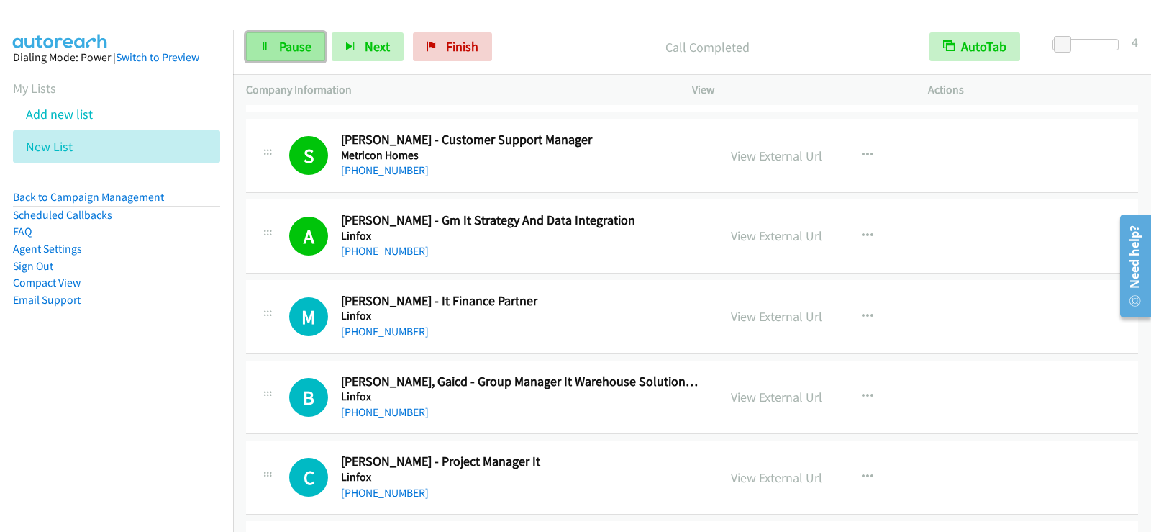
click at [299, 53] on span "Pause" at bounding box center [295, 46] width 32 height 17
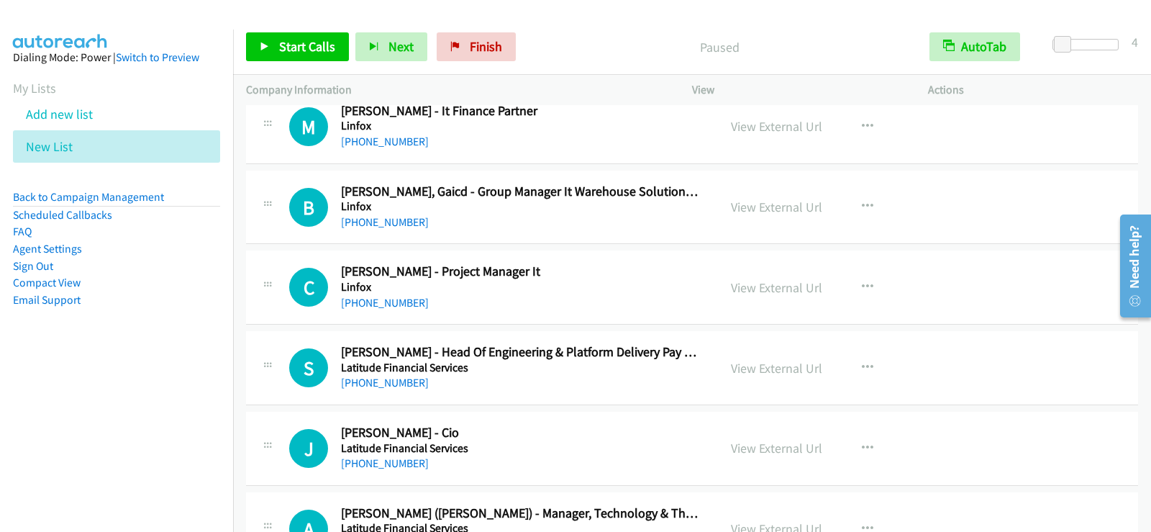
scroll to position [5916, 0]
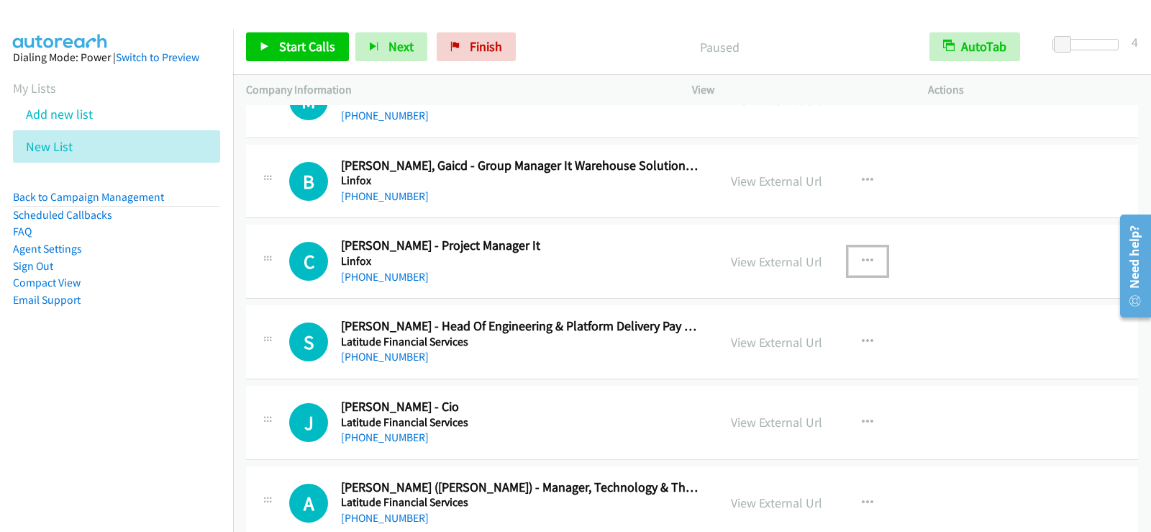
click at [850, 255] on button "button" at bounding box center [867, 261] width 39 height 29
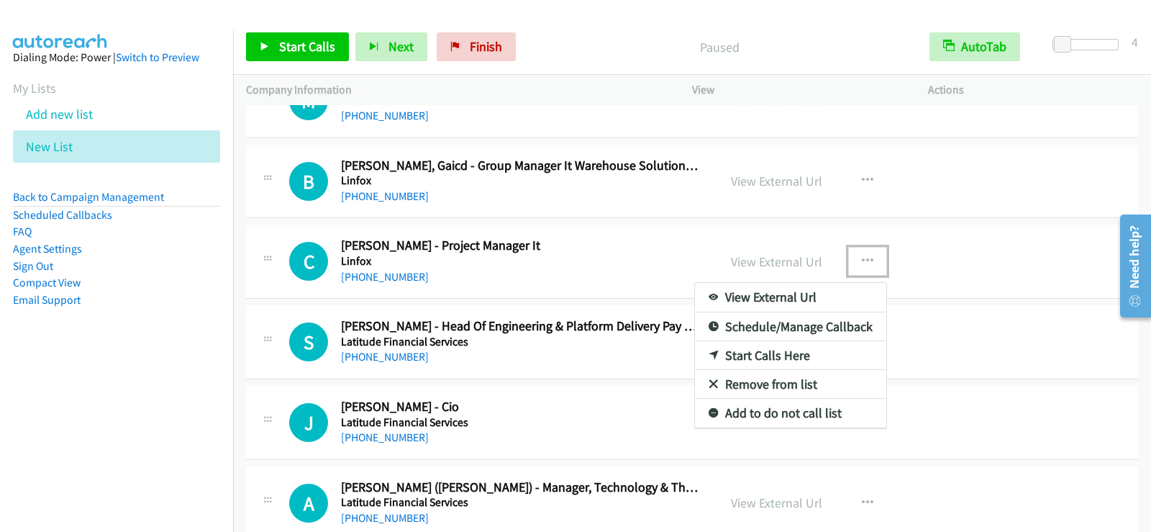
click at [749, 361] on link "Start Calls Here" at bounding box center [790, 355] width 191 height 29
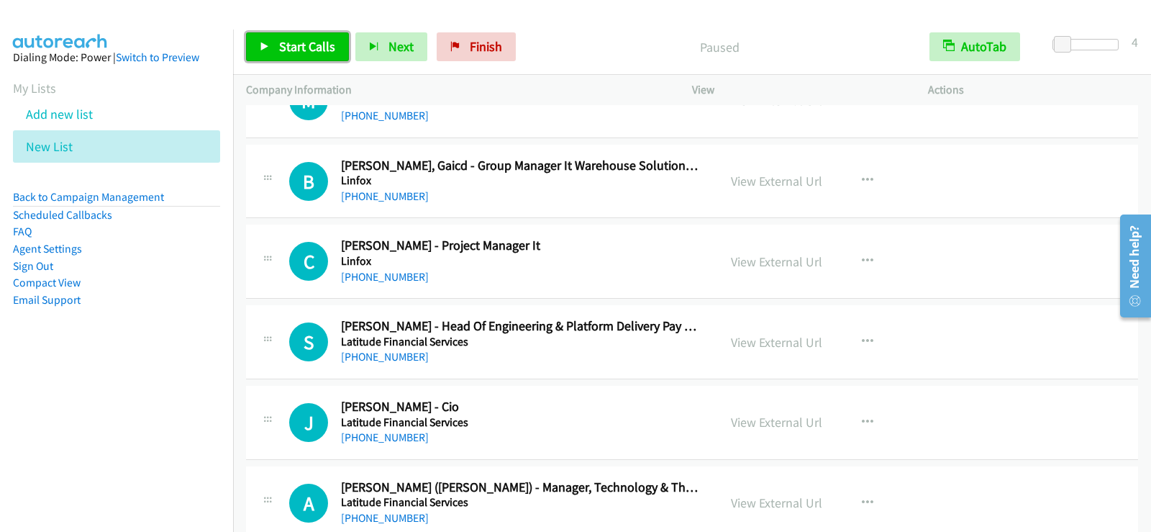
click at [314, 47] on span "Start Calls" at bounding box center [307, 46] width 56 height 17
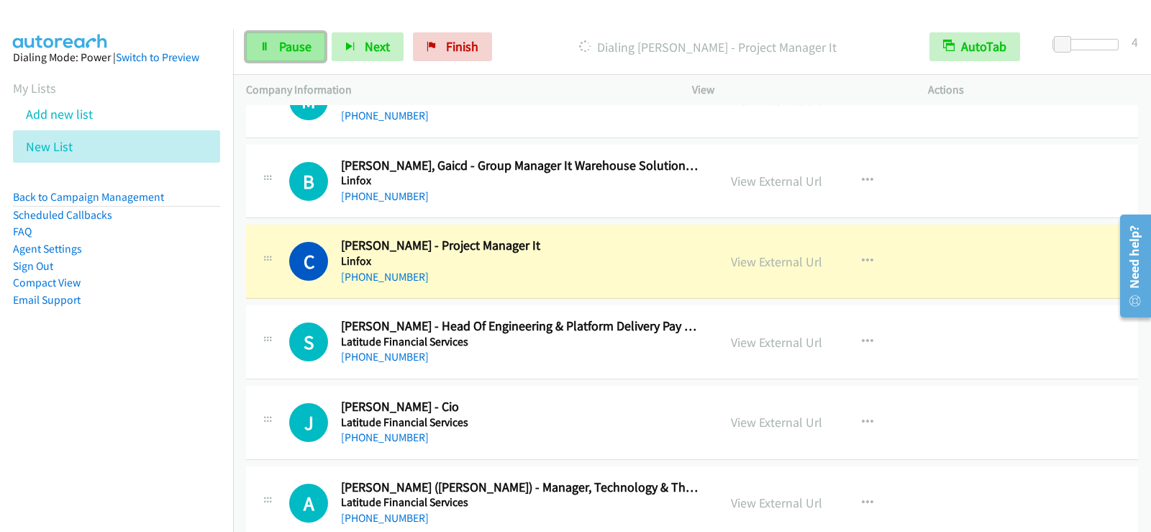
click at [302, 57] on link "Pause" at bounding box center [285, 46] width 79 height 29
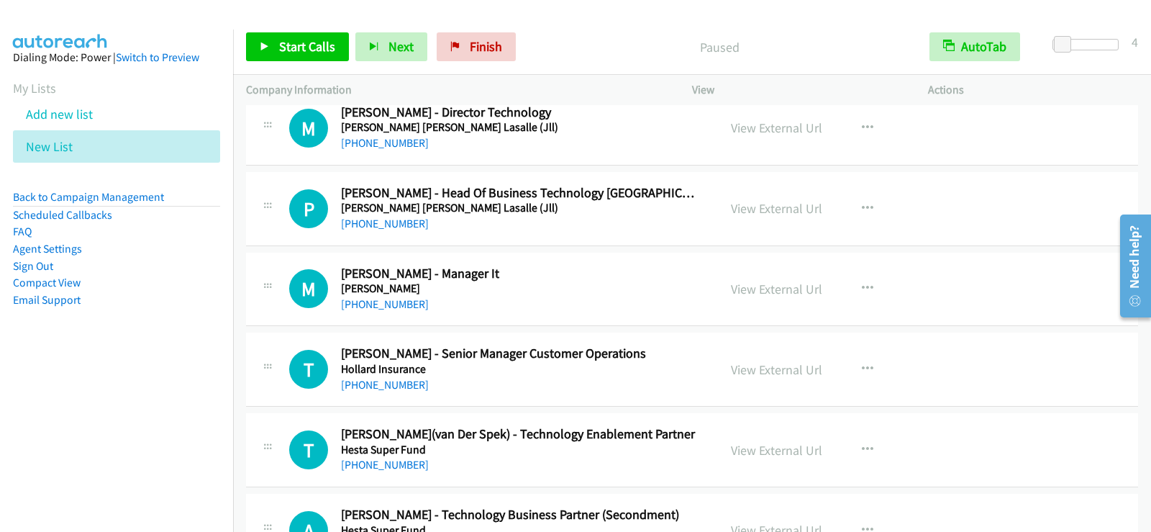
scroll to position [6707, 0]
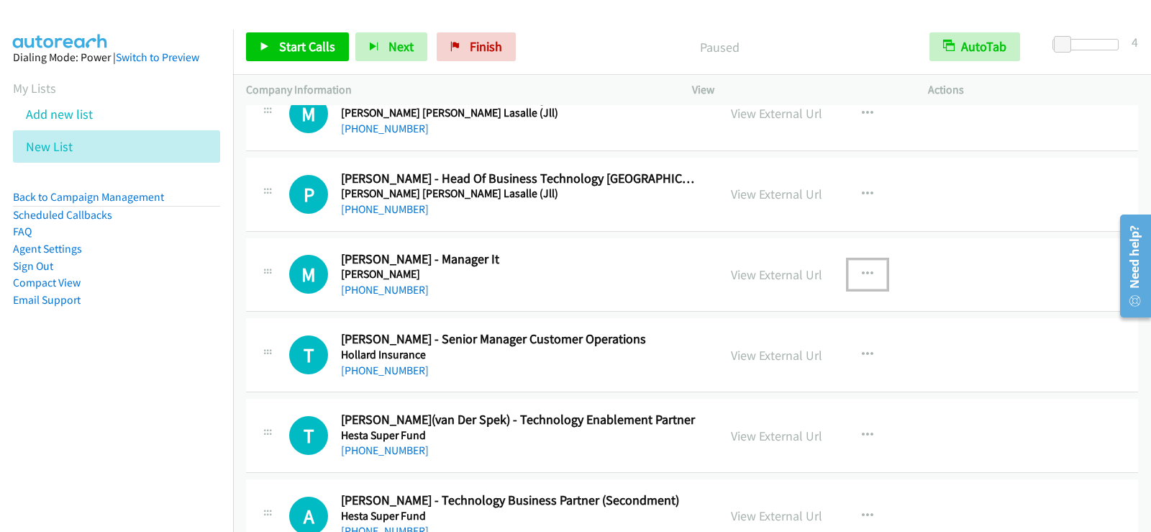
click at [862, 276] on icon "button" at bounding box center [868, 274] width 12 height 12
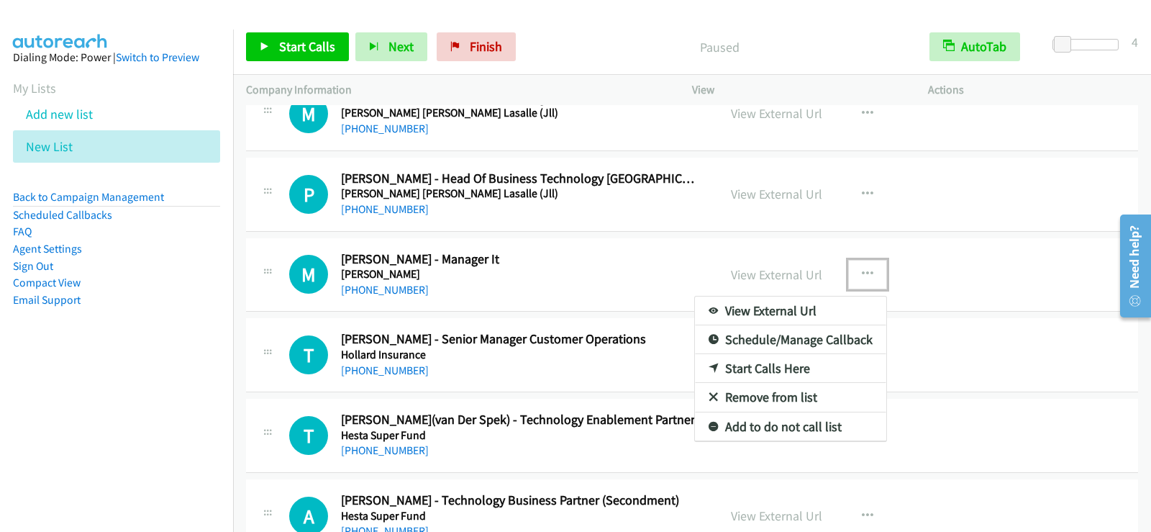
click at [775, 372] on link "Start Calls Here" at bounding box center [790, 368] width 191 height 29
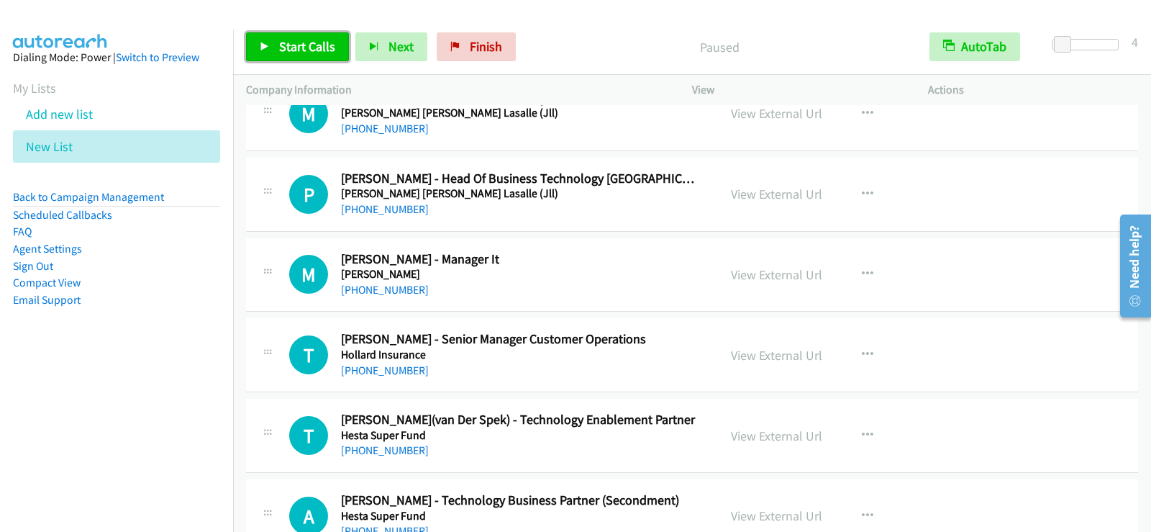
click at [319, 42] on span "Start Calls" at bounding box center [307, 46] width 56 height 17
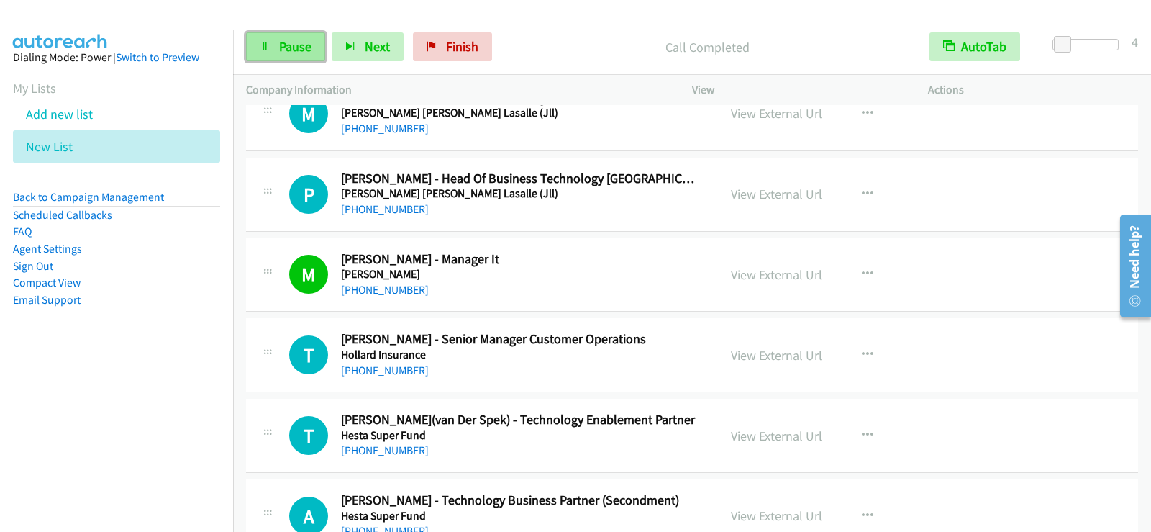
click at [279, 45] on span "Pause" at bounding box center [295, 46] width 32 height 17
click at [793, 279] on link "View External Url" at bounding box center [776, 274] width 91 height 17
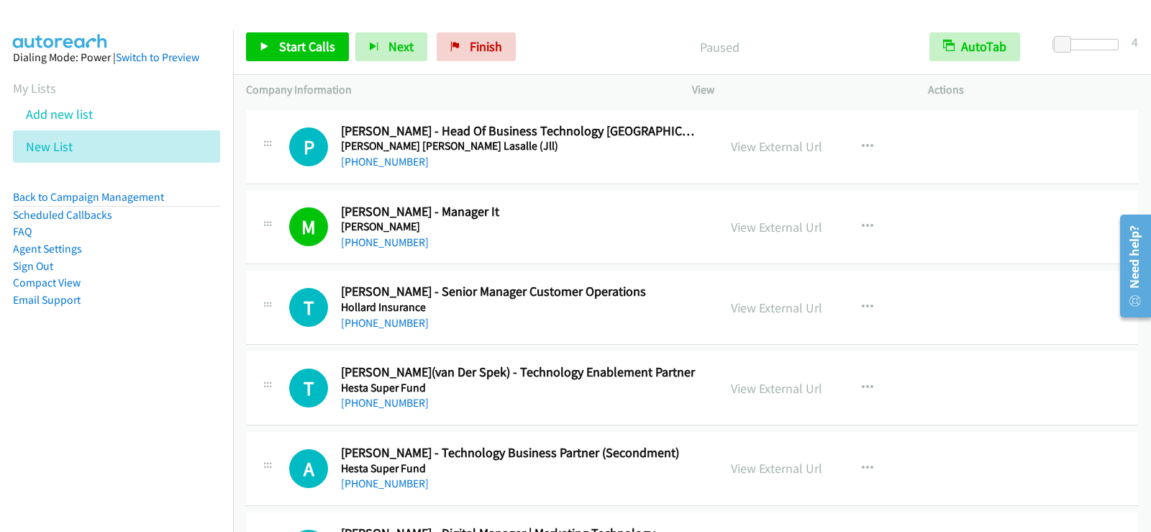
scroll to position [6779, 0]
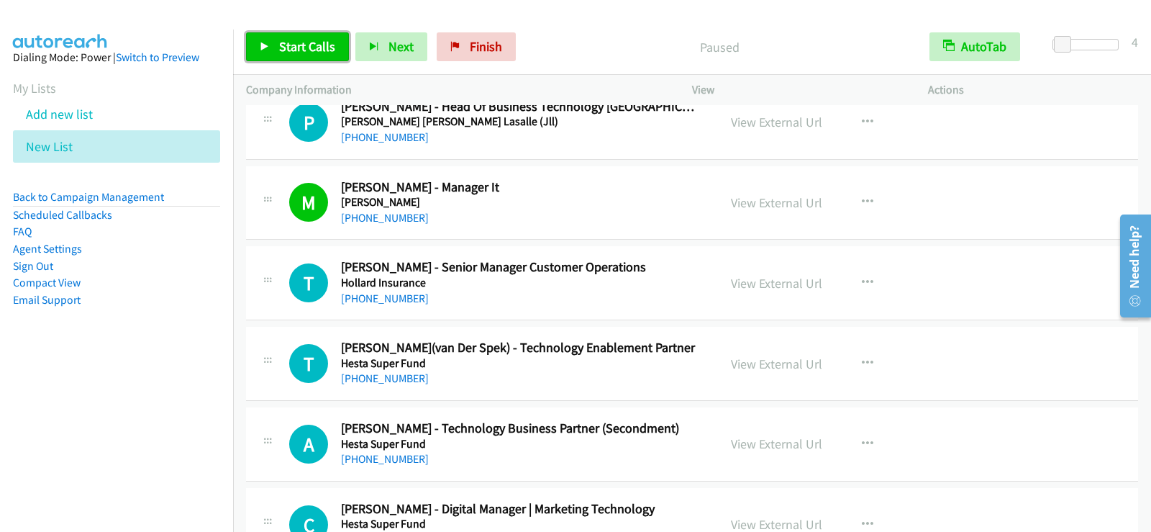
click at [296, 45] on span "Start Calls" at bounding box center [307, 46] width 56 height 17
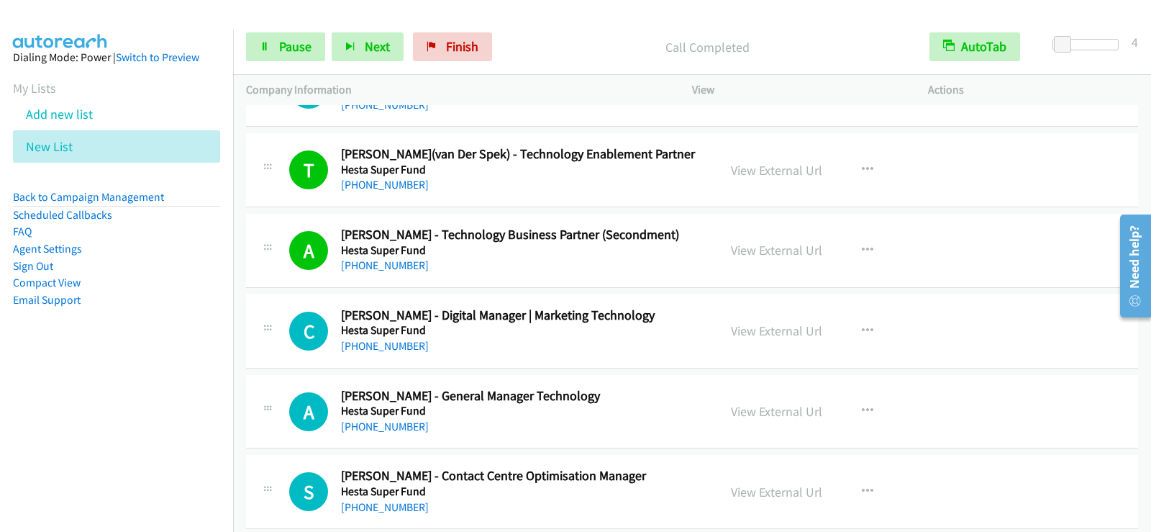
scroll to position [6995, 0]
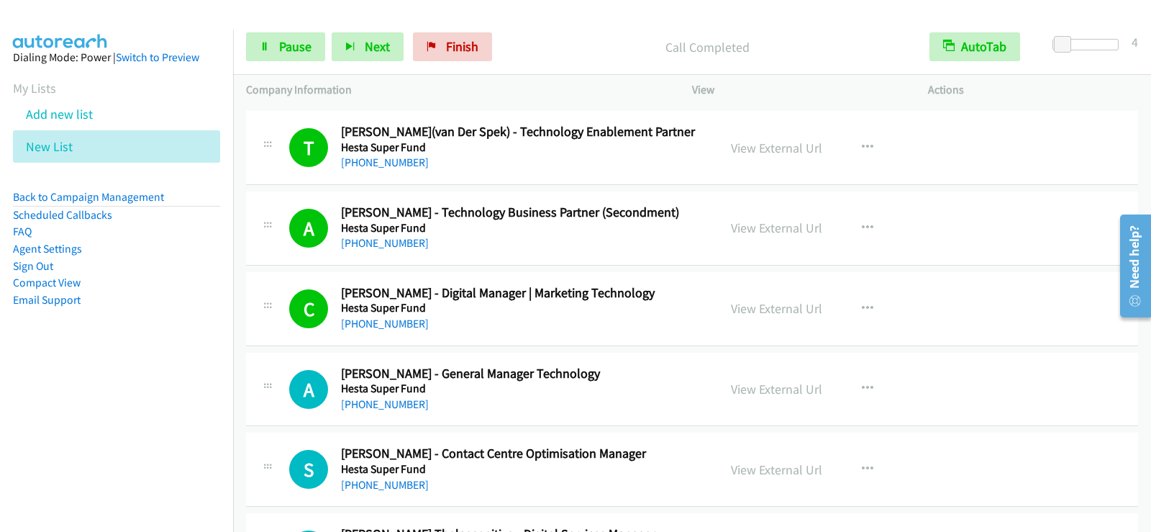
click at [184, 418] on nav "Dialing Mode: Power | Switch to Preview My Lists Add new list New List Back to …" at bounding box center [117, 295] width 234 height 532
click at [295, 51] on span "Pause" at bounding box center [295, 46] width 32 height 17
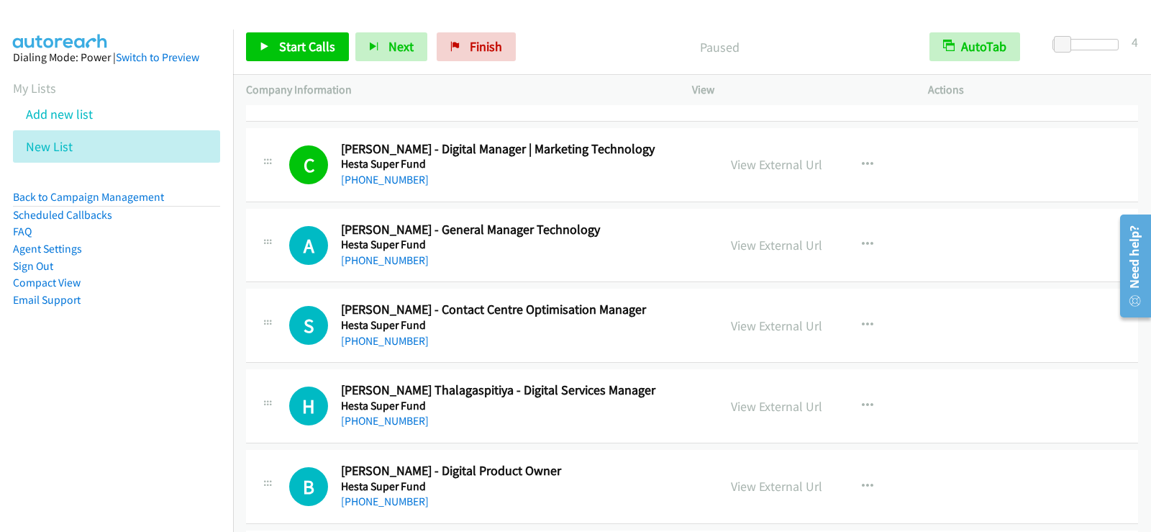
scroll to position [7211, 0]
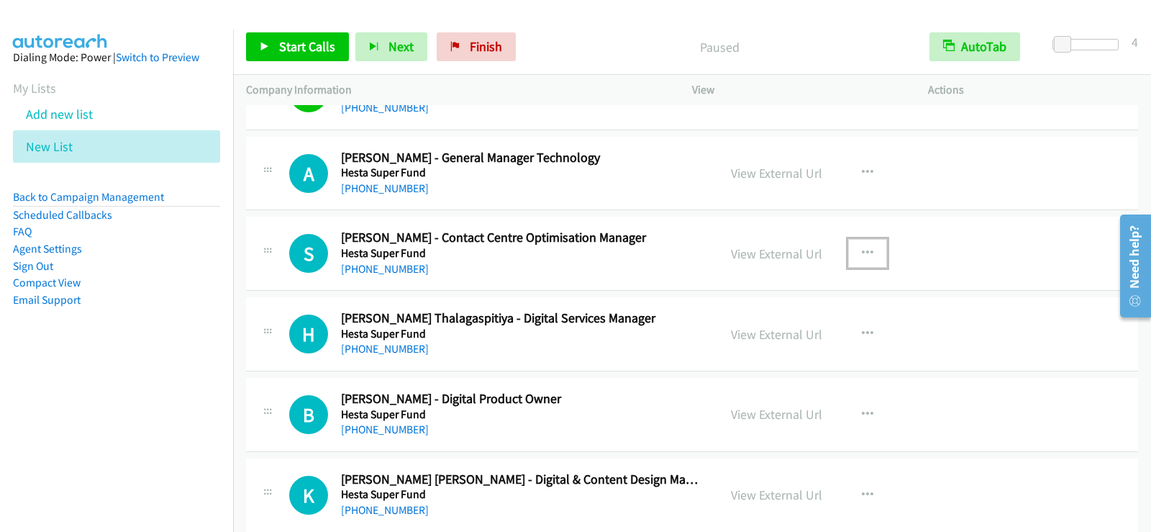
click at [864, 247] on icon "button" at bounding box center [868, 253] width 12 height 12
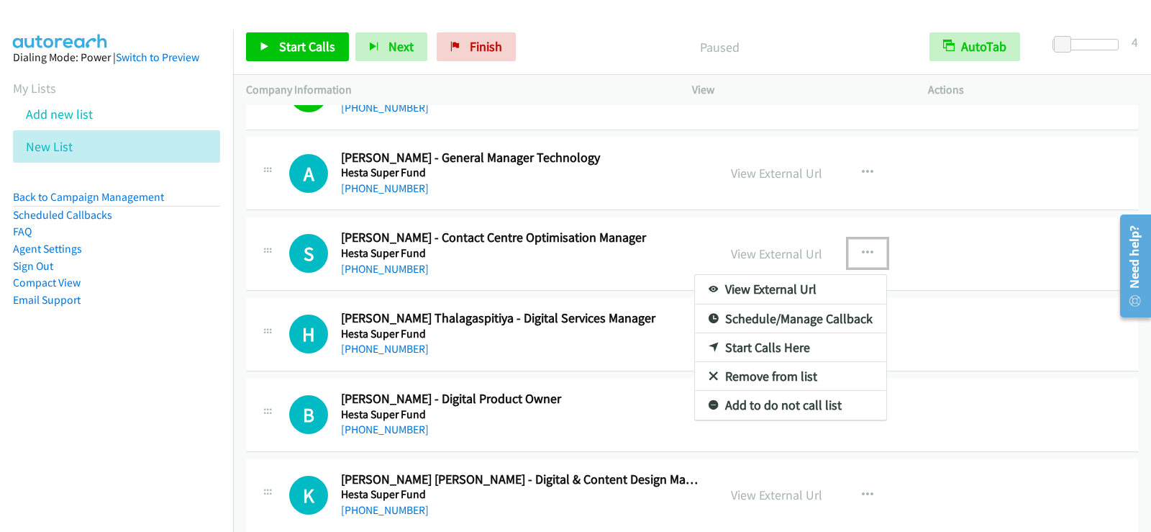
click at [710, 347] on icon at bounding box center [714, 348] width 10 height 10
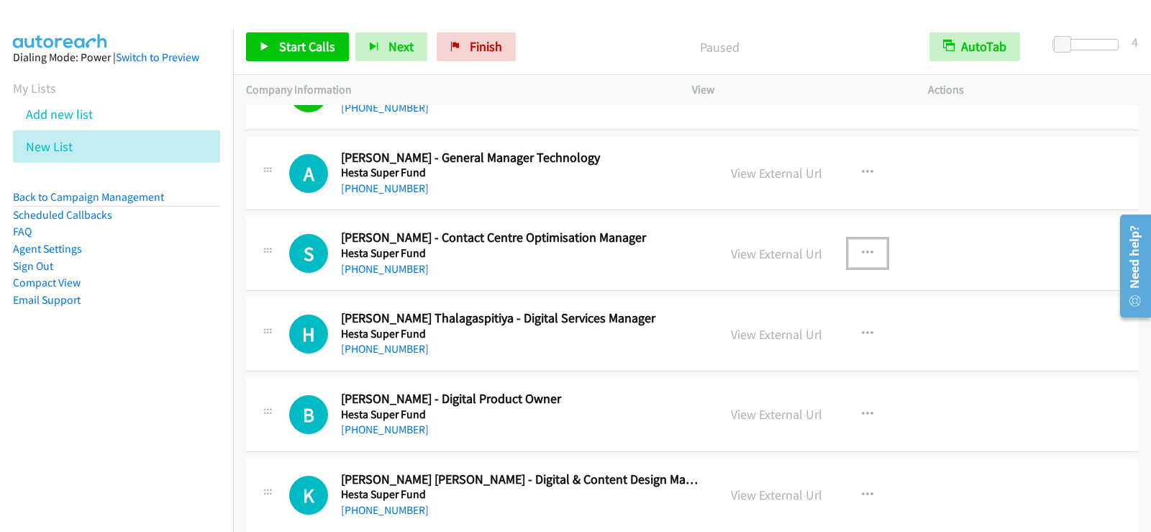
click at [862, 250] on icon "button" at bounding box center [868, 253] width 12 height 12
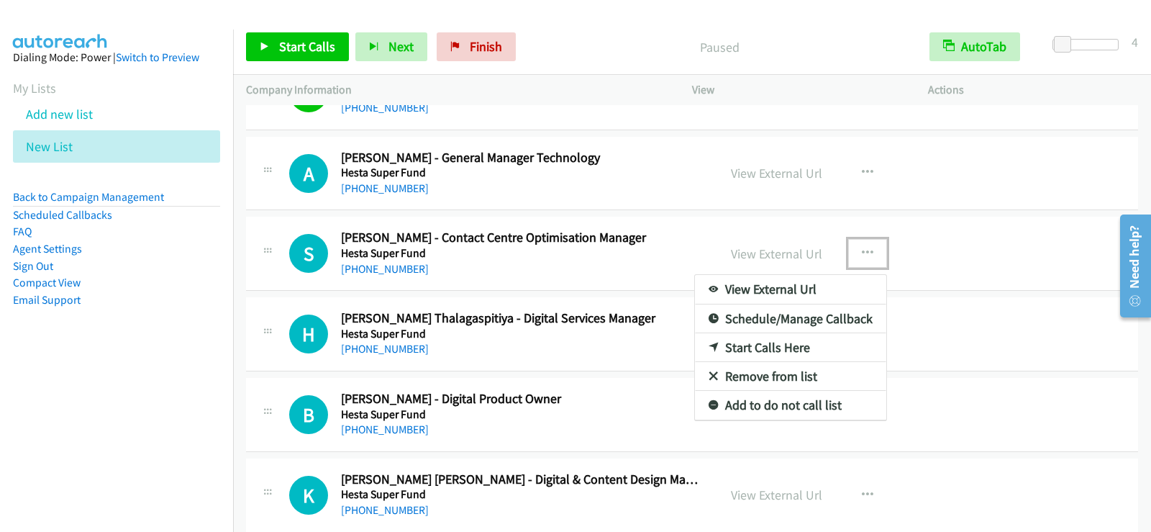
click at [750, 347] on link "Start Calls Here" at bounding box center [790, 347] width 191 height 29
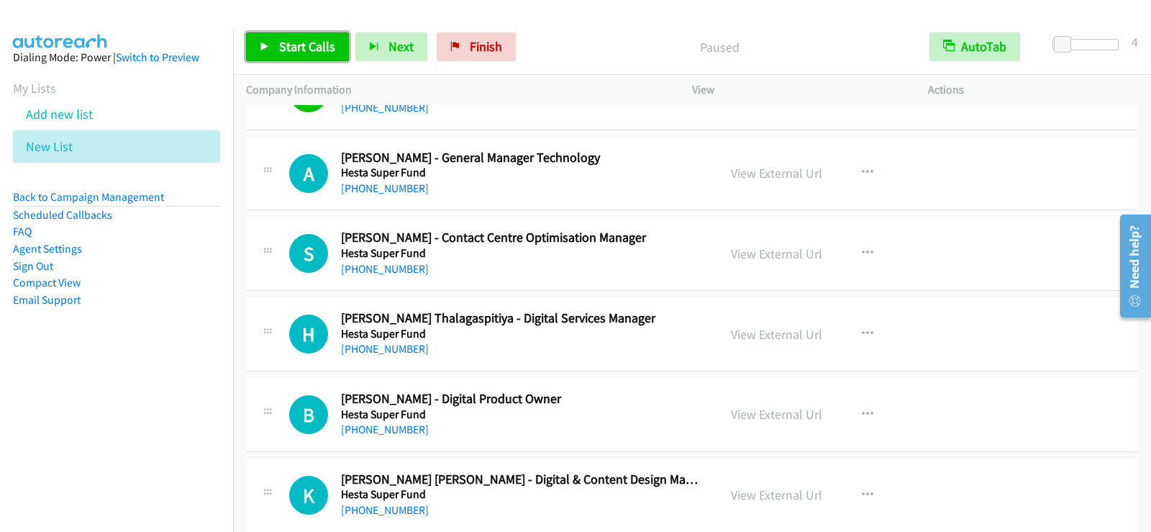
click at [299, 50] on span "Start Calls" at bounding box center [307, 46] width 56 height 17
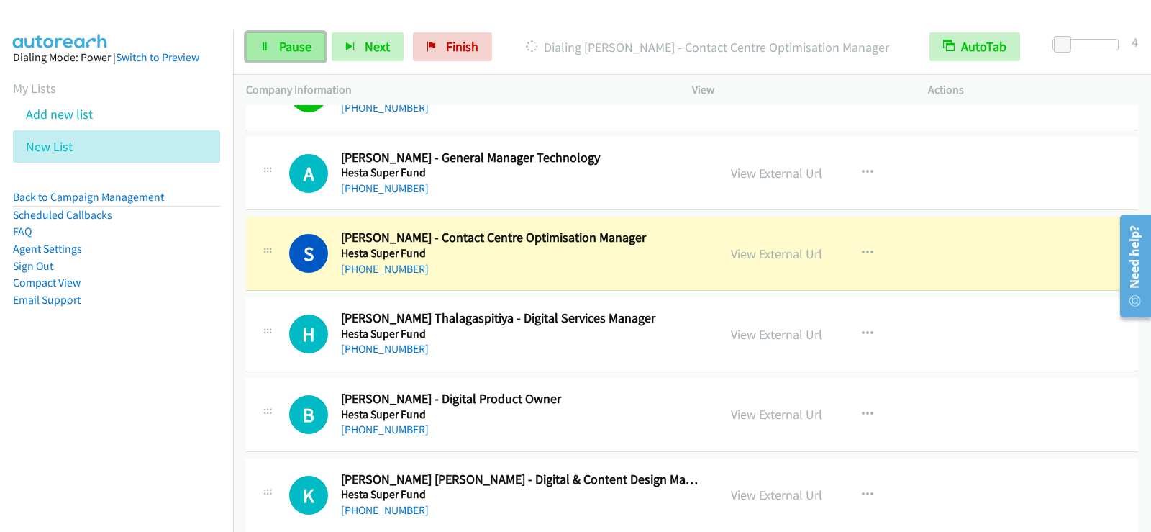
click at [288, 56] on link "Pause" at bounding box center [285, 46] width 79 height 29
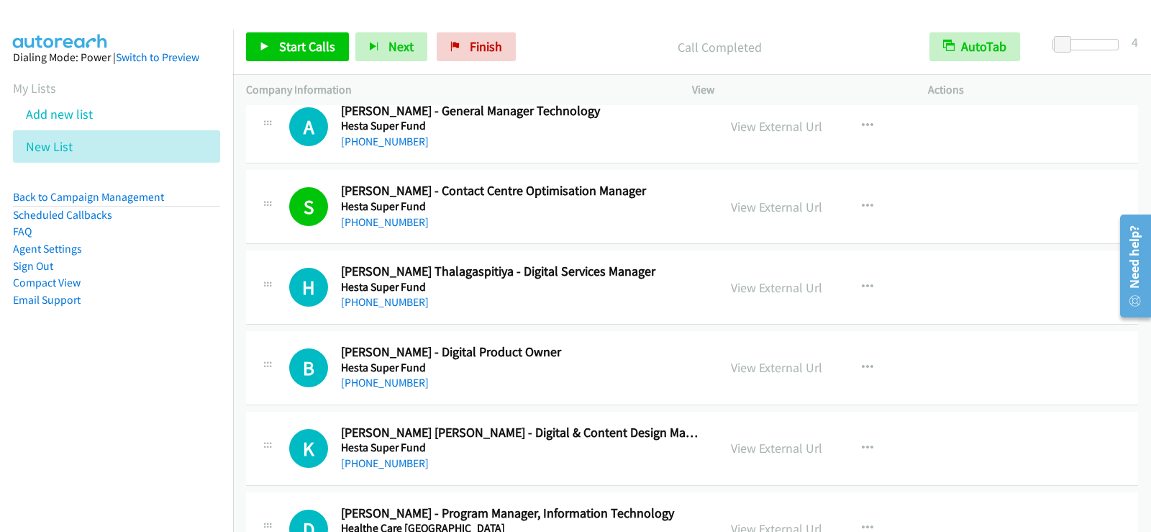
scroll to position [7283, 0]
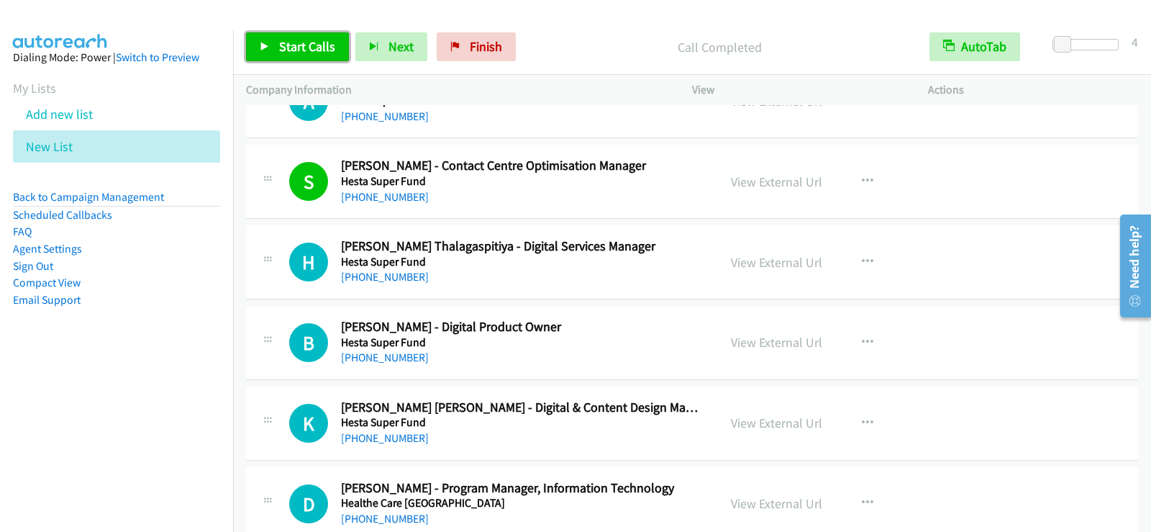
click at [324, 49] on span "Start Calls" at bounding box center [307, 46] width 56 height 17
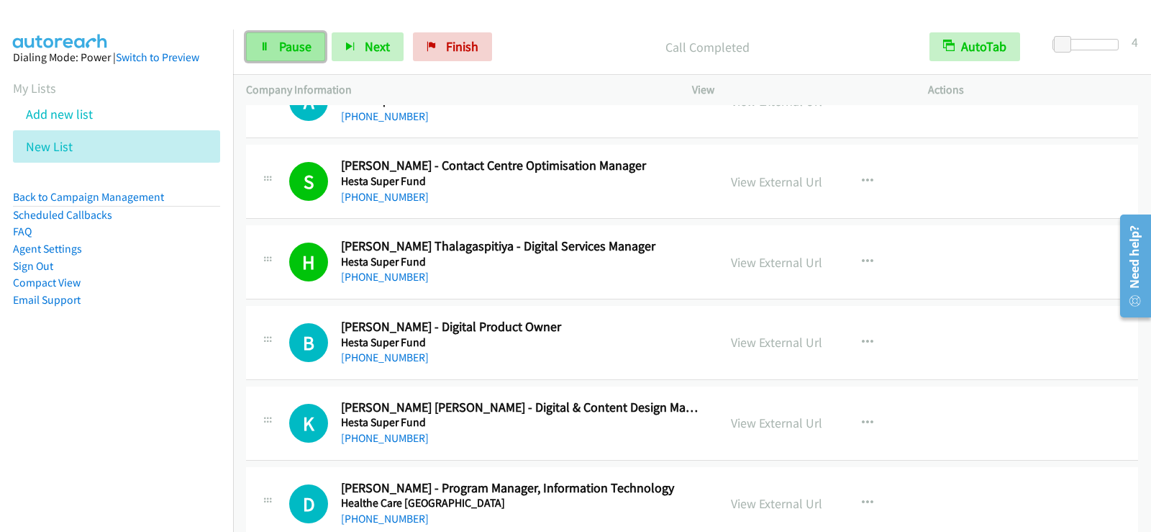
drag, startPoint x: 280, startPoint y: 45, endPoint x: 288, endPoint y: 50, distance: 9.8
click at [280, 45] on span "Pause" at bounding box center [295, 46] width 32 height 17
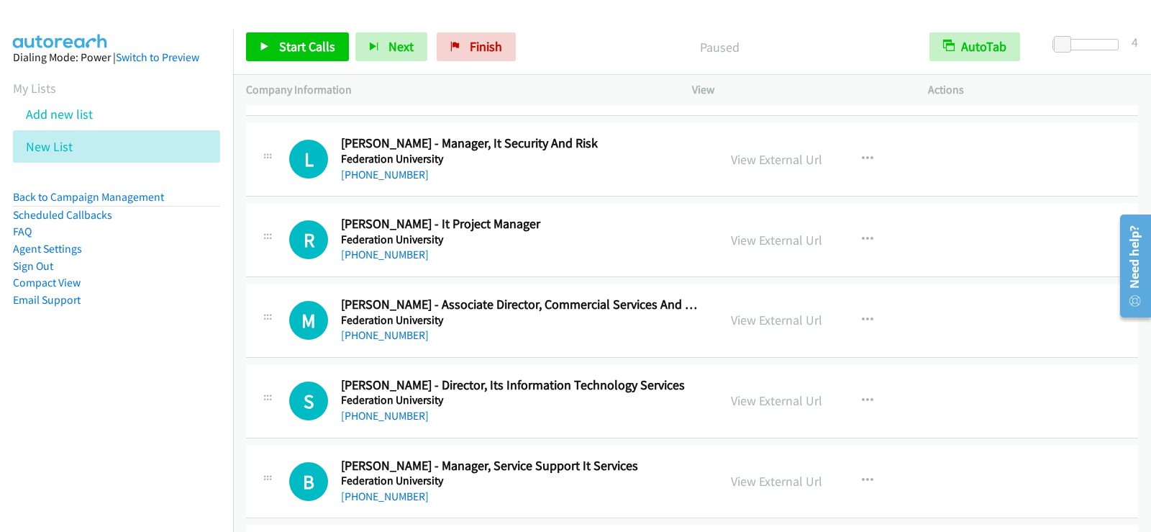
scroll to position [8218, 0]
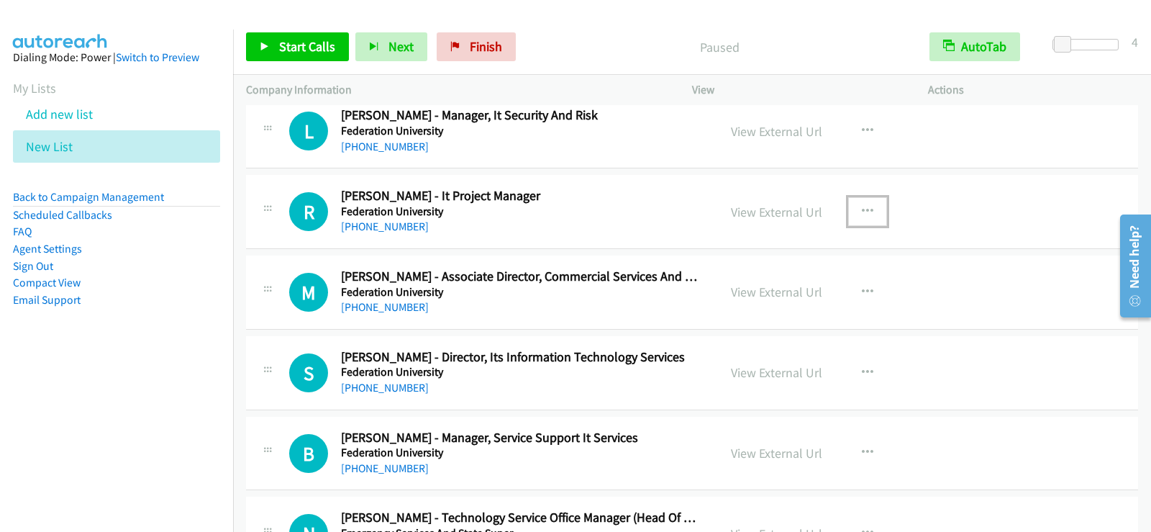
click at [862, 208] on icon "button" at bounding box center [868, 212] width 12 height 12
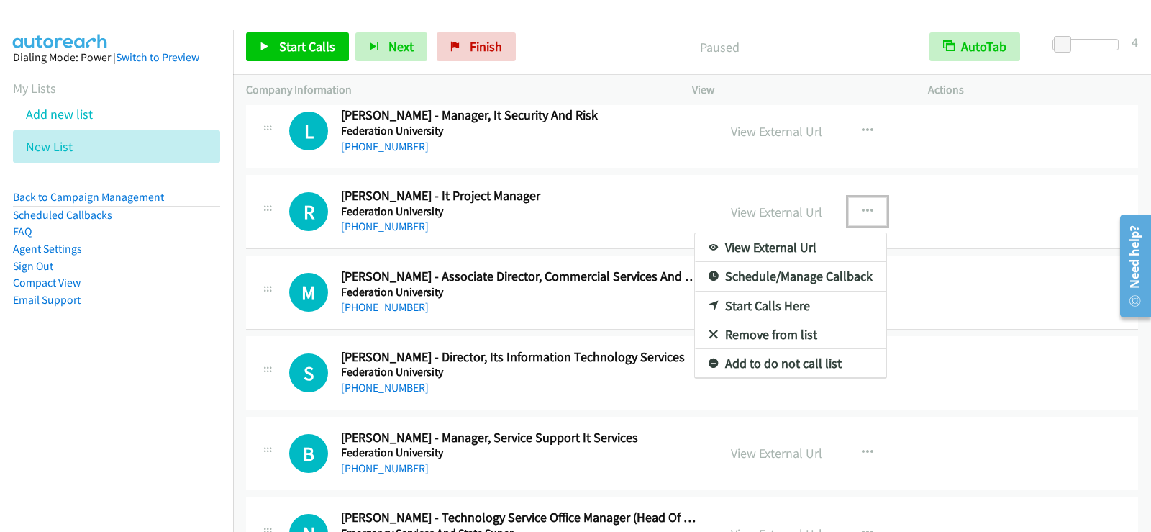
click at [731, 300] on link "Start Calls Here" at bounding box center [790, 305] width 191 height 29
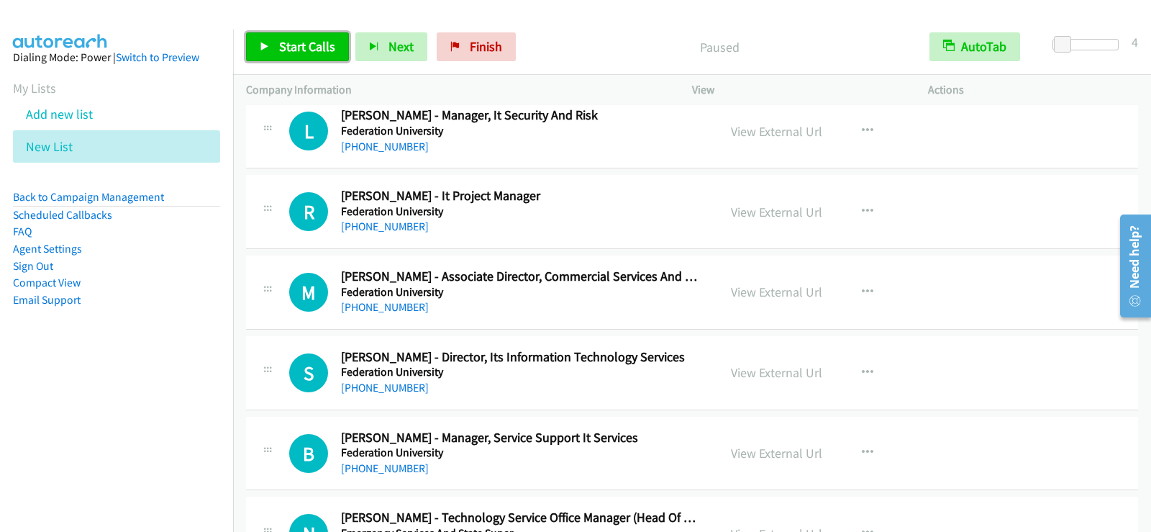
click at [302, 53] on span "Start Calls" at bounding box center [307, 46] width 56 height 17
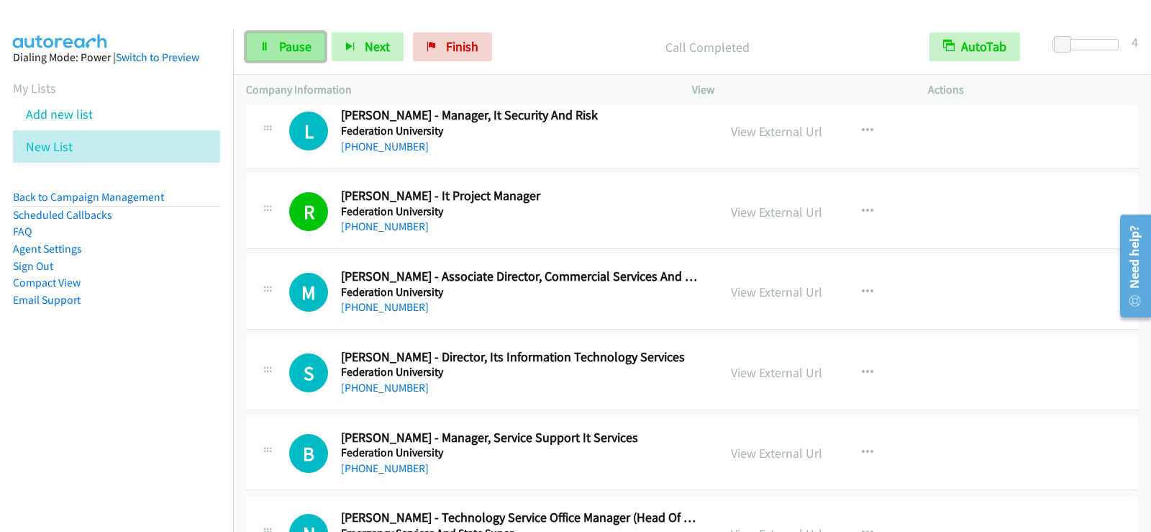
click at [292, 52] on span "Pause" at bounding box center [295, 46] width 32 height 17
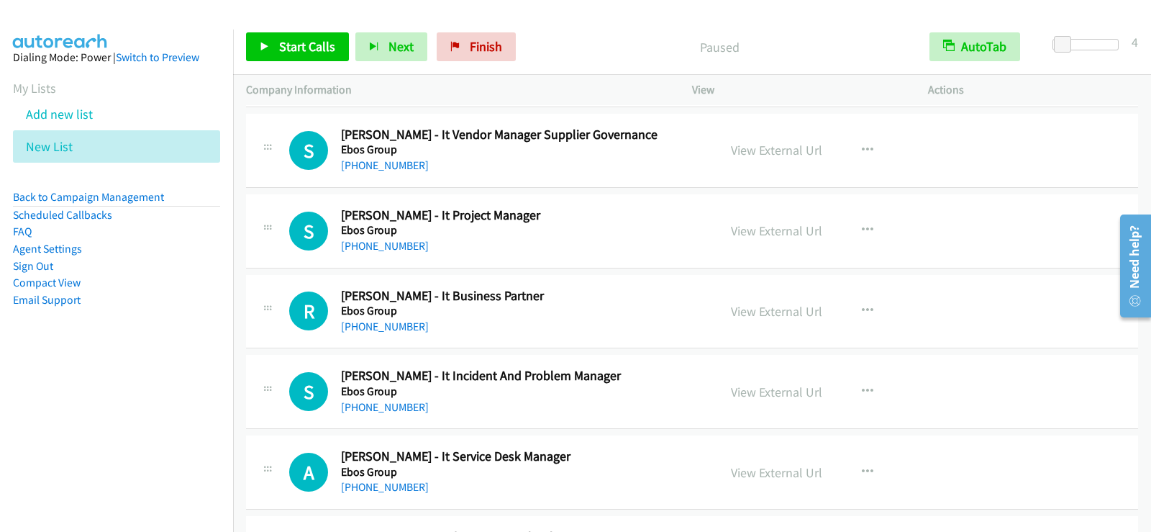
scroll to position [8865, 0]
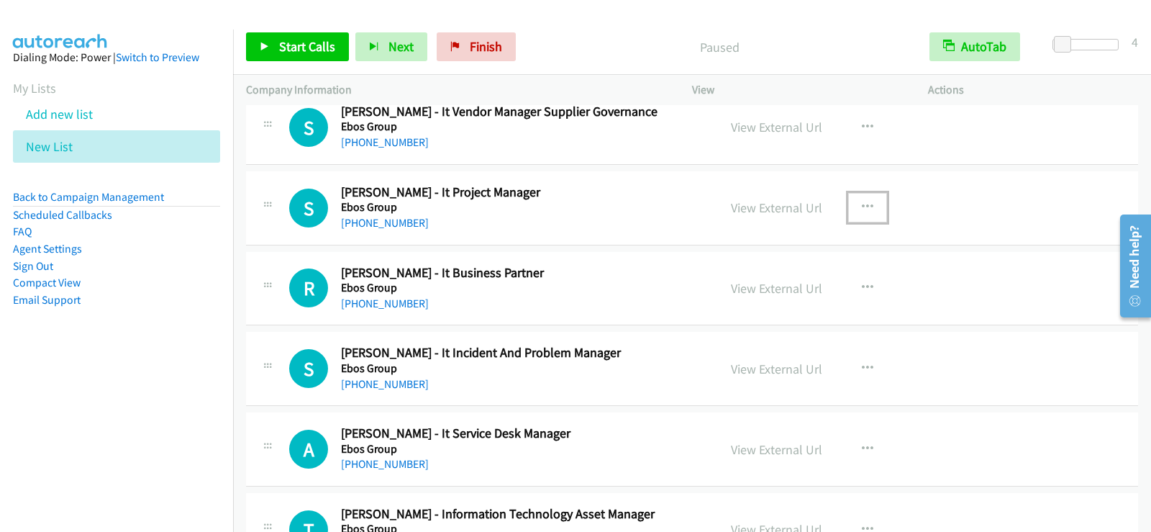
click at [862, 206] on icon "button" at bounding box center [868, 207] width 12 height 12
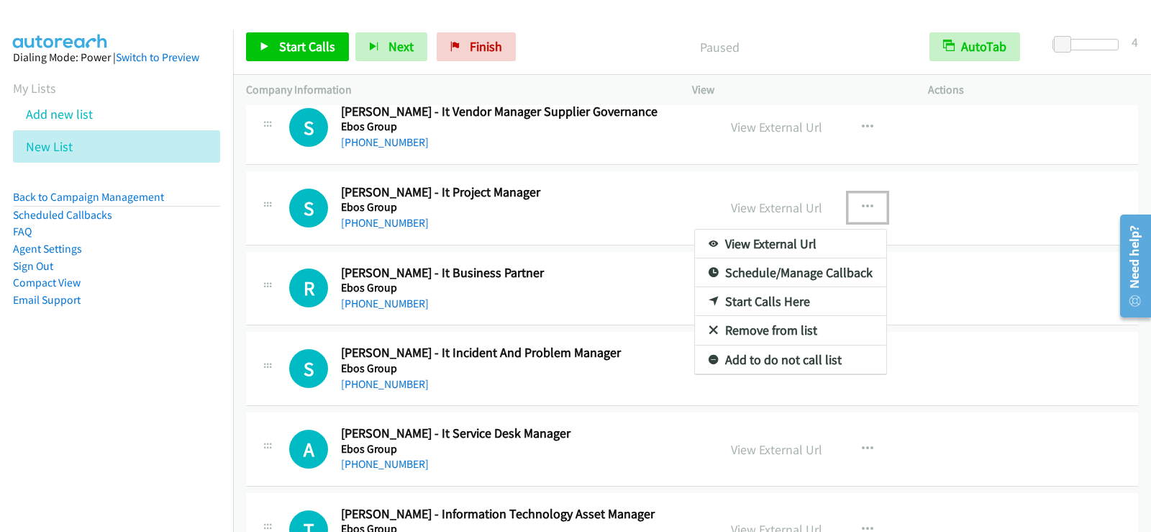
click at [743, 296] on link "Start Calls Here" at bounding box center [790, 301] width 191 height 29
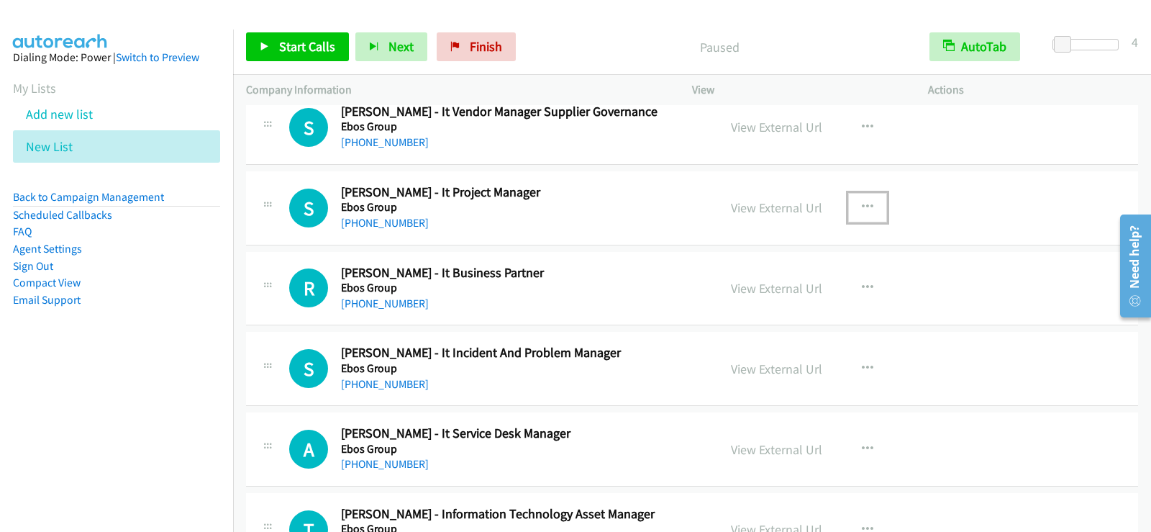
scroll to position [8937, 0]
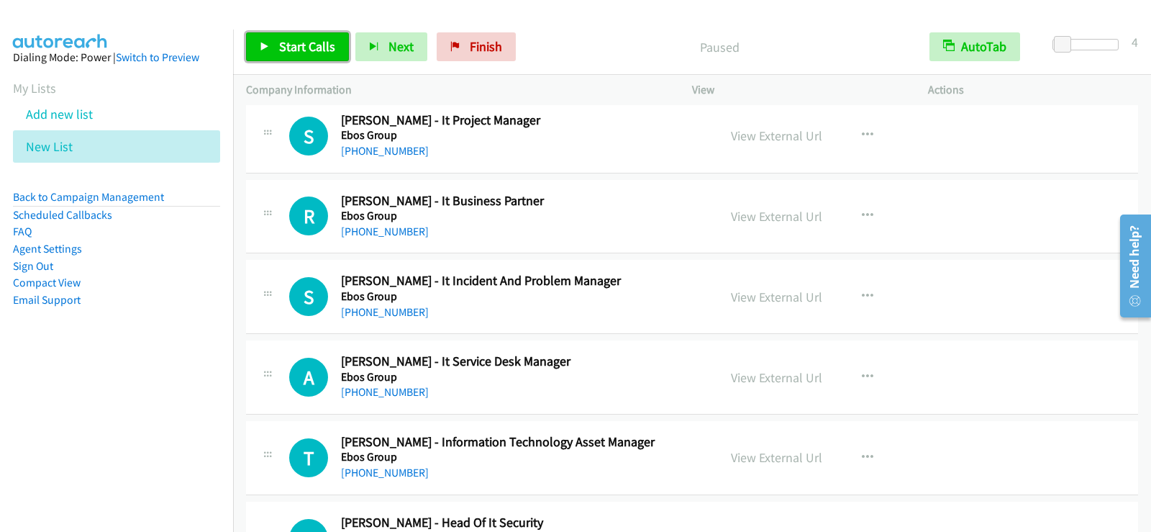
click at [322, 48] on span "Start Calls" at bounding box center [307, 46] width 56 height 17
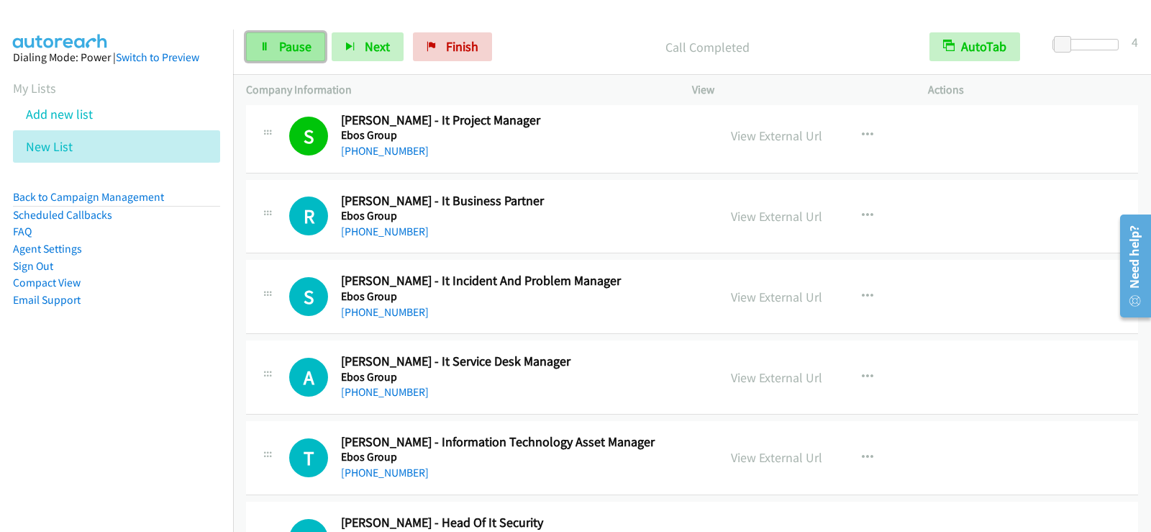
click at [288, 44] on span "Pause" at bounding box center [295, 46] width 32 height 17
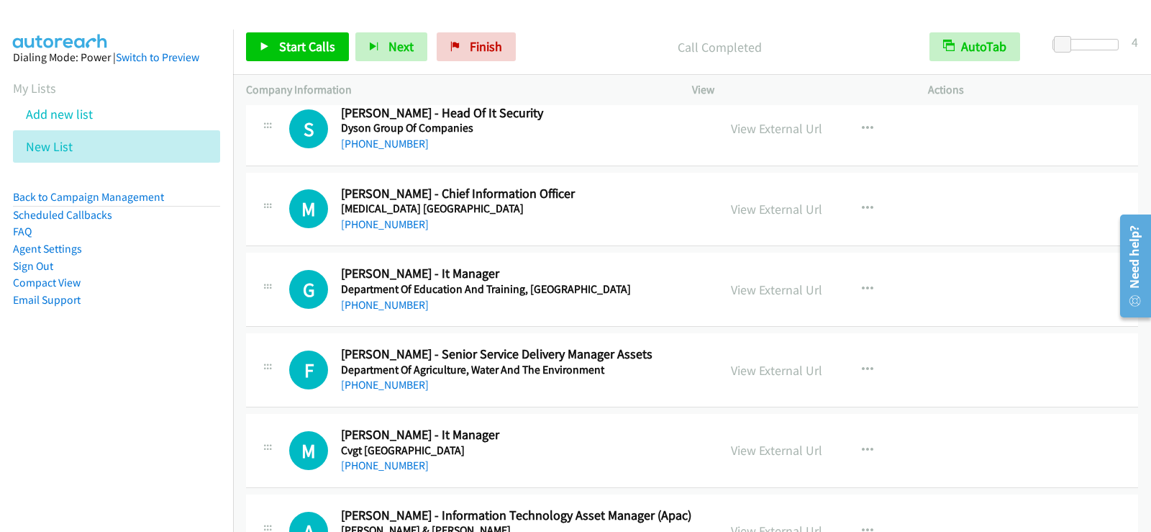
scroll to position [9369, 0]
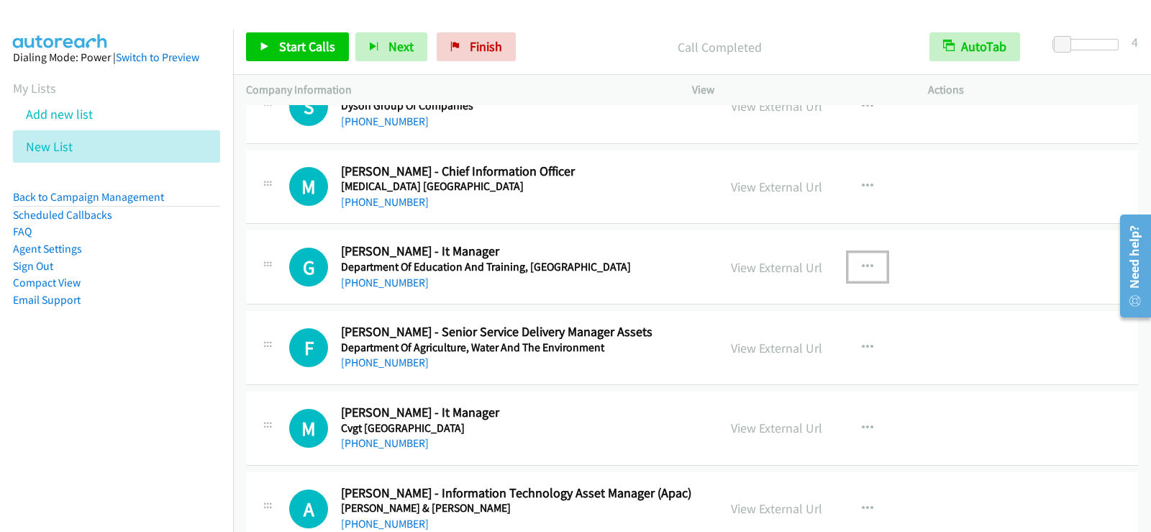
click at [863, 267] on icon "button" at bounding box center [868, 267] width 12 height 12
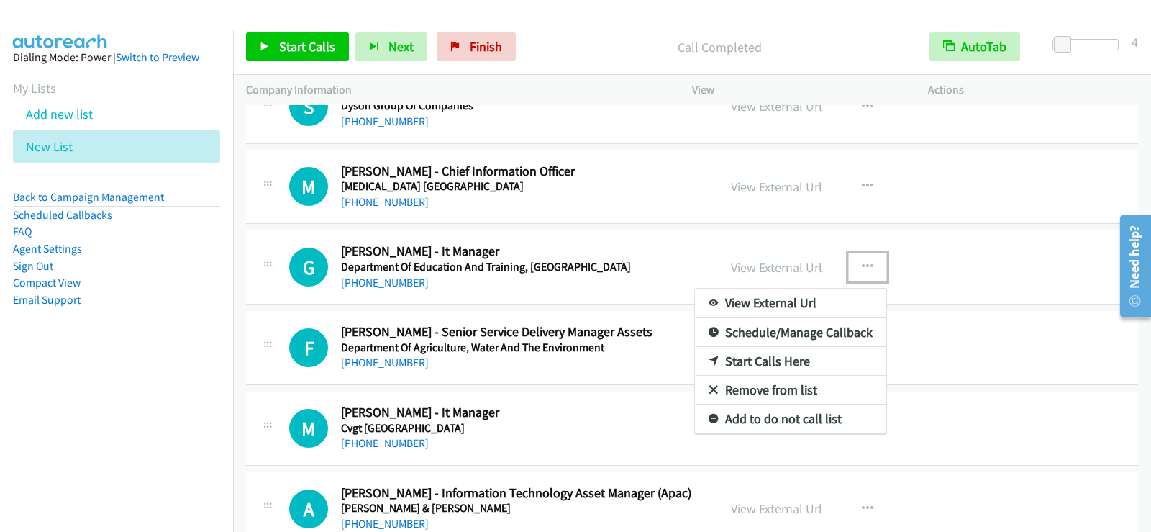
click at [749, 358] on link "Start Calls Here" at bounding box center [790, 361] width 191 height 29
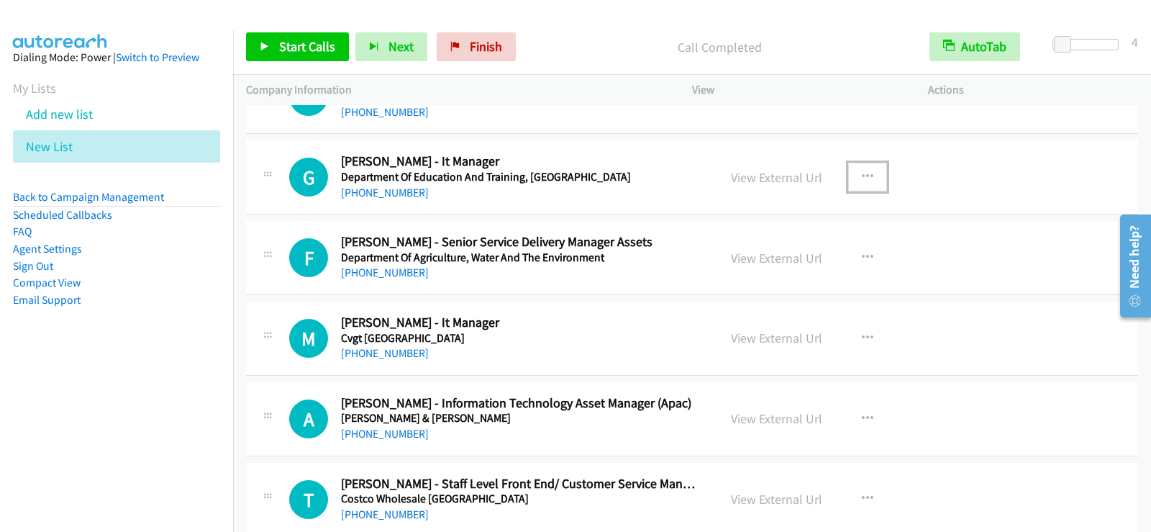
scroll to position [9486, 0]
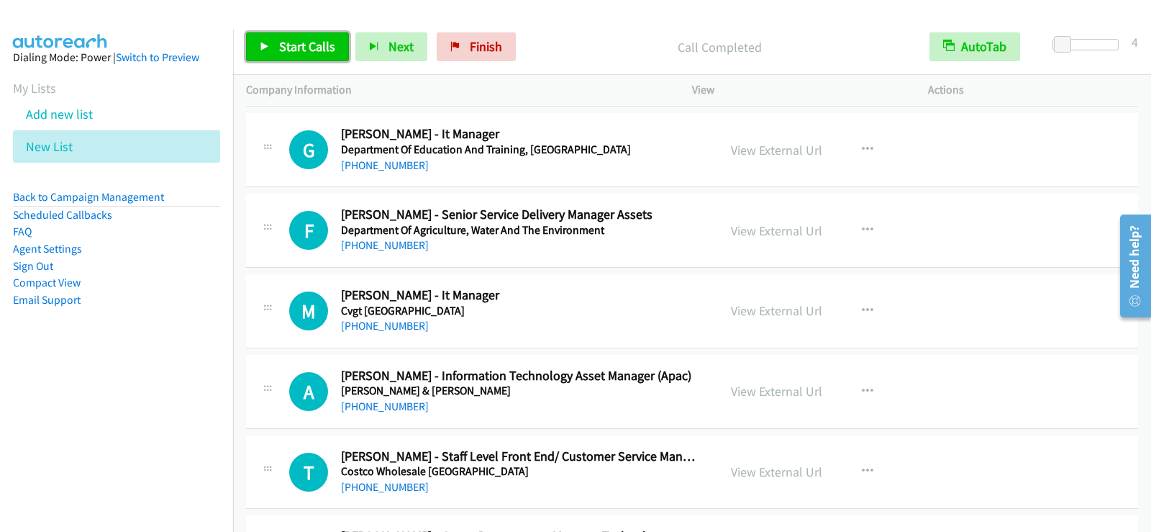
click at [306, 40] on span "Start Calls" at bounding box center [307, 46] width 56 height 17
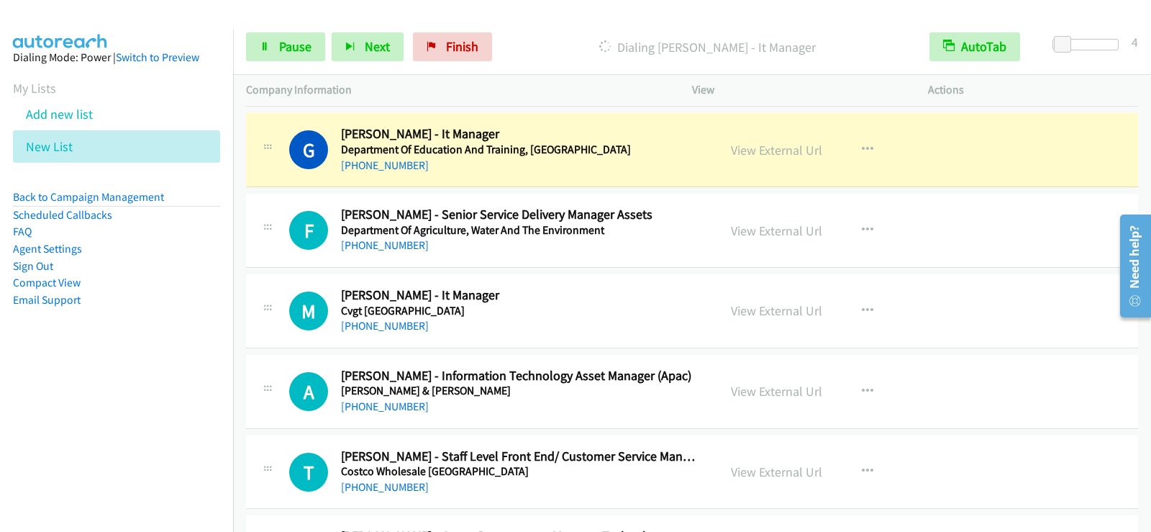
drag, startPoint x: 320, startPoint y: 76, endPoint x: 163, endPoint y: 376, distance: 338.5
click at [130, 378] on nav "Dialing Mode: Power | Switch to Preview My Lists Add new list New List Back to …" at bounding box center [117, 295] width 234 height 532
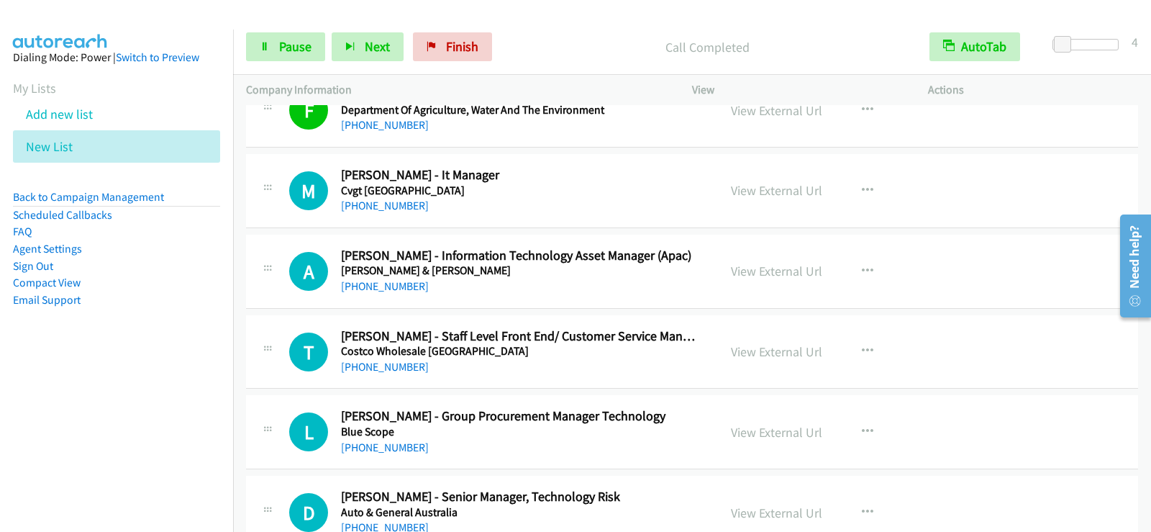
scroll to position [9630, 0]
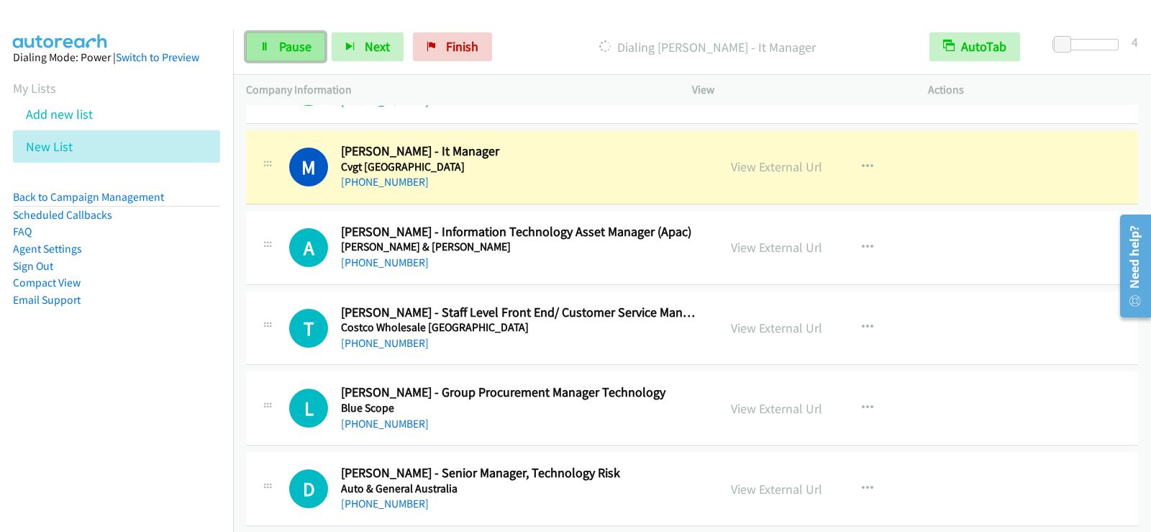
click at [288, 40] on span "Pause" at bounding box center [295, 46] width 32 height 17
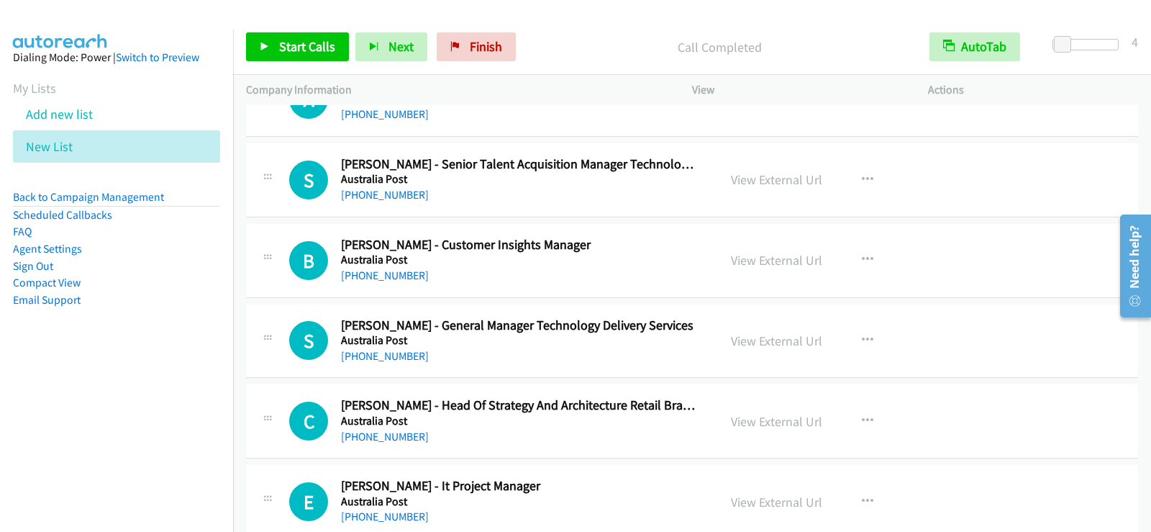
scroll to position [10134, 0]
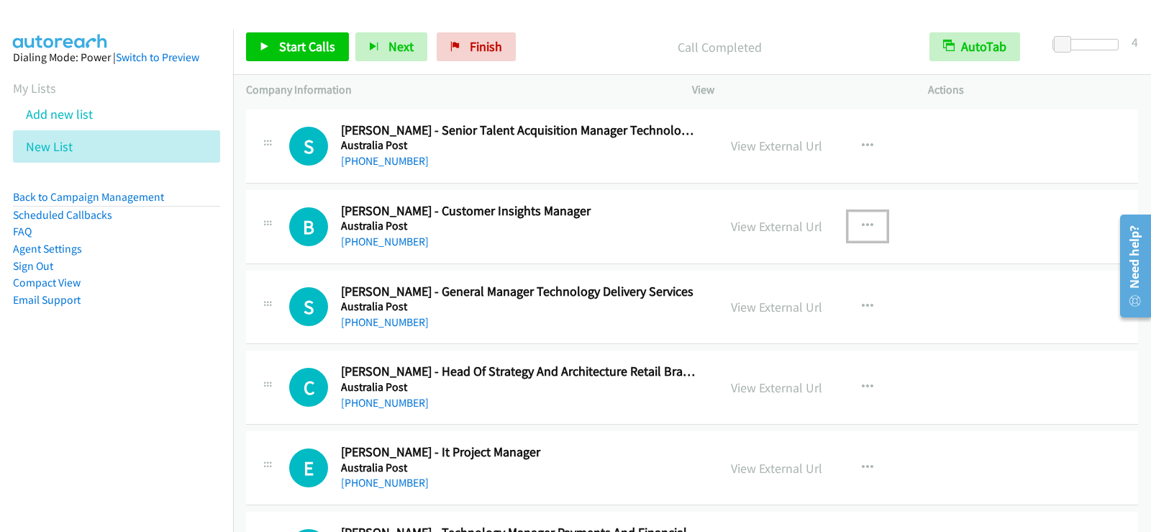
click at [863, 227] on icon "button" at bounding box center [868, 226] width 12 height 12
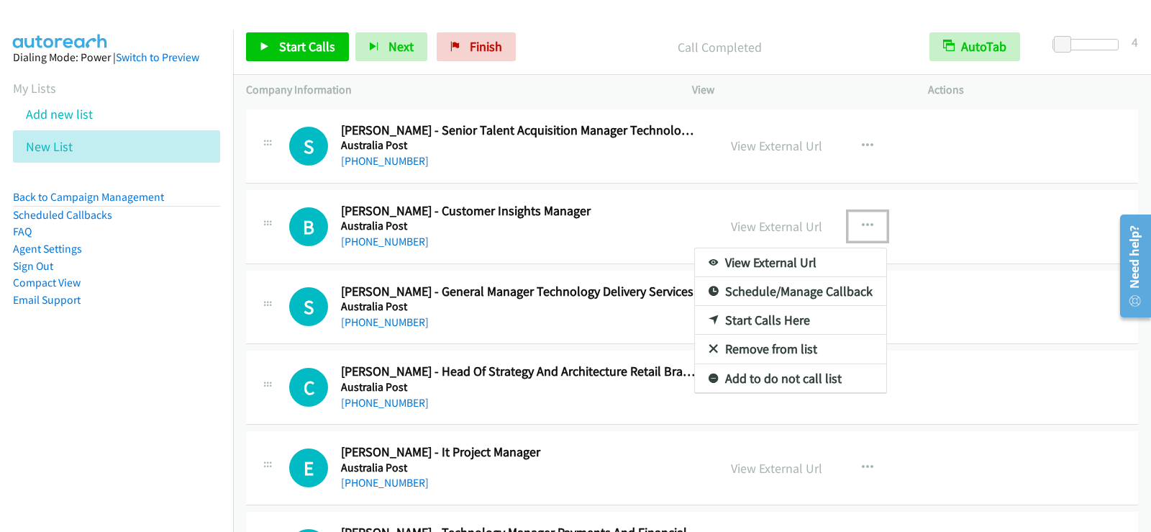
click at [777, 320] on link "Start Calls Here" at bounding box center [790, 320] width 191 height 29
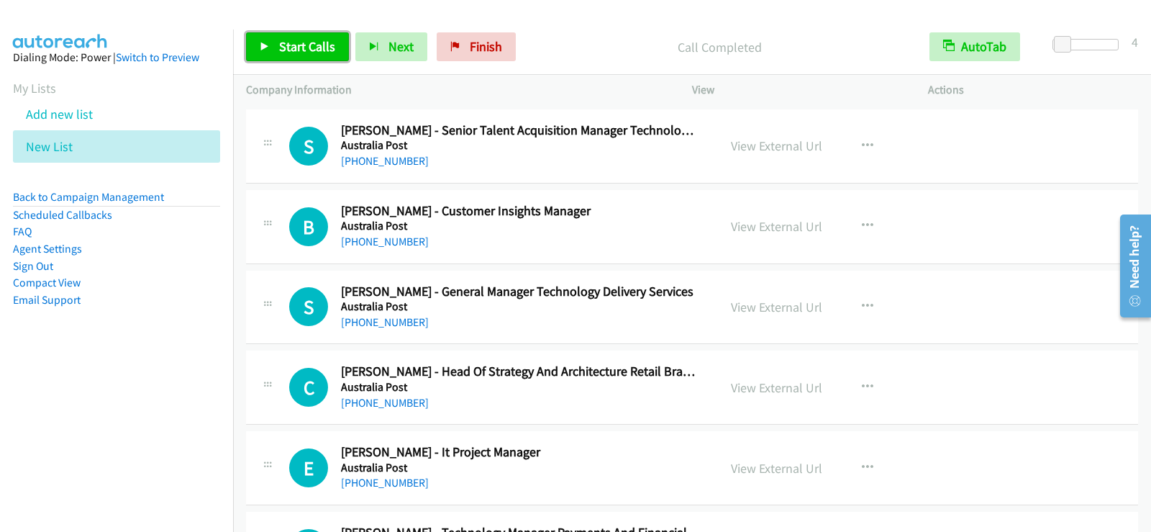
click at [294, 53] on span "Start Calls" at bounding box center [307, 46] width 56 height 17
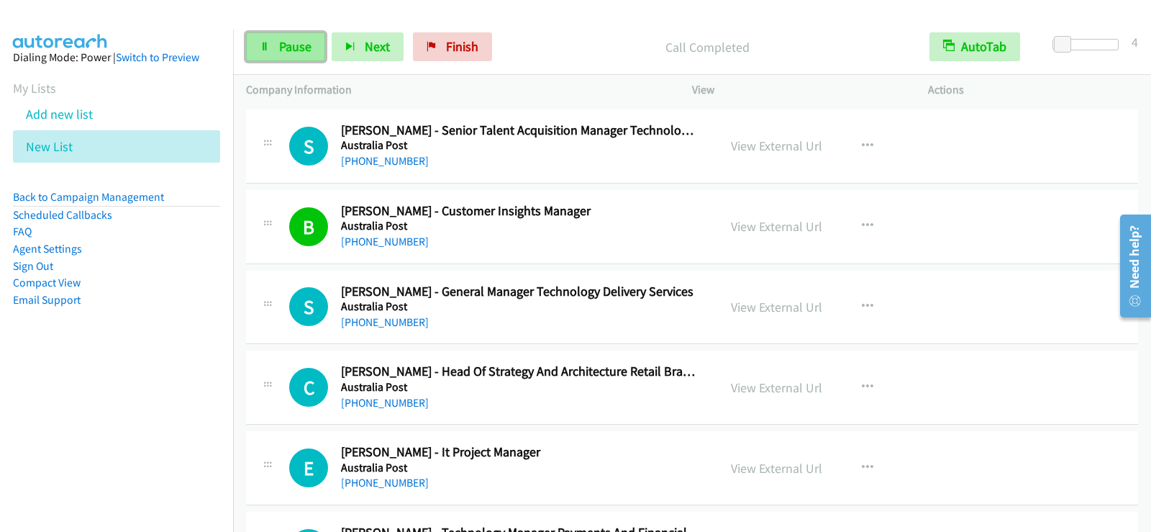
click at [291, 44] on span "Pause" at bounding box center [295, 46] width 32 height 17
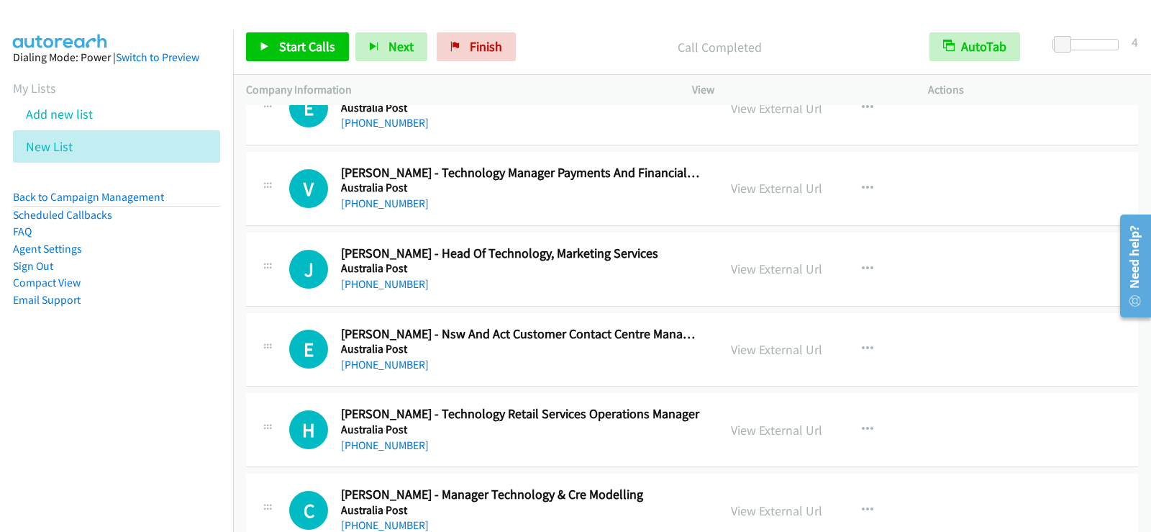
scroll to position [10565, 0]
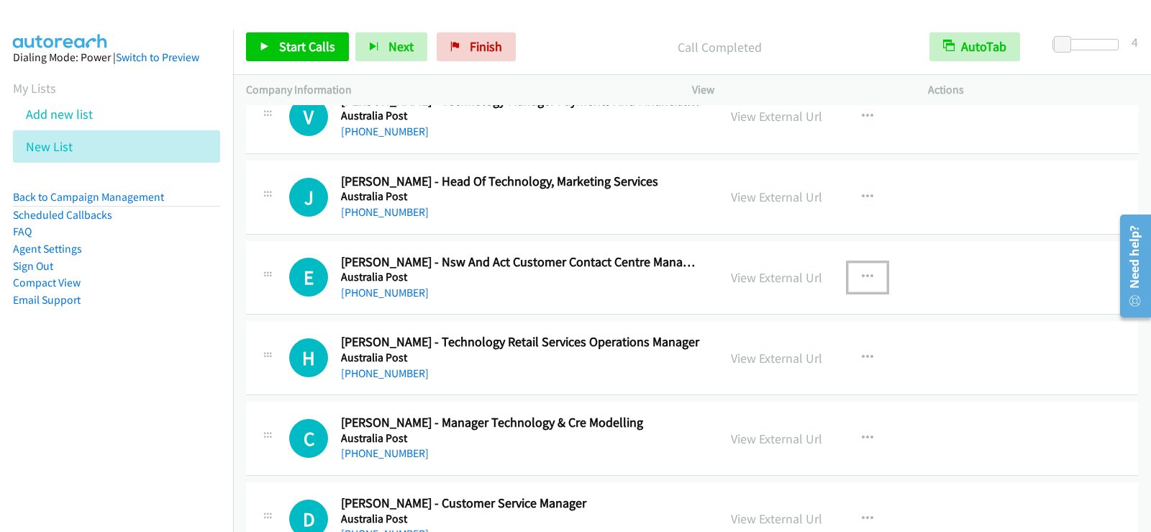
click at [862, 278] on icon "button" at bounding box center [868, 277] width 12 height 12
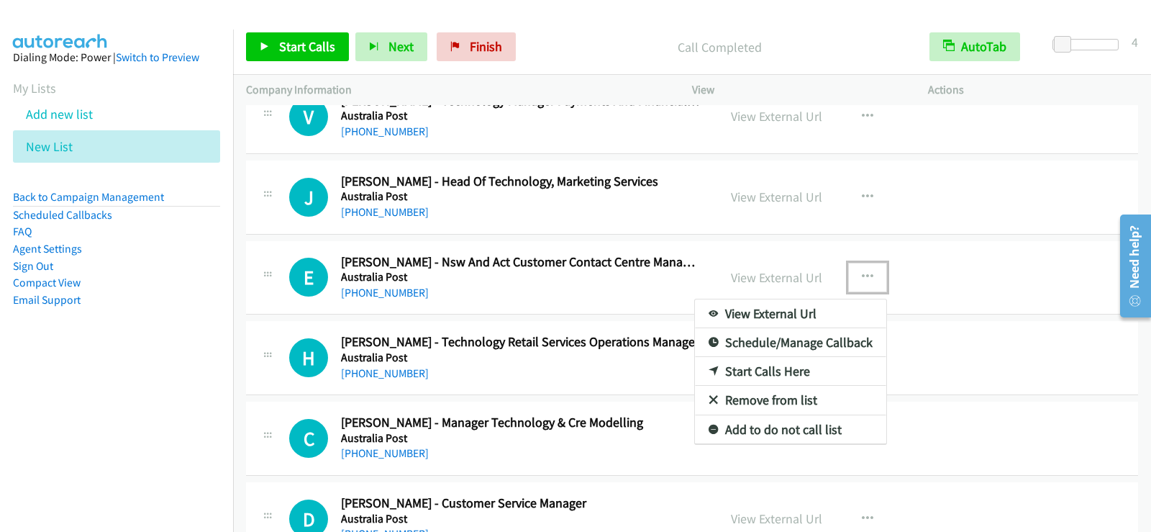
click at [771, 372] on link "Start Calls Here" at bounding box center [790, 371] width 191 height 29
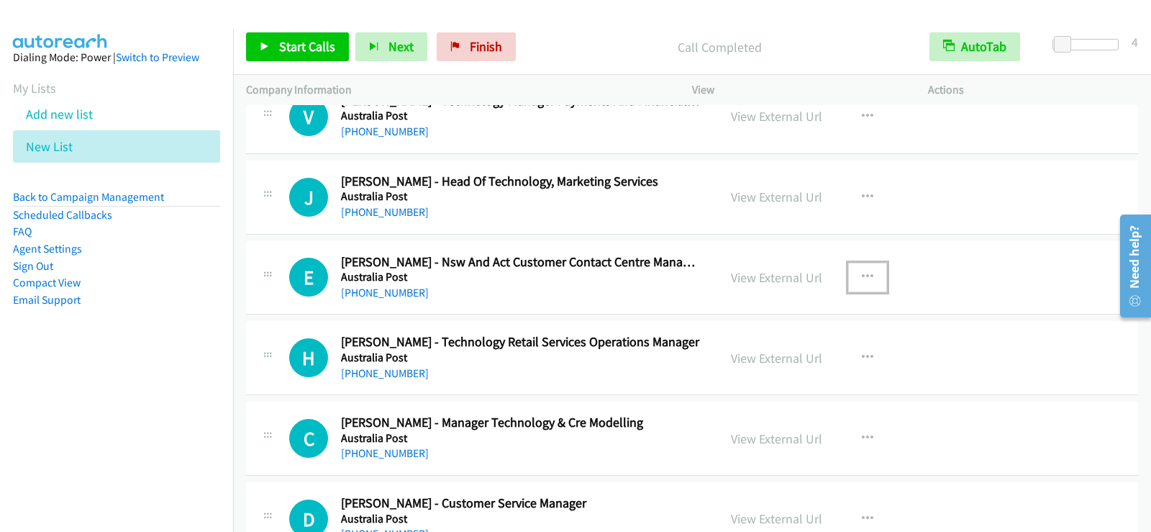
scroll to position [10637, 0]
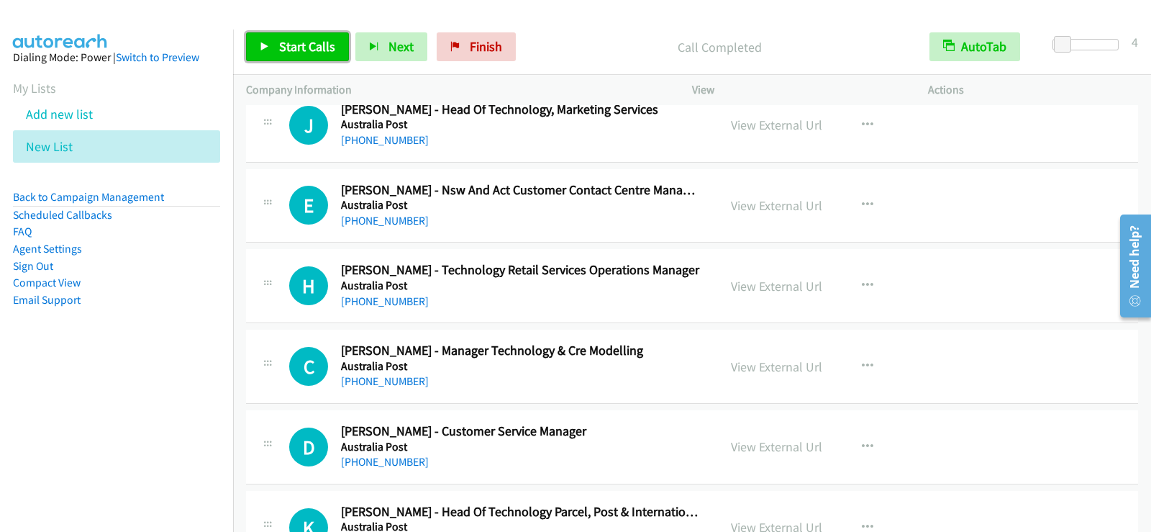
click at [298, 60] on link "Start Calls" at bounding box center [297, 46] width 103 height 29
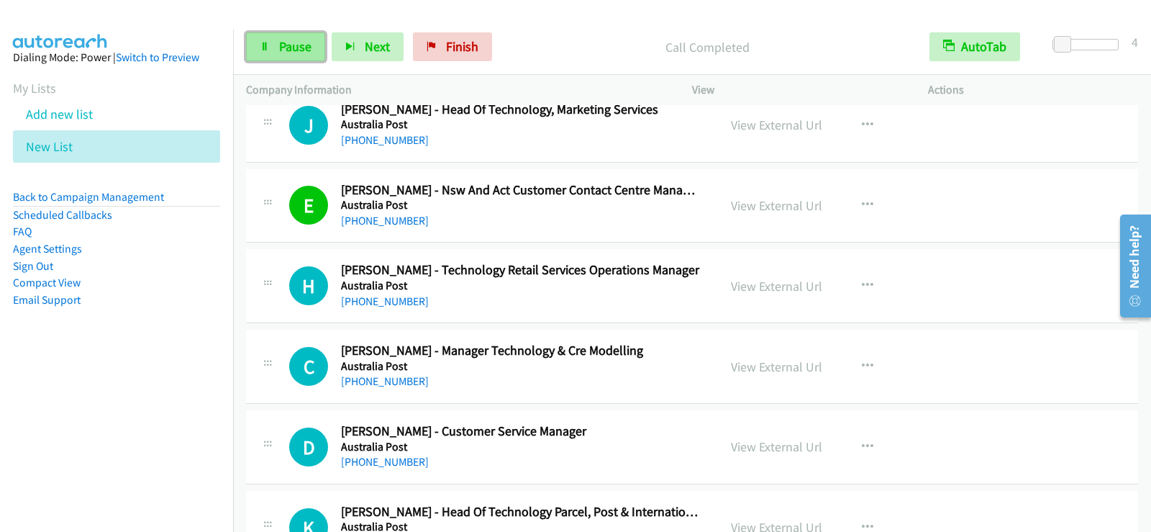
click at [302, 44] on span "Pause" at bounding box center [295, 46] width 32 height 17
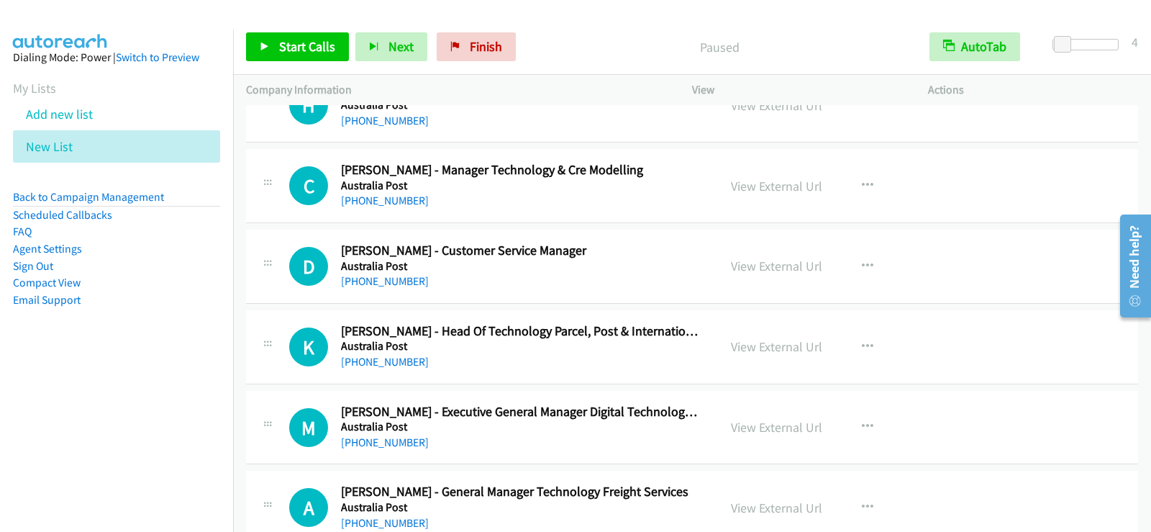
scroll to position [10853, 0]
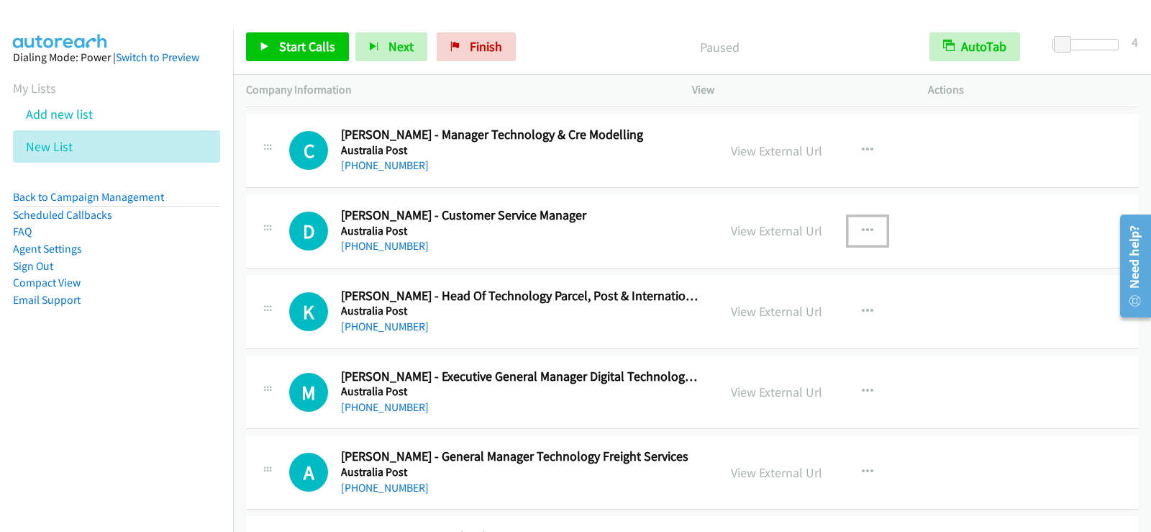
click at [862, 229] on icon "button" at bounding box center [868, 231] width 12 height 12
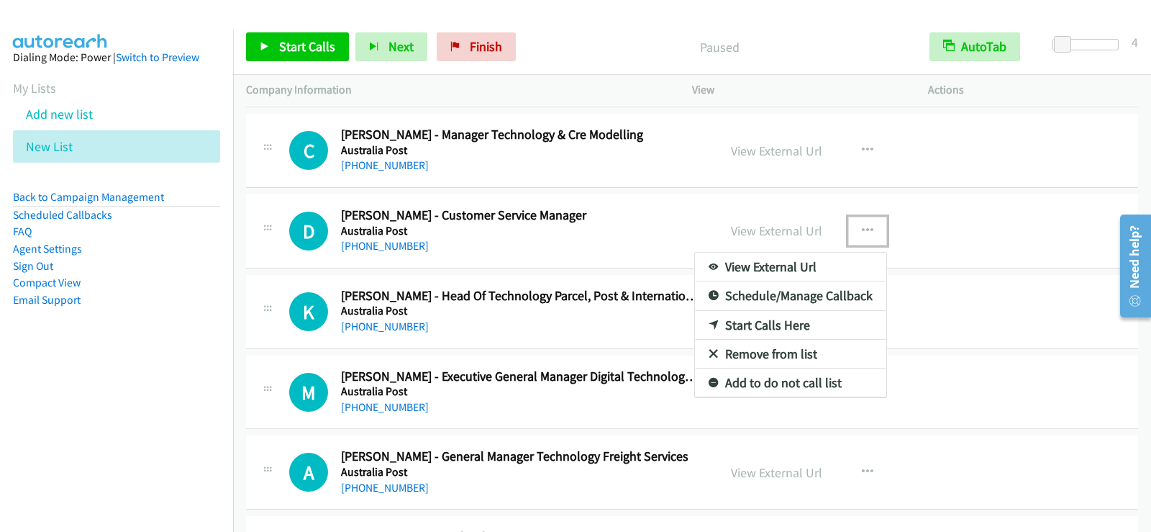
click at [727, 324] on link "Start Calls Here" at bounding box center [790, 325] width 191 height 29
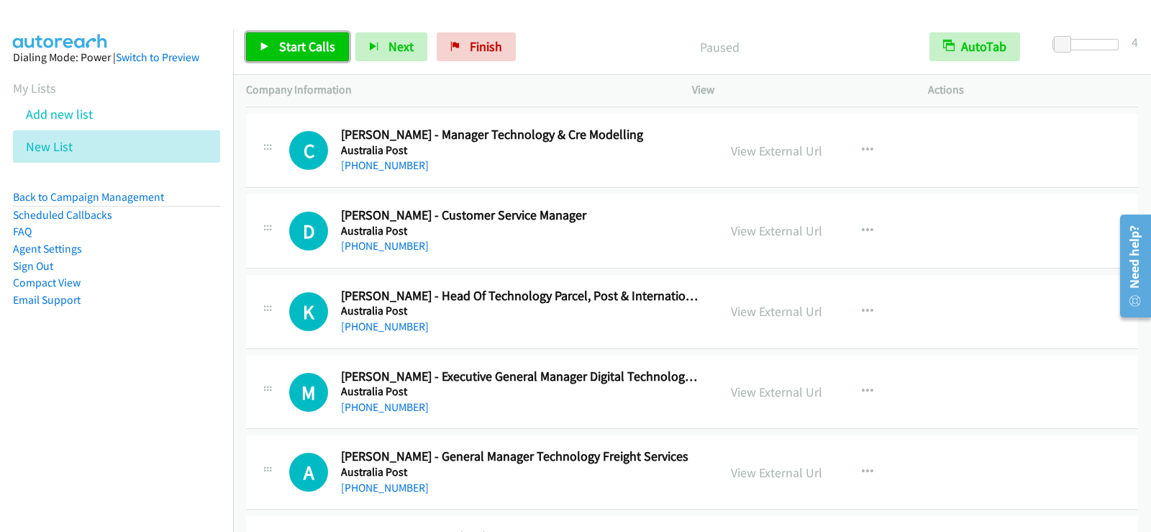
click at [311, 50] on span "Start Calls" at bounding box center [307, 46] width 56 height 17
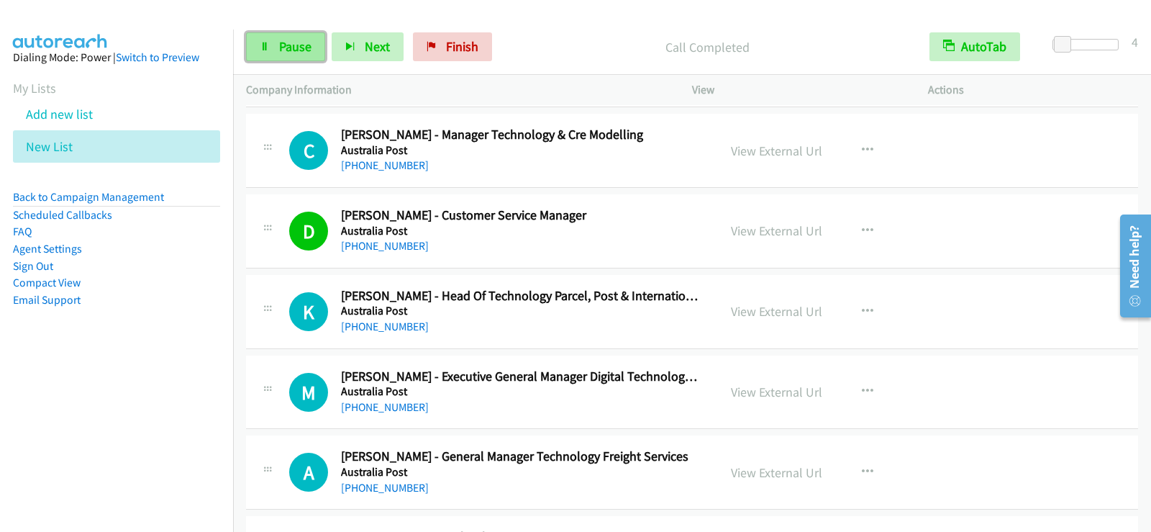
click at [280, 40] on span "Pause" at bounding box center [295, 46] width 32 height 17
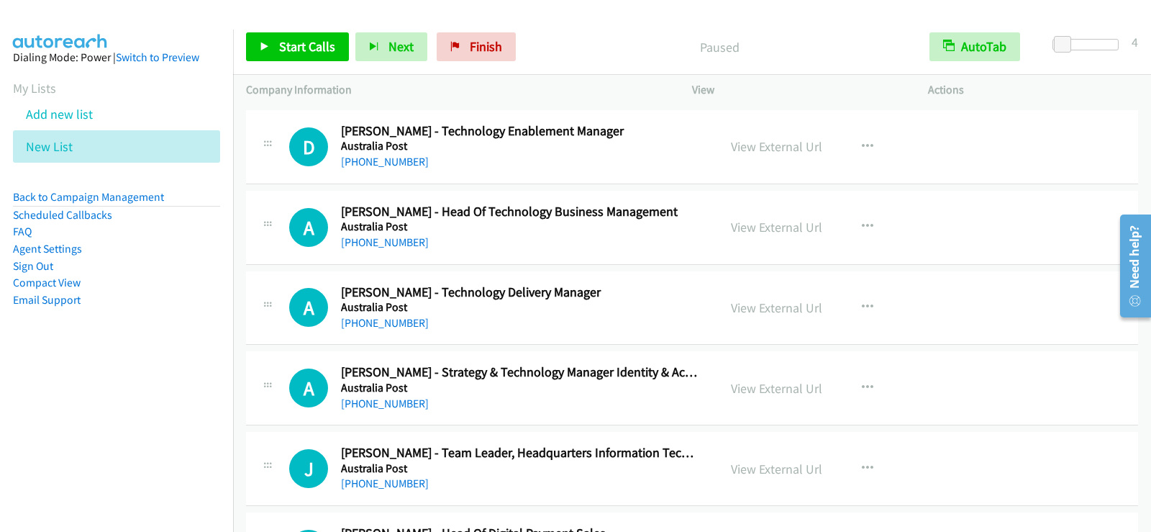
scroll to position [11429, 0]
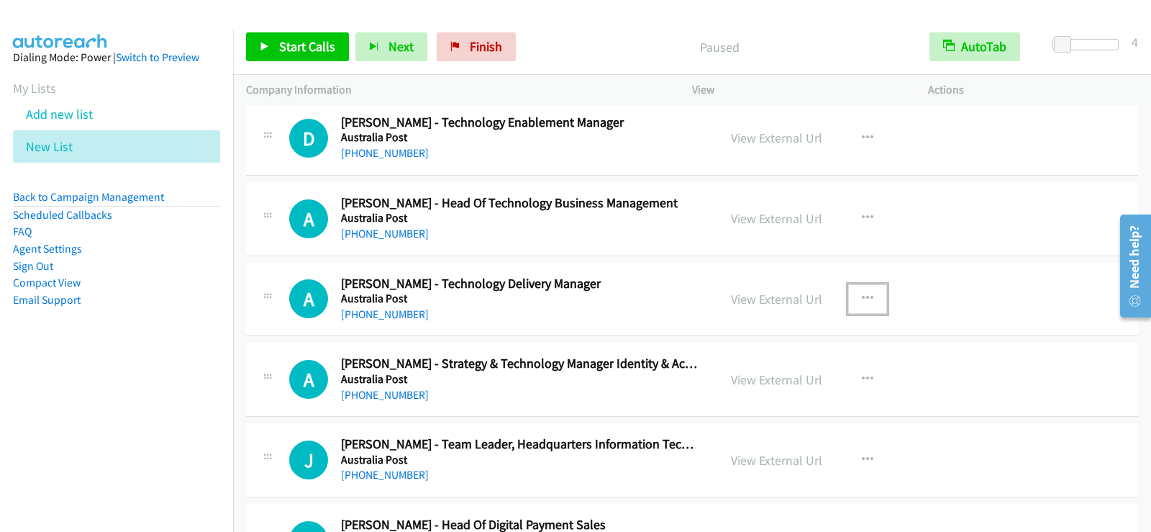
click at [878, 303] on button "button" at bounding box center [867, 298] width 39 height 29
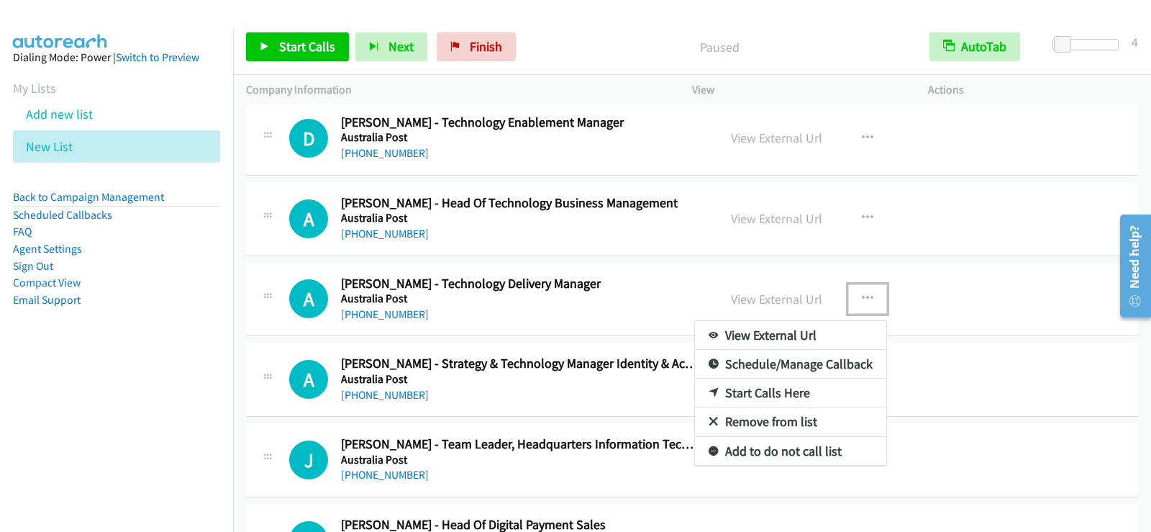
click at [754, 396] on link "Start Calls Here" at bounding box center [790, 392] width 191 height 29
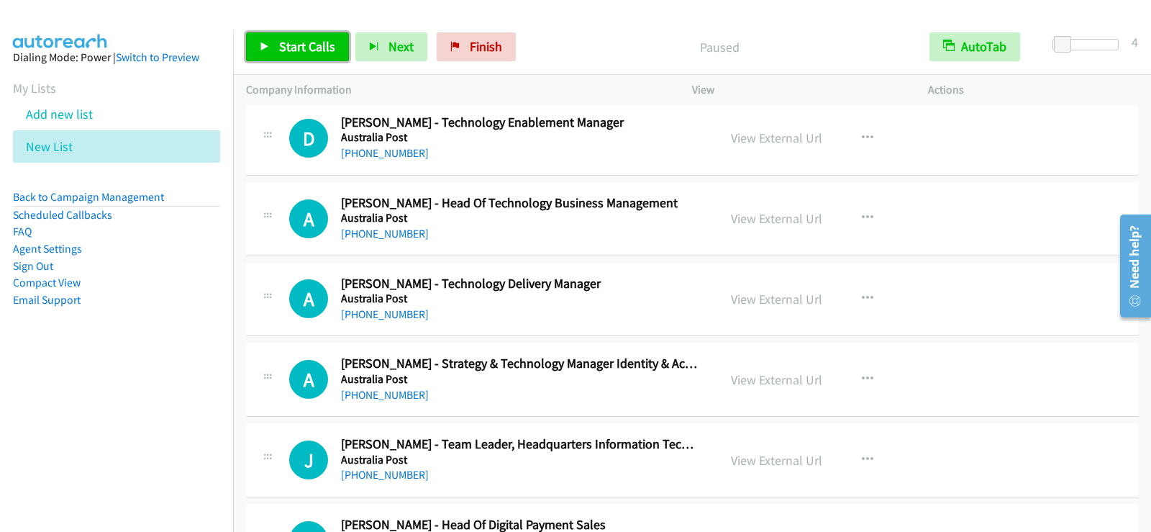
click at [334, 43] on link "Start Calls" at bounding box center [297, 46] width 103 height 29
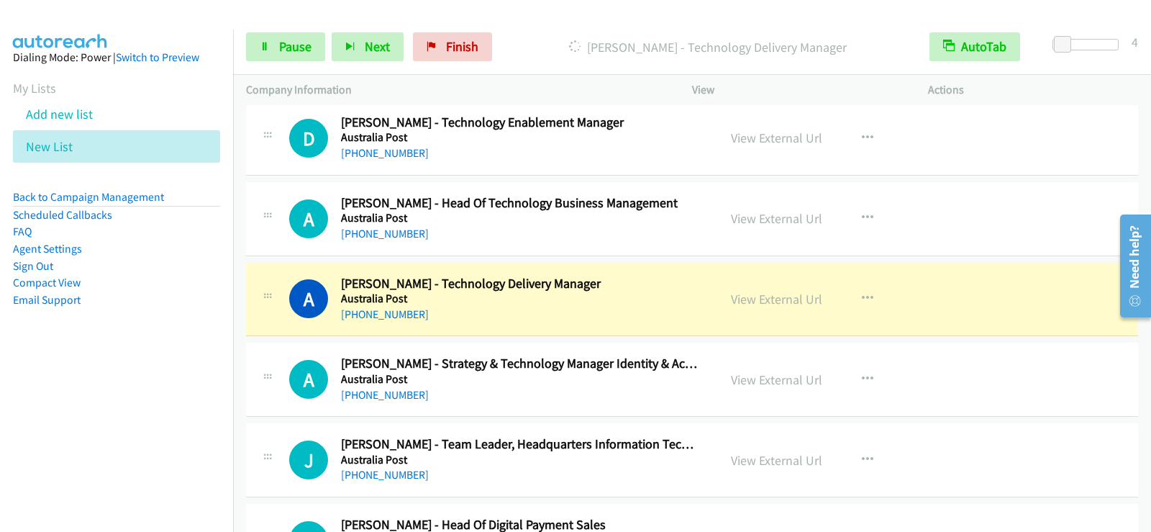
scroll to position [11501, 0]
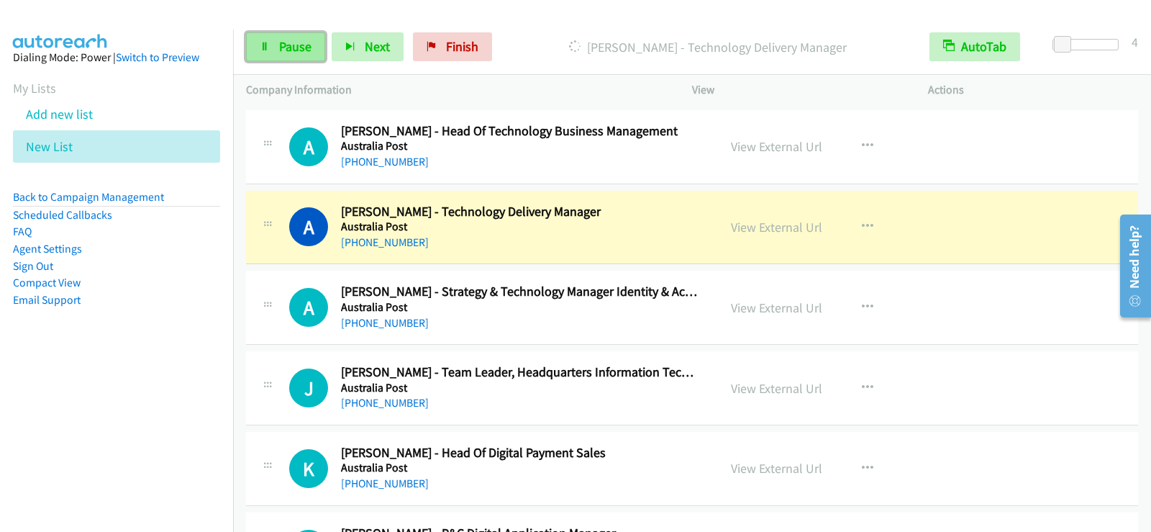
click at [303, 53] on span "Pause" at bounding box center [295, 46] width 32 height 17
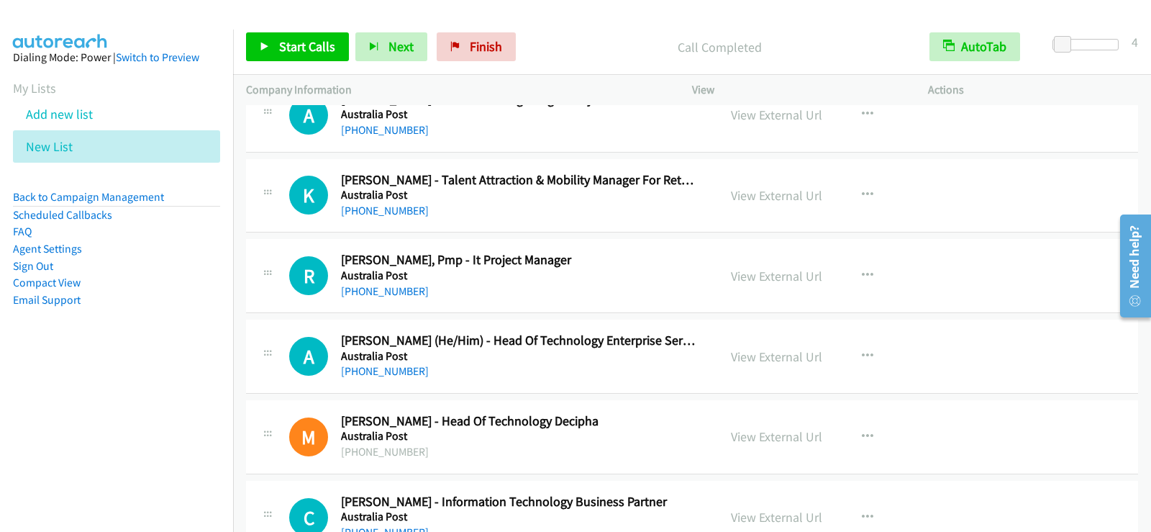
scroll to position [12795, 0]
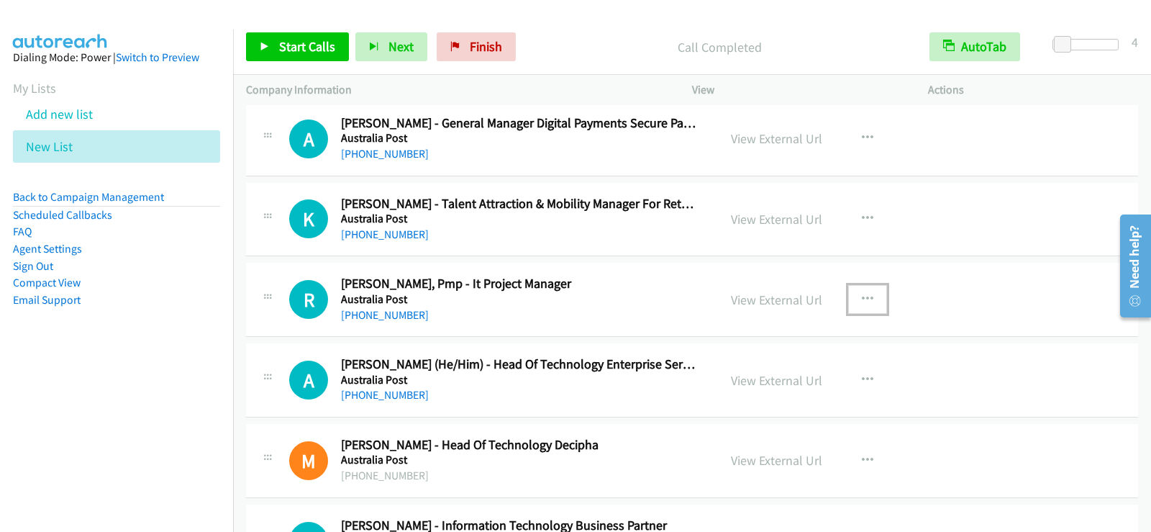
click at [855, 296] on button "button" at bounding box center [867, 299] width 39 height 29
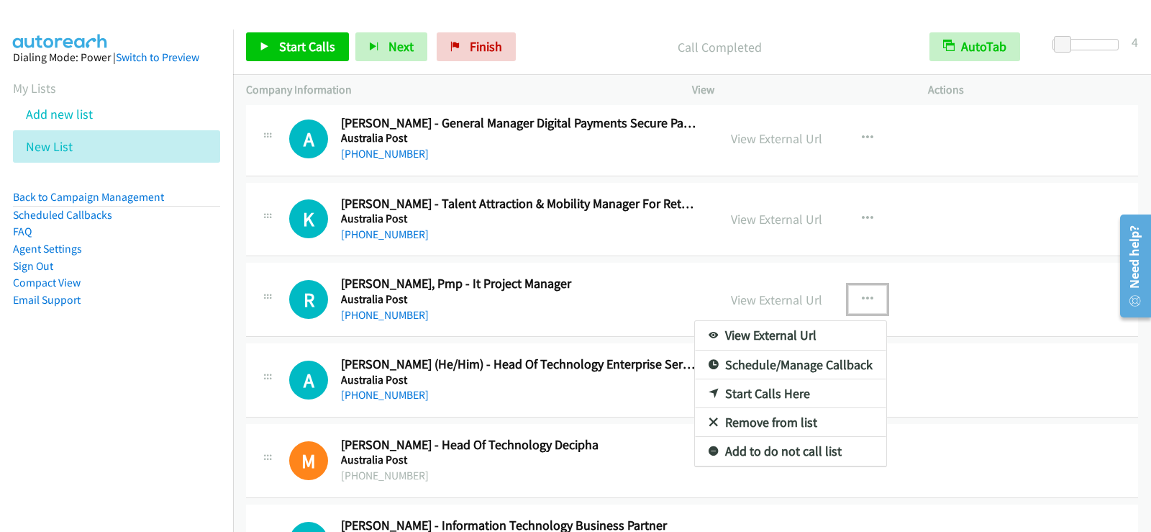
click at [740, 391] on link "Start Calls Here" at bounding box center [790, 393] width 191 height 29
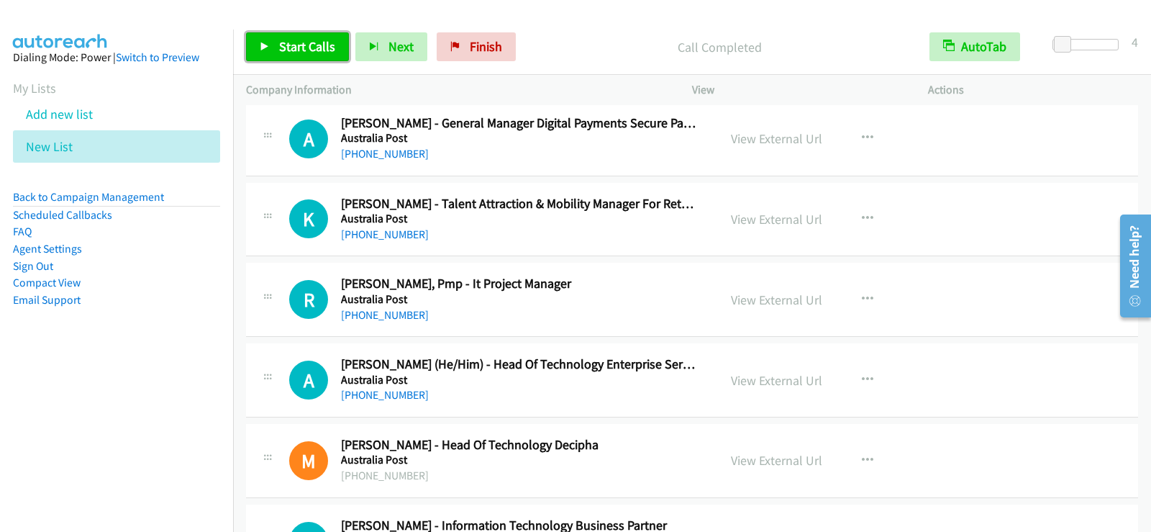
click at [269, 39] on link "Start Calls" at bounding box center [297, 46] width 103 height 29
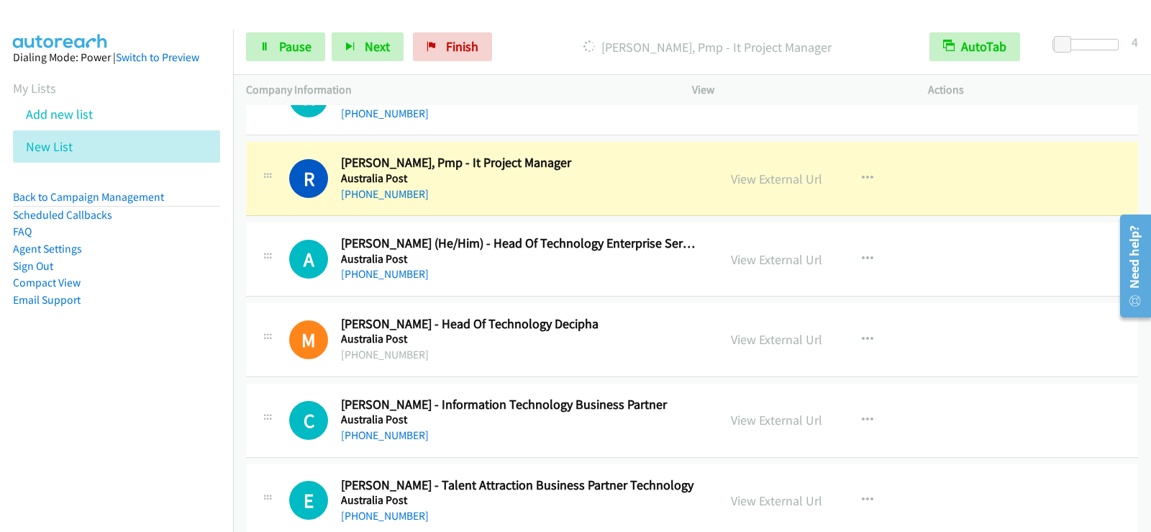
scroll to position [12939, 0]
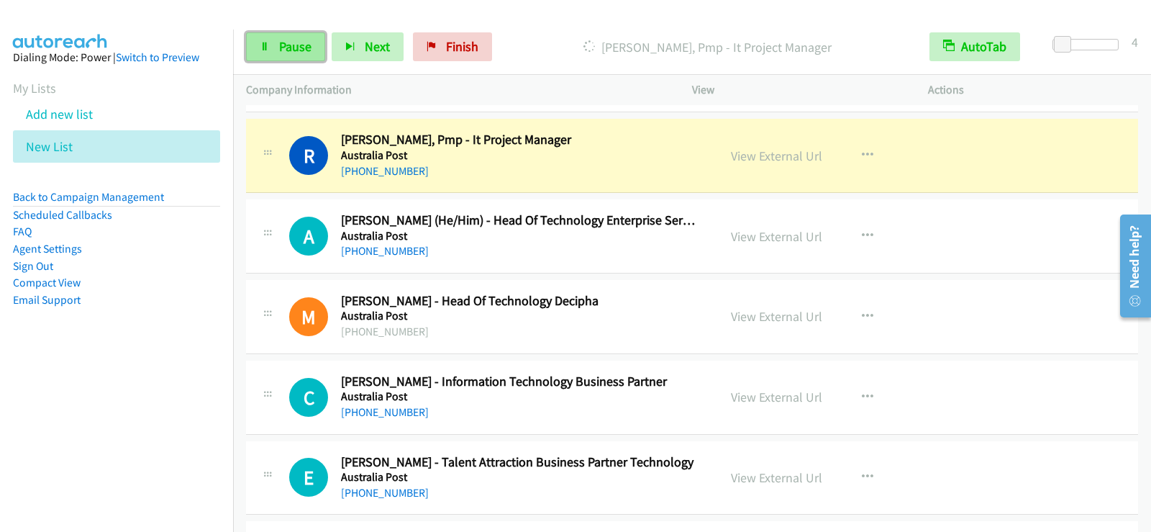
click at [281, 55] on link "Pause" at bounding box center [285, 46] width 79 height 29
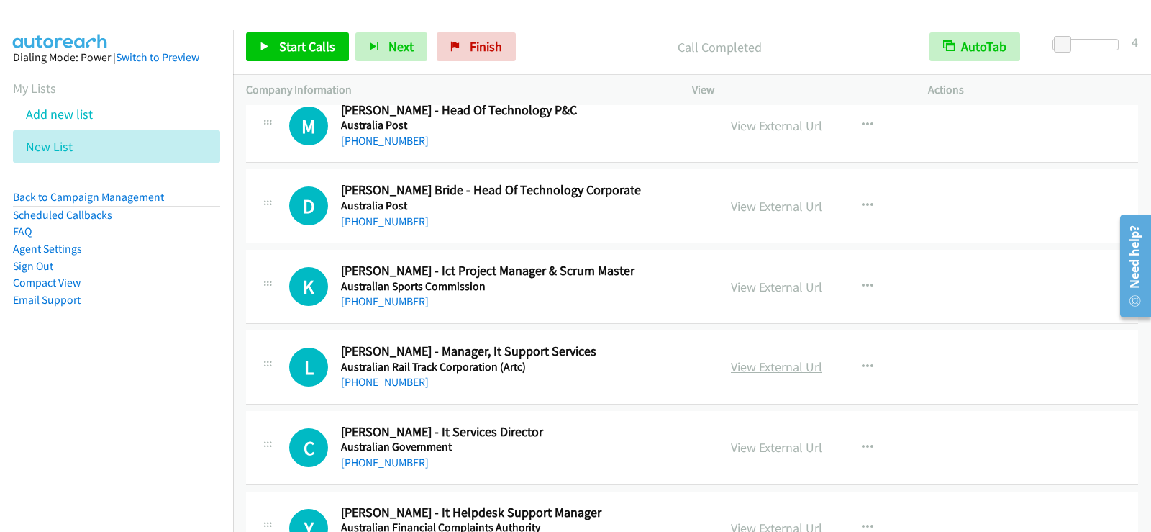
scroll to position [13718, 0]
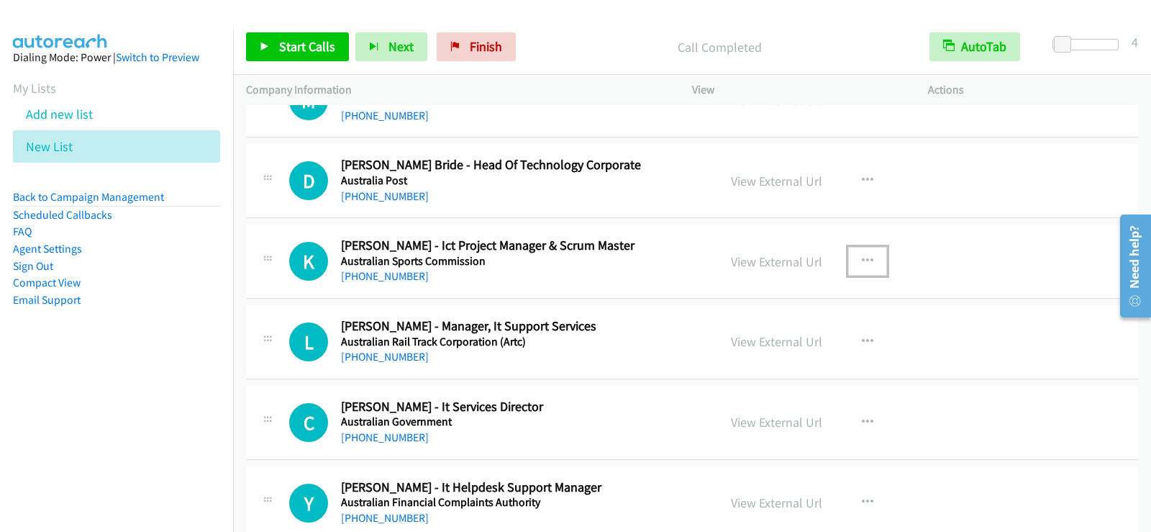
click at [862, 260] on icon "button" at bounding box center [868, 261] width 12 height 12
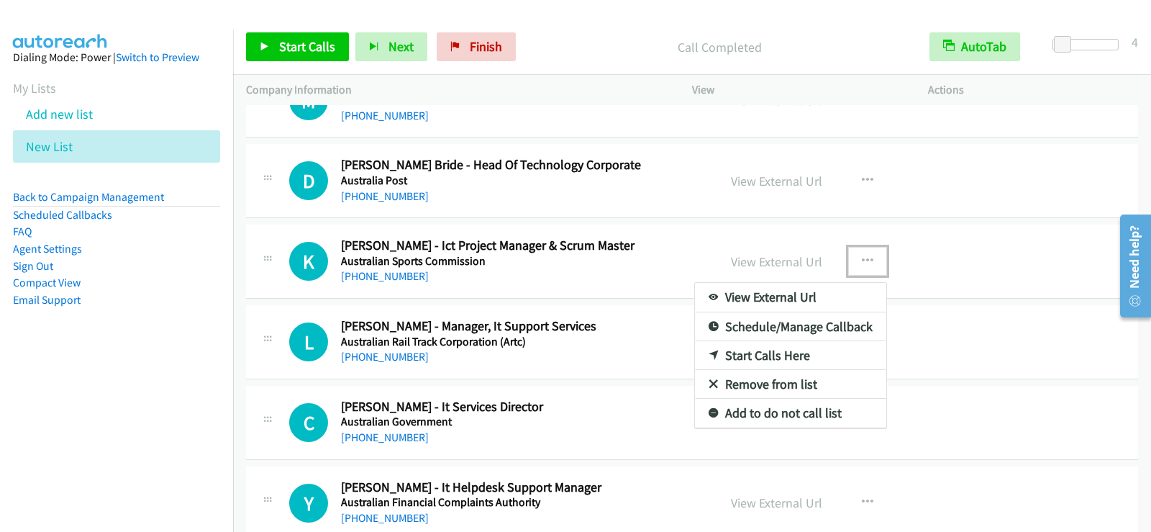
click at [734, 358] on link "Start Calls Here" at bounding box center [790, 355] width 191 height 29
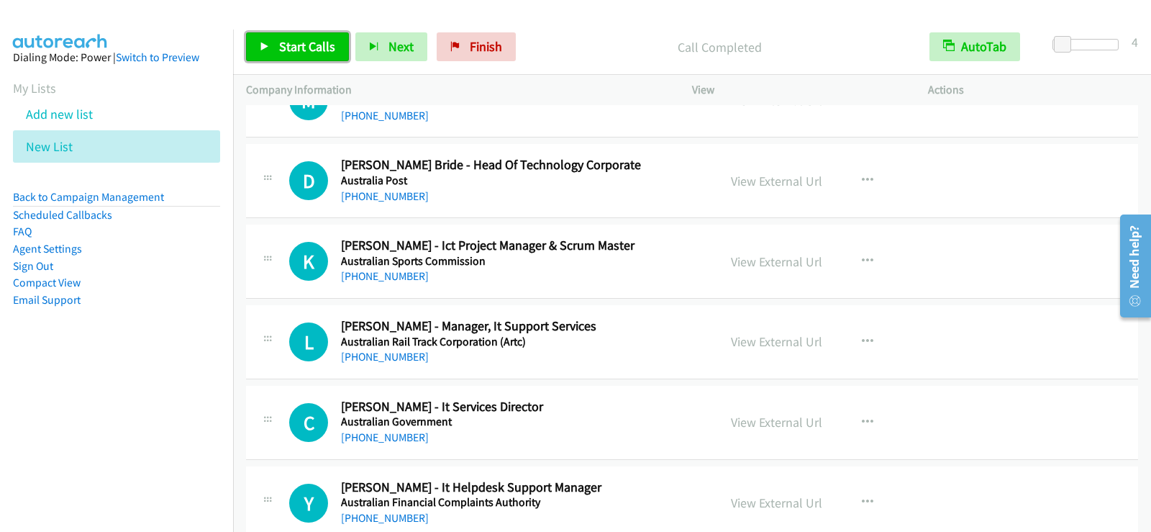
click at [295, 45] on span "Start Calls" at bounding box center [307, 46] width 56 height 17
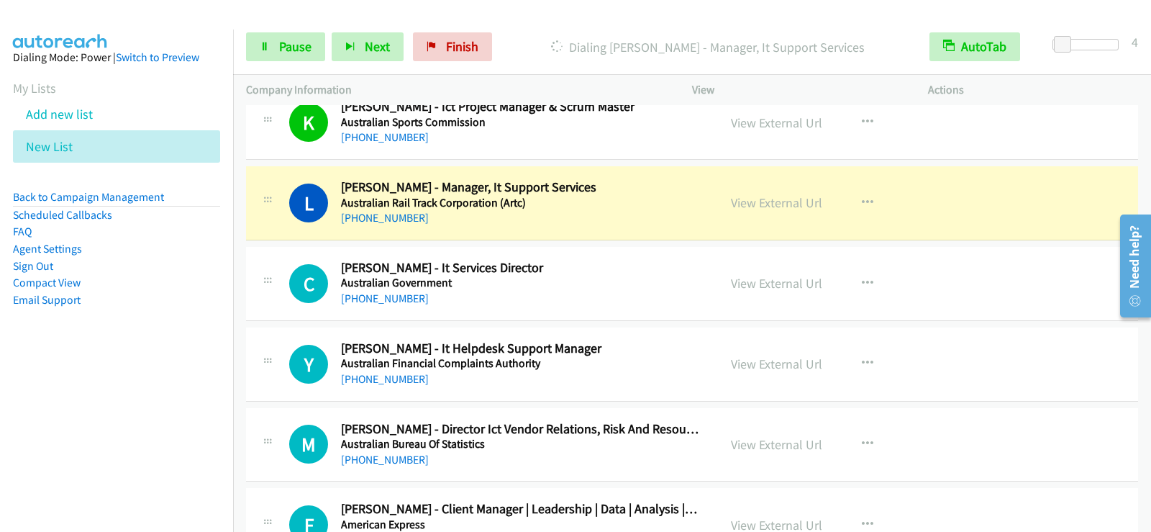
scroll to position [13862, 0]
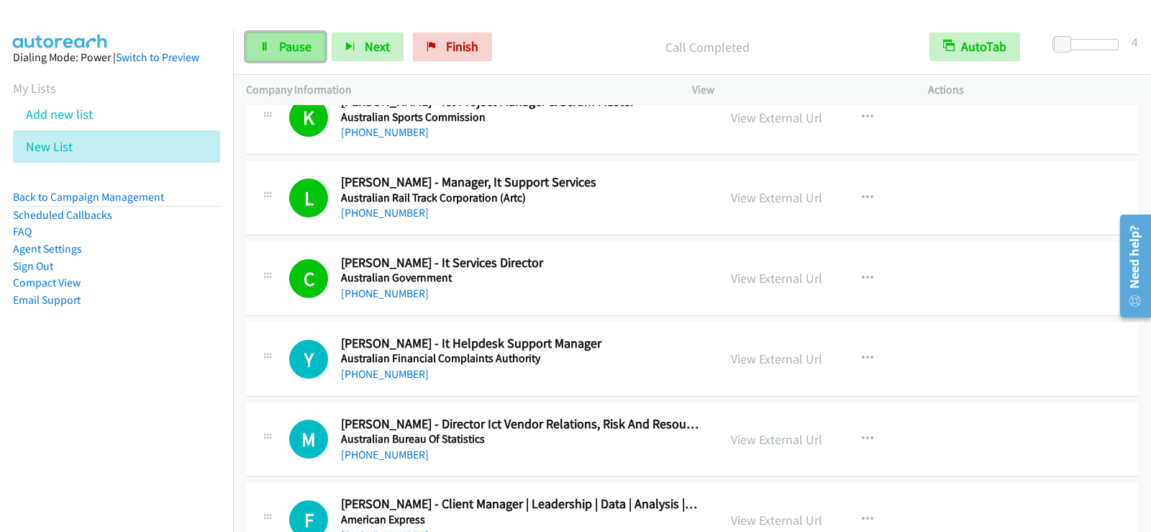
click at [293, 42] on span "Pause" at bounding box center [295, 46] width 32 height 17
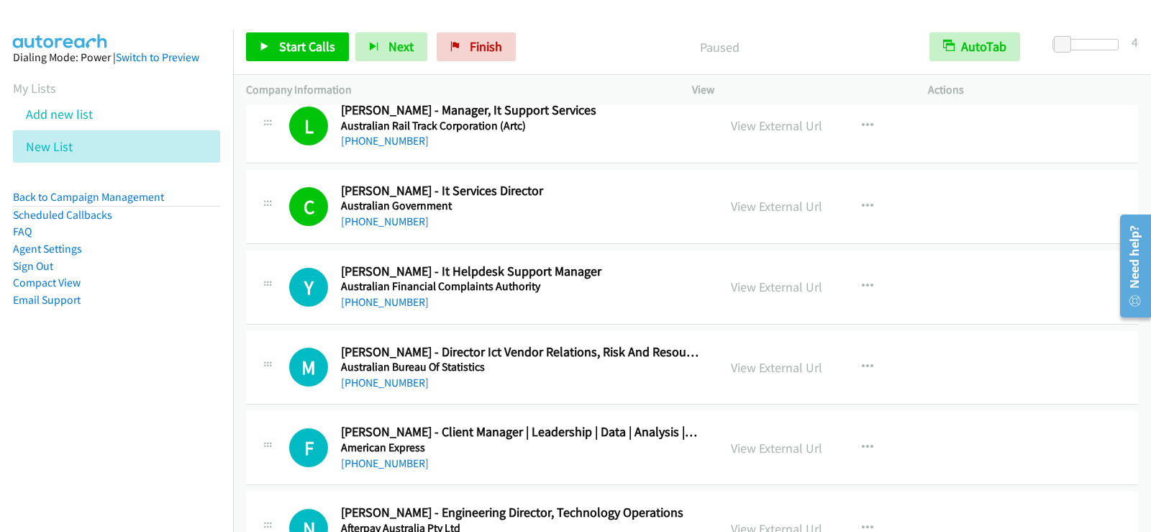
scroll to position [14006, 0]
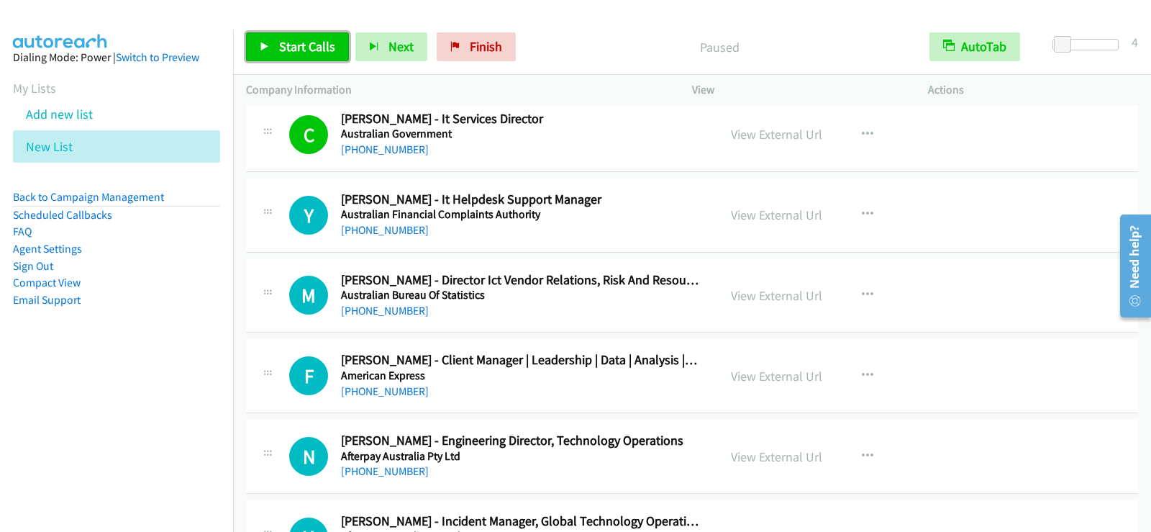
click at [314, 53] on span "Start Calls" at bounding box center [307, 46] width 56 height 17
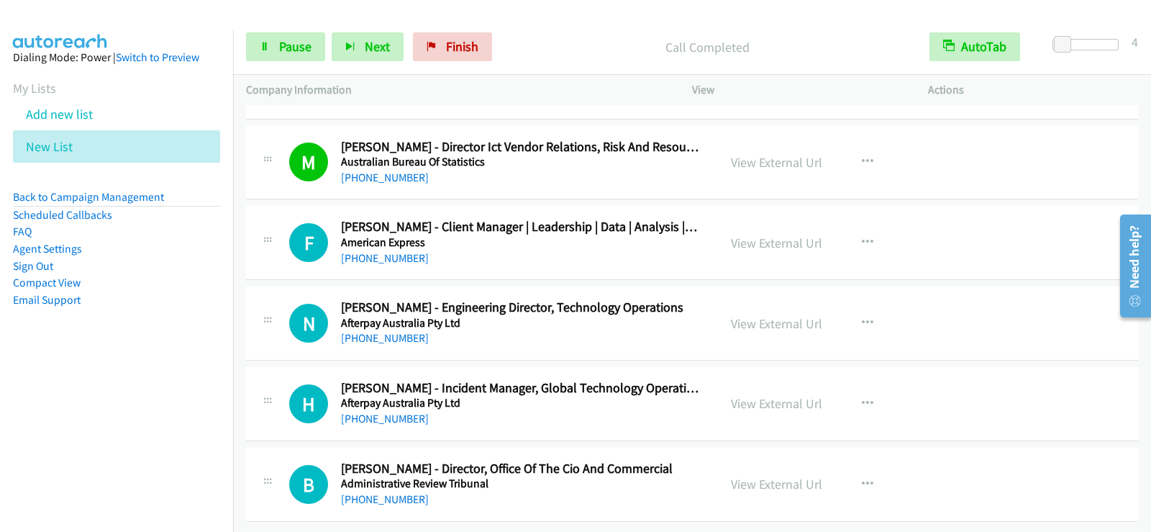
scroll to position [14150, 0]
click at [299, 44] on span "Pause" at bounding box center [295, 46] width 32 height 17
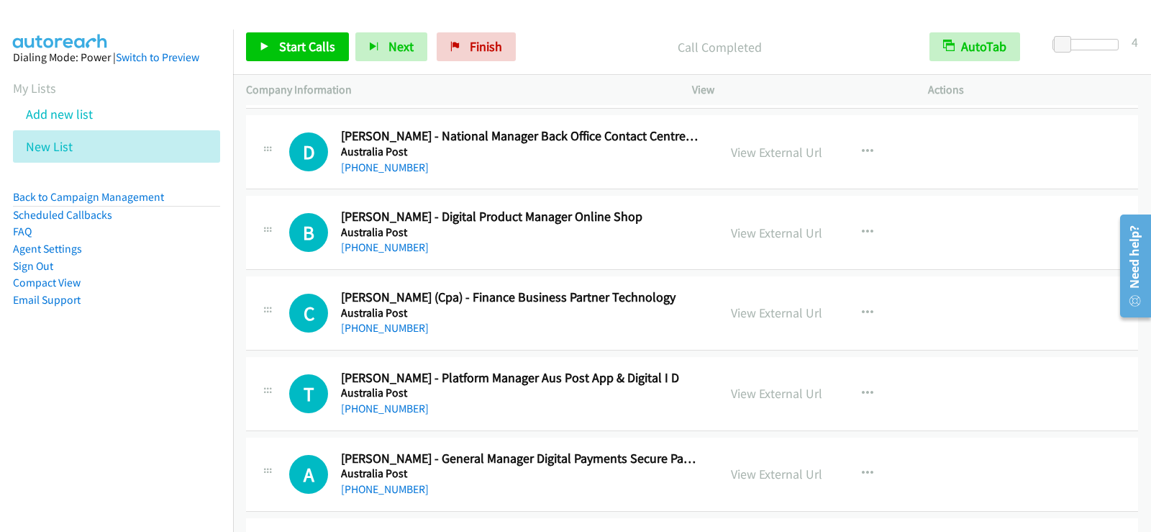
scroll to position [12495, 0]
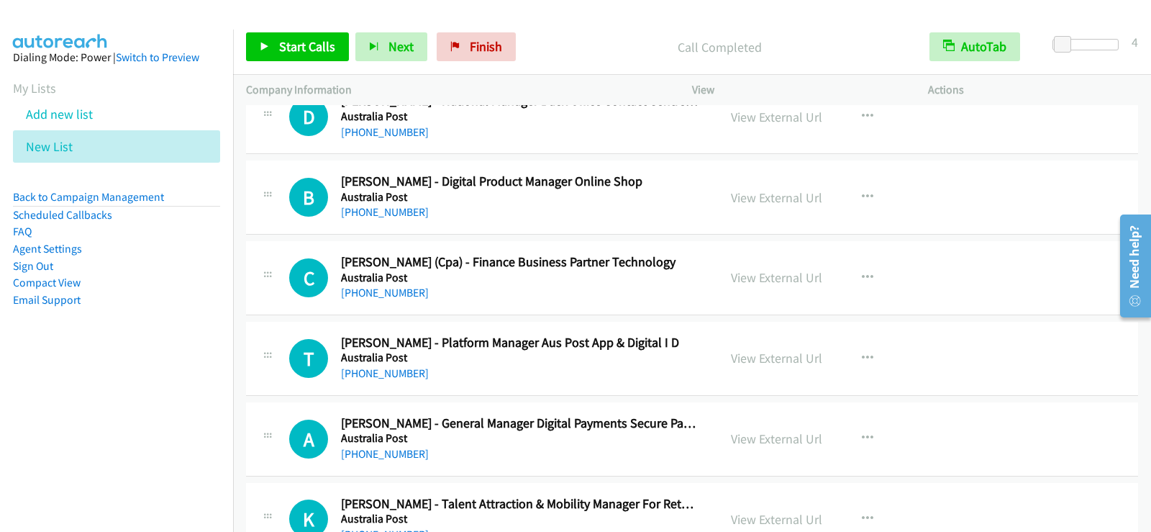
click at [233, 254] on nav "Dialing Mode: Power | Switch to Preview My Lists Add new list New List Back to …" at bounding box center [117, 295] width 234 height 532
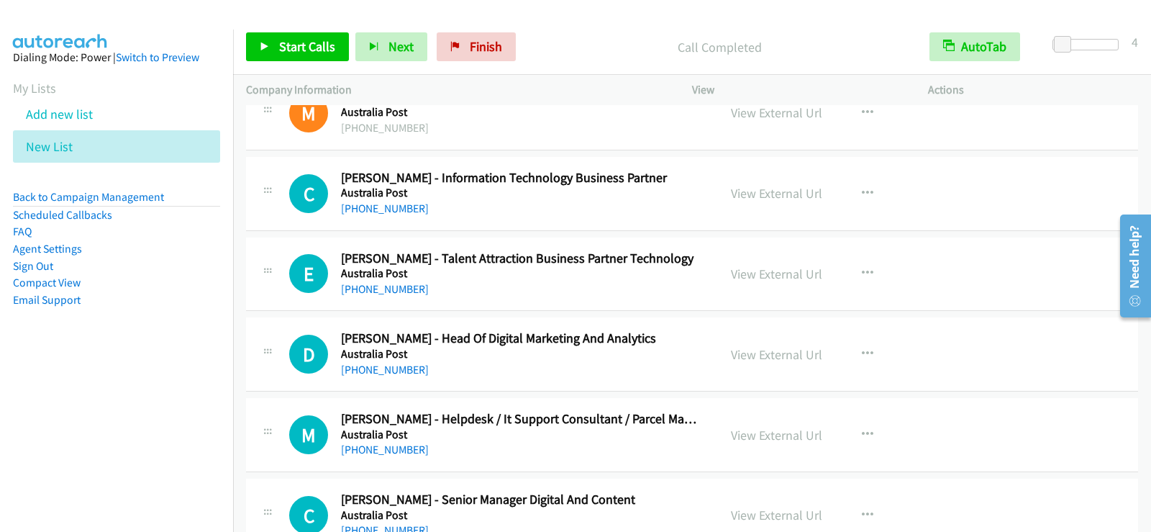
scroll to position [13071, 0]
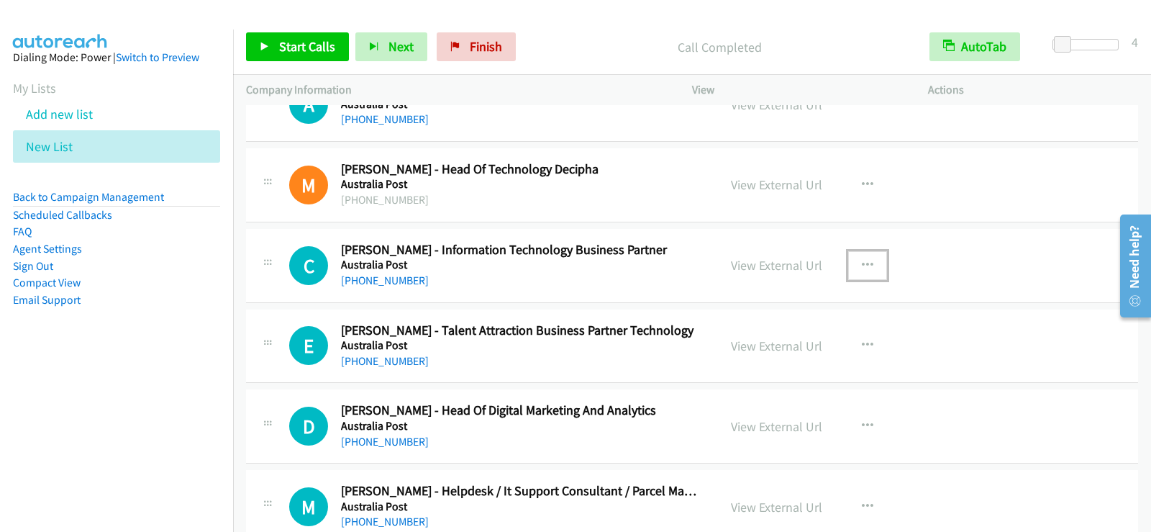
click at [862, 263] on icon "button" at bounding box center [868, 266] width 12 height 12
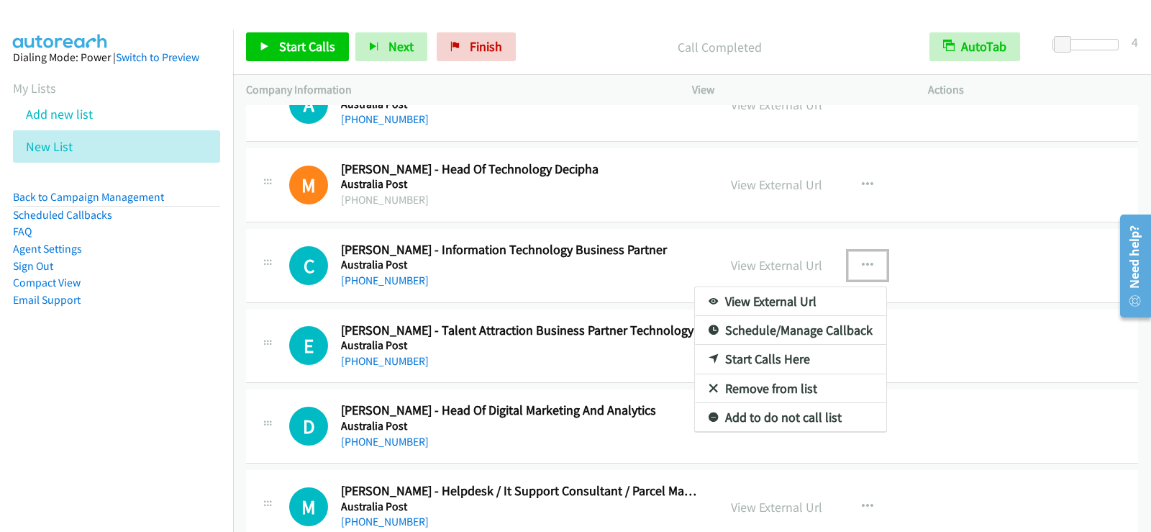
click at [755, 358] on link "Start Calls Here" at bounding box center [790, 359] width 191 height 29
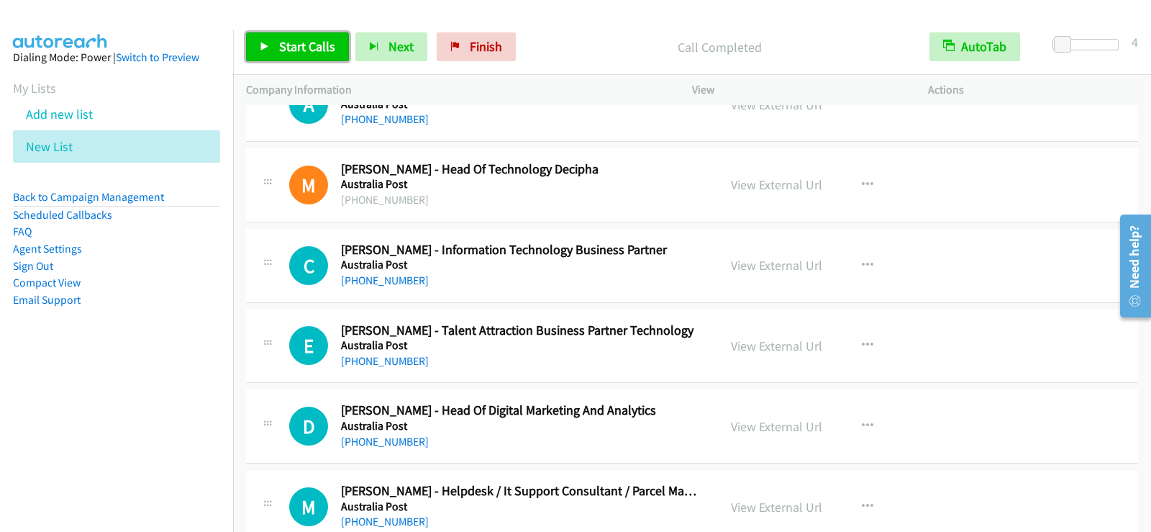
click at [308, 49] on span "Start Calls" at bounding box center [307, 46] width 56 height 17
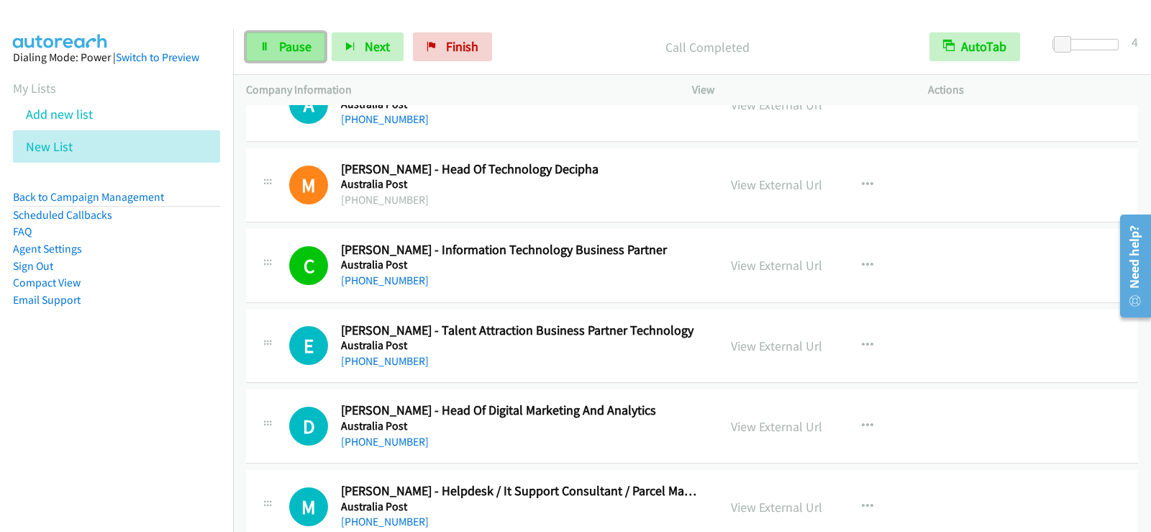
click at [274, 52] on link "Pause" at bounding box center [285, 46] width 79 height 29
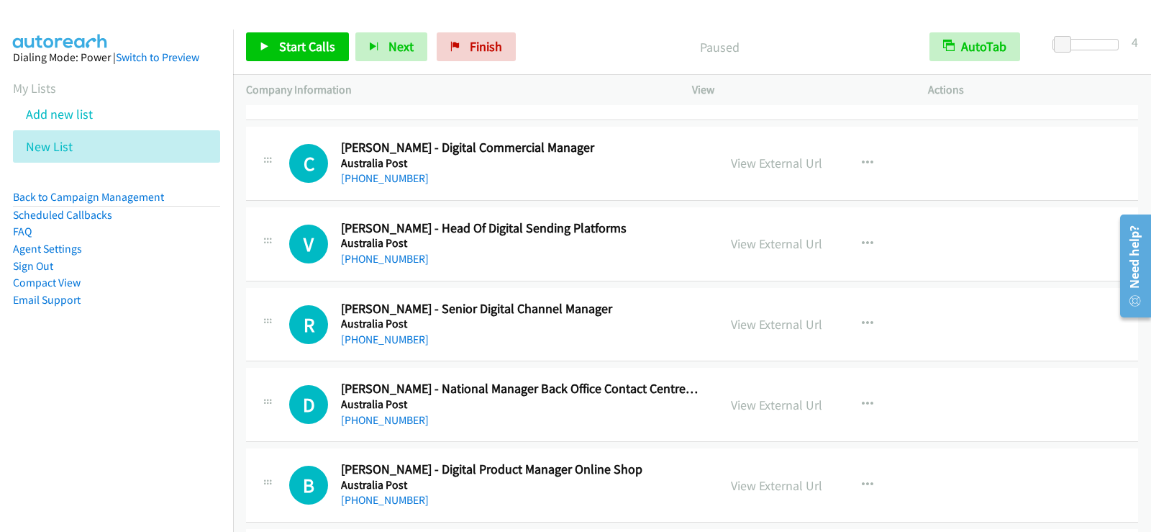
scroll to position [12280, 0]
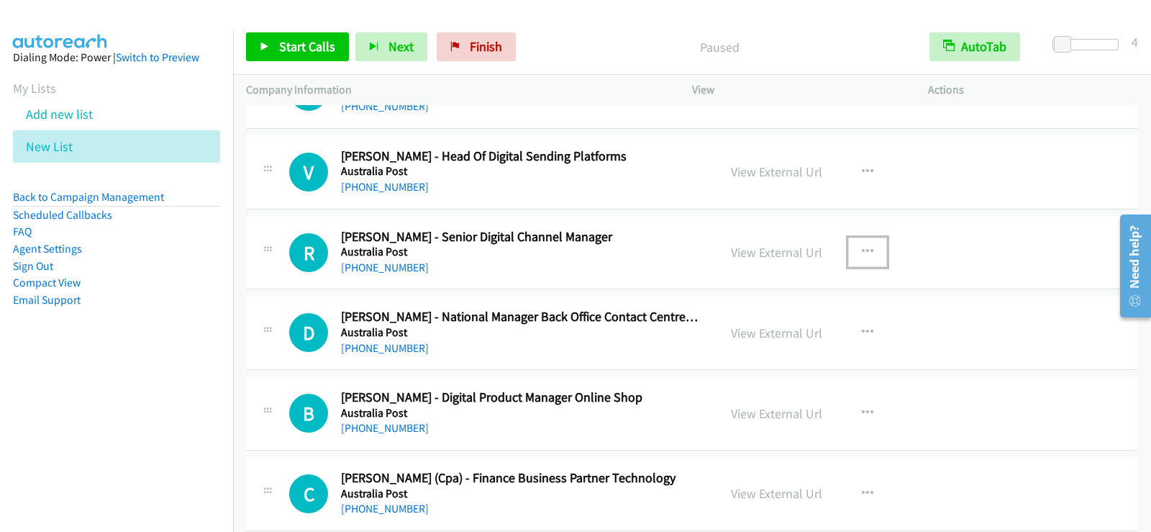
click at [862, 250] on icon "button" at bounding box center [868, 252] width 12 height 12
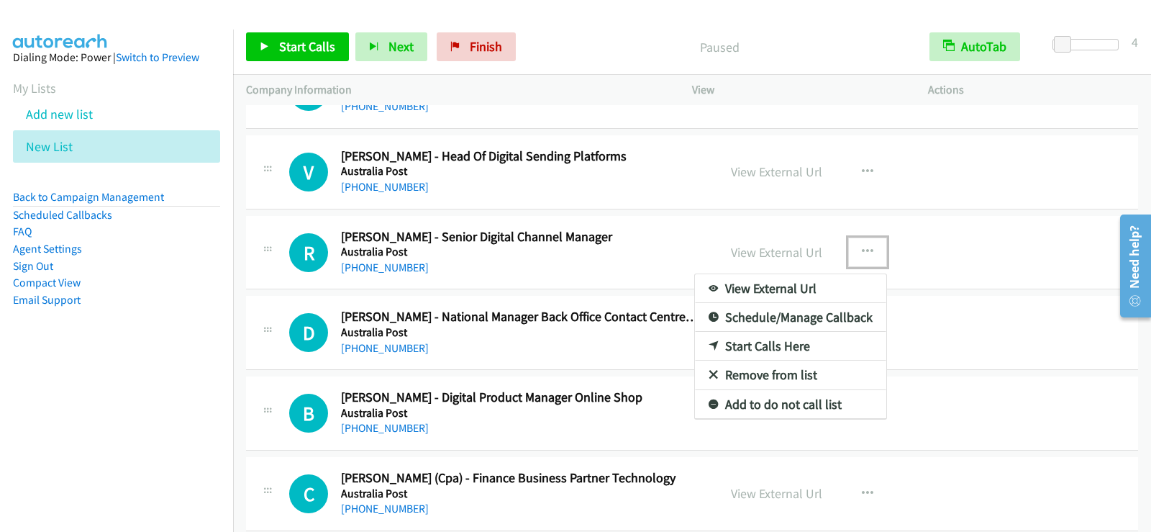
click at [725, 338] on link "Start Calls Here" at bounding box center [790, 346] width 191 height 29
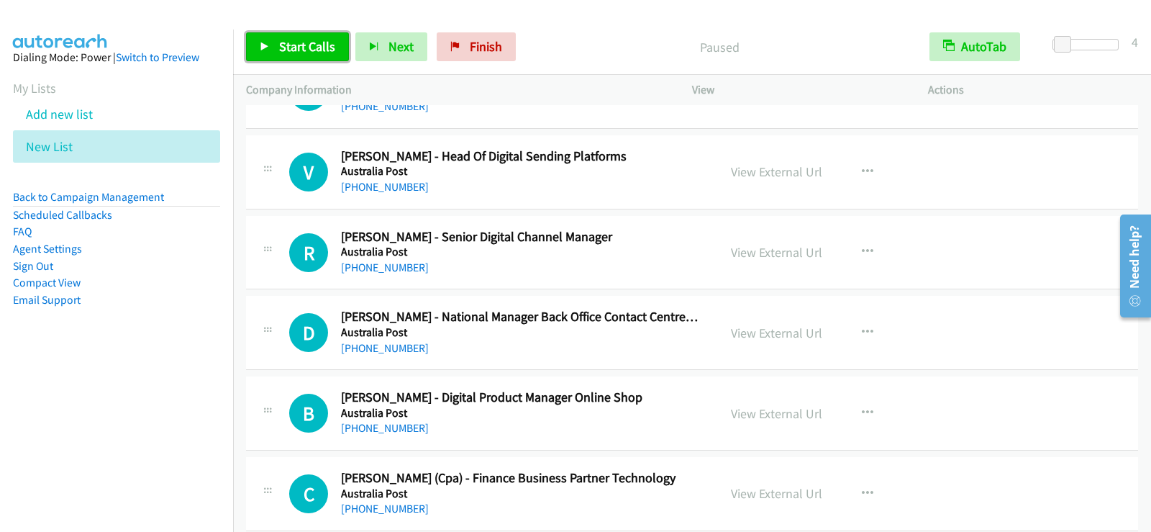
click at [290, 54] on span "Start Calls" at bounding box center [307, 46] width 56 height 17
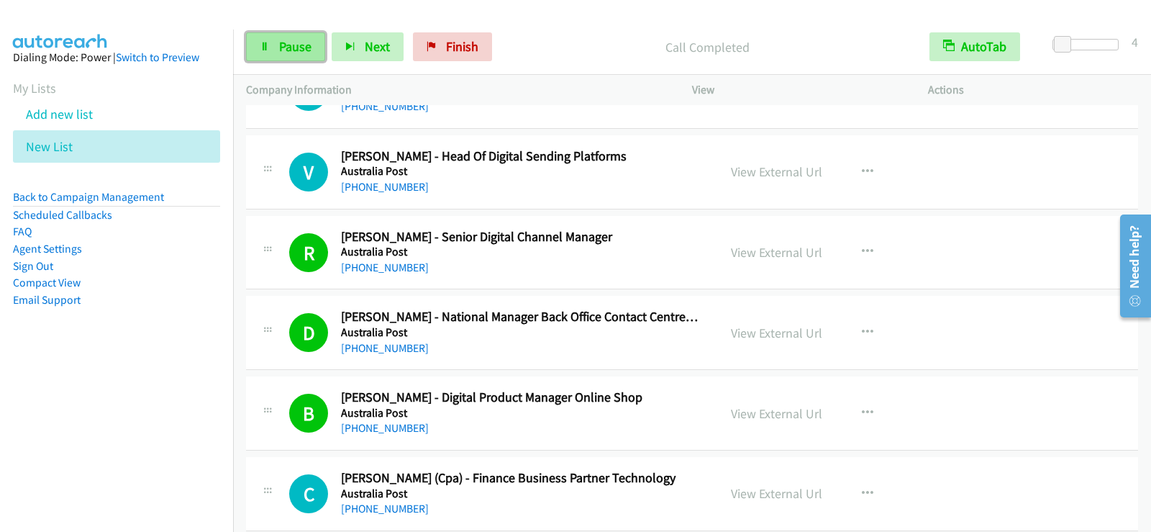
click at [296, 58] on link "Pause" at bounding box center [285, 46] width 79 height 29
